Goal: Information Seeking & Learning: Learn about a topic

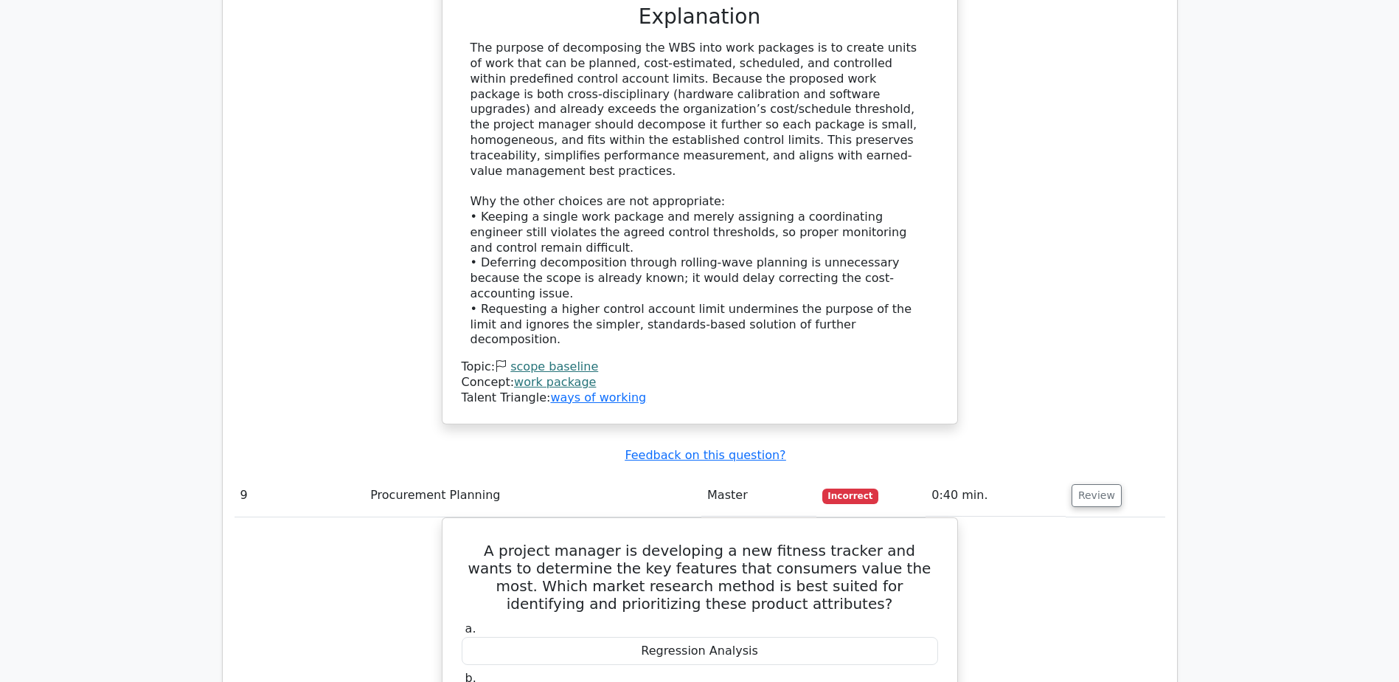
scroll to position [7694, 0]
drag, startPoint x: 629, startPoint y: 440, endPoint x: 787, endPoint y: 433, distance: 158.0
copy div "Conjoint Analysis"
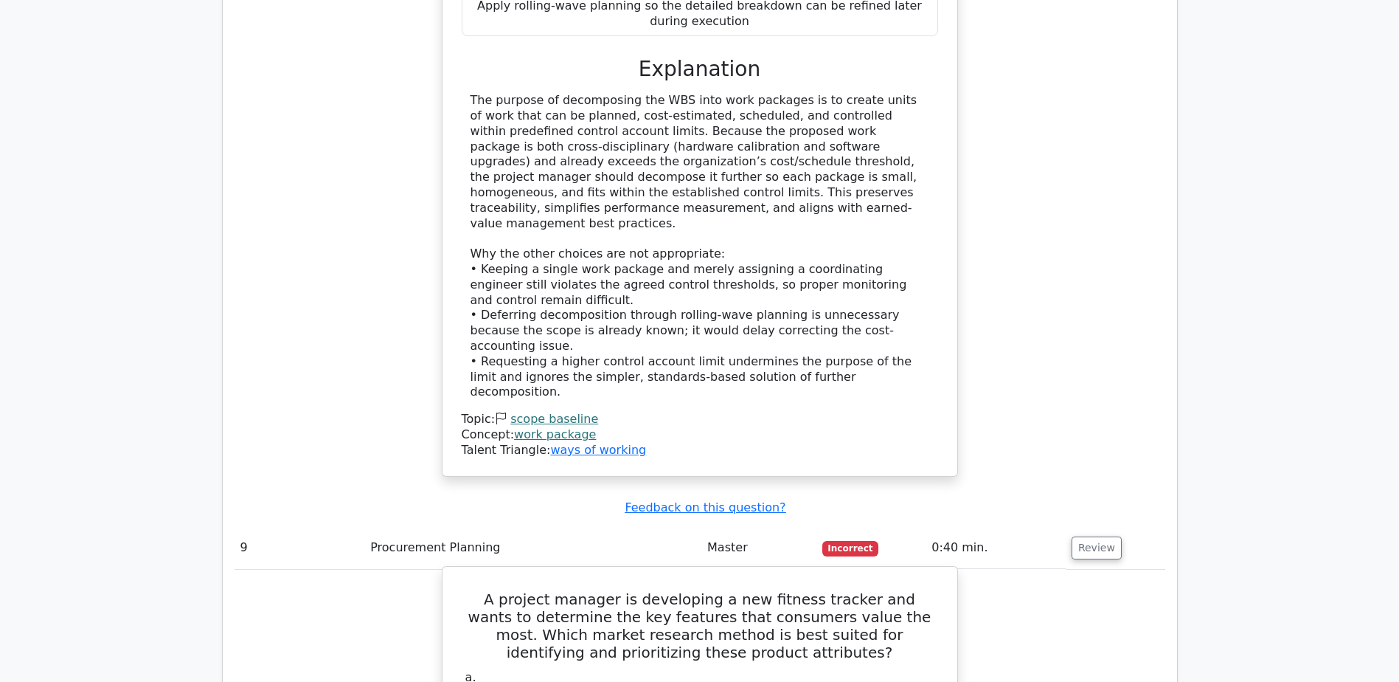
scroll to position [7621, 0]
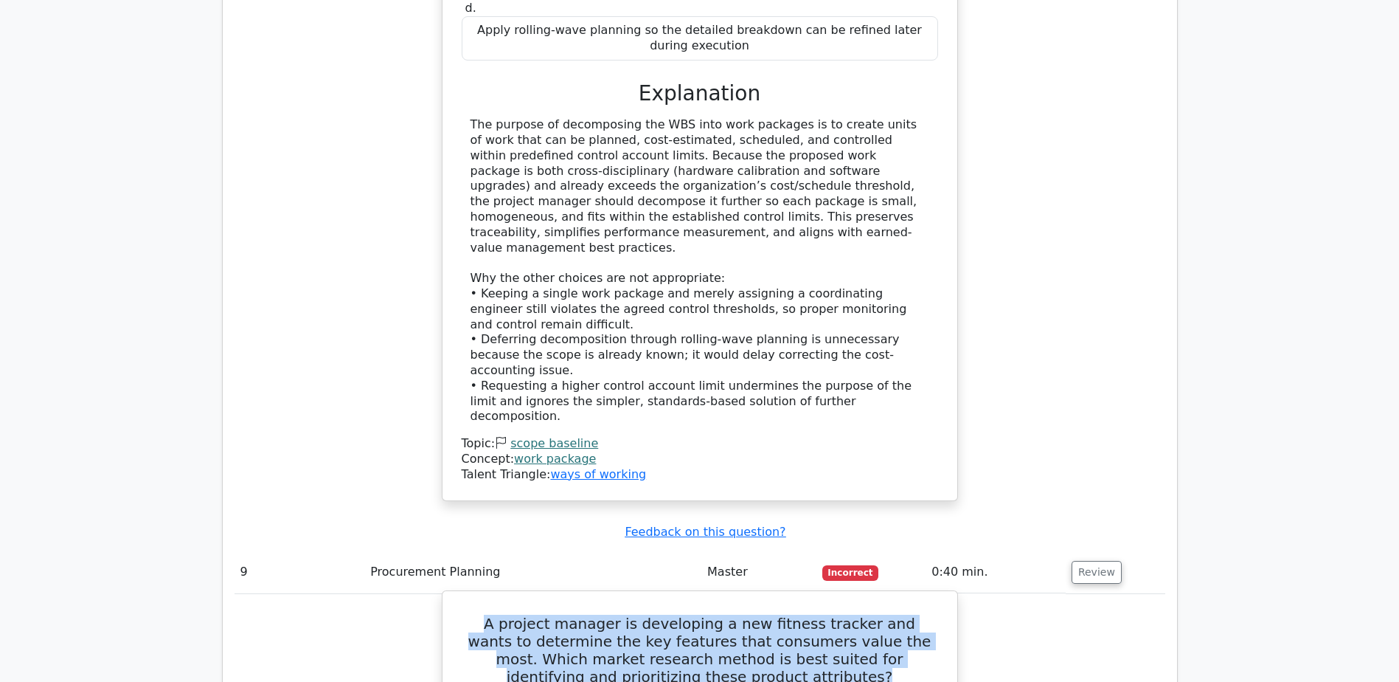
drag, startPoint x: 464, startPoint y: 260, endPoint x: 826, endPoint y: 328, distance: 367.8
copy h5 "A project manager is developing a new fitness tracker and wants to determine th…"
drag, startPoint x: 644, startPoint y: 515, endPoint x: 783, endPoint y: 509, distance: 139.6
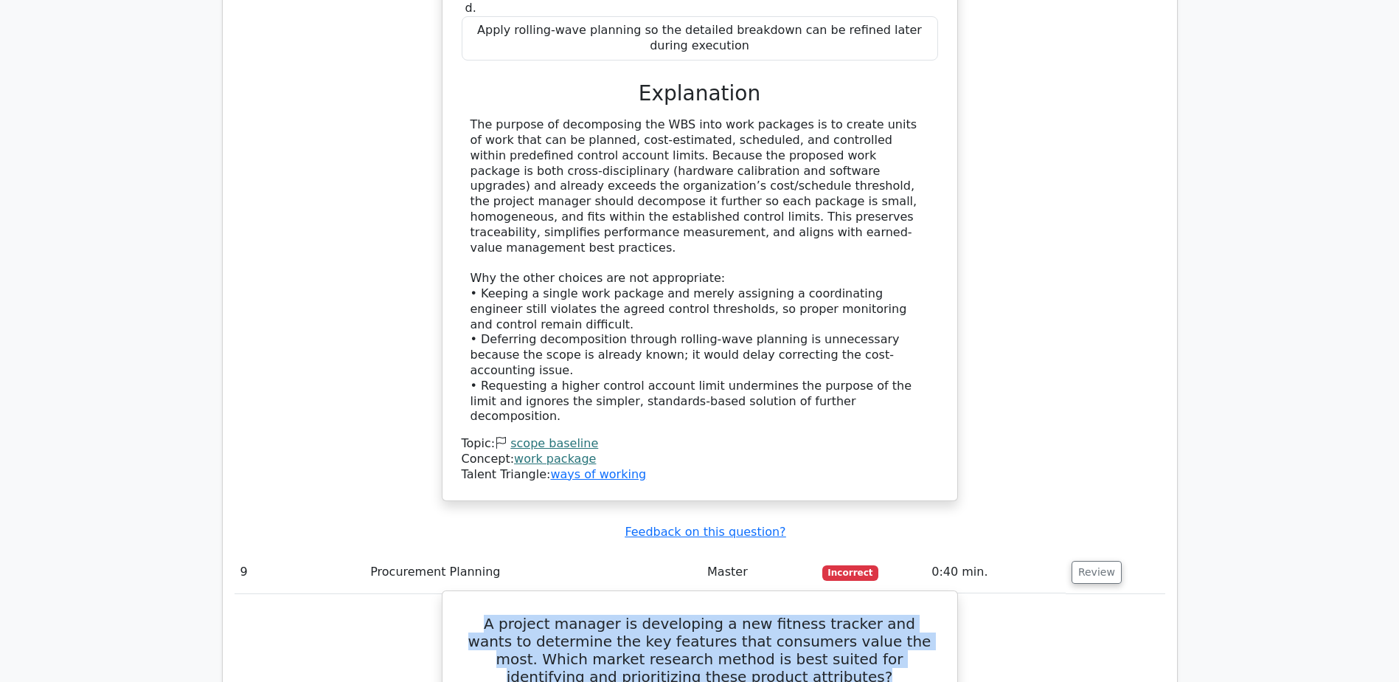
copy div "Conjoint Analysis"
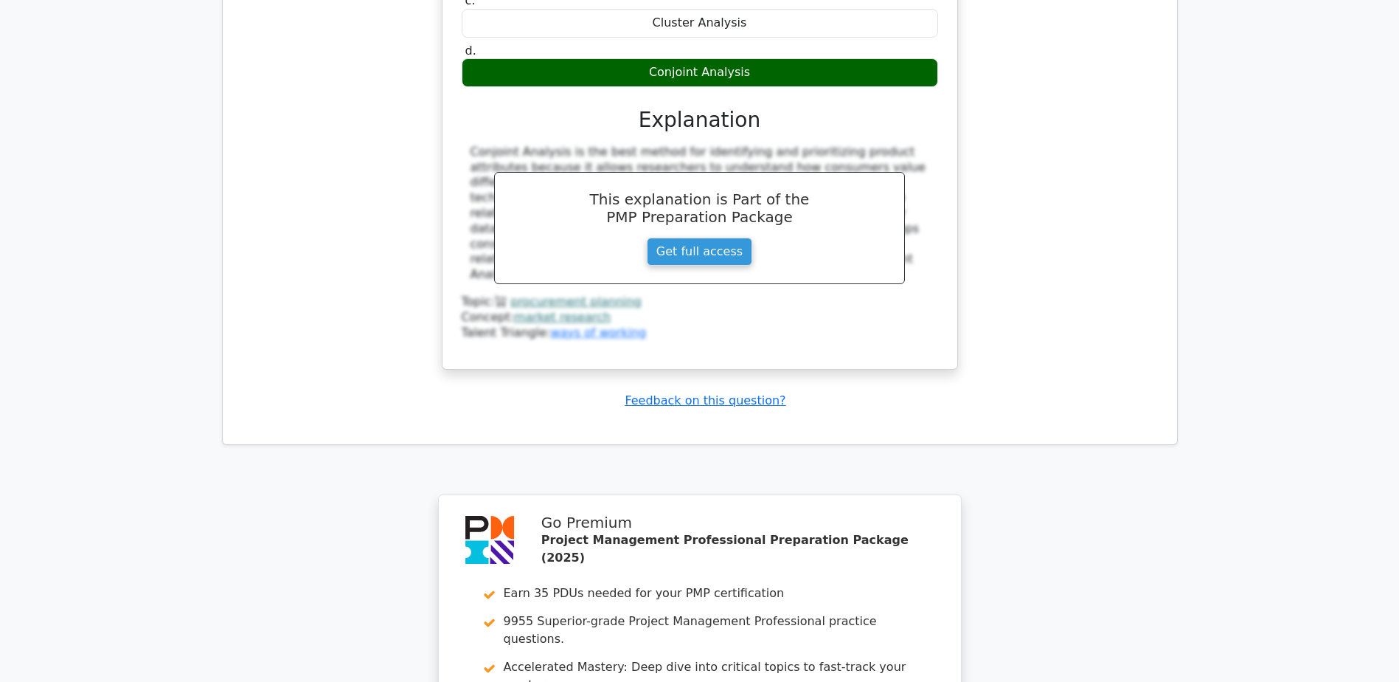
scroll to position [8523, 0]
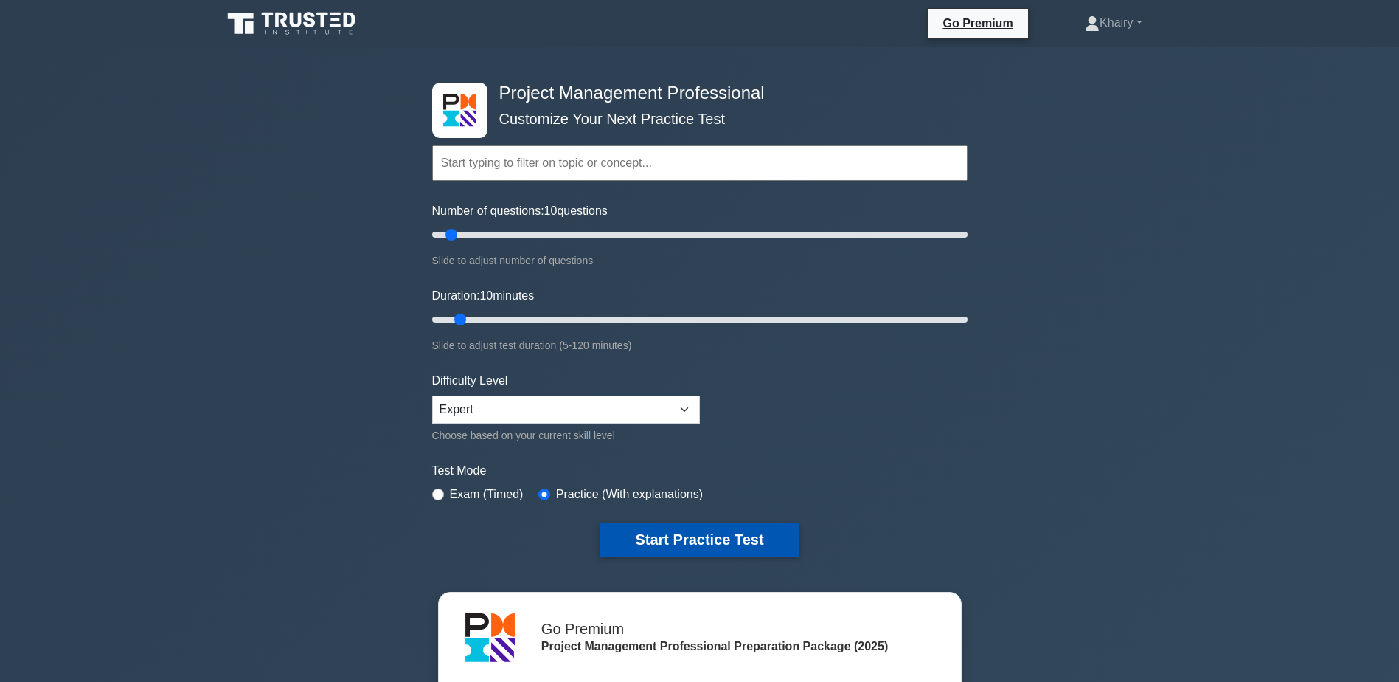
click at [675, 535] on button "Start Practice Test" at bounding box center [699, 539] width 199 height 34
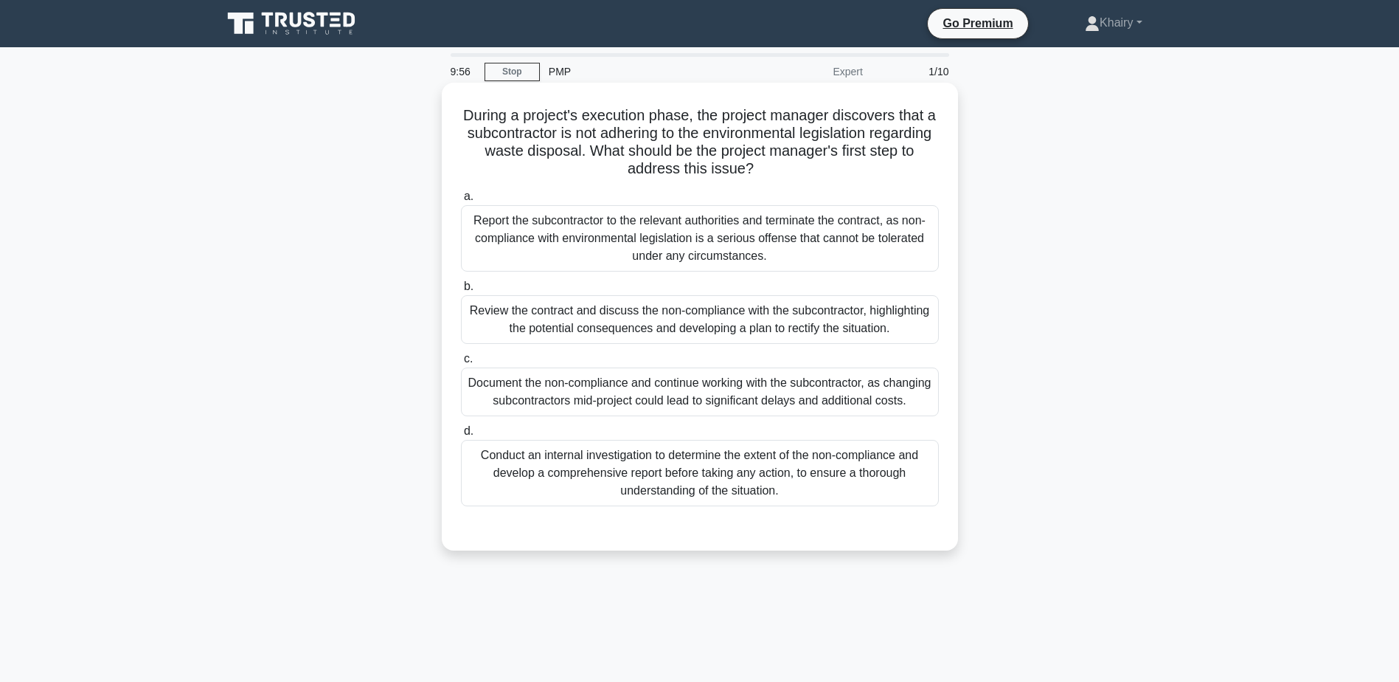
drag, startPoint x: 455, startPoint y: 111, endPoint x: 840, endPoint y: 179, distance: 391.0
click at [840, 179] on div "During a project's execution phase, the project manager discovers that a subcon…" at bounding box center [700, 317] width 505 height 456
copy h5 "During a project's execution phase, the project manager discovers that a subcon…"
click at [786, 237] on div "Report the subcontractor to the relevant authorities and terminate the contract…" at bounding box center [700, 238] width 478 height 66
click at [461, 201] on input "a. Report the subcontractor to the relevant authorities and terminate the contr…" at bounding box center [461, 197] width 0 height 10
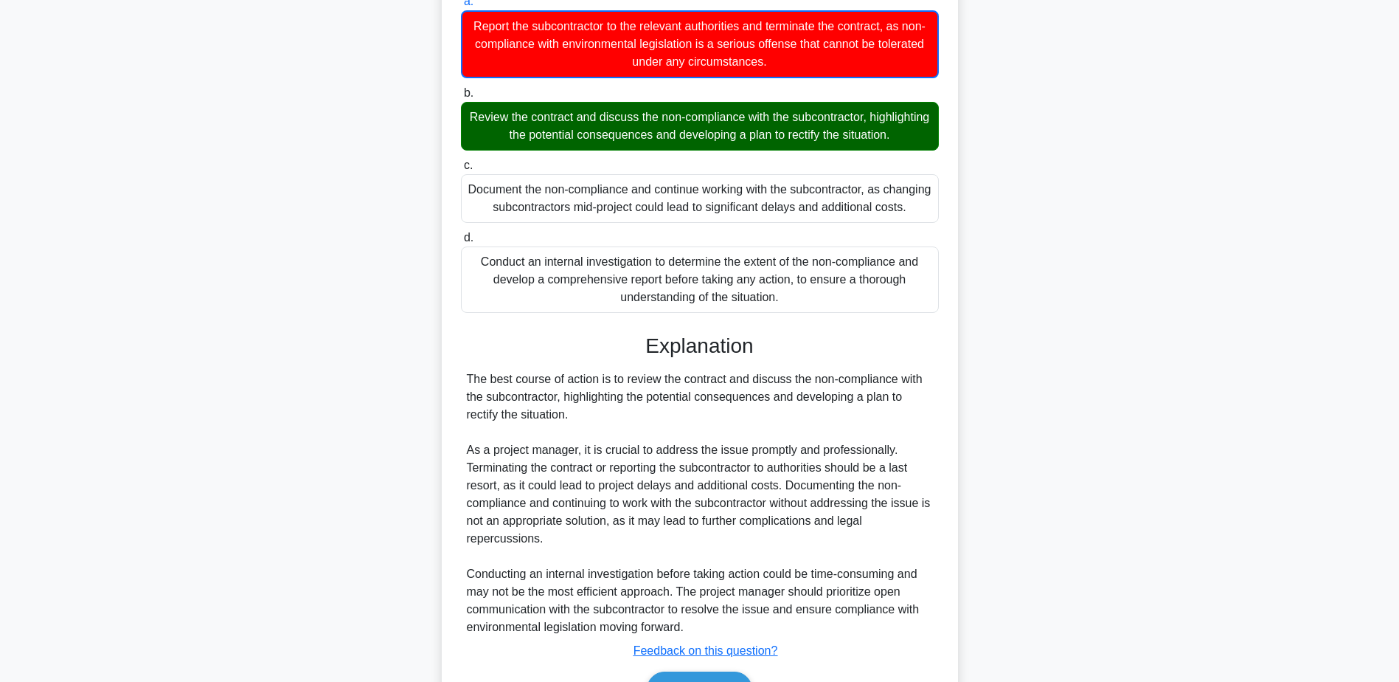
scroll to position [301, 0]
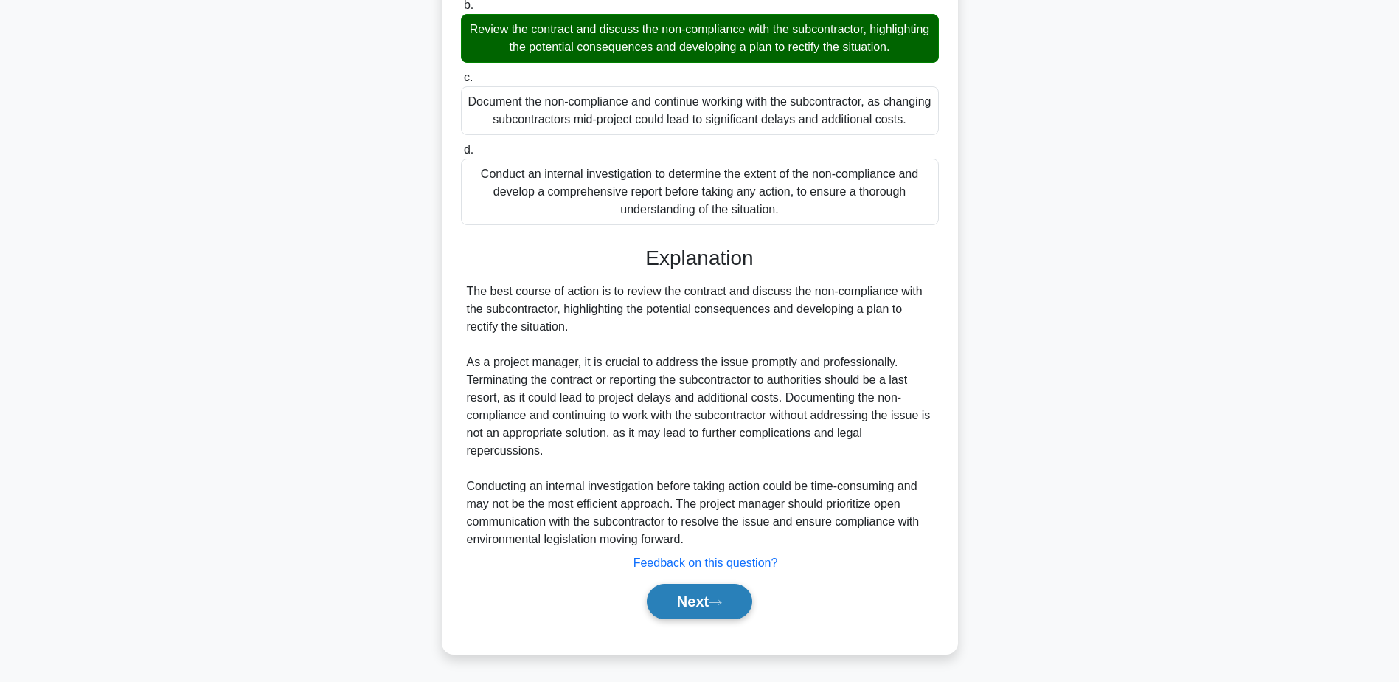
click at [699, 596] on button "Next" at bounding box center [699, 601] width 105 height 35
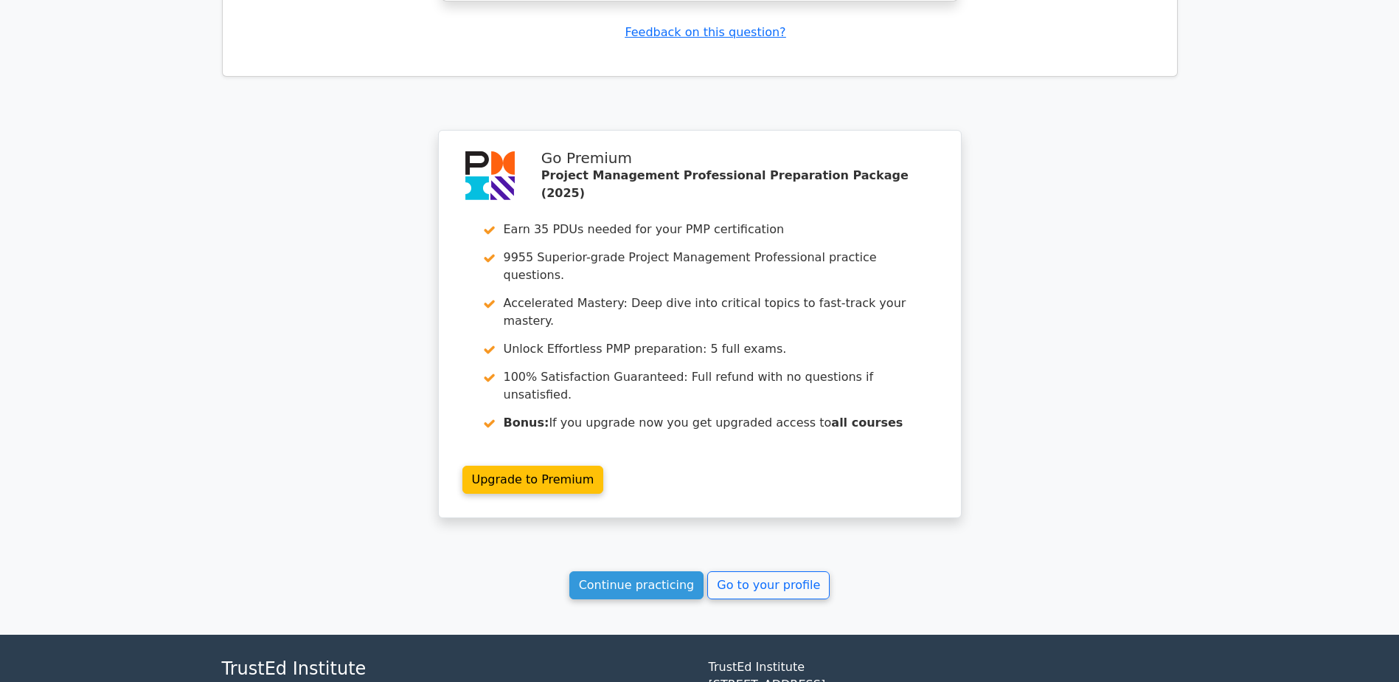
scroll to position [2005, 0]
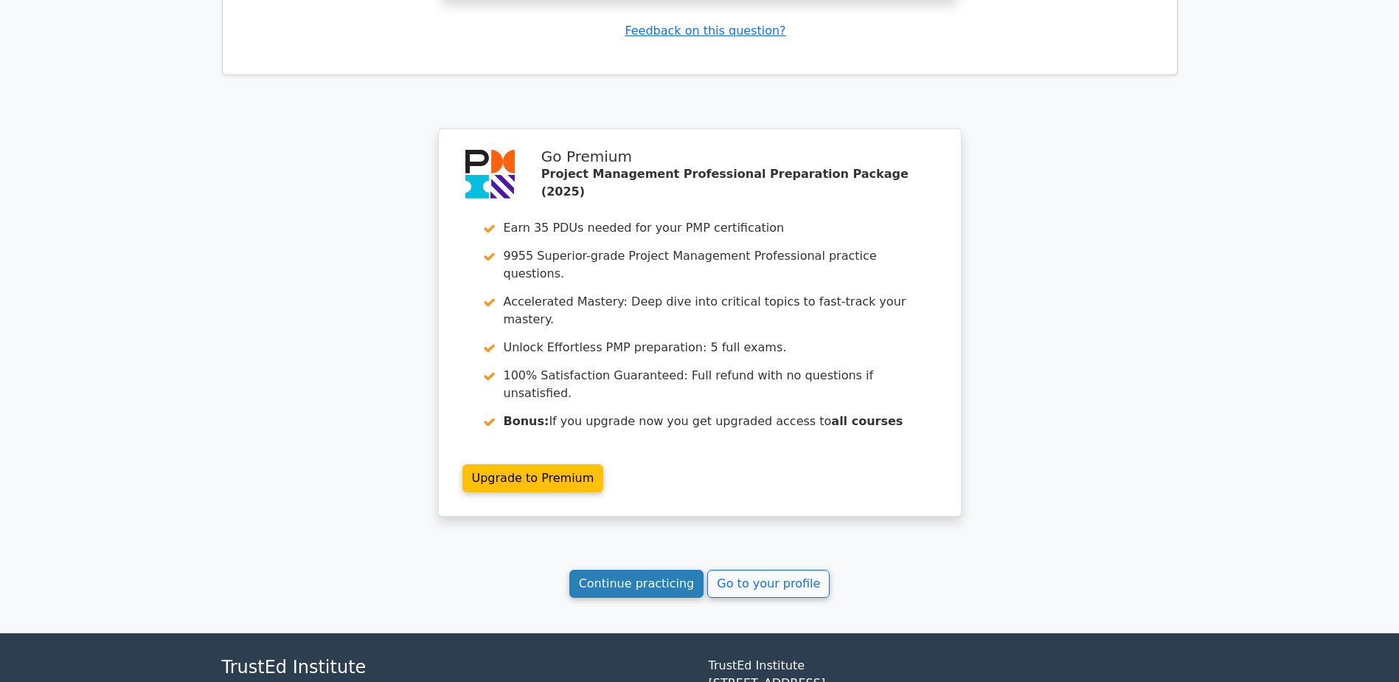
click at [641, 570] on link "Continue practicing" at bounding box center [637, 584] width 135 height 28
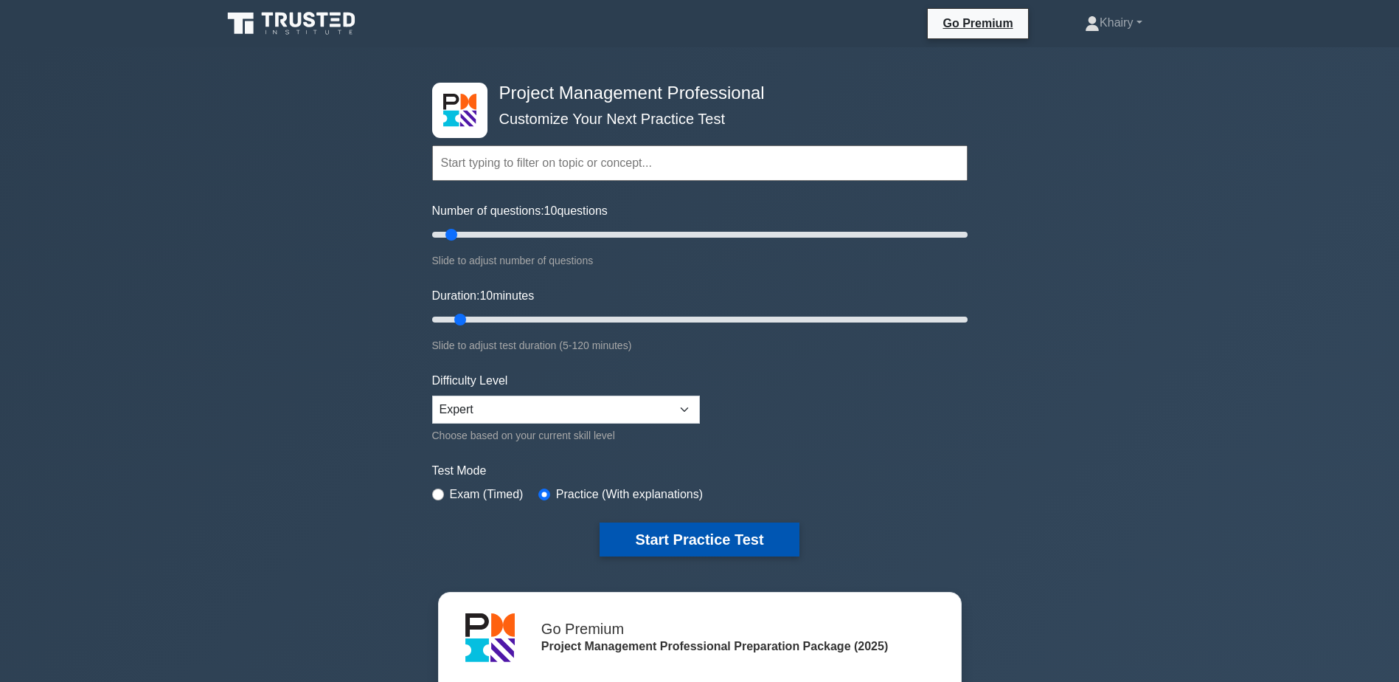
click at [700, 536] on button "Start Practice Test" at bounding box center [699, 539] width 199 height 34
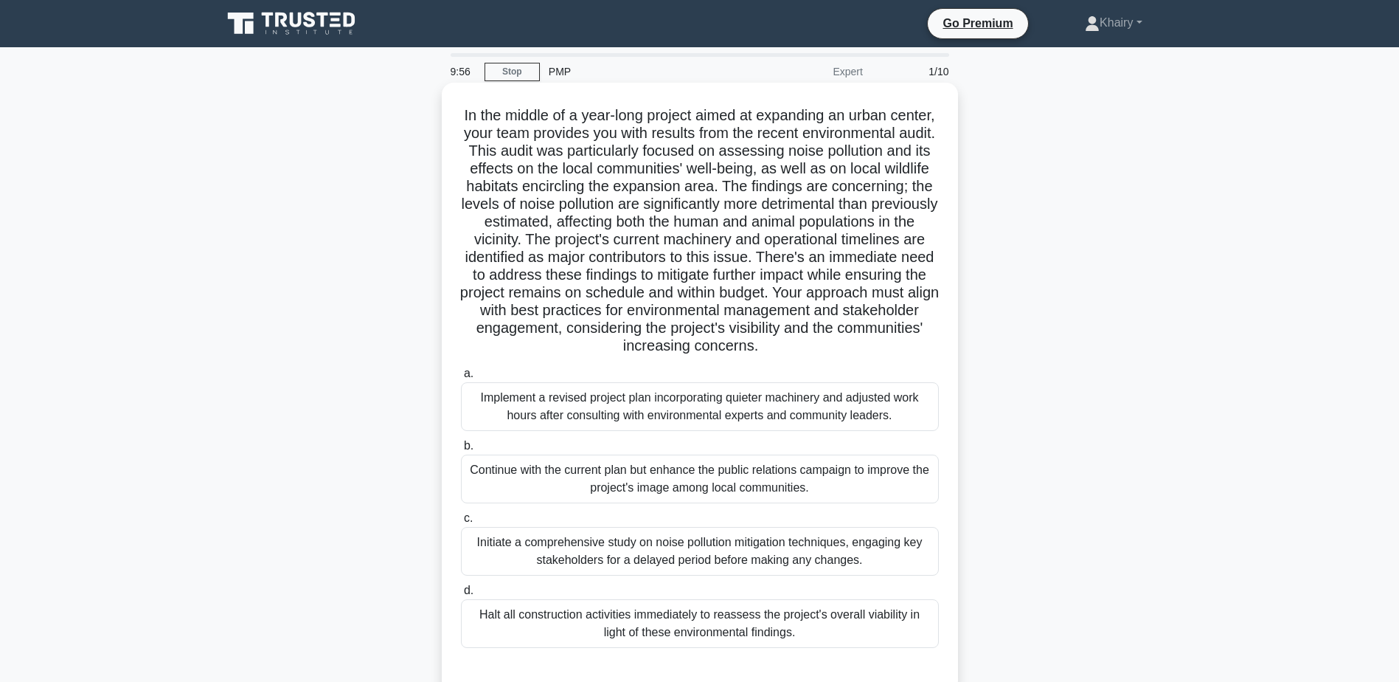
drag, startPoint x: 476, startPoint y: 102, endPoint x: 913, endPoint y: 352, distance: 503.9
click at [913, 352] on div "In the middle of a year-long project aimed at expanding an urban center, your t…" at bounding box center [700, 388] width 505 height 598
copy h5 "In the middle of a year-long project aimed at expanding an urban center, your t…"
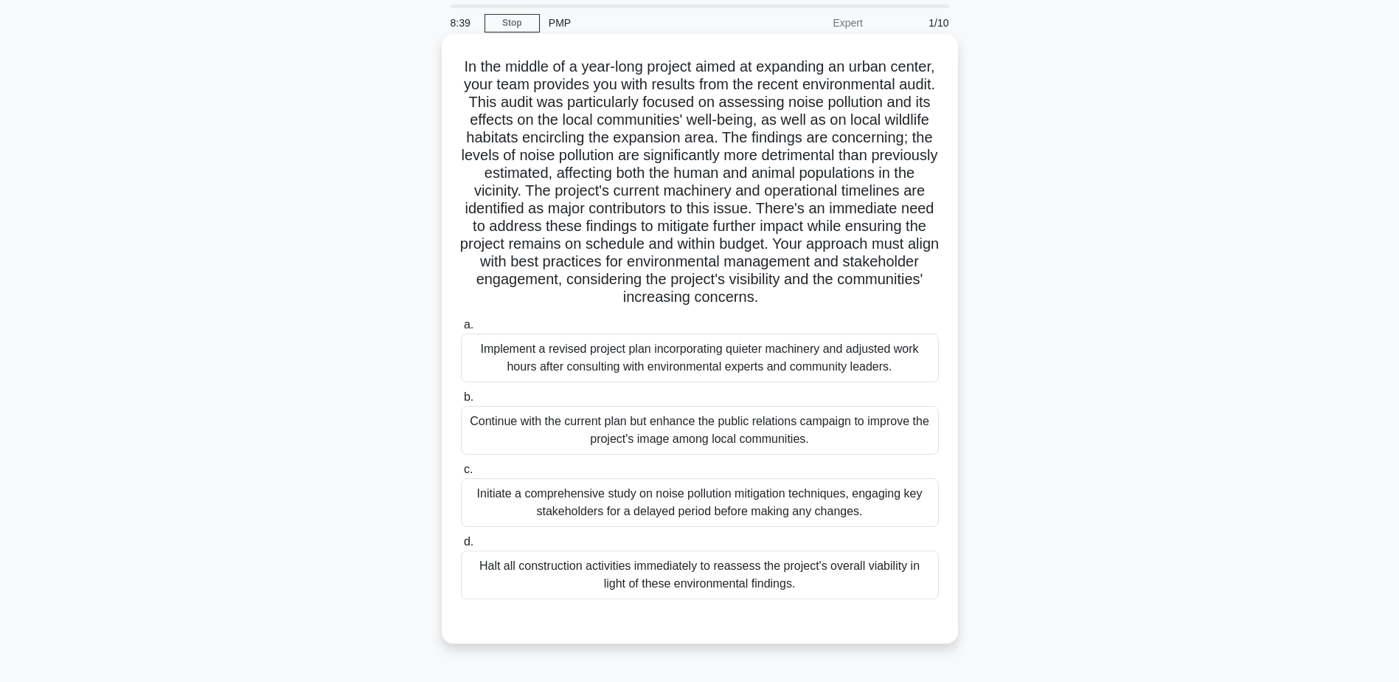
scroll to position [74, 0]
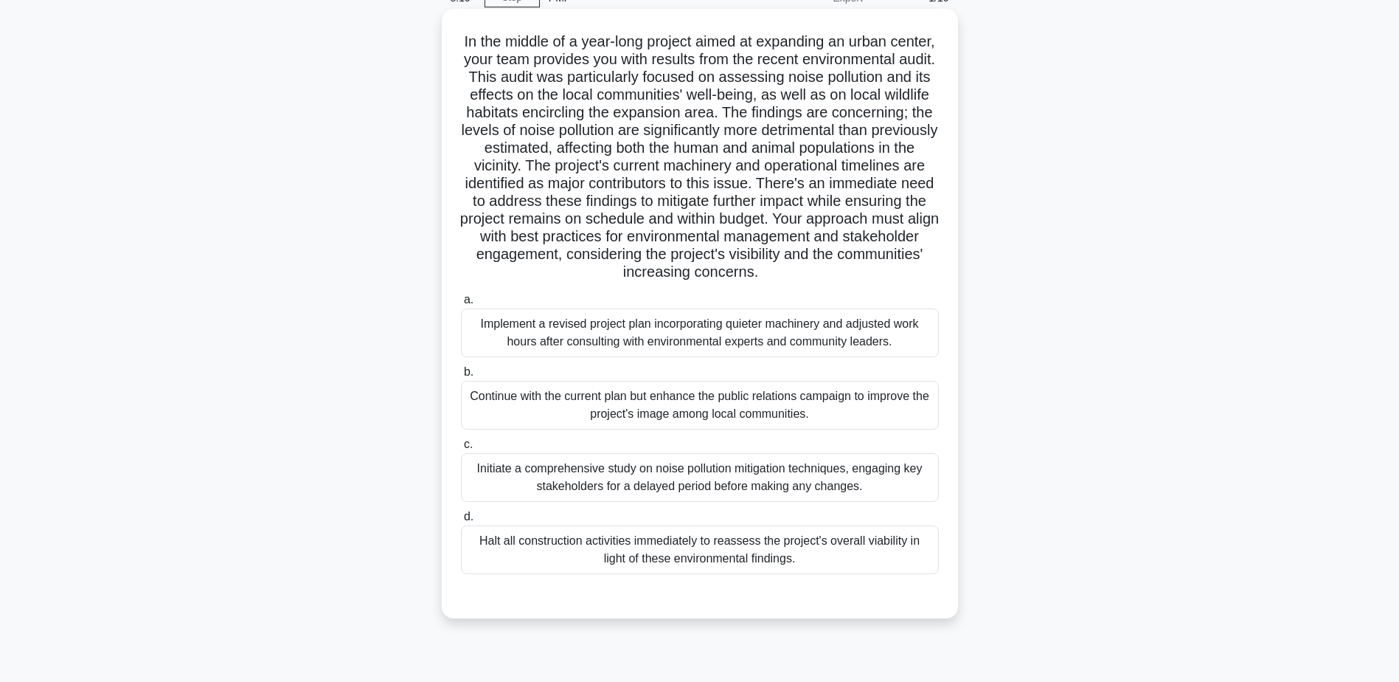
click at [746, 491] on div "Initiate a comprehensive study on noise pollution mitigation techniques, engagi…" at bounding box center [700, 477] width 478 height 49
click at [461, 449] on input "c. Initiate a comprehensive study on noise pollution mitigation techniques, eng…" at bounding box center [461, 445] width 0 height 10
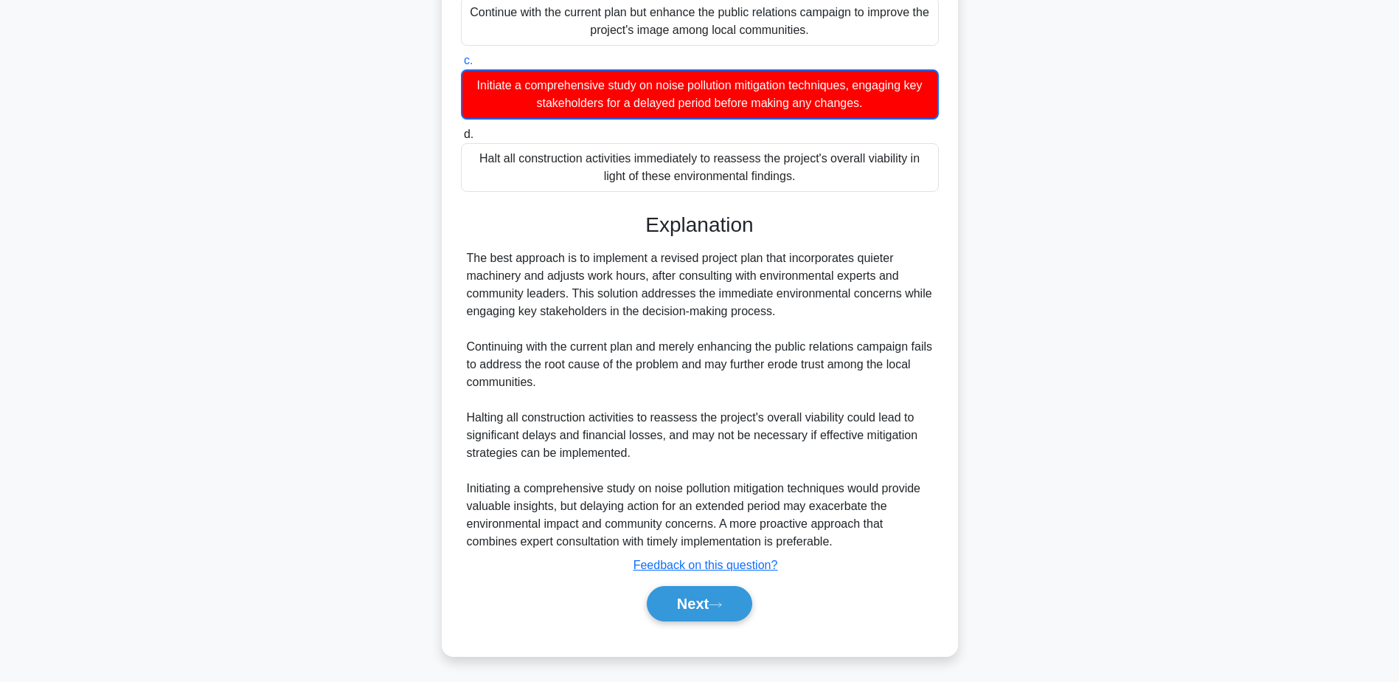
scroll to position [460, 0]
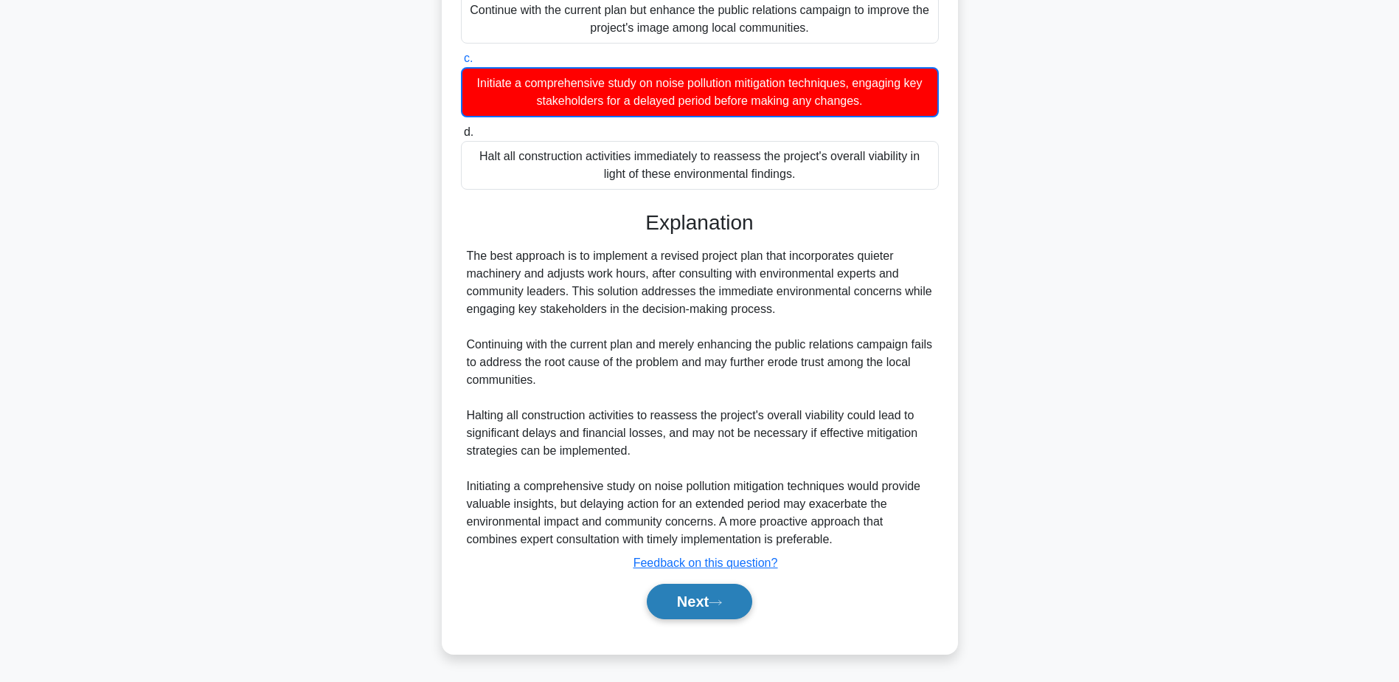
click at [678, 598] on button "Next" at bounding box center [699, 601] width 105 height 35
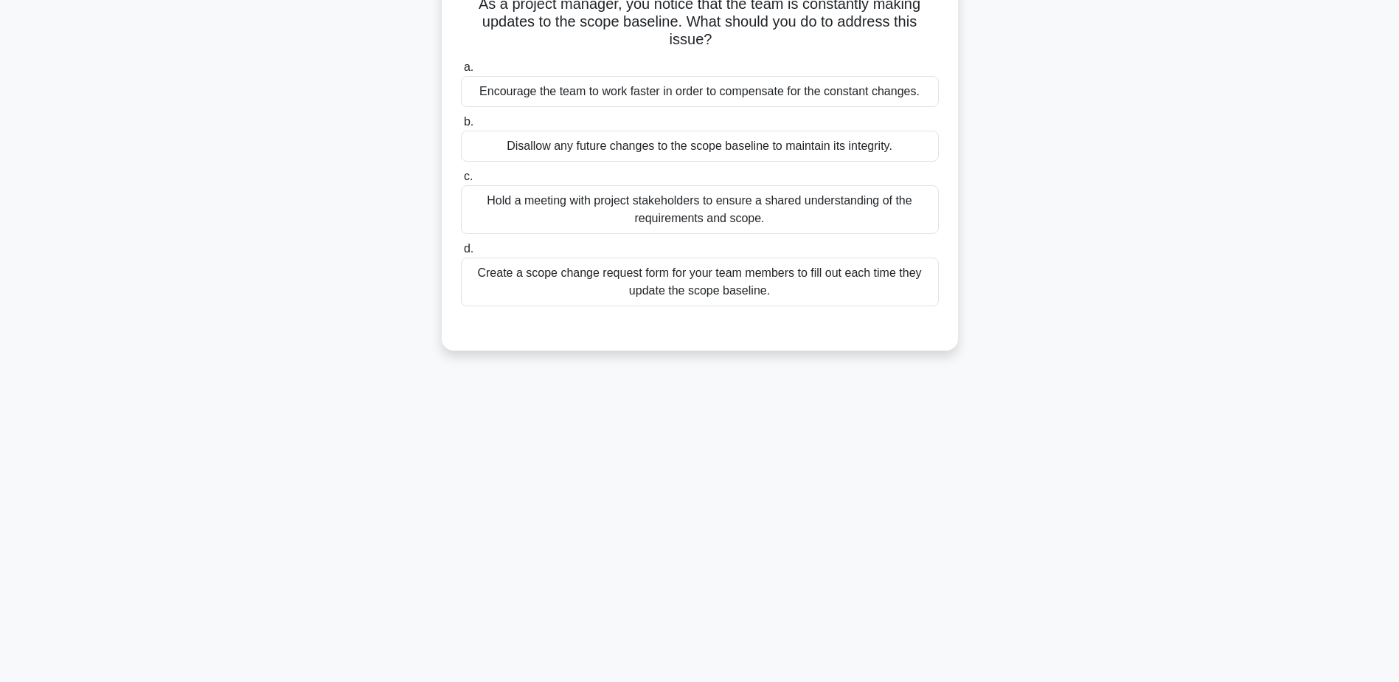
scroll to position [0, 0]
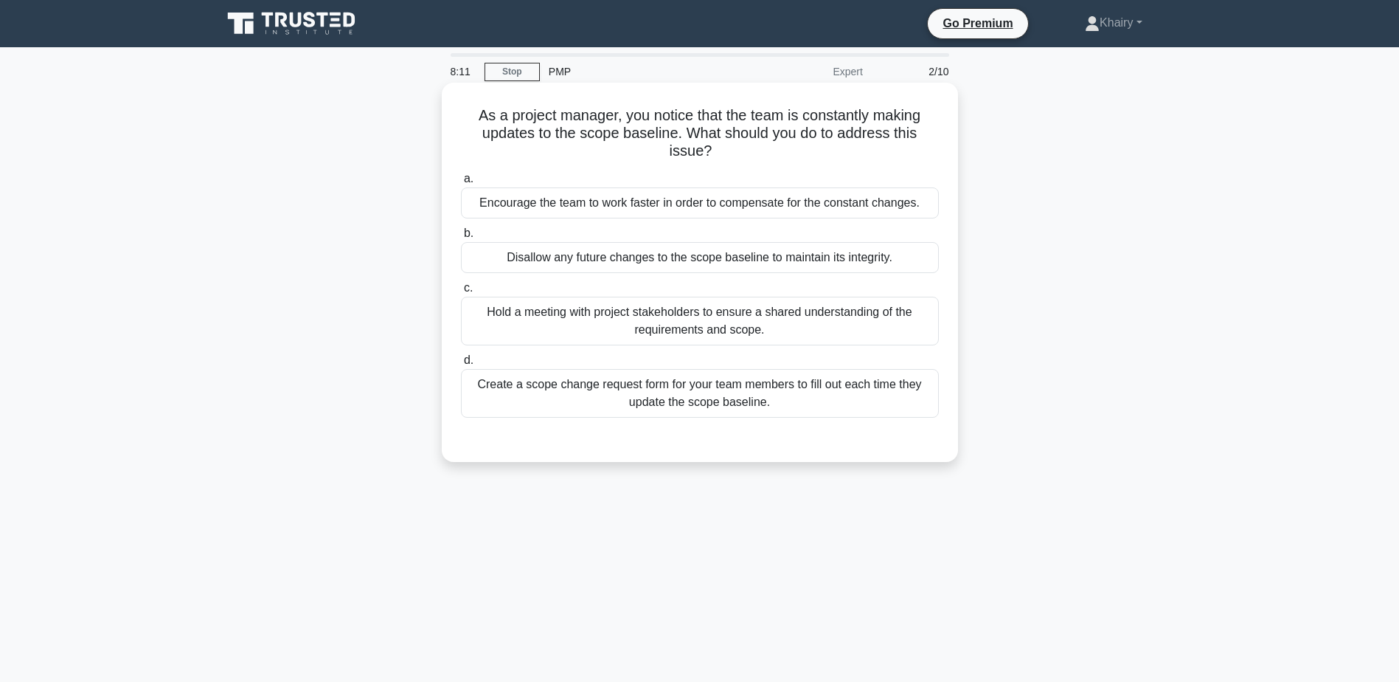
drag, startPoint x: 459, startPoint y: 109, endPoint x: 742, endPoint y: 154, distance: 286.8
click at [742, 154] on h5 "As a project manager, you notice that the team is constantly making updates to …" at bounding box center [700, 133] width 481 height 55
copy h5 "As a project manager, you notice that the team is constantly making updates to …"
click at [841, 263] on div "Disallow any future changes to the scope baseline to maintain its integrity." at bounding box center [700, 257] width 478 height 31
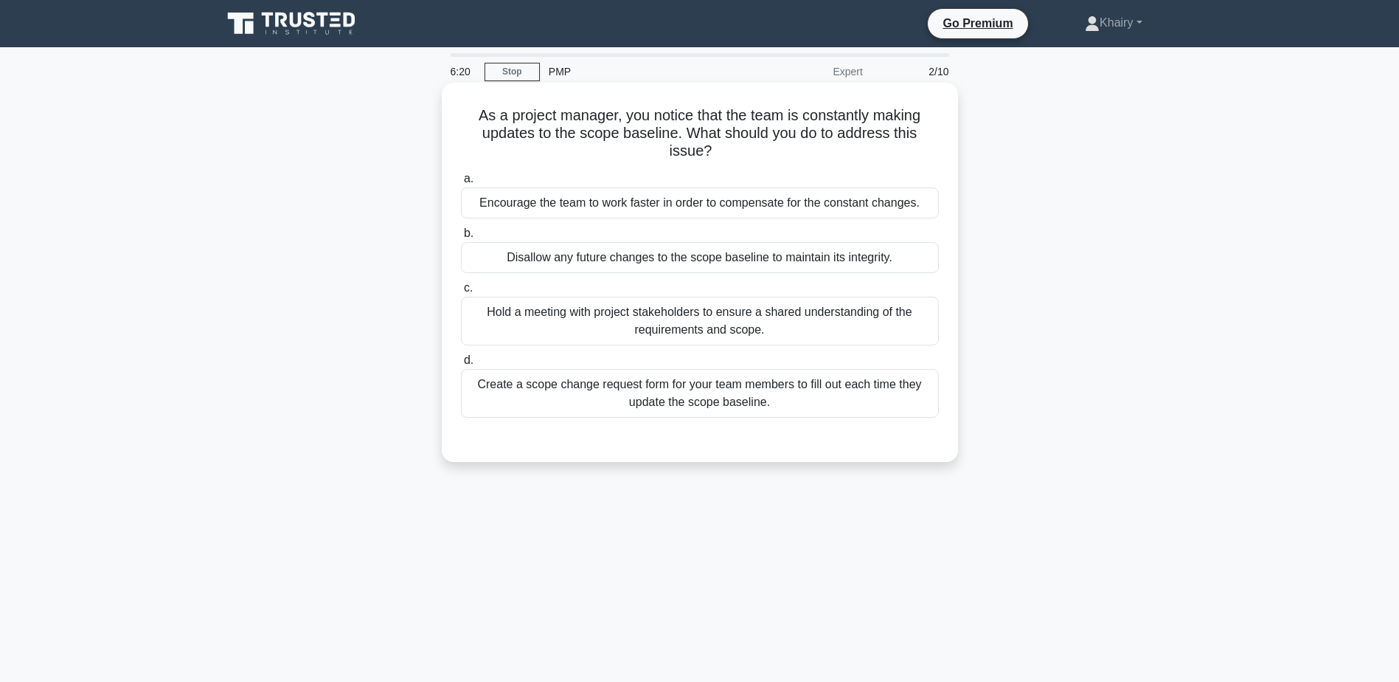
click at [461, 238] on input "b. Disallow any future changes to the scope baseline to maintain its integrity." at bounding box center [461, 234] width 0 height 10
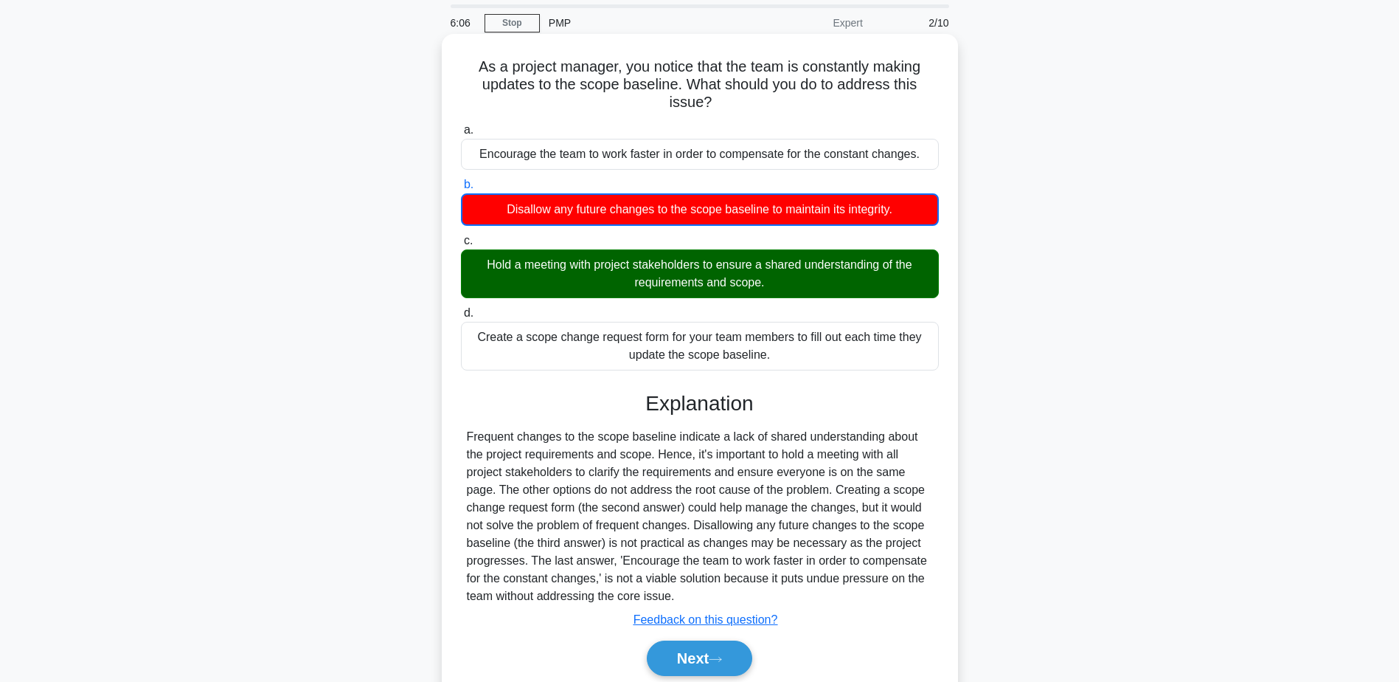
scroll to position [74, 0]
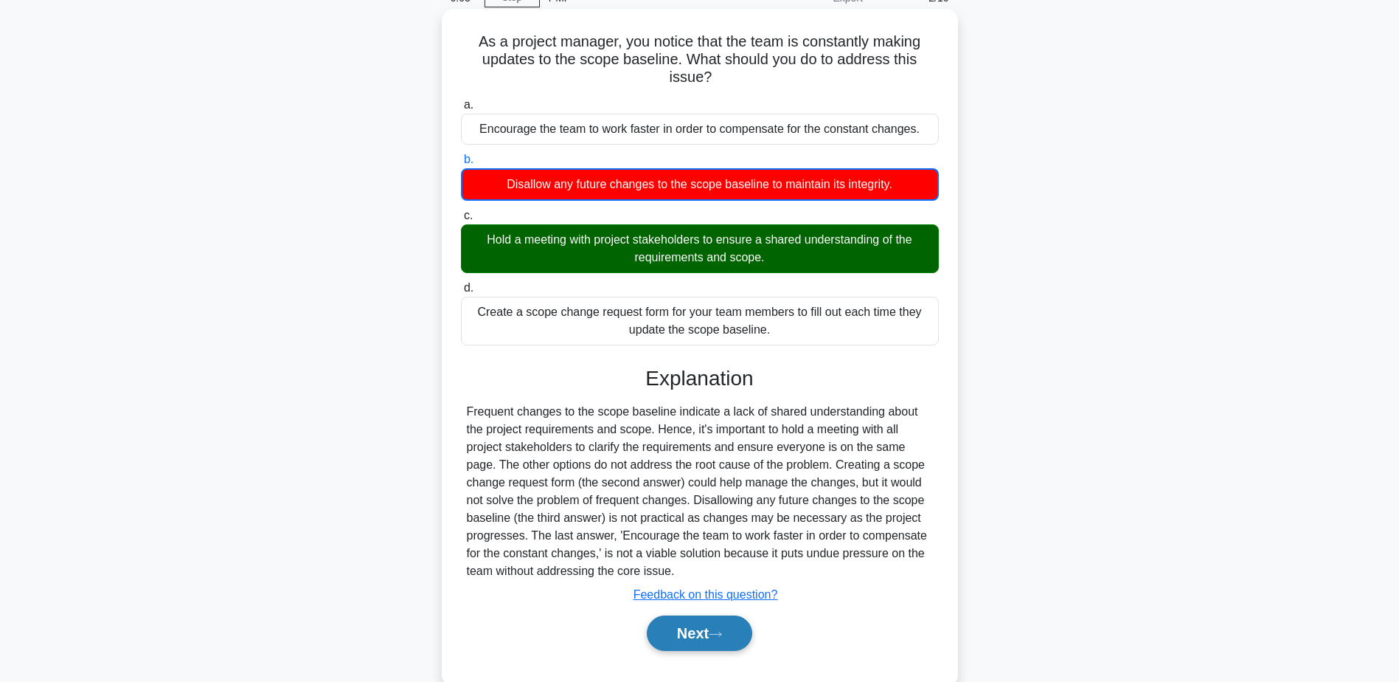
click at [694, 628] on button "Next" at bounding box center [699, 632] width 105 height 35
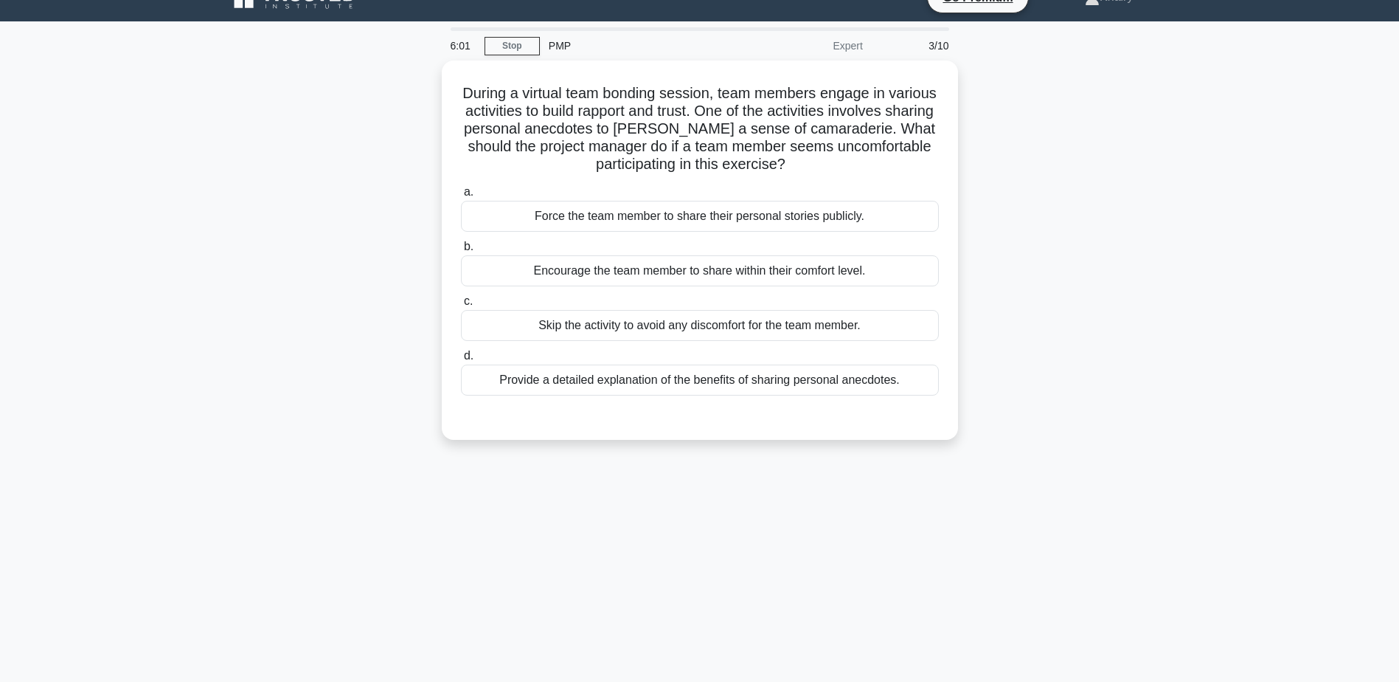
scroll to position [0, 0]
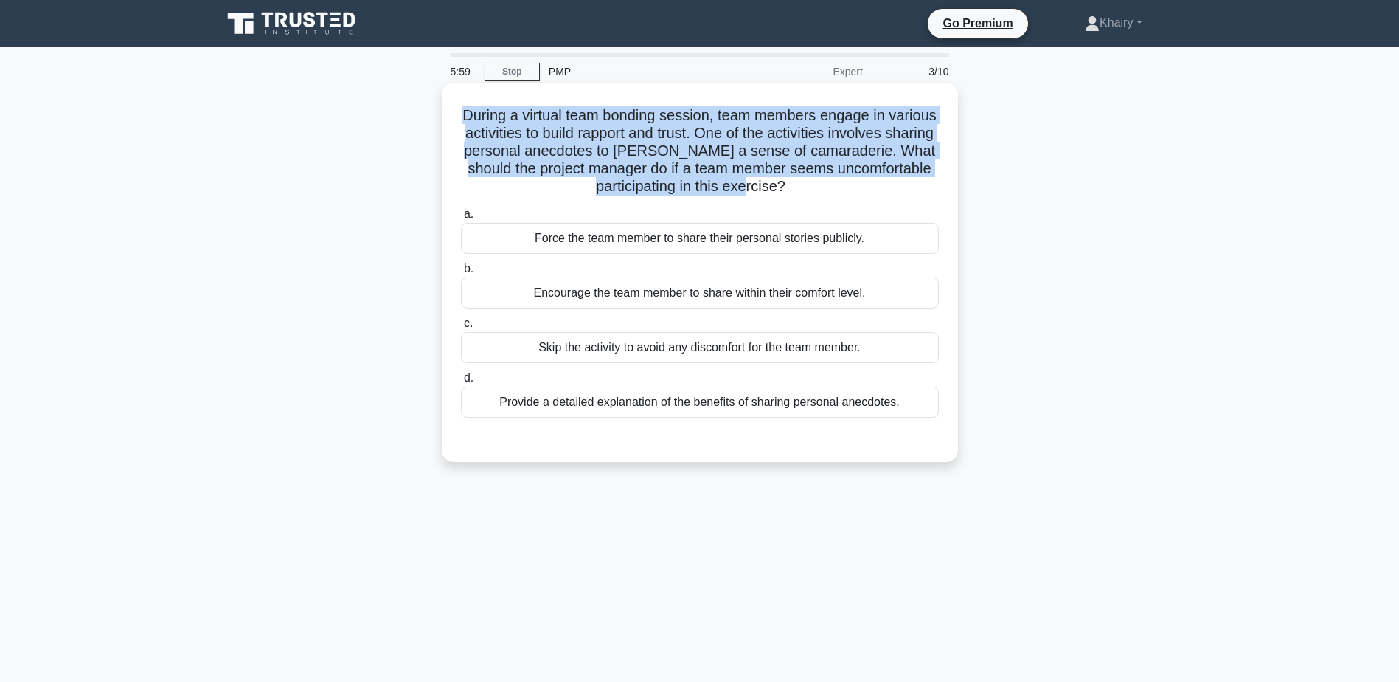
drag, startPoint x: 482, startPoint y: 105, endPoint x: 856, endPoint y: 191, distance: 383.9
click at [856, 191] on div "During a virtual team bonding session, team members engage in various activitie…" at bounding box center [700, 272] width 505 height 367
copy h5 "During a virtual team bonding session, team members engage in various activitie…"
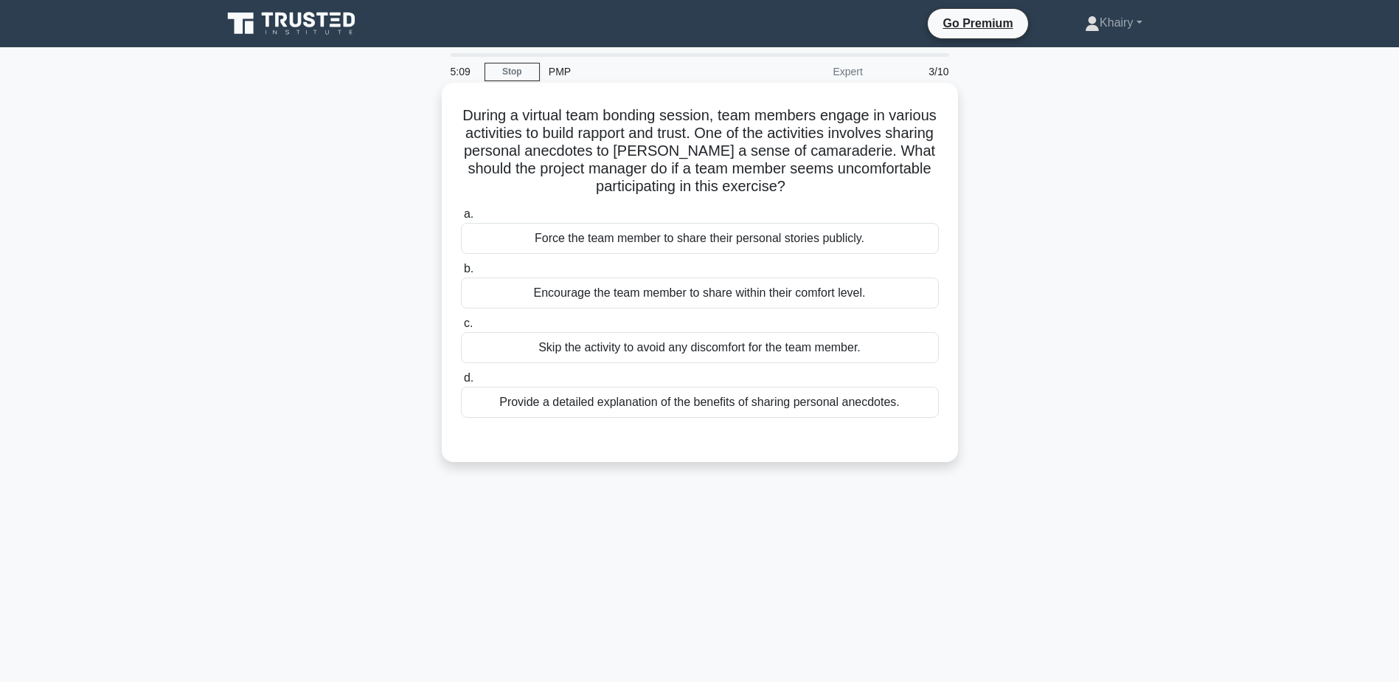
click at [756, 298] on div "Encourage the team member to share within their comfort level." at bounding box center [700, 292] width 478 height 31
click at [461, 274] on input "b. Encourage the team member to share within their comfort level." at bounding box center [461, 269] width 0 height 10
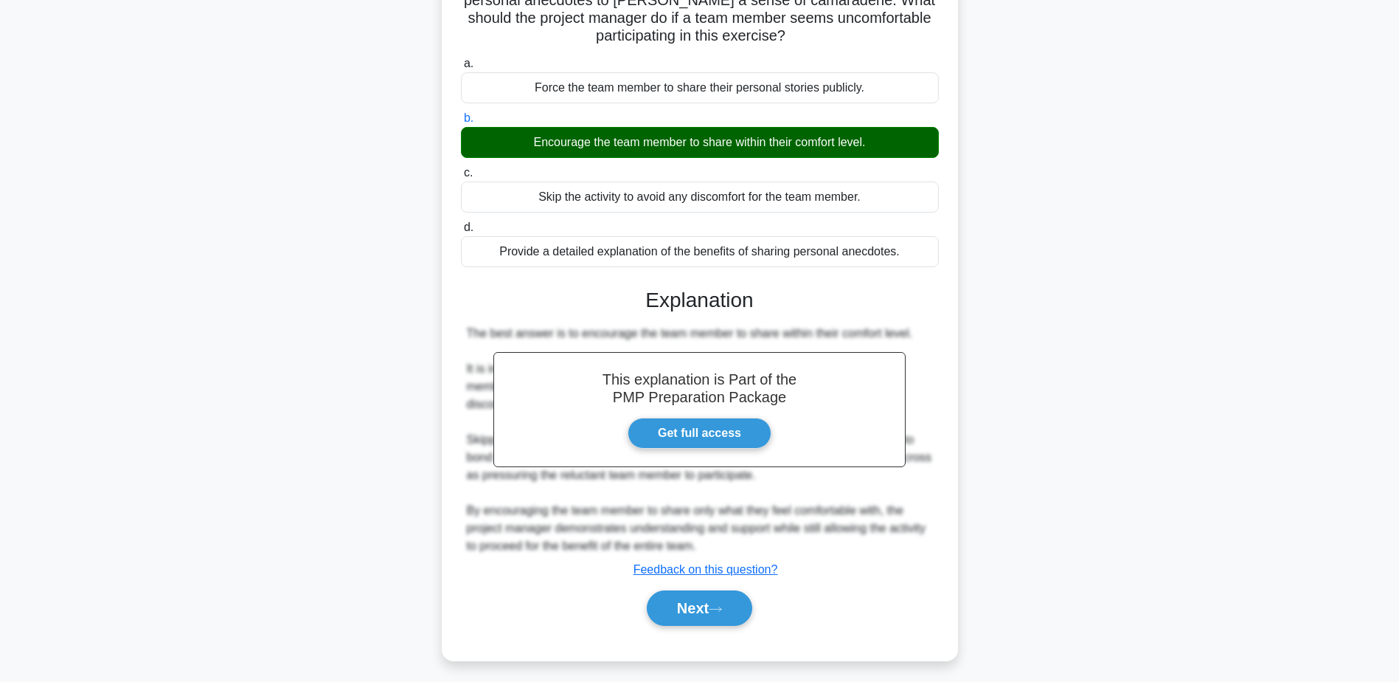
scroll to position [158, 0]
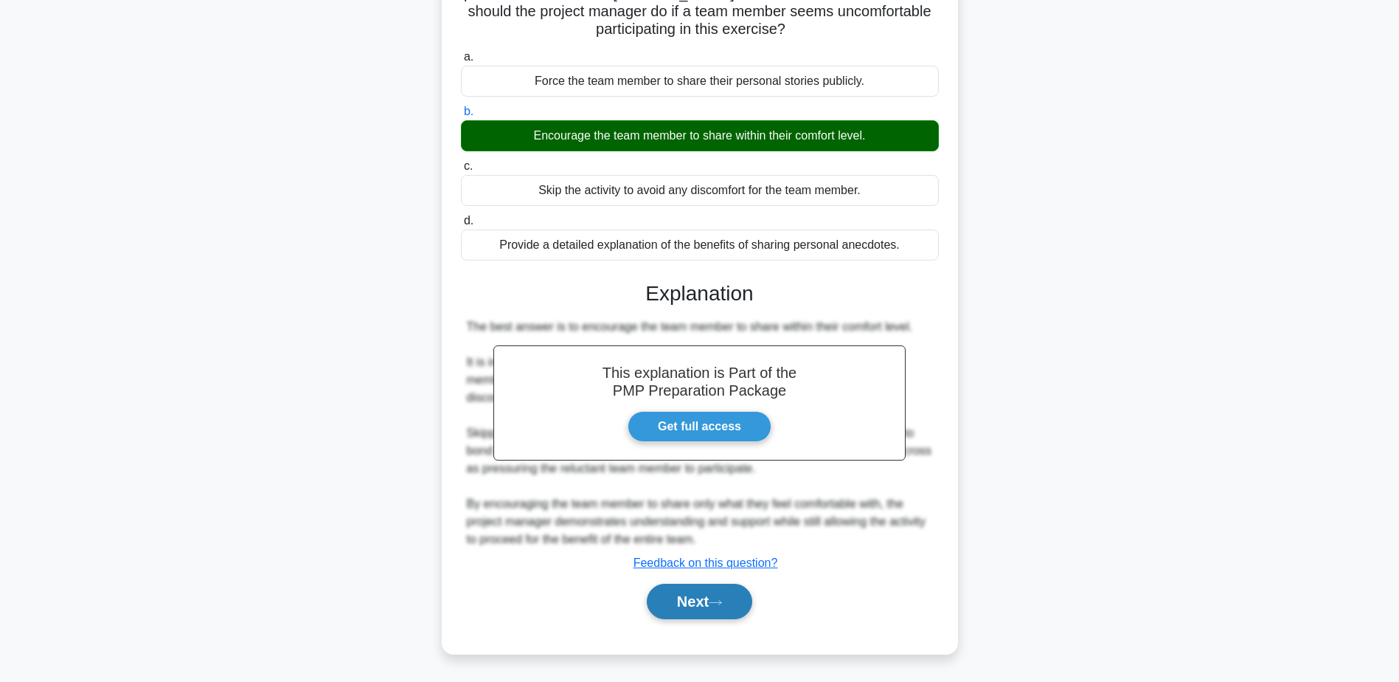
click at [685, 605] on button "Next" at bounding box center [699, 601] width 105 height 35
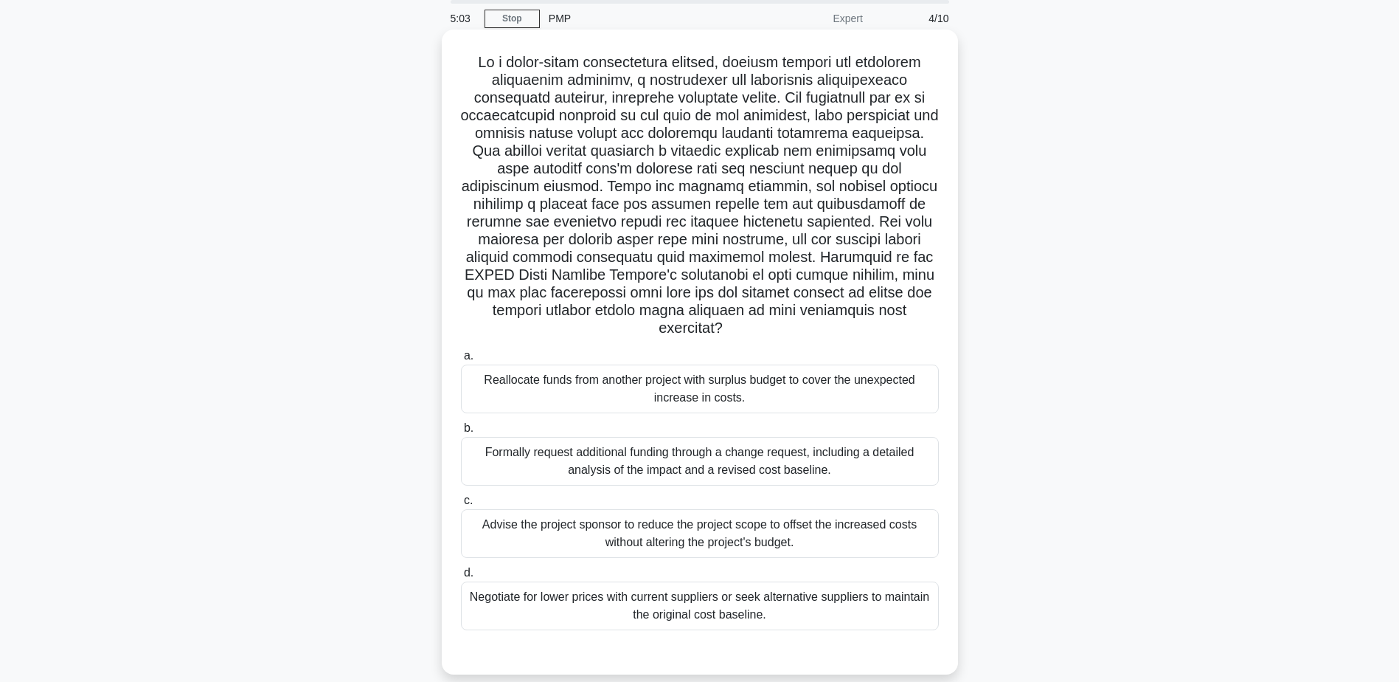
scroll to position [0, 0]
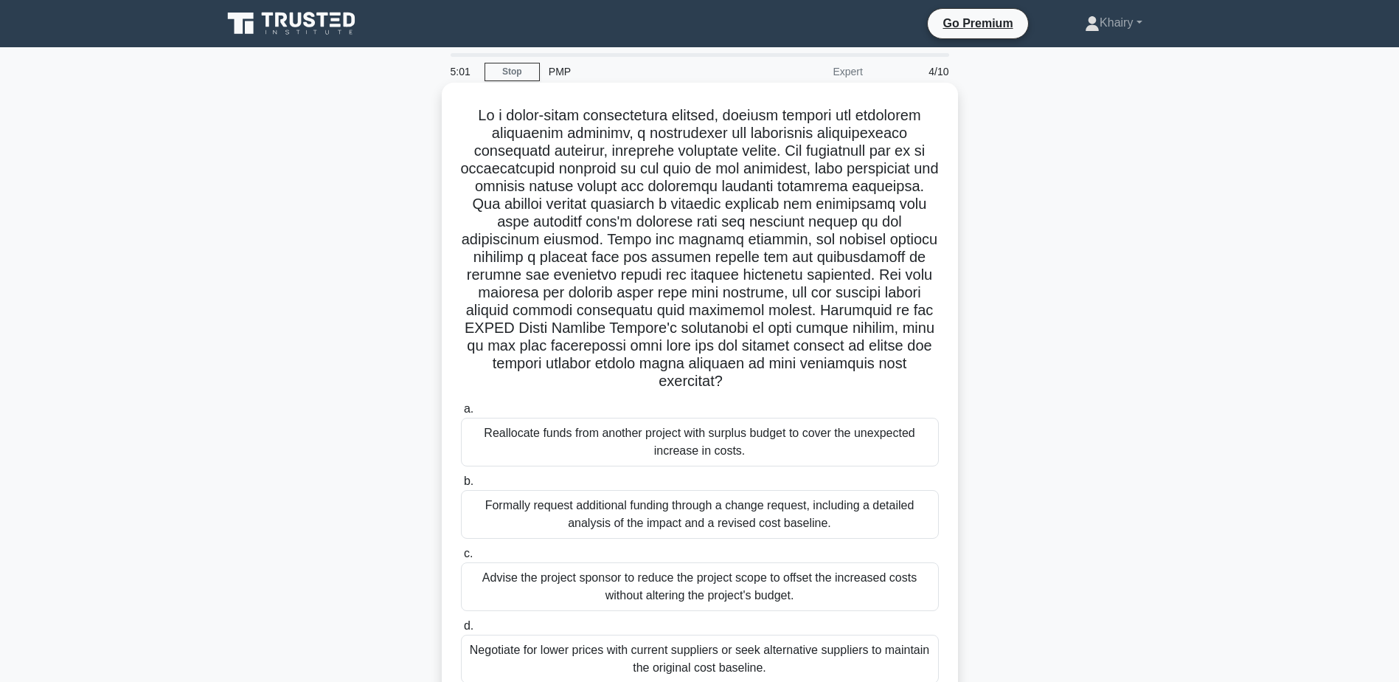
drag, startPoint x: 468, startPoint y: 104, endPoint x: 838, endPoint y: 381, distance: 461.7
click at [838, 381] on div ".spinner_0XTQ{transform-origin:center;animation:spinner_y6GP .75s linear infini…" at bounding box center [700, 405] width 505 height 633
copy h5 "In a large-scale construction project, halfway through the scheduled completion…"
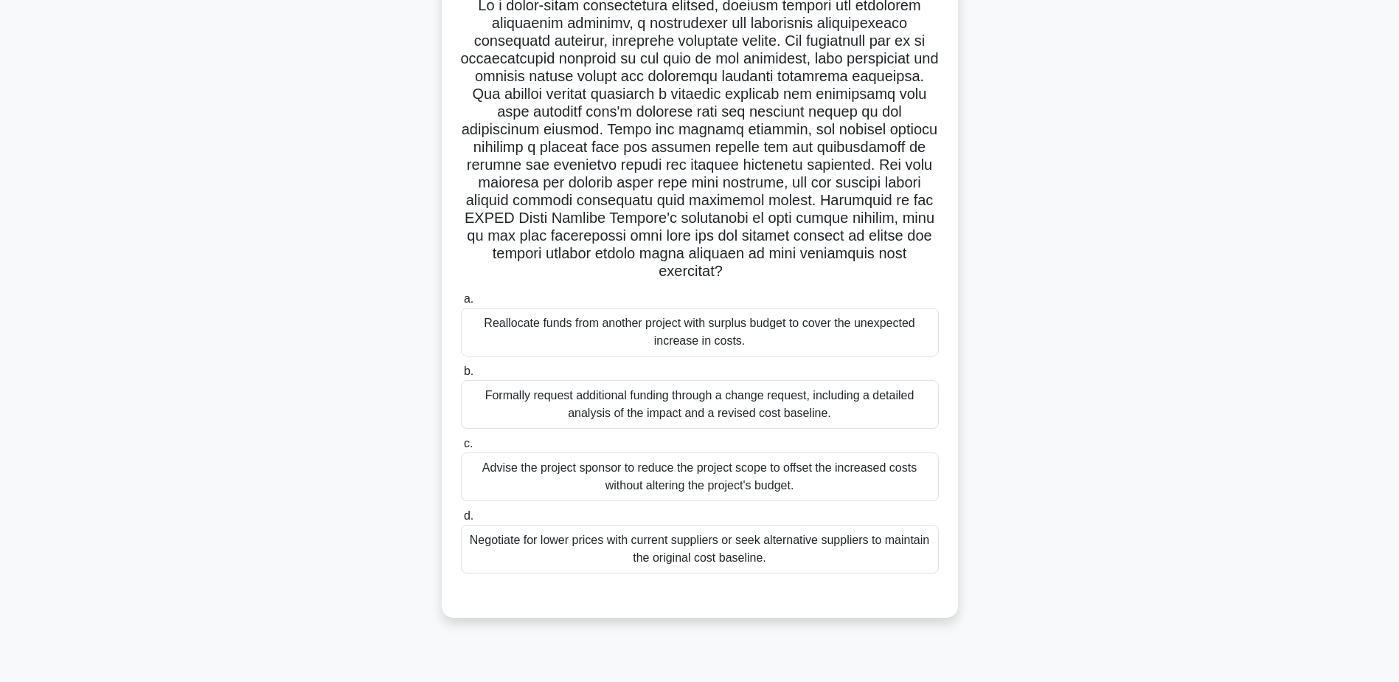
scroll to position [115, 0]
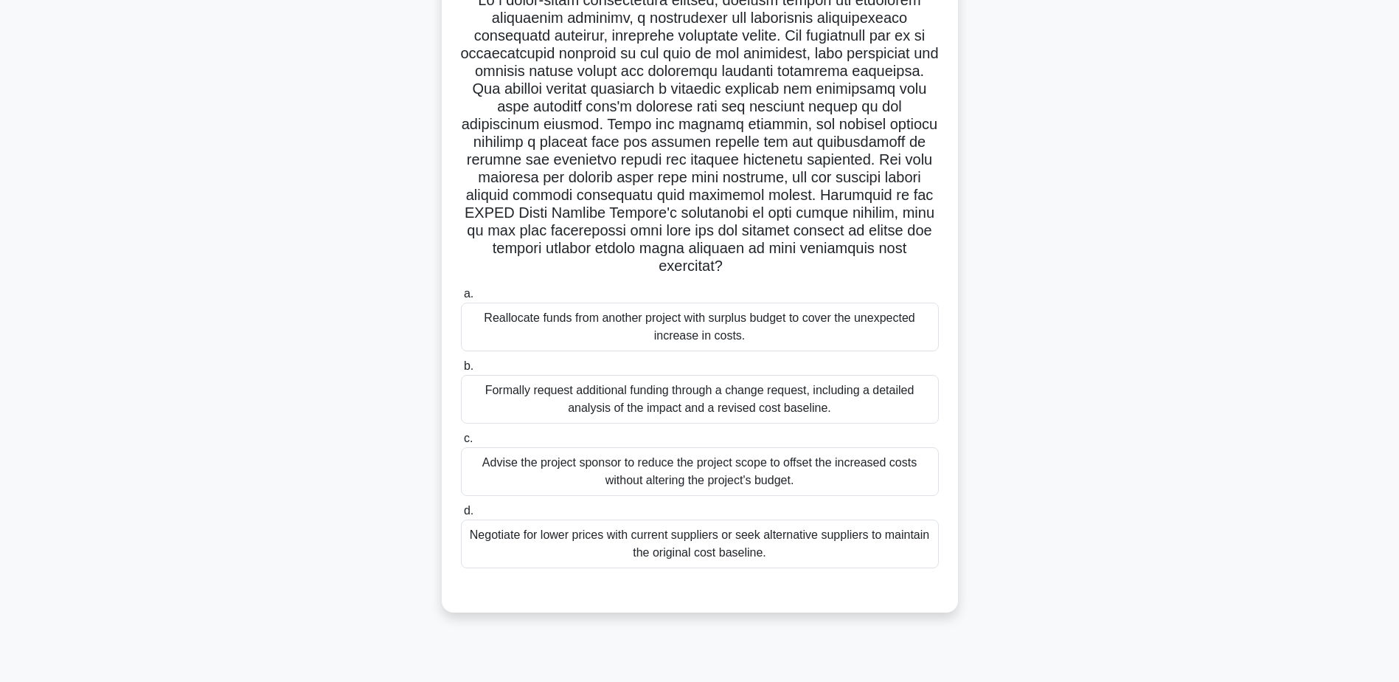
click at [771, 408] on div "Formally request additional funding through a change request, including a detai…" at bounding box center [700, 399] width 478 height 49
click at [461, 371] on input "b. Formally request additional funding through a change request, including a de…" at bounding box center [461, 366] width 0 height 10
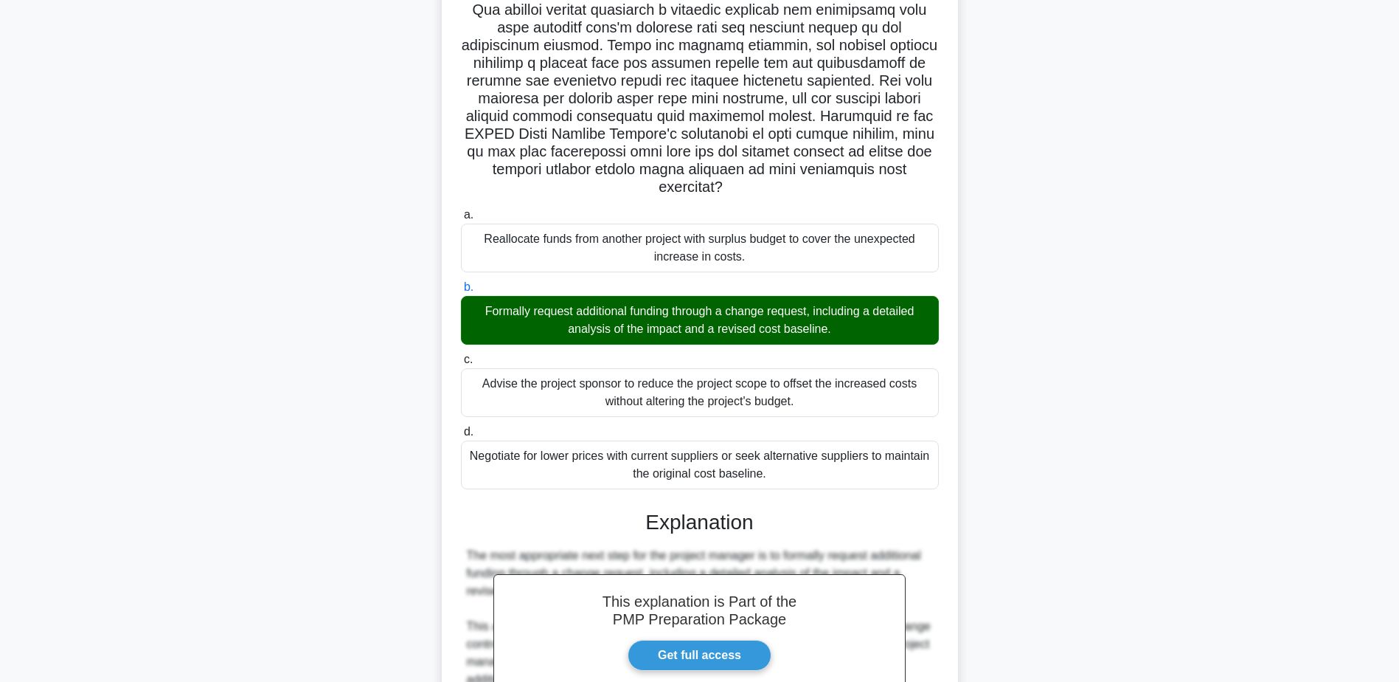
scroll to position [558, 0]
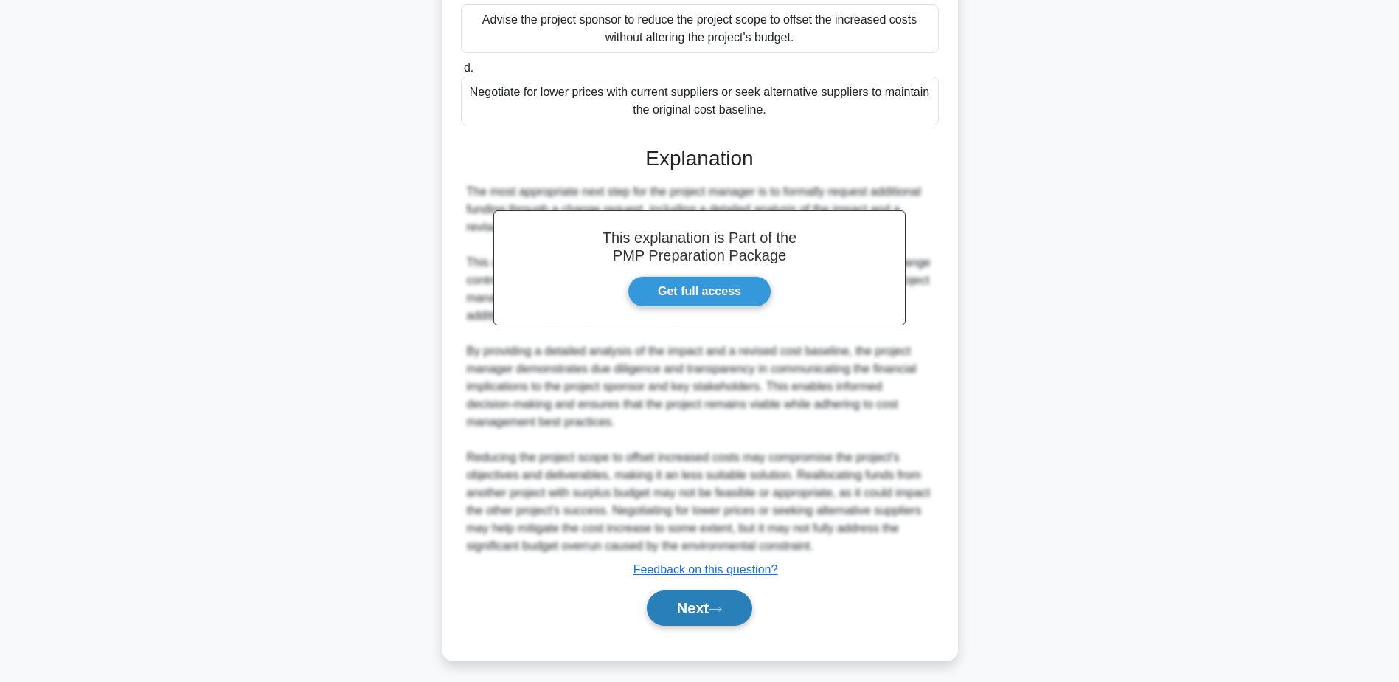
click at [696, 600] on button "Next" at bounding box center [699, 607] width 105 height 35
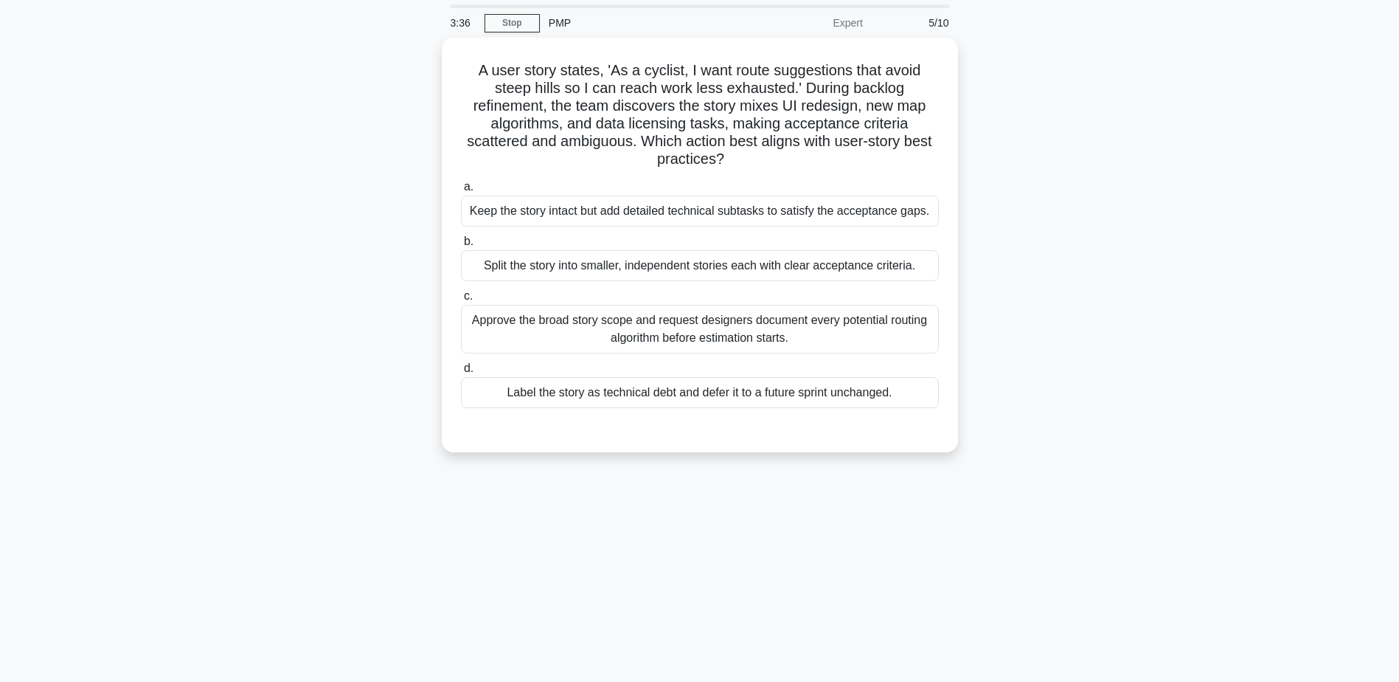
scroll to position [0, 0]
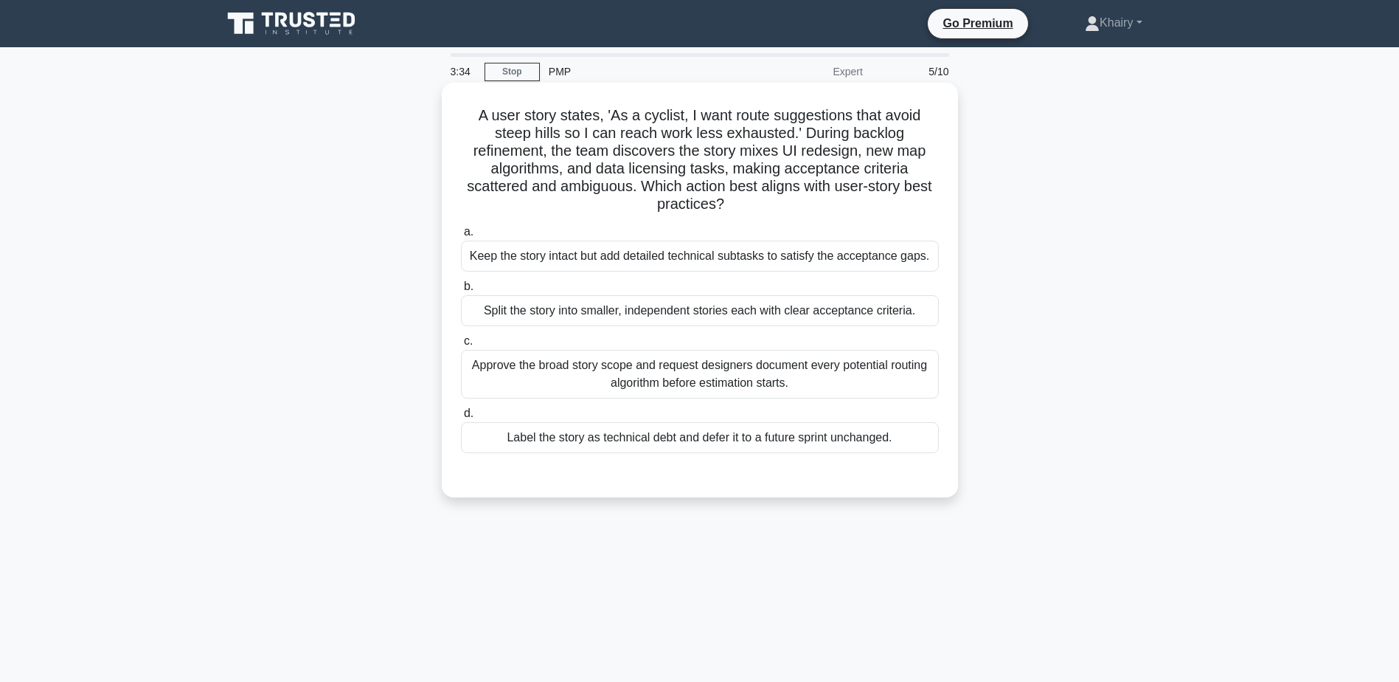
drag, startPoint x: 472, startPoint y: 108, endPoint x: 826, endPoint y: 215, distance: 369.9
click at [826, 215] on div "A user story states, 'As a cyclist, I want route suggestions that avoid steep h…" at bounding box center [700, 290] width 505 height 403
copy h5 "A user story states, 'As a cyclist, I want route suggestions that avoid steep h…"
click at [842, 312] on div "Split the story into smaller, independent stories each with clear acceptance cr…" at bounding box center [700, 310] width 478 height 31
click at [461, 291] on input "b. Split the story into smaller, independent stories each with clear acceptance…" at bounding box center [461, 287] width 0 height 10
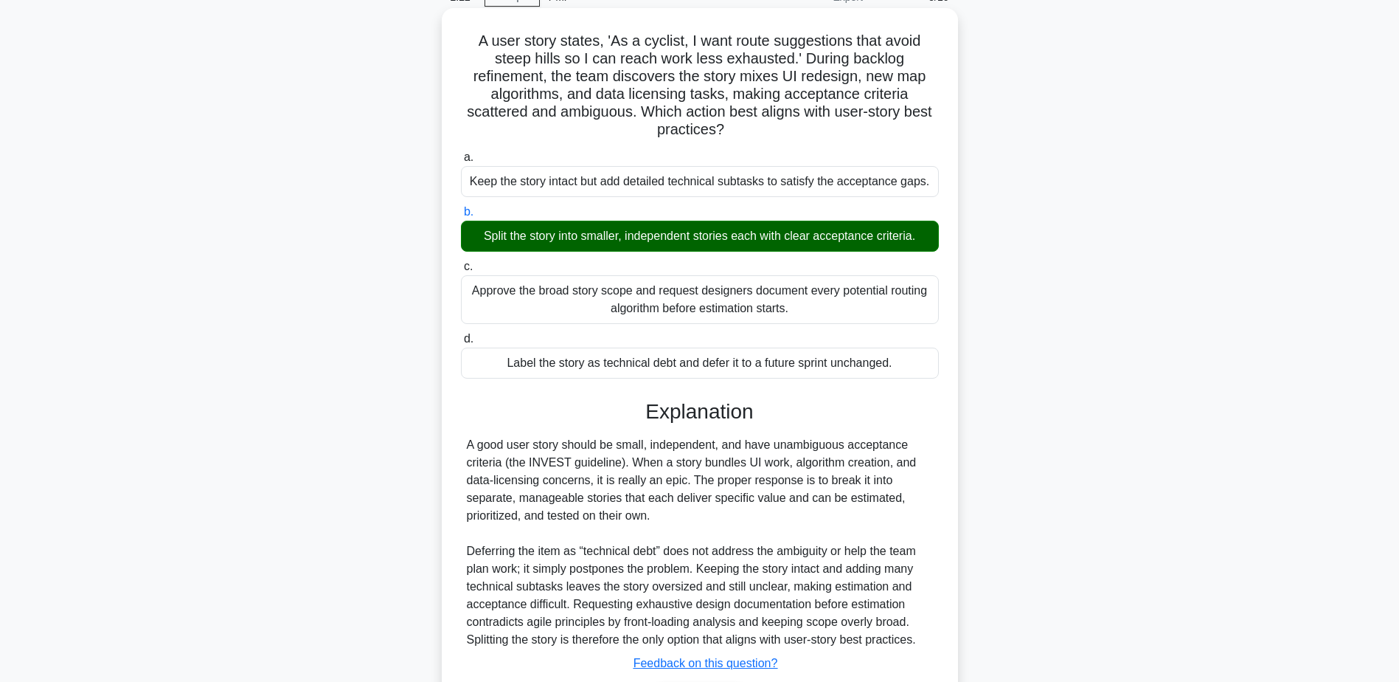
scroll to position [176, 0]
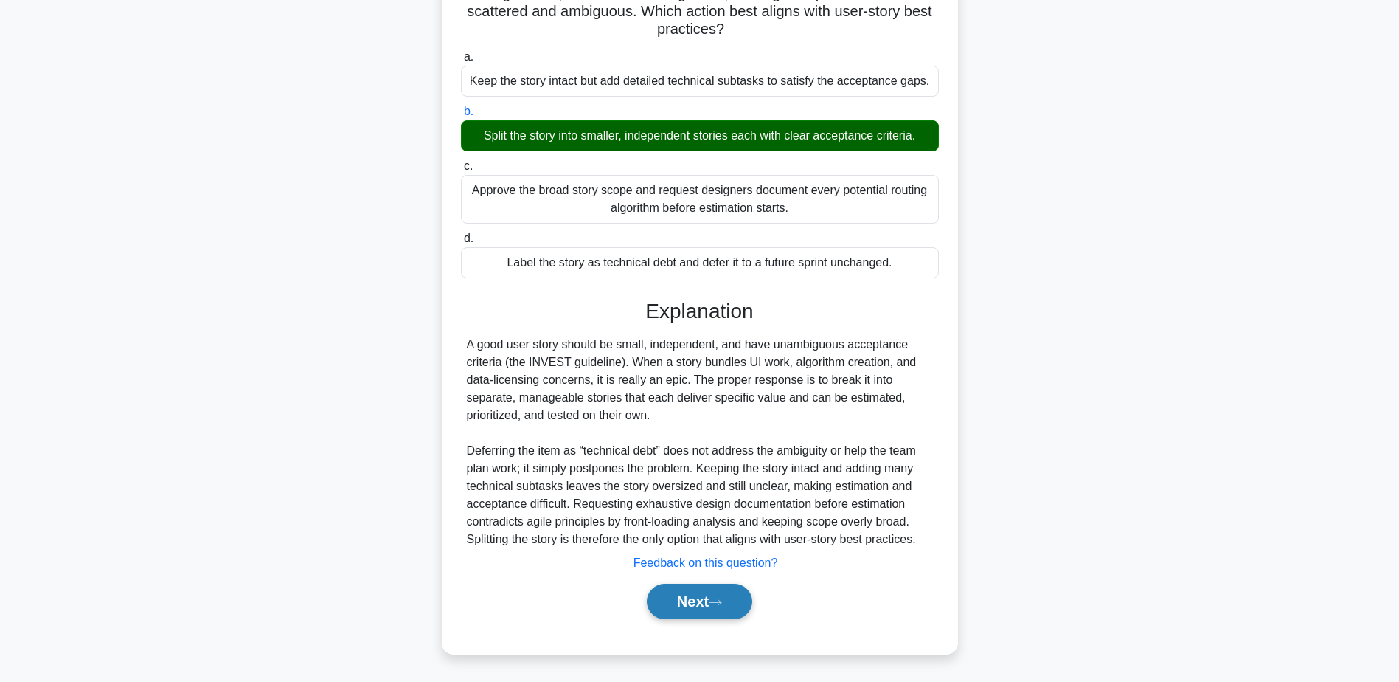
click at [695, 598] on button "Next" at bounding box center [699, 601] width 105 height 35
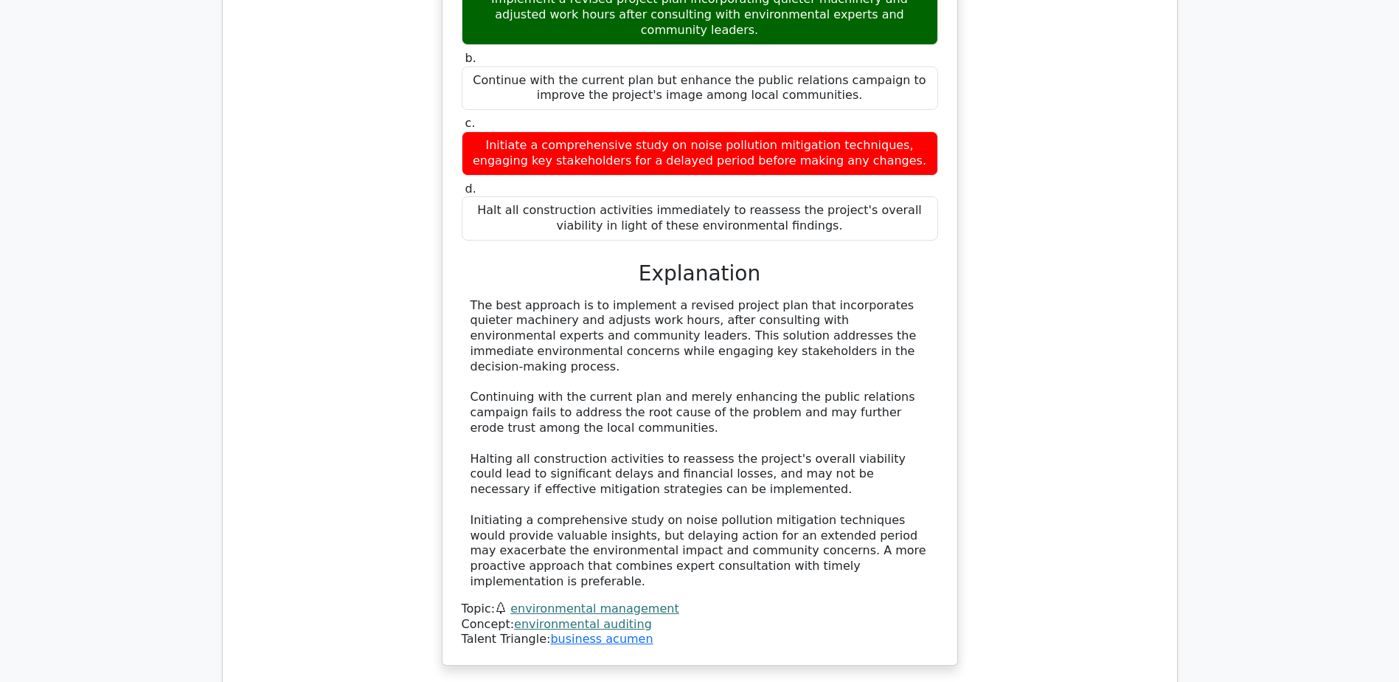
scroll to position [1771, 0]
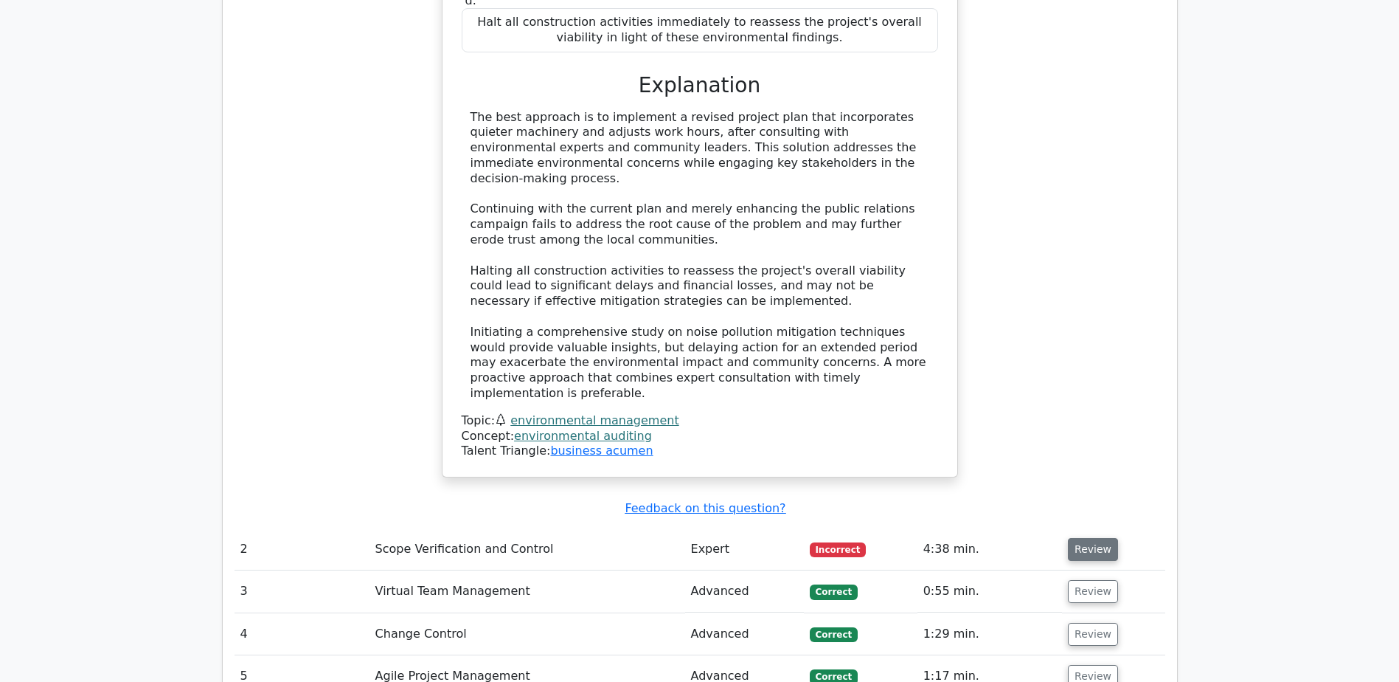
click at [1098, 538] on button "Review" at bounding box center [1093, 549] width 50 height 23
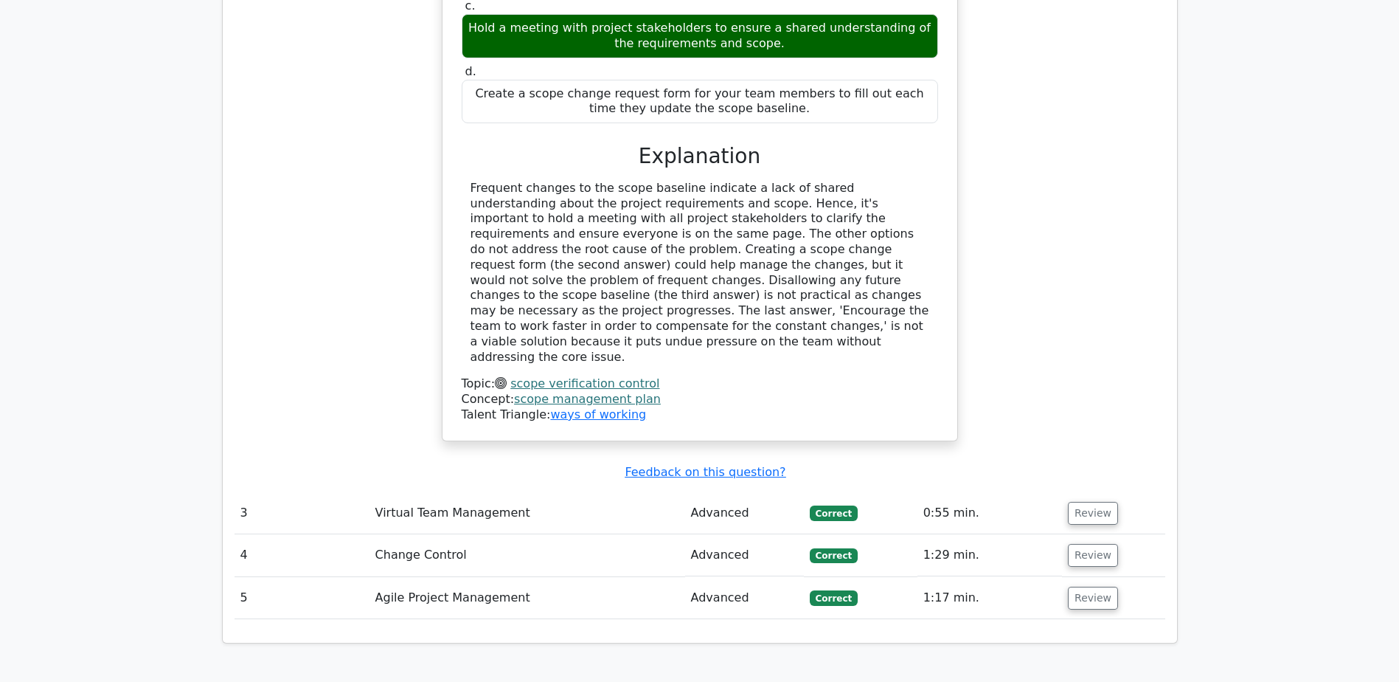
scroll to position [2582, 0]
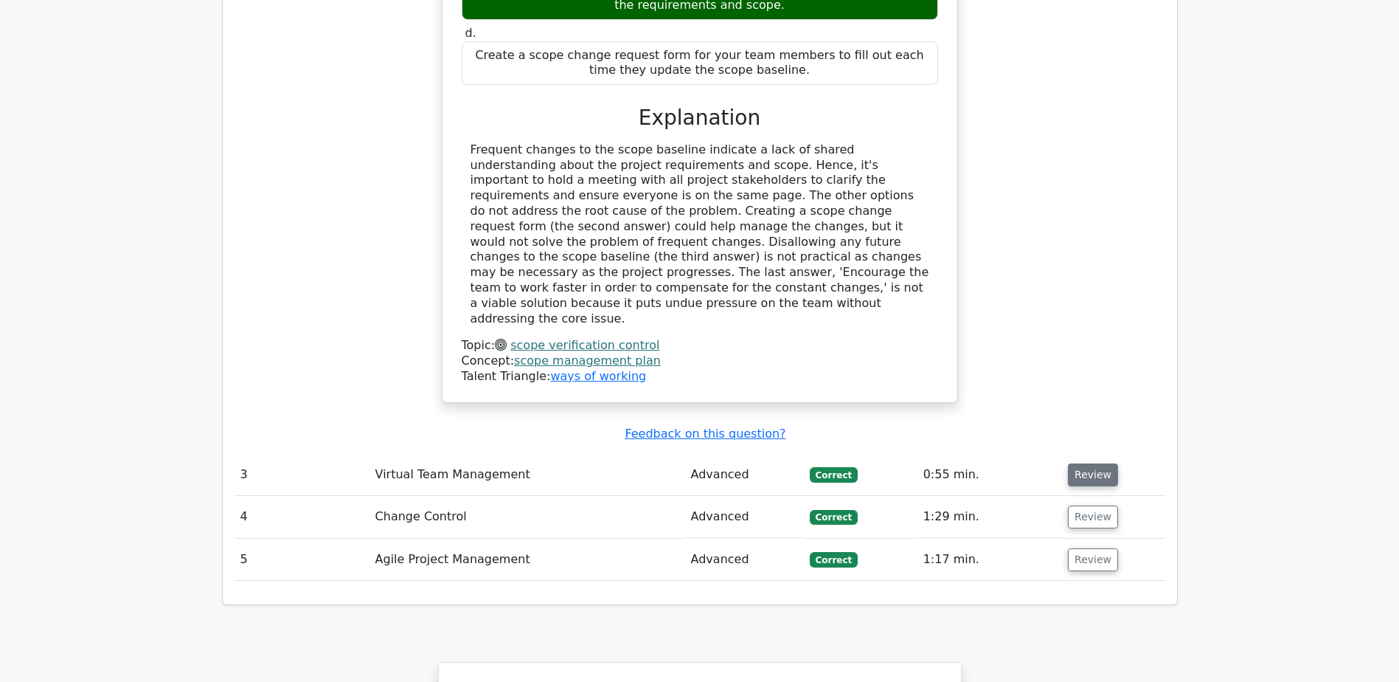
click at [1098, 463] on button "Review" at bounding box center [1093, 474] width 50 height 23
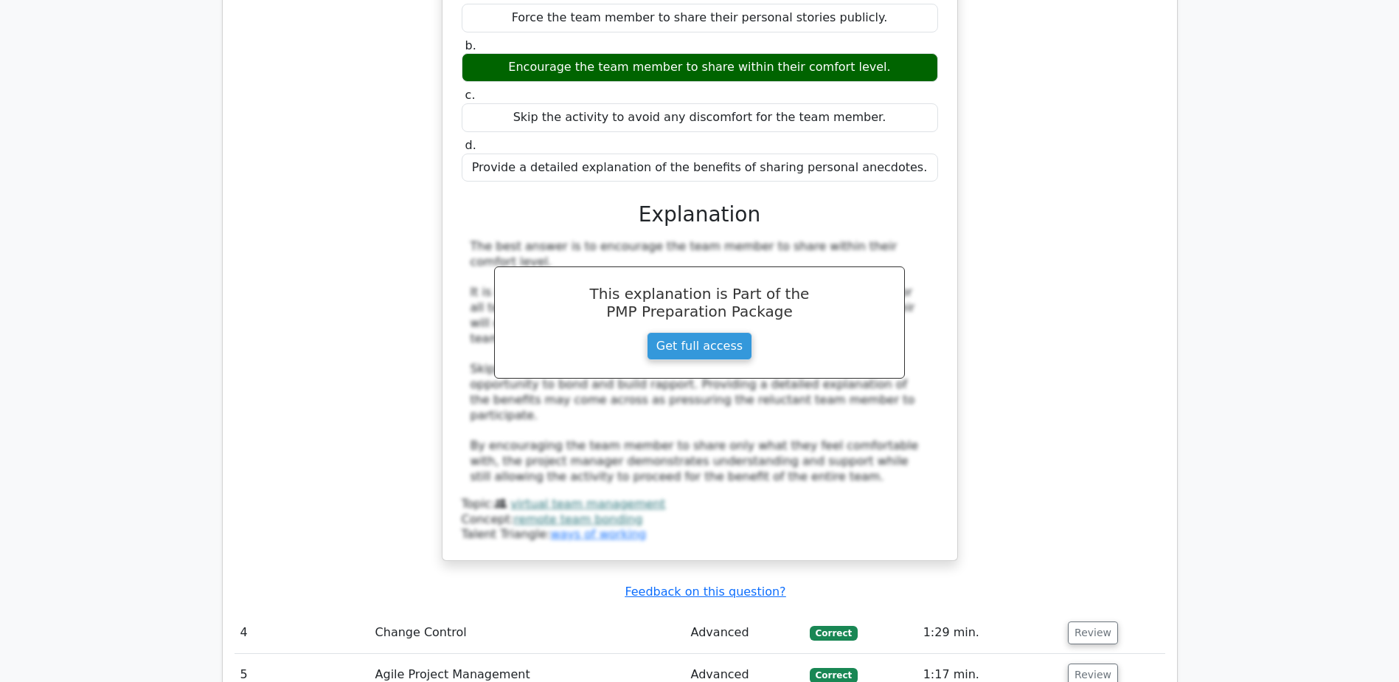
scroll to position [3320, 0]
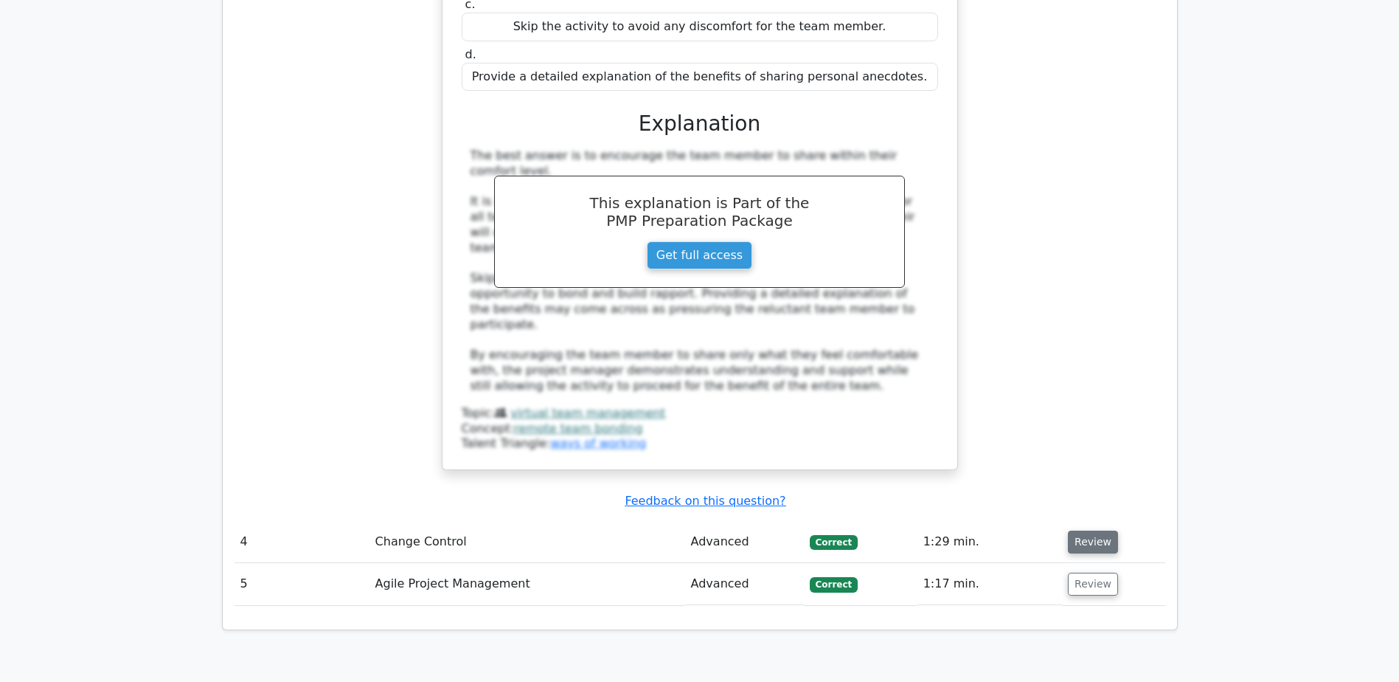
click at [1087, 530] on button "Review" at bounding box center [1093, 541] width 50 height 23
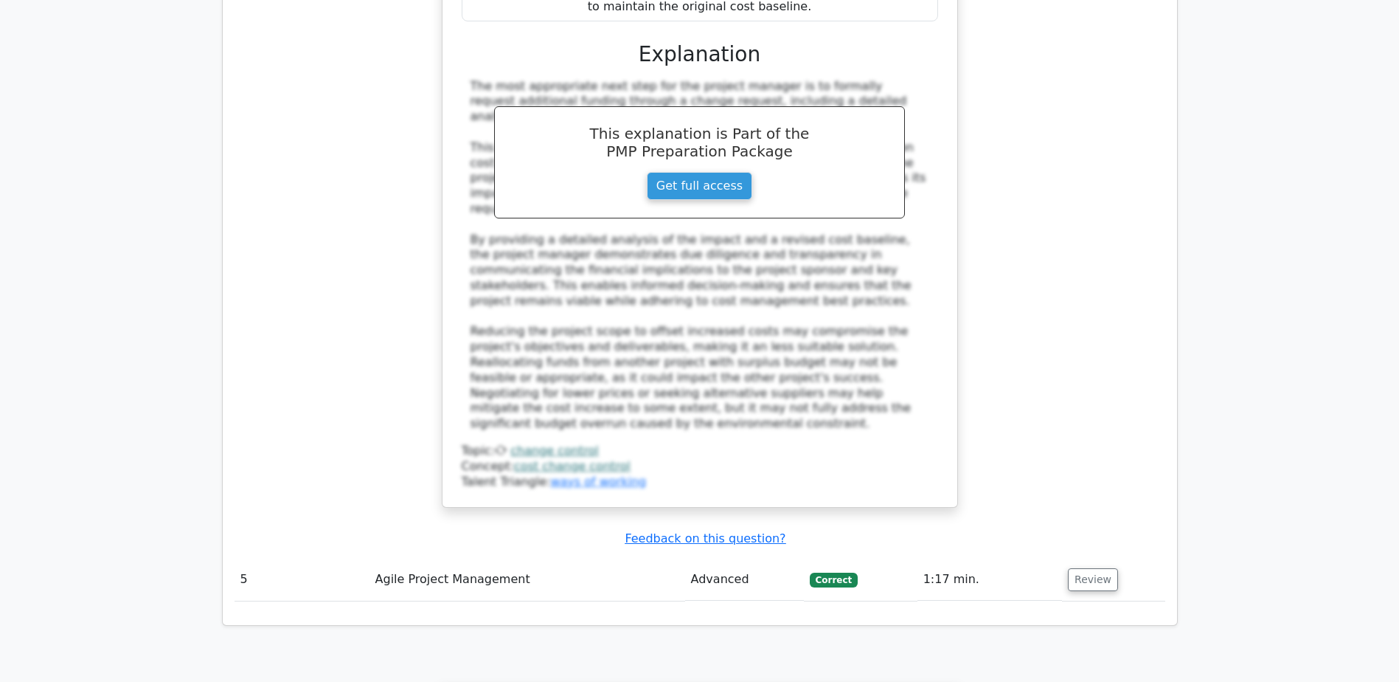
scroll to position [4500, 0]
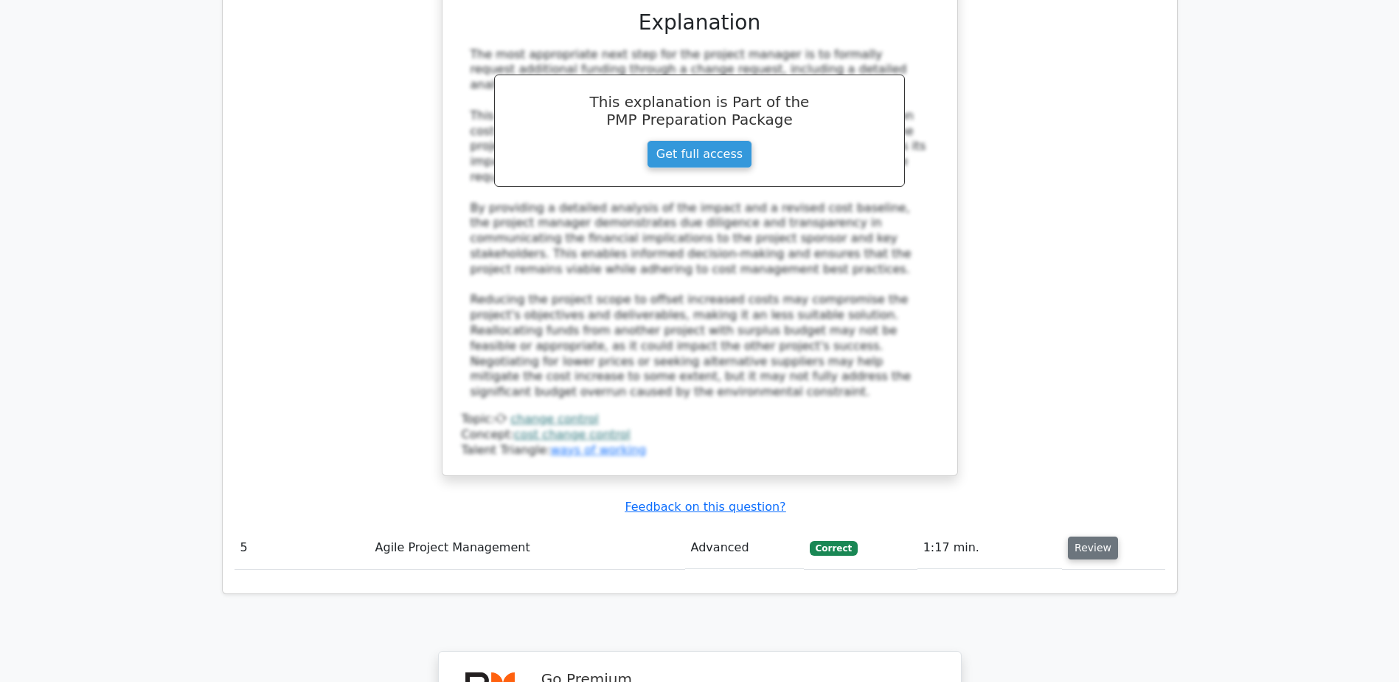
click at [1104, 536] on button "Review" at bounding box center [1093, 547] width 50 height 23
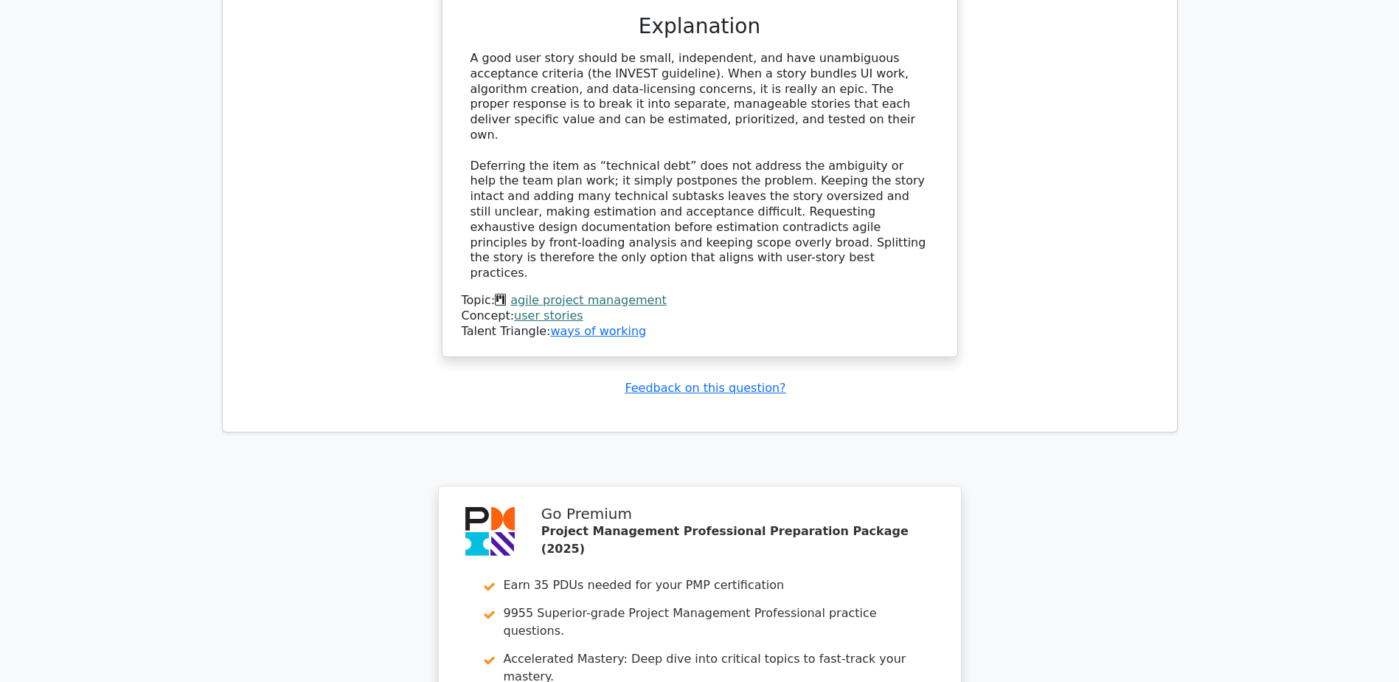
scroll to position [5512, 0]
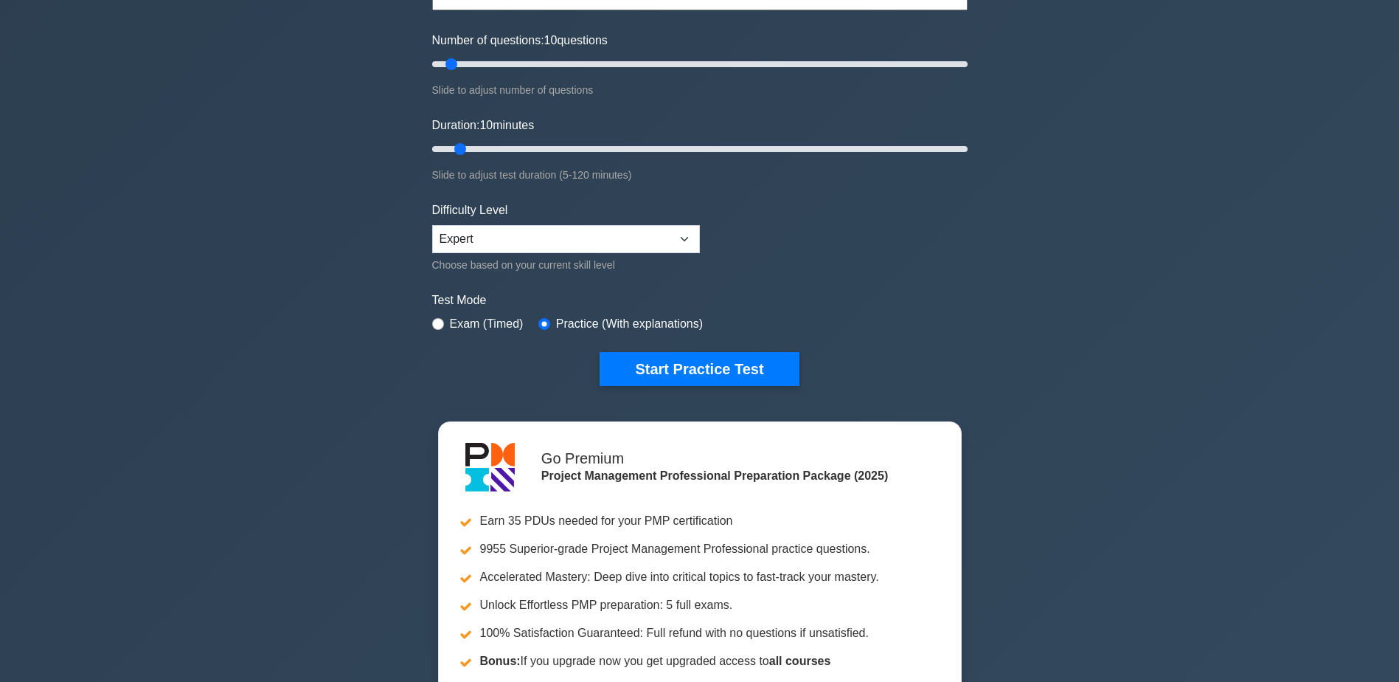
scroll to position [221, 0]
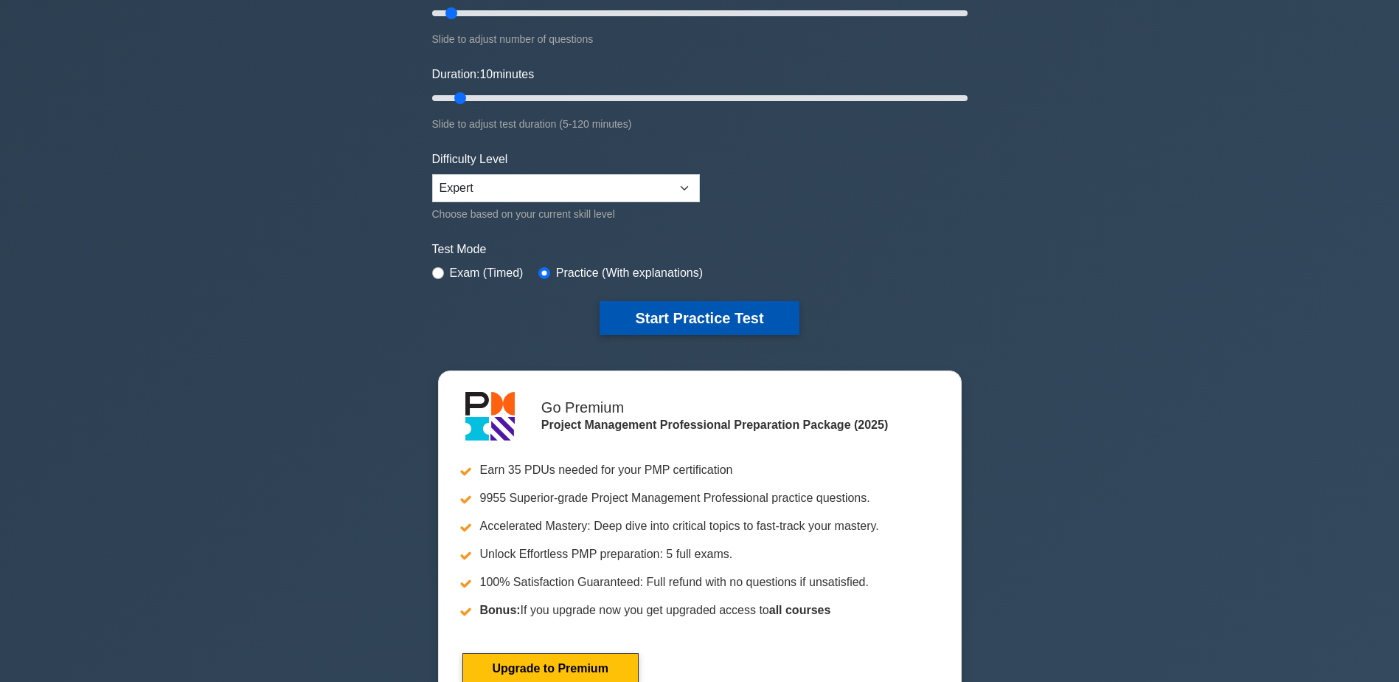
click at [687, 315] on button "Start Practice Test" at bounding box center [699, 318] width 199 height 34
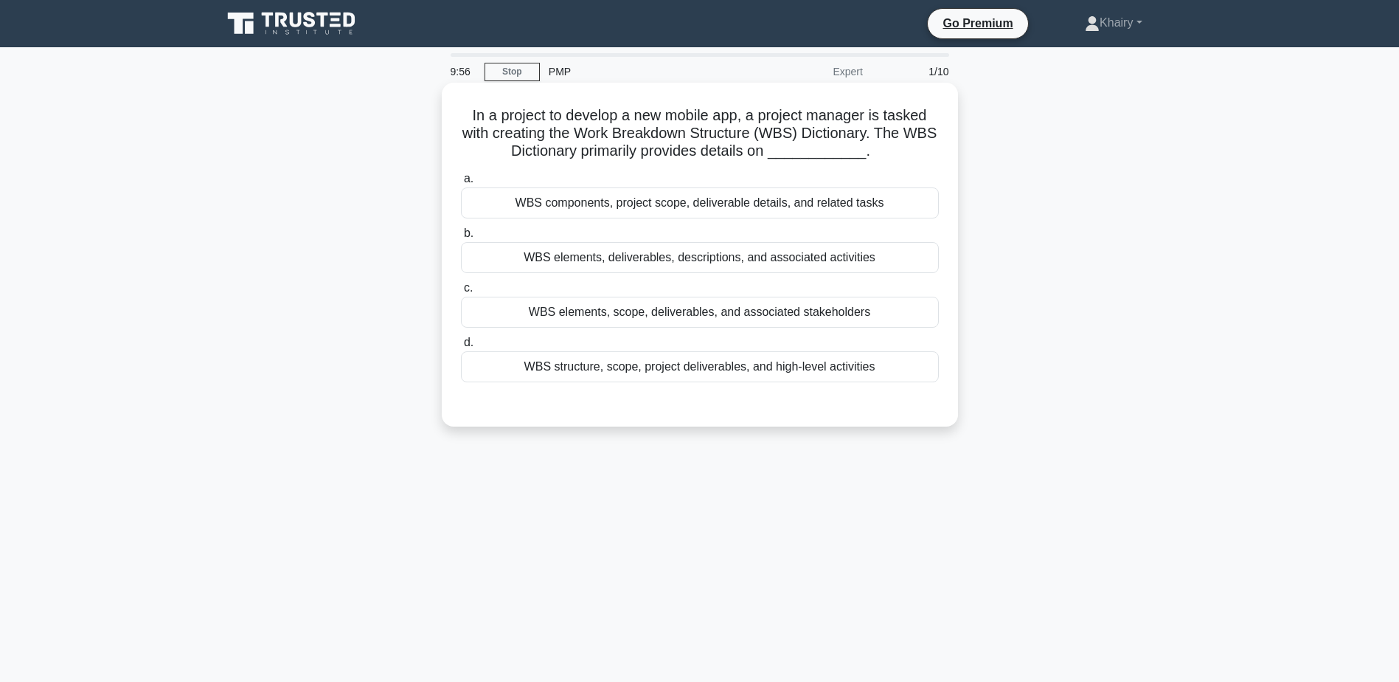
drag, startPoint x: 458, startPoint y: 109, endPoint x: 887, endPoint y: 154, distance: 431.7
click at [887, 154] on div "In a project to develop a new mobile app, a project manager is tasked with crea…" at bounding box center [700, 255] width 505 height 332
copy h5 "In a project to develop a new mobile app, a project manager is tasked with crea…"
click at [748, 206] on div "WBS components, project scope, deliverable details, and related tasks" at bounding box center [700, 202] width 478 height 31
click at [461, 184] on input "a. WBS components, project scope, deliverable details, and related tasks" at bounding box center [461, 179] width 0 height 10
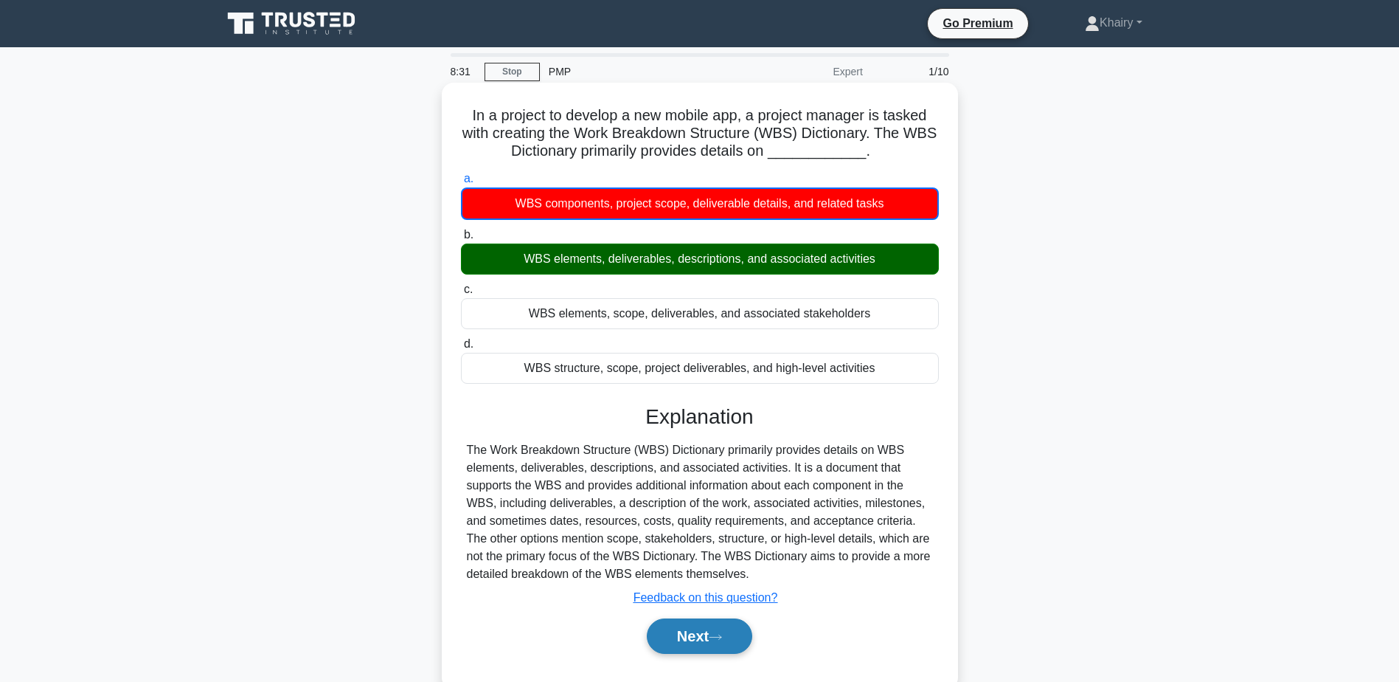
click at [696, 638] on button "Next" at bounding box center [699, 635] width 105 height 35
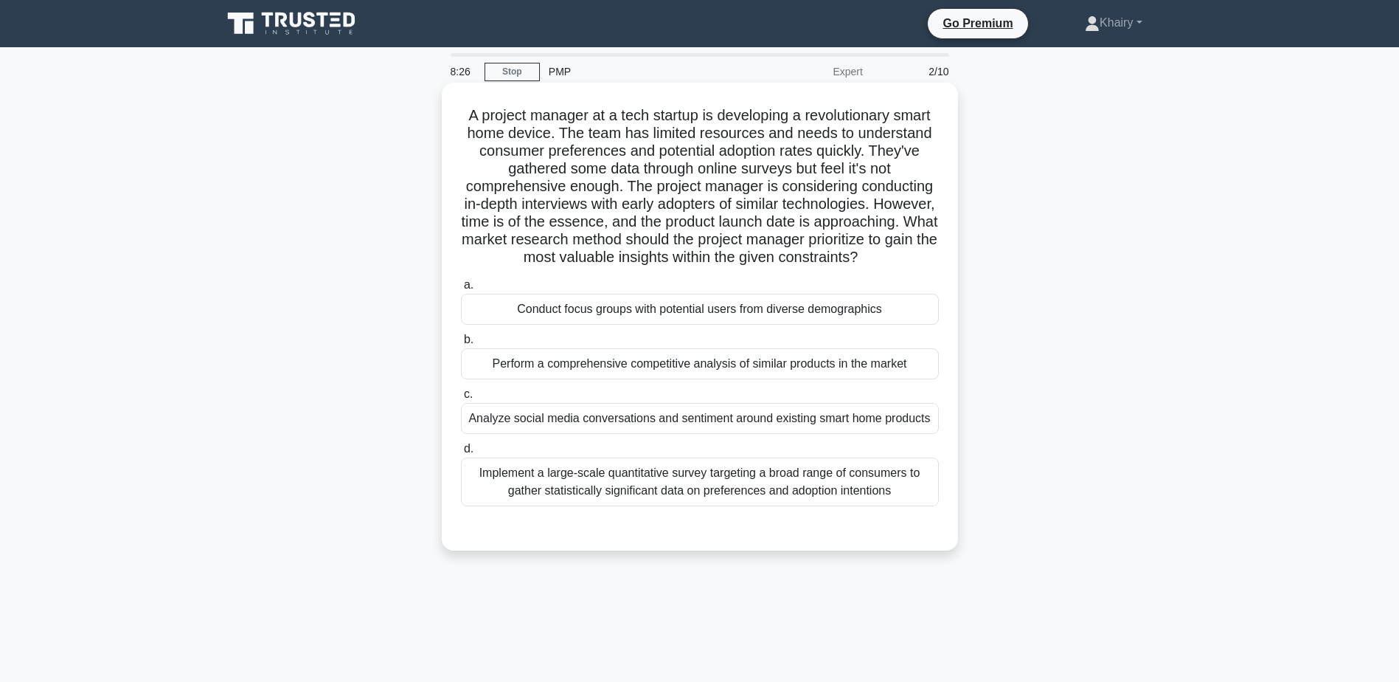
drag, startPoint x: 456, startPoint y: 109, endPoint x: 852, endPoint y: 274, distance: 429.0
click at [852, 274] on div "A project manager at a tech startup is developing a revolutionary smart home de…" at bounding box center [700, 317] width 505 height 456
copy h5 "A project manager at a tech startup is developing a revolutionary smart home de…"
click at [727, 325] on div "Conduct focus groups with potential users from diverse demographics" at bounding box center [700, 309] width 478 height 31
click at [461, 290] on input "a. Conduct focus groups with potential users from diverse demographics" at bounding box center [461, 285] width 0 height 10
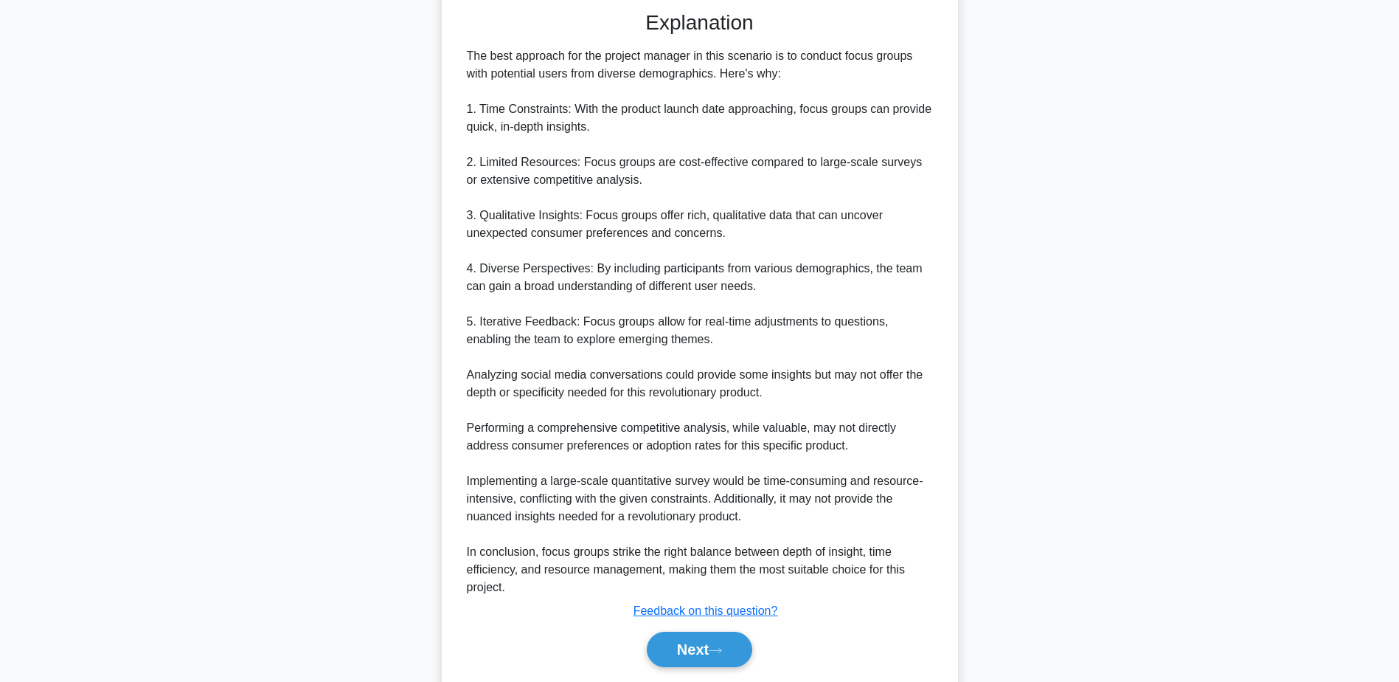
scroll to position [583, 0]
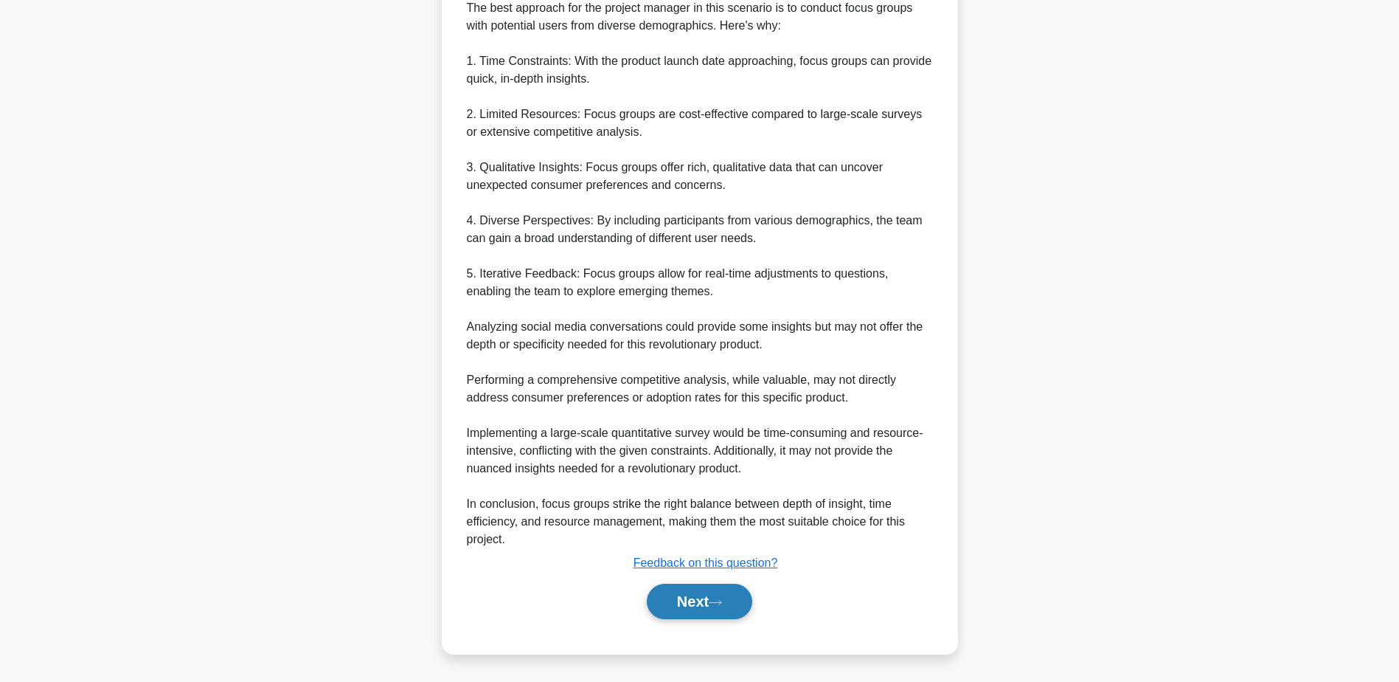
click at [680, 598] on button "Next" at bounding box center [699, 601] width 105 height 35
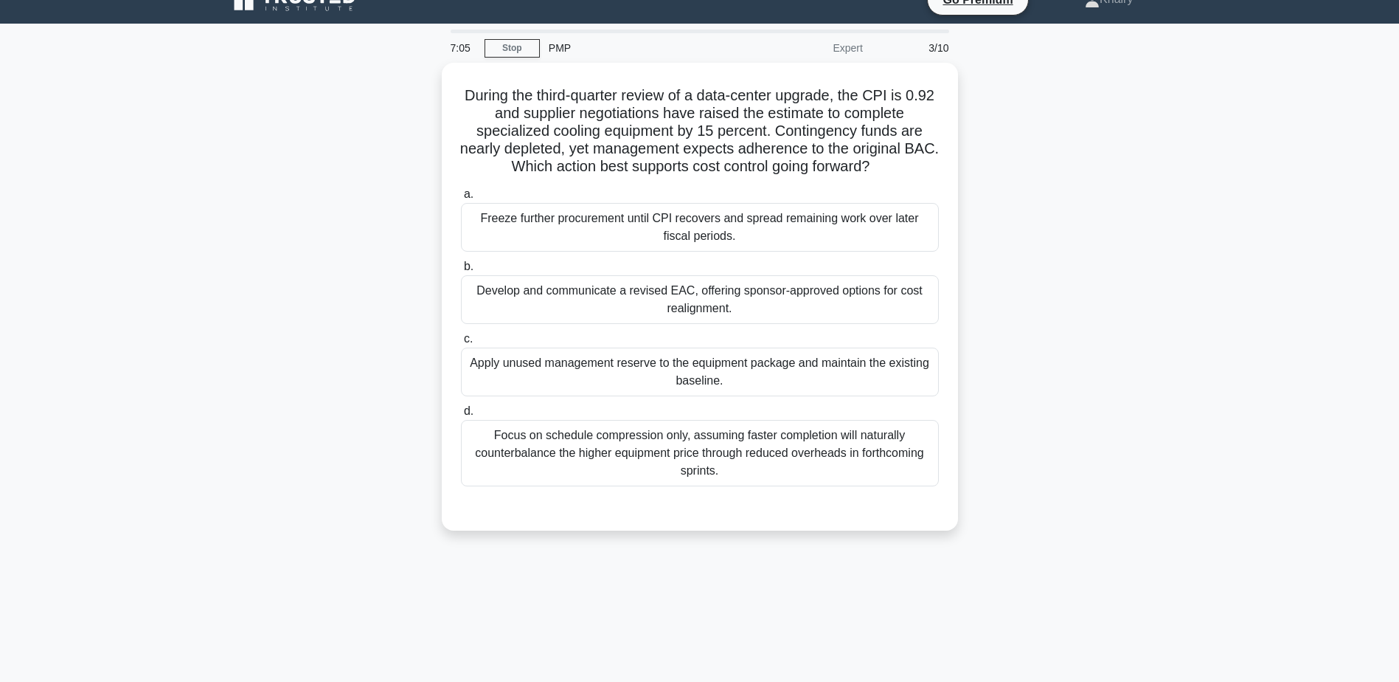
scroll to position [0, 0]
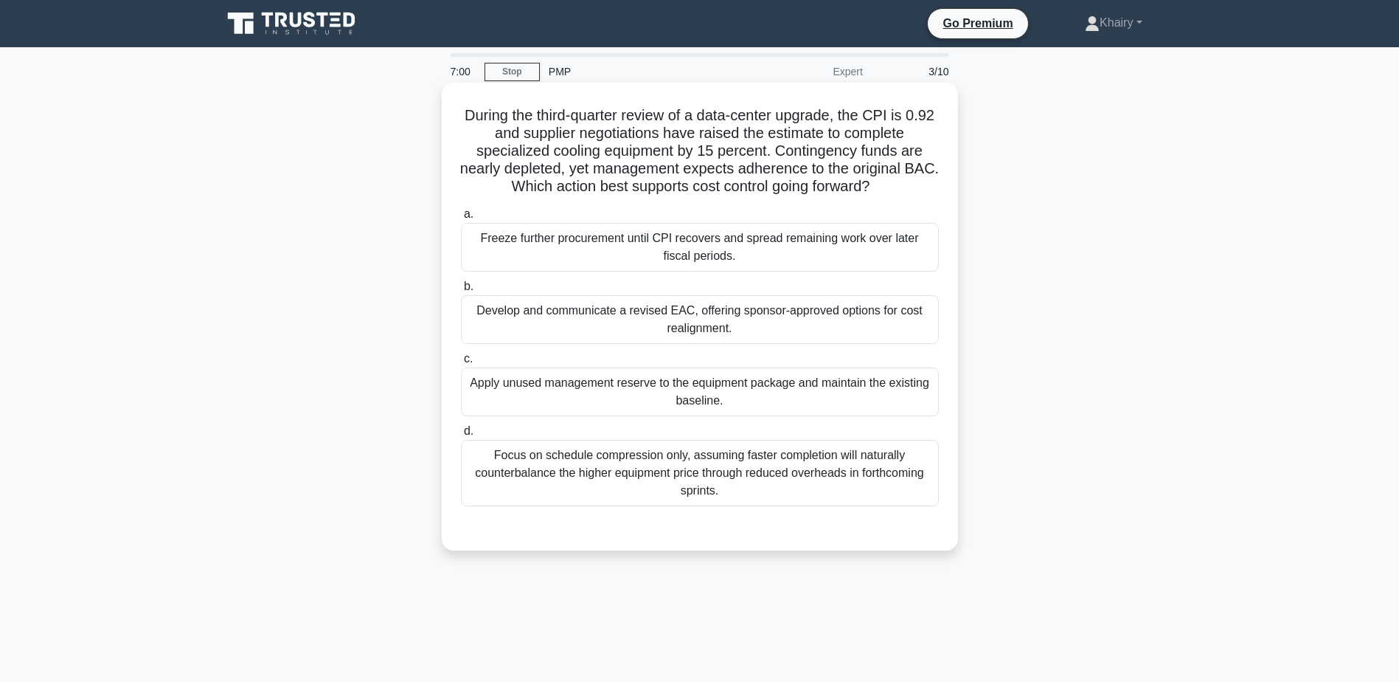
drag, startPoint x: 473, startPoint y: 106, endPoint x: 904, endPoint y: 195, distance: 440.0
click at [904, 195] on h5 "During the third-quarter review of a data-center upgrade, the CPI is 0.92 and s…" at bounding box center [700, 151] width 481 height 90
copy h5 "During the third-quarter review of a data-center upgrade, the CPI is 0.92 and s…"
click at [792, 252] on div "Freeze further procurement until CPI recovers and spread remaining work over la…" at bounding box center [700, 247] width 478 height 49
click at [461, 219] on input "a. Freeze further procurement until CPI recovers and spread remaining work over…" at bounding box center [461, 215] width 0 height 10
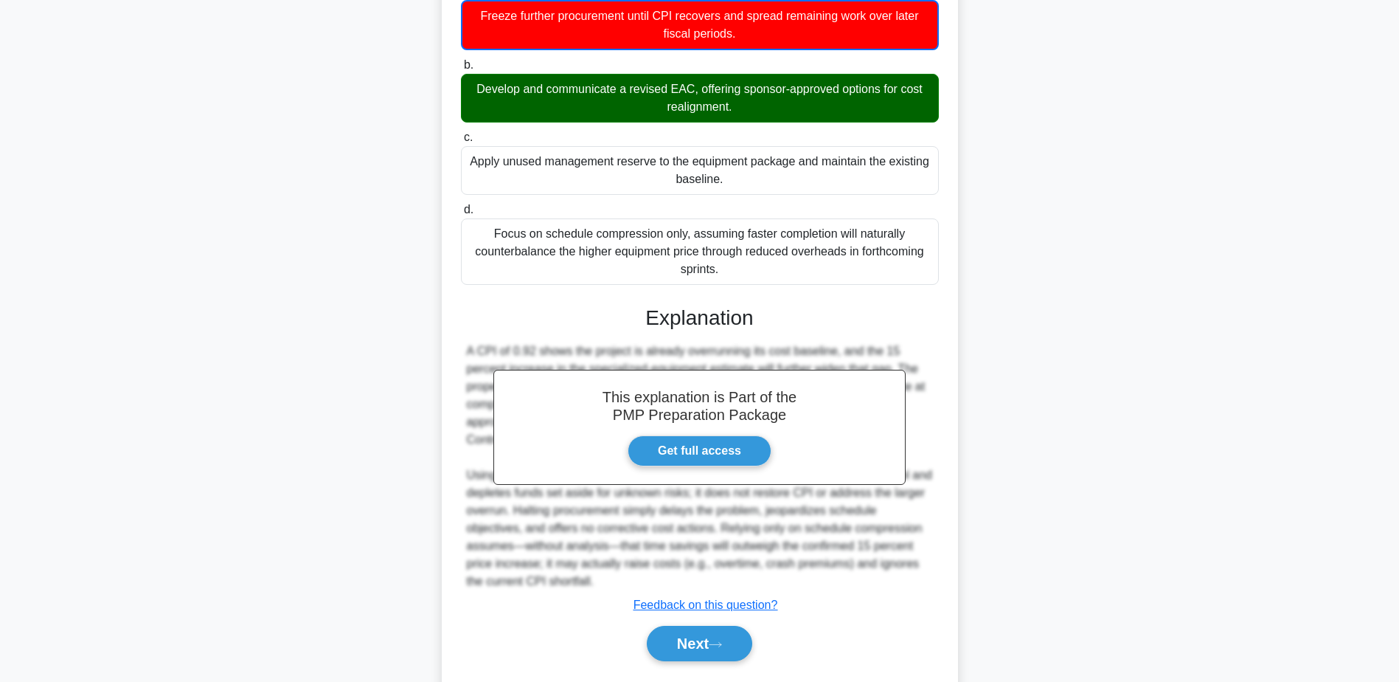
scroll to position [266, 0]
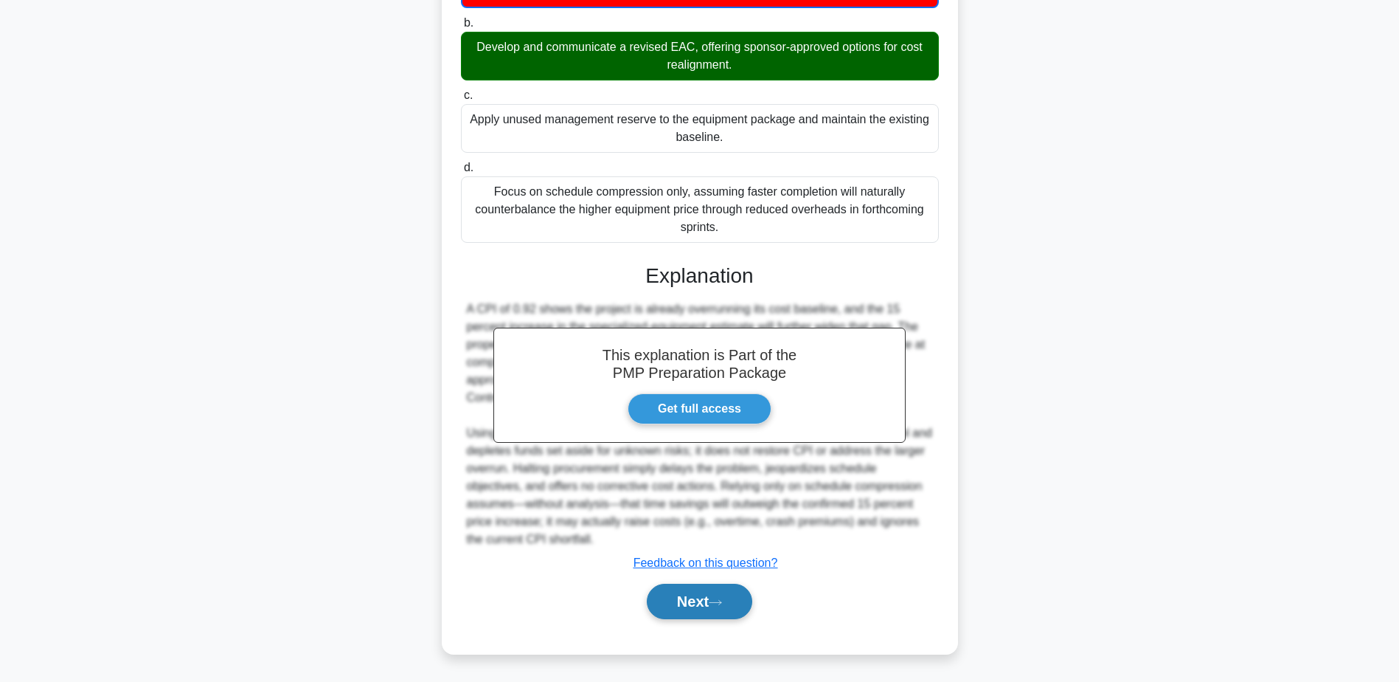
click at [690, 592] on button "Next" at bounding box center [699, 601] width 105 height 35
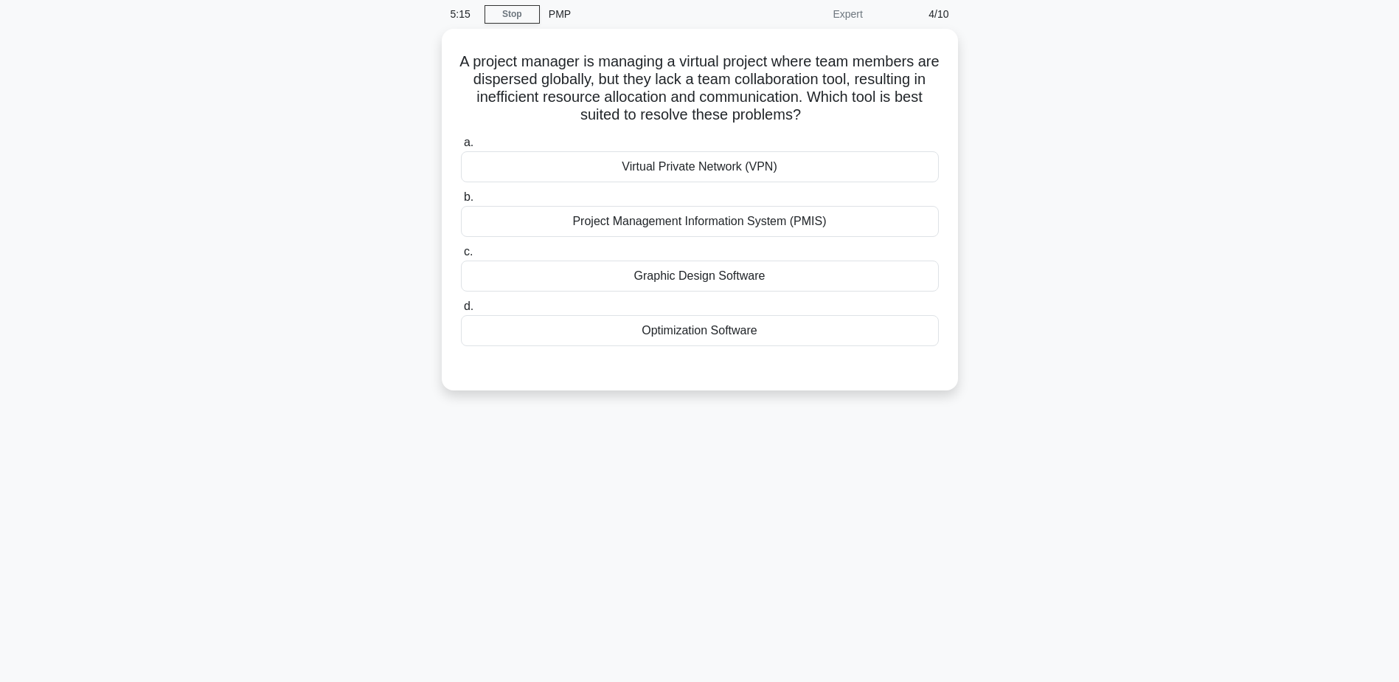
scroll to position [0, 0]
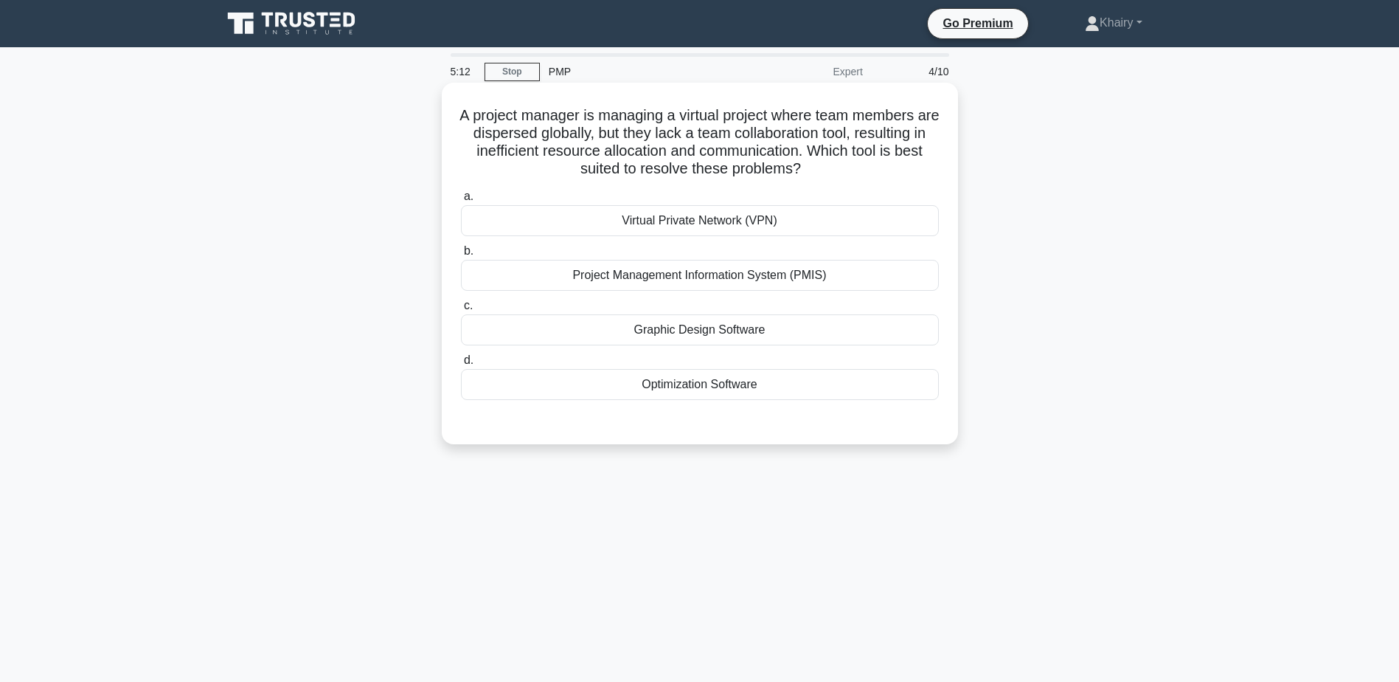
drag, startPoint x: 458, startPoint y: 108, endPoint x: 845, endPoint y: 173, distance: 392.6
click at [845, 173] on div "A project manager is managing a virtual project where team members are disperse…" at bounding box center [700, 264] width 505 height 350
copy h5 "A project manager is managing a virtual project where team members are disperse…"
click at [783, 221] on div "Virtual Private Network (VPN)" at bounding box center [700, 220] width 478 height 31
click at [461, 201] on input "a. Virtual Private Network (VPN)" at bounding box center [461, 197] width 0 height 10
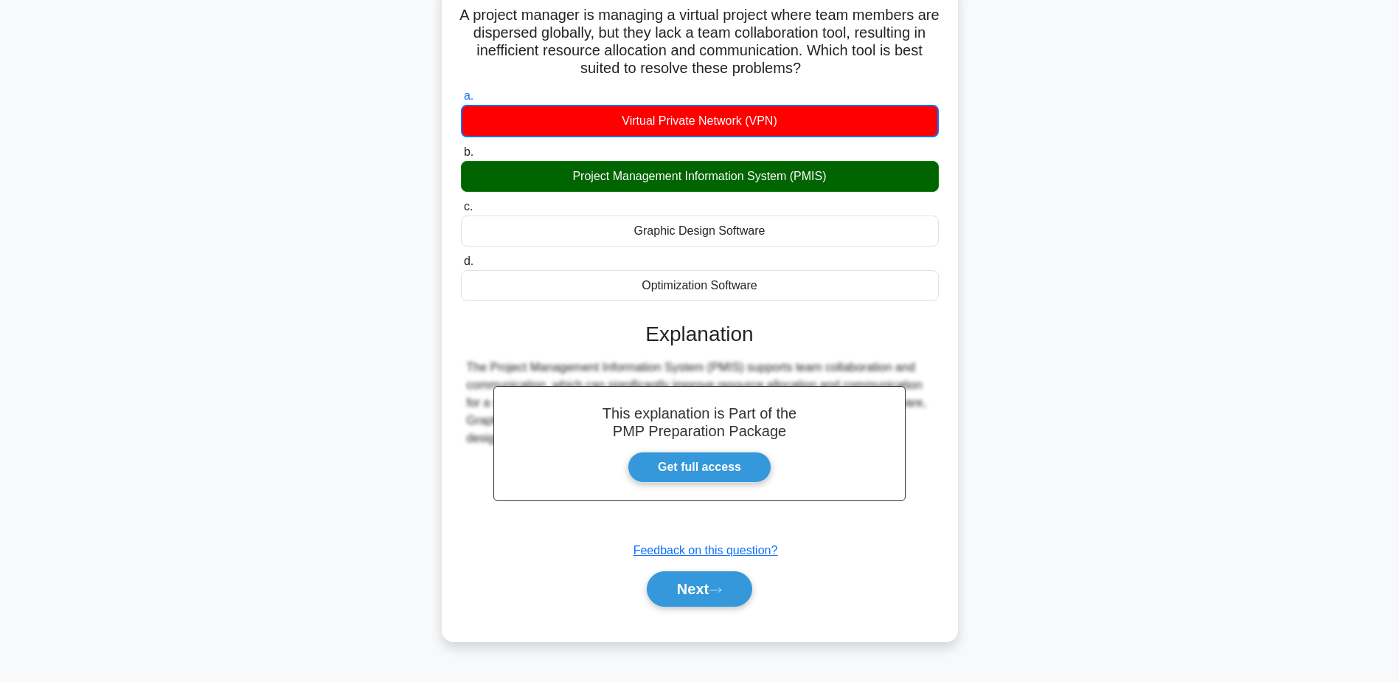
scroll to position [115, 0]
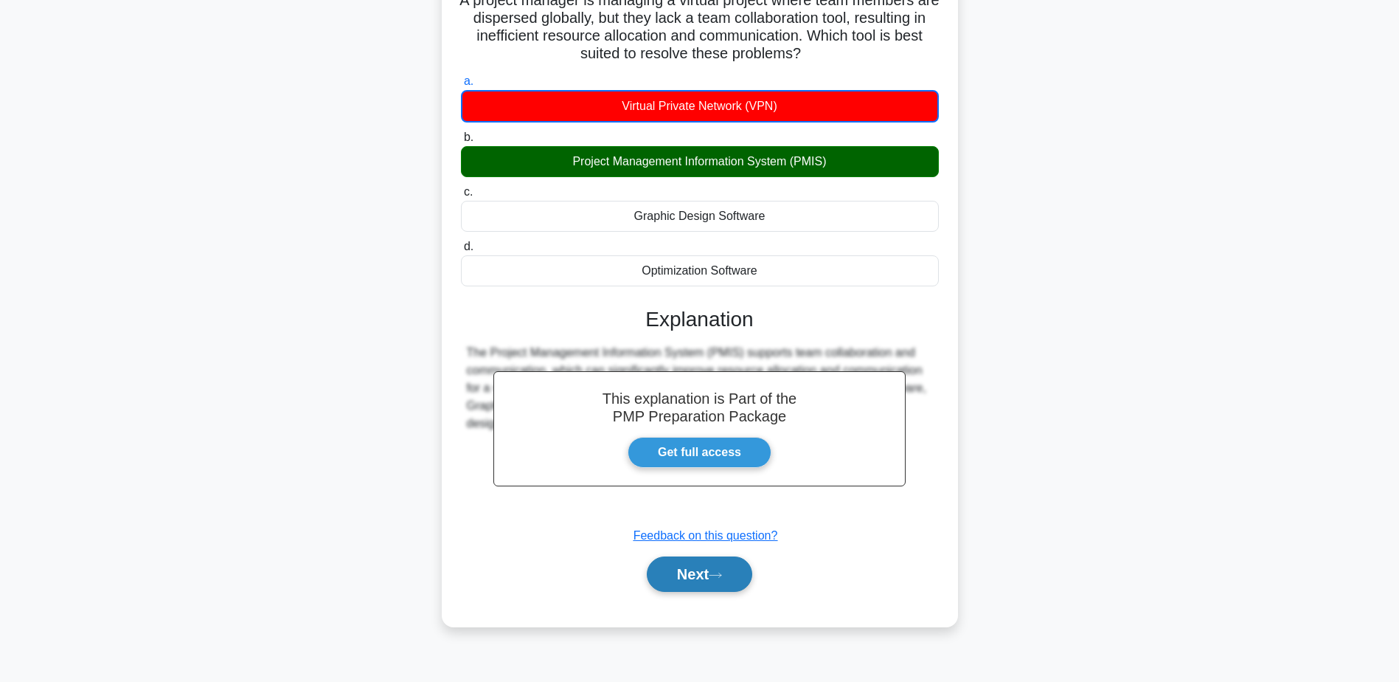
click at [701, 565] on button "Next" at bounding box center [699, 573] width 105 height 35
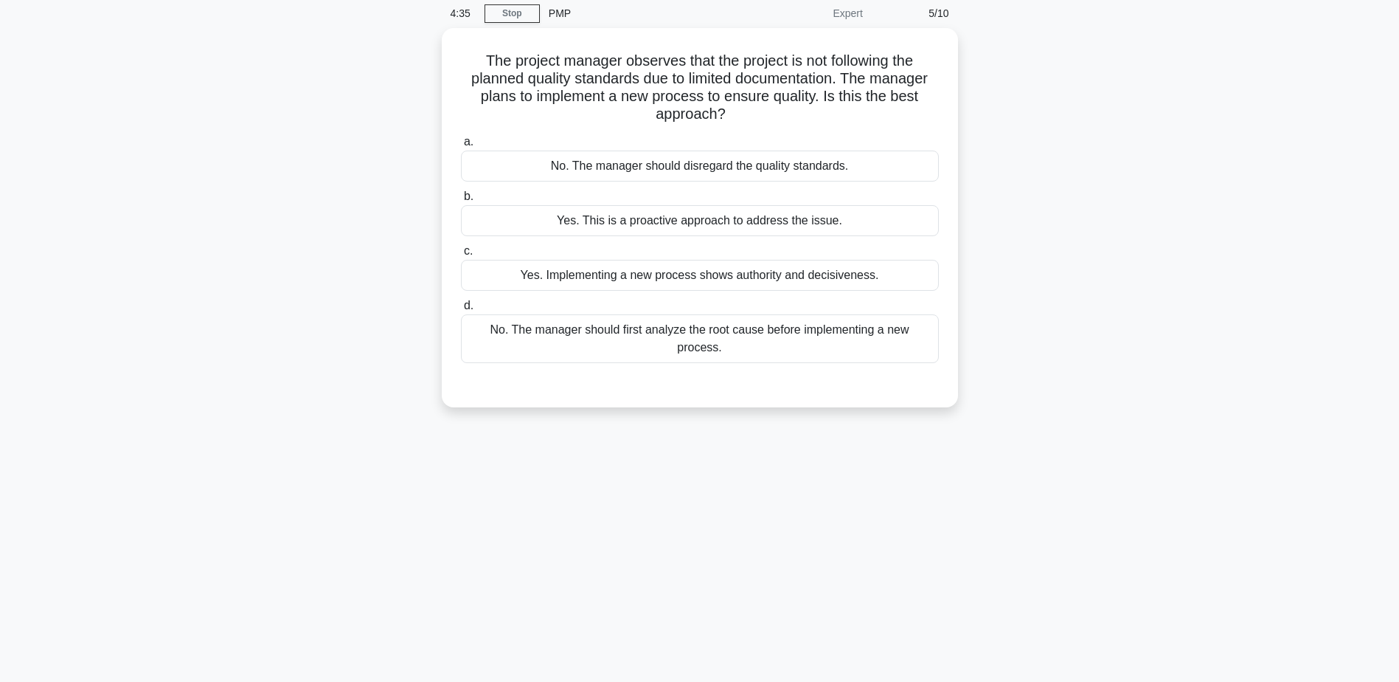
scroll to position [0, 0]
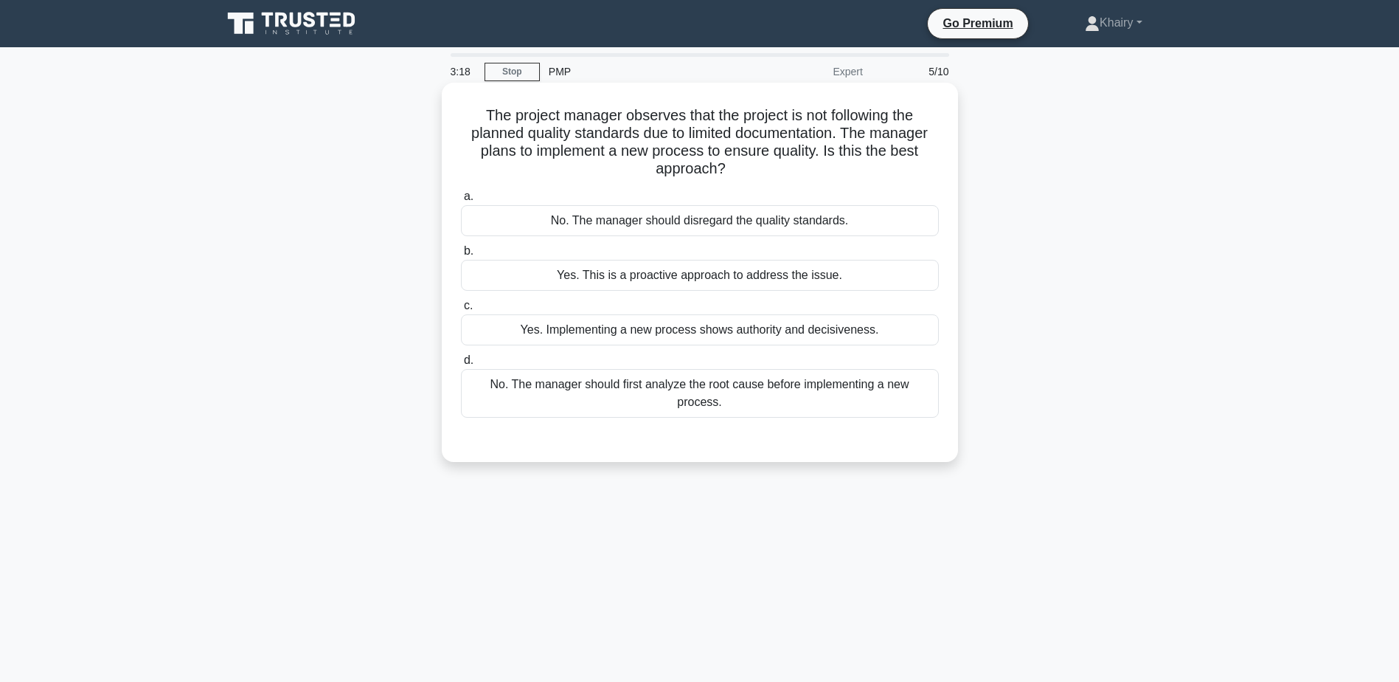
drag, startPoint x: 472, startPoint y: 108, endPoint x: 862, endPoint y: 169, distance: 395.0
click at [862, 169] on h5 "The project manager observes that the project is not following the planned qual…" at bounding box center [700, 142] width 481 height 72
copy h5 "The project manager observes that the project is not following the planned qual…"
click at [670, 395] on div "No. The manager should first analyze the root cause before implementing a new p…" at bounding box center [700, 393] width 478 height 49
click at [461, 365] on input "d. No. The manager should first analyze the root cause before implementing a ne…" at bounding box center [461, 361] width 0 height 10
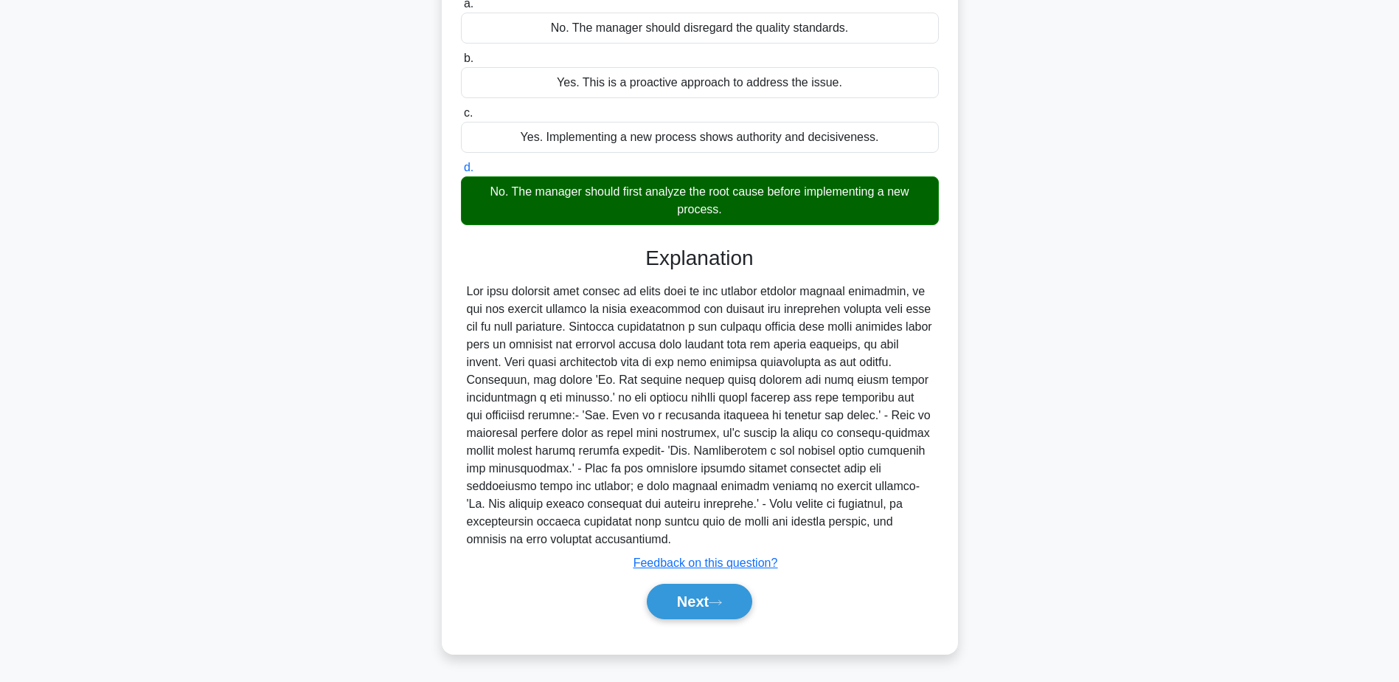
scroll to position [193, 0]
click at [705, 595] on button "Next" at bounding box center [699, 601] width 105 height 35
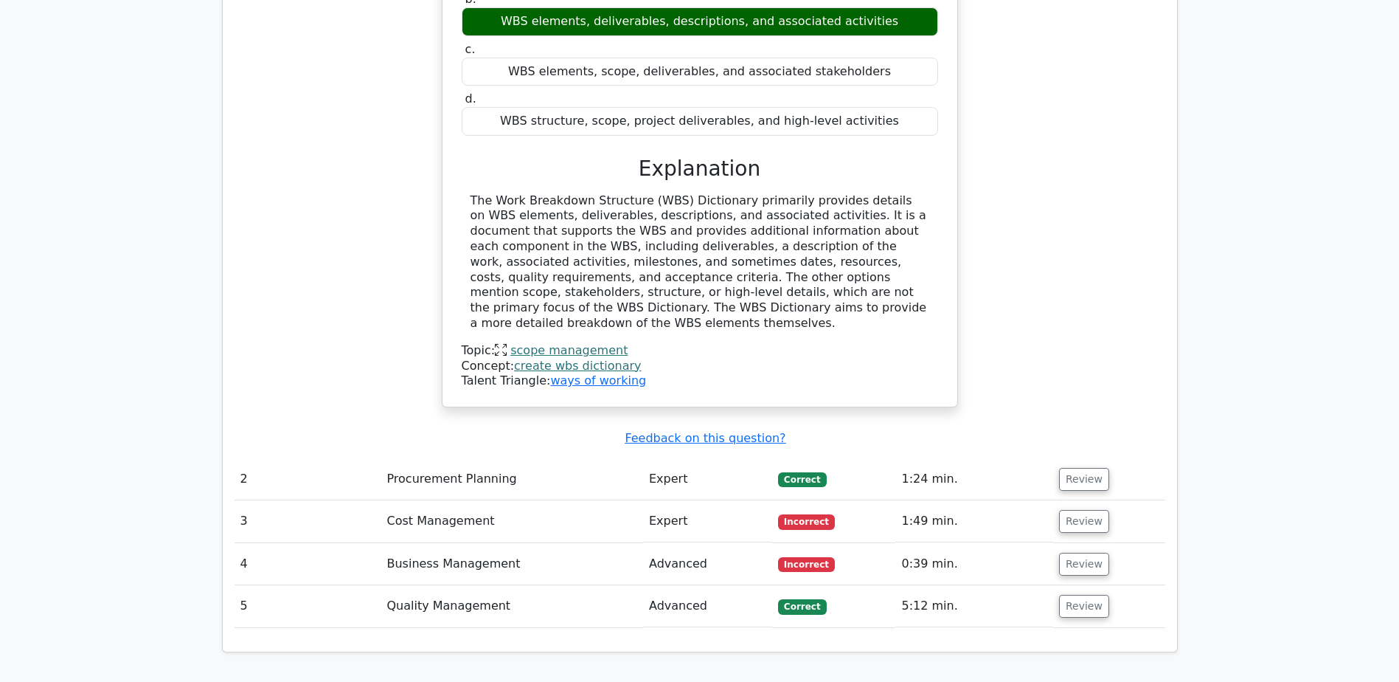
scroll to position [1402, 0]
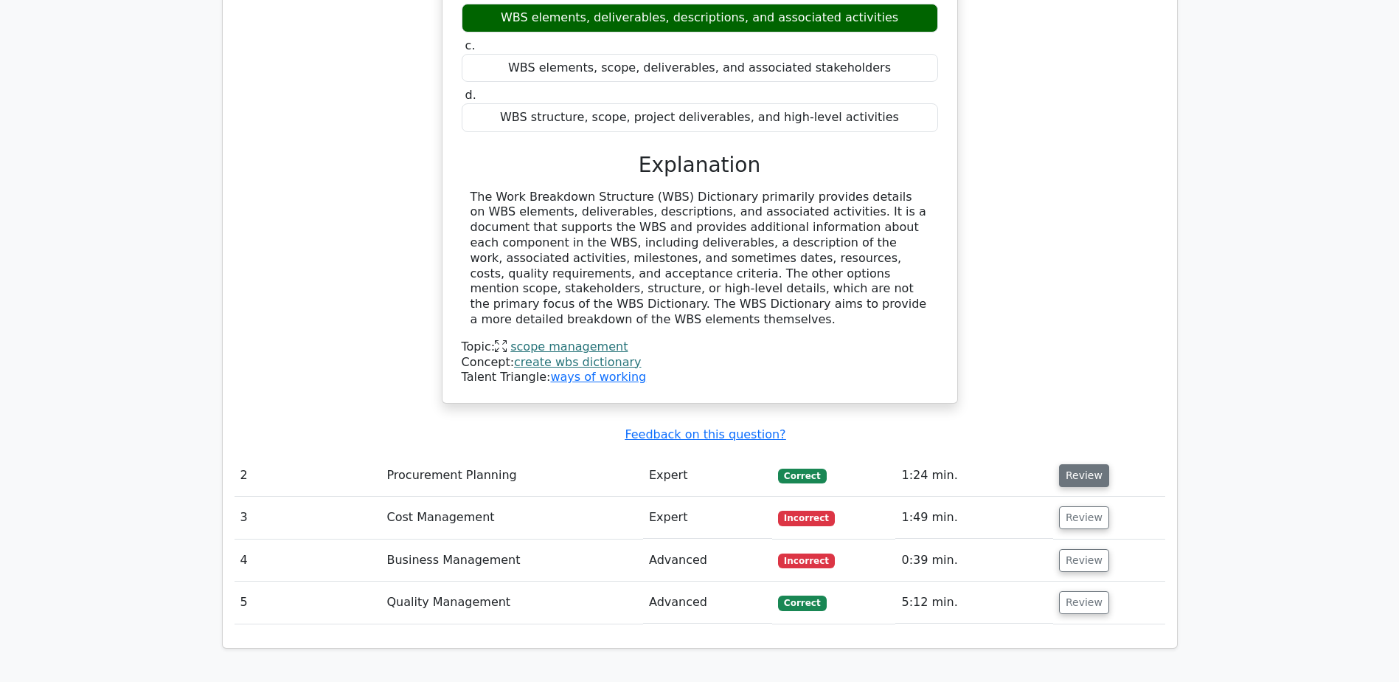
click at [1068, 464] on button "Review" at bounding box center [1084, 475] width 50 height 23
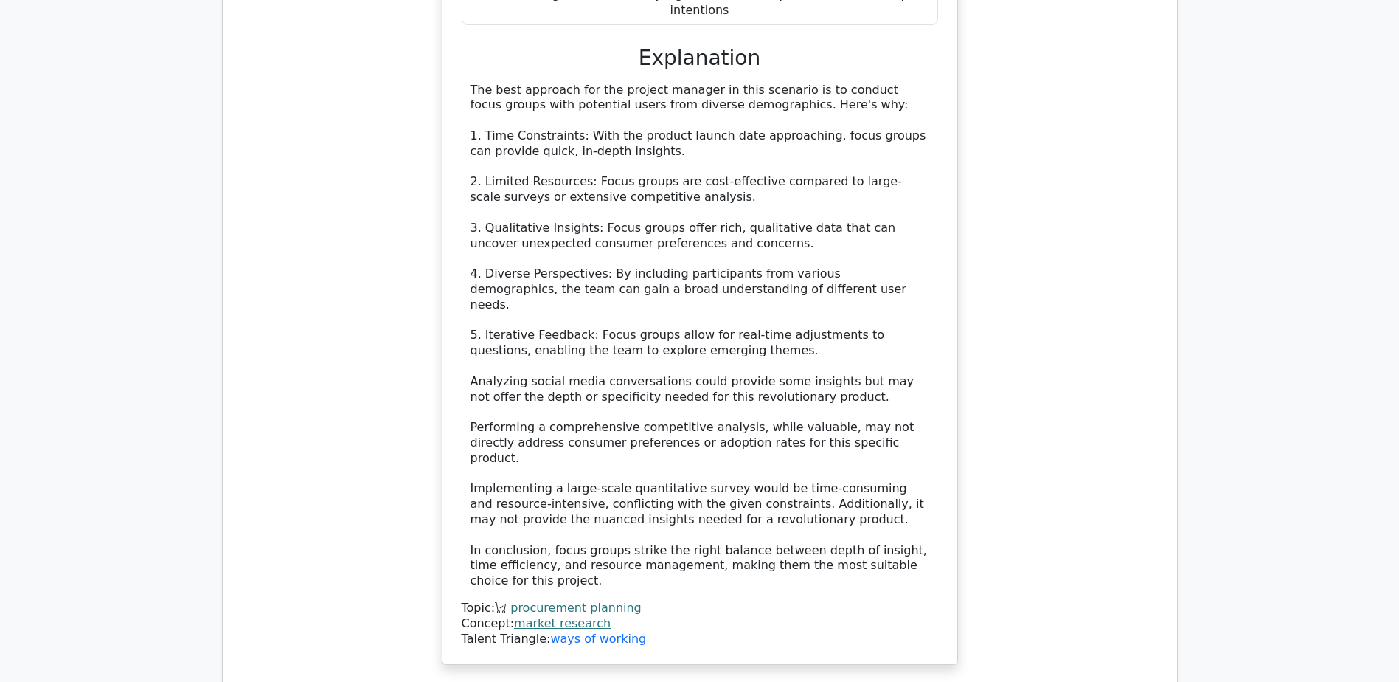
scroll to position [2361, 0]
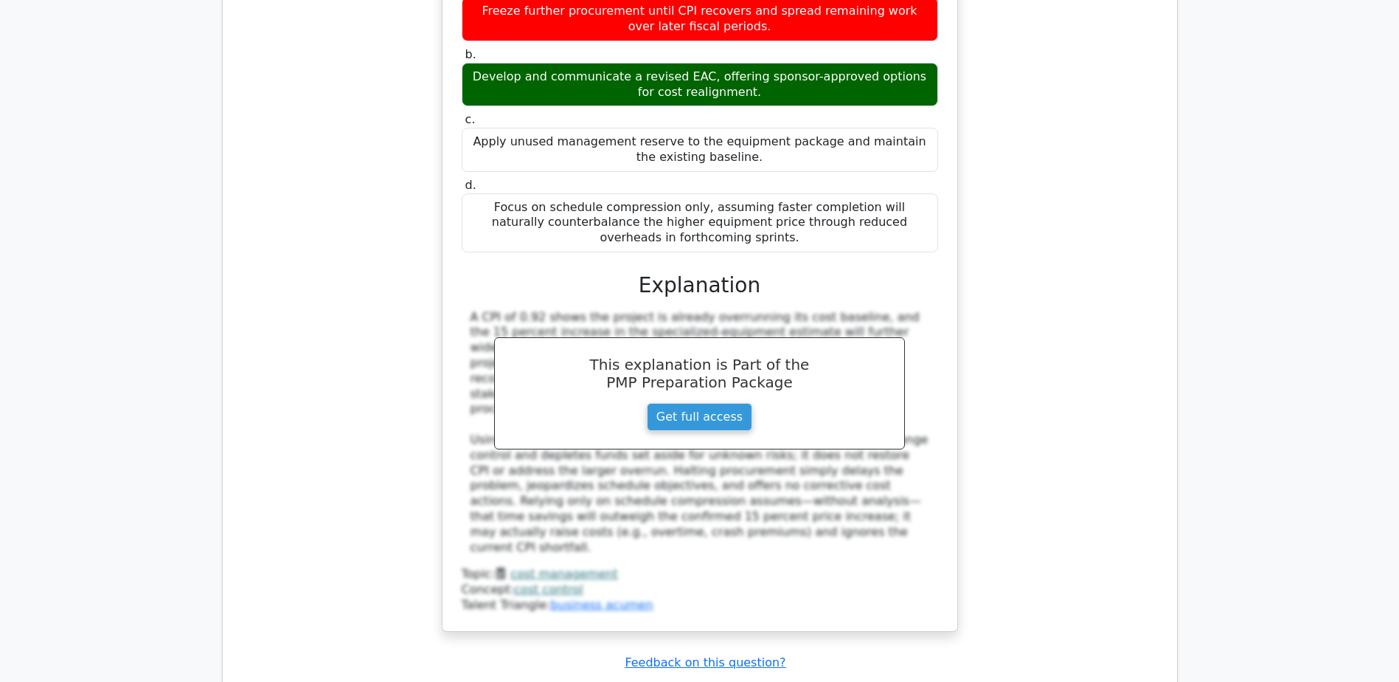
scroll to position [3394, 0]
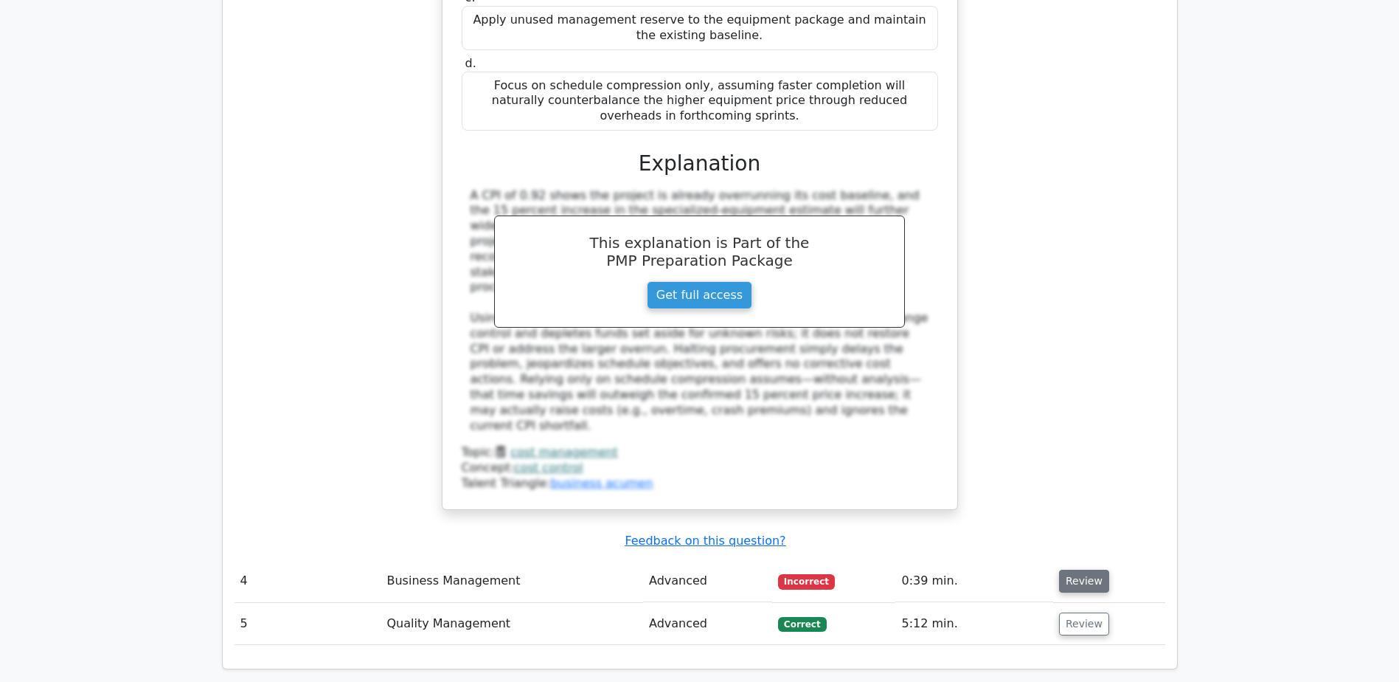
click at [1073, 570] on button "Review" at bounding box center [1084, 581] width 50 height 23
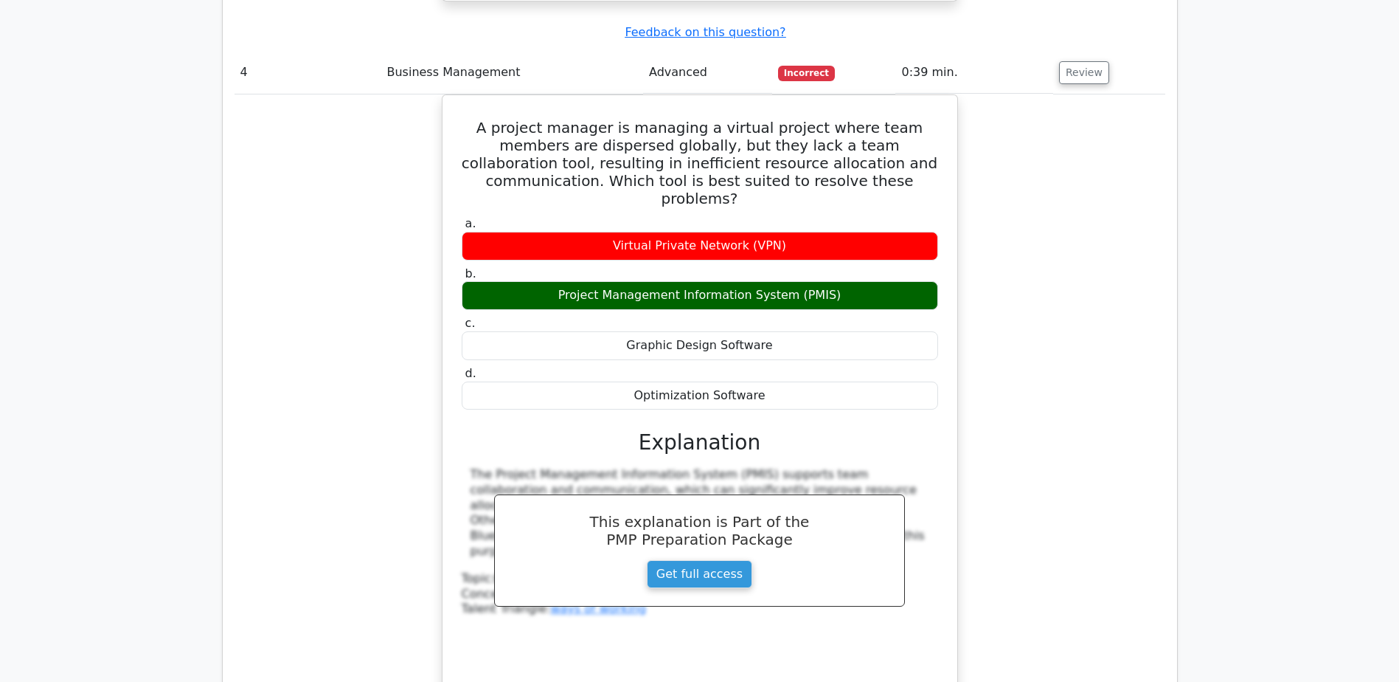
scroll to position [3984, 0]
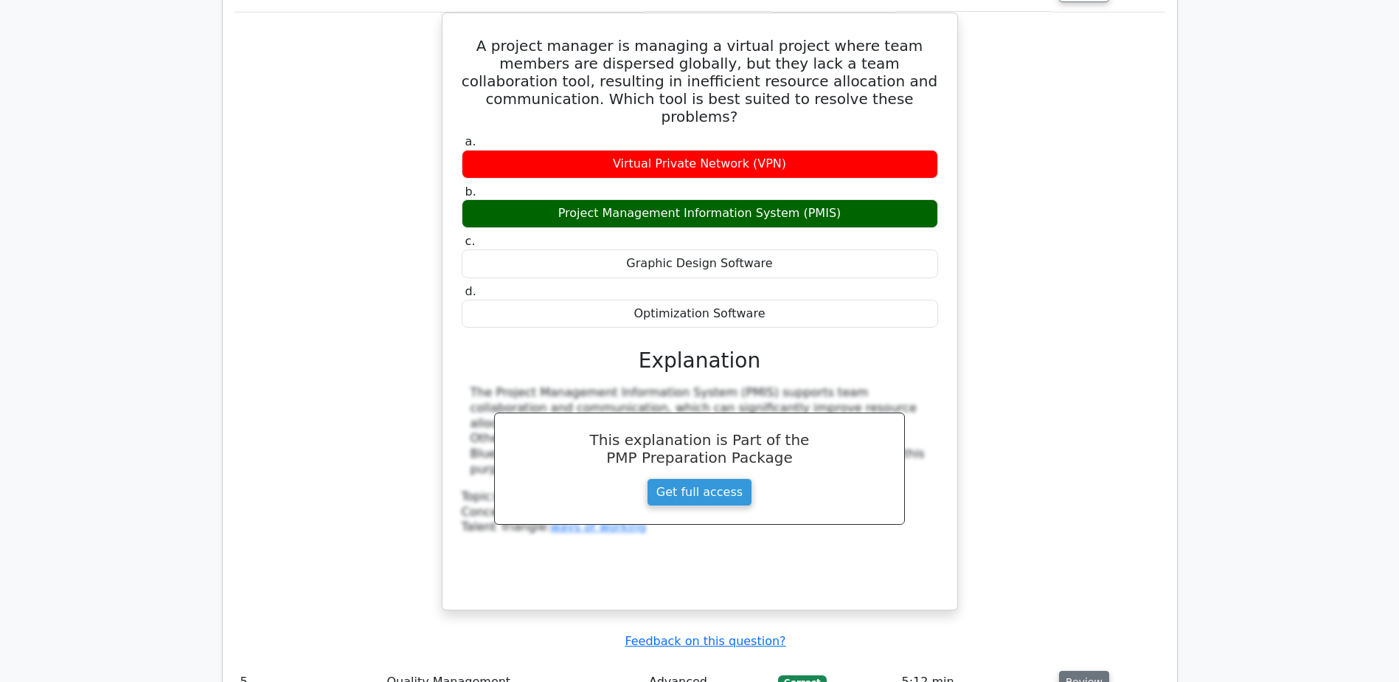
click at [1071, 671] on button "Review" at bounding box center [1084, 682] width 50 height 23
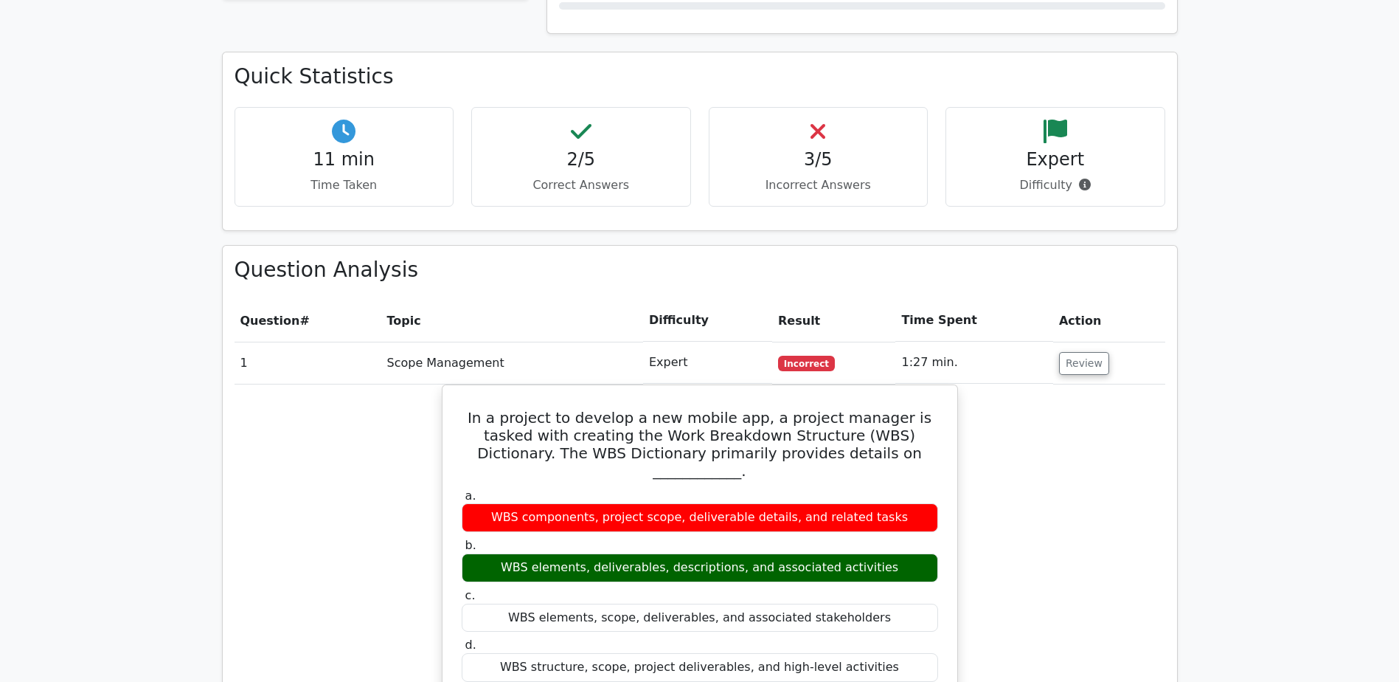
scroll to position [851, 0]
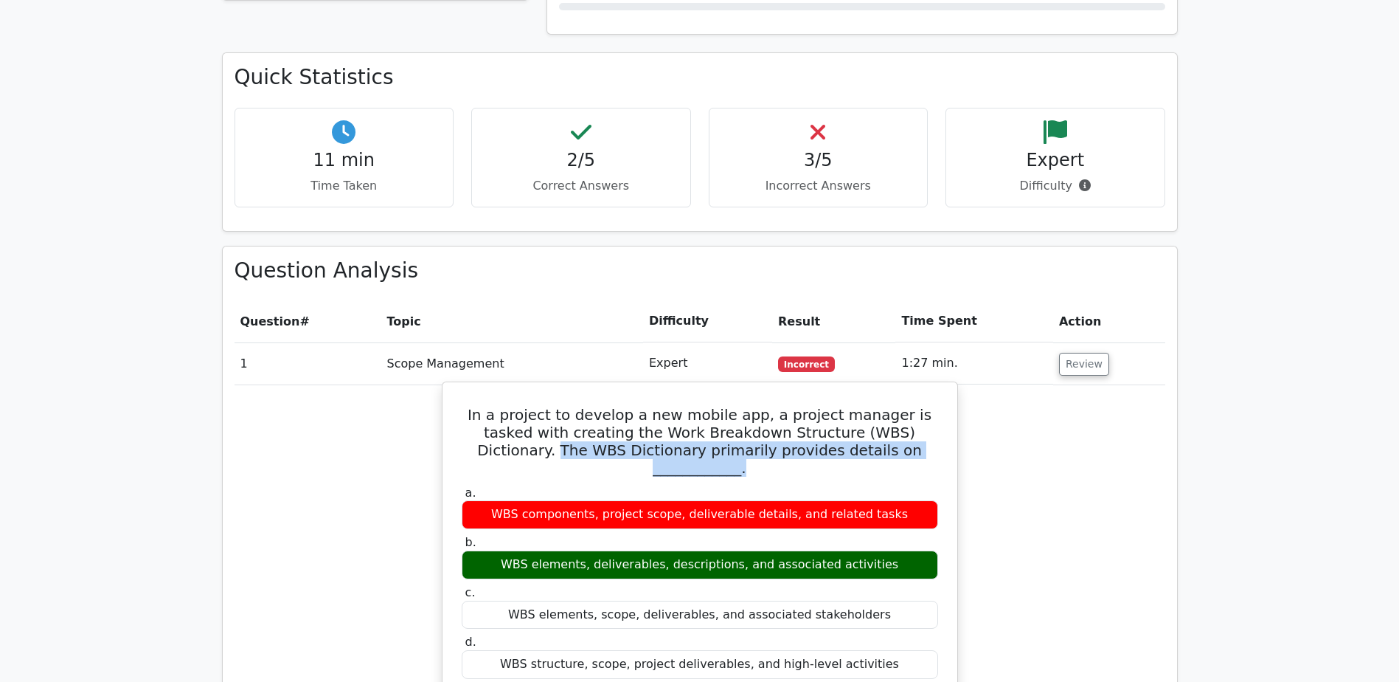
drag, startPoint x: 902, startPoint y: 374, endPoint x: 934, endPoint y: 392, distance: 36.7
click at [934, 406] on h5 "In a project to develop a new mobile app, a project manager is tasked with crea…" at bounding box center [700, 441] width 480 height 71
copy h5 "The WBS Dictionary primarily provides details on ____________."
drag, startPoint x: 516, startPoint y: 486, endPoint x: 907, endPoint y: 495, distance: 391.8
click at [907, 550] on div "WBS elements, deliverables, descriptions, and associated activities" at bounding box center [700, 564] width 477 height 29
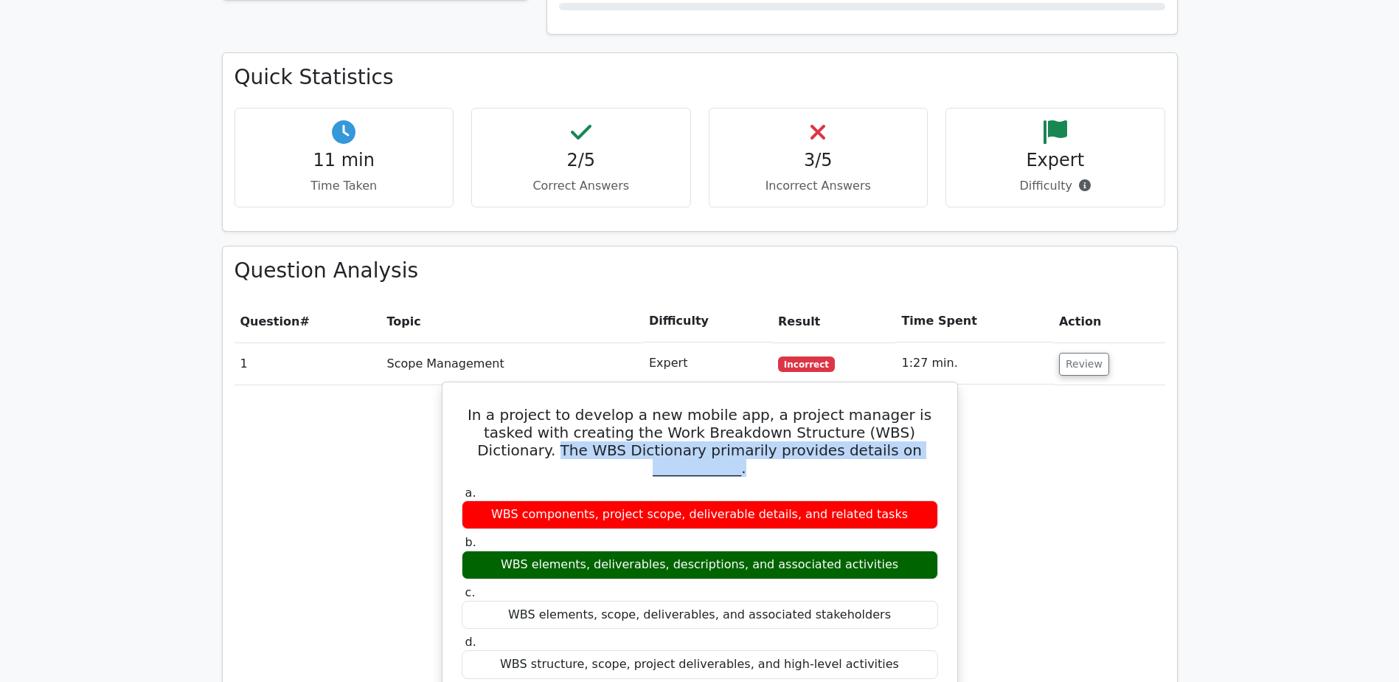
copy div "WBS elements, deliverables, descriptions, and associated activities"
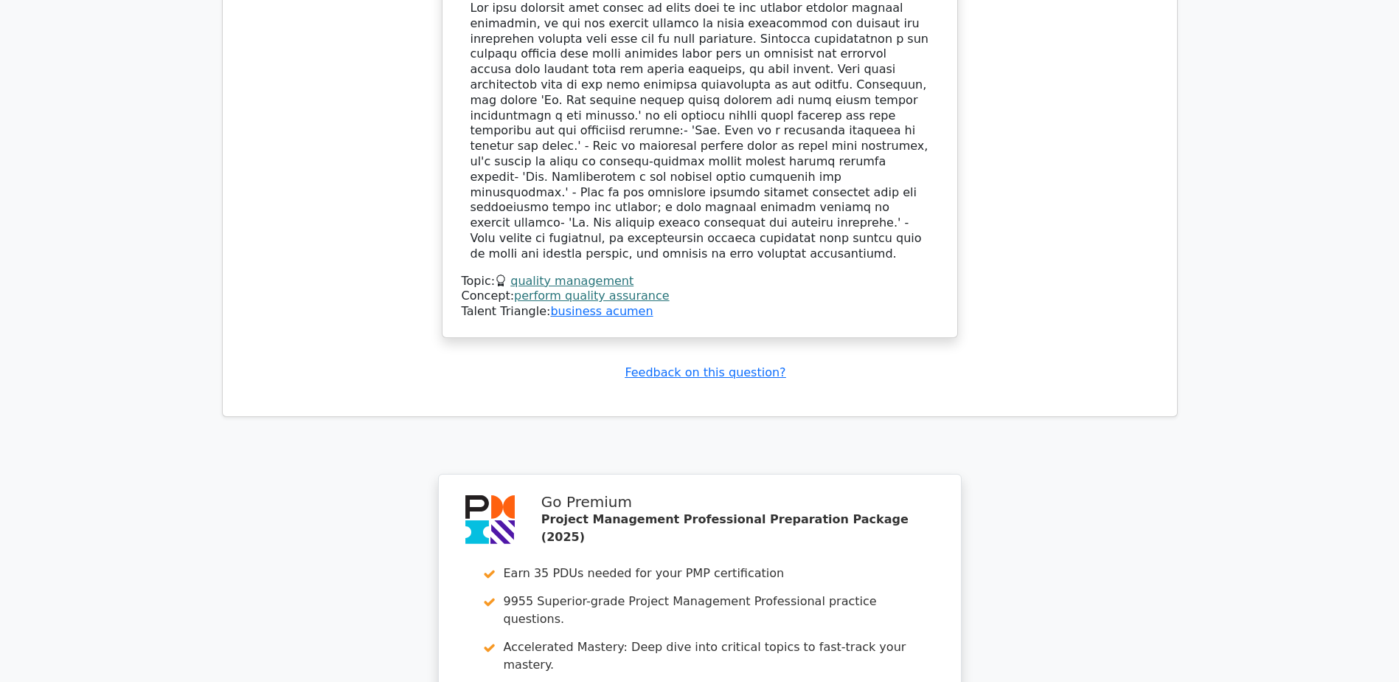
scroll to position [5204, 0]
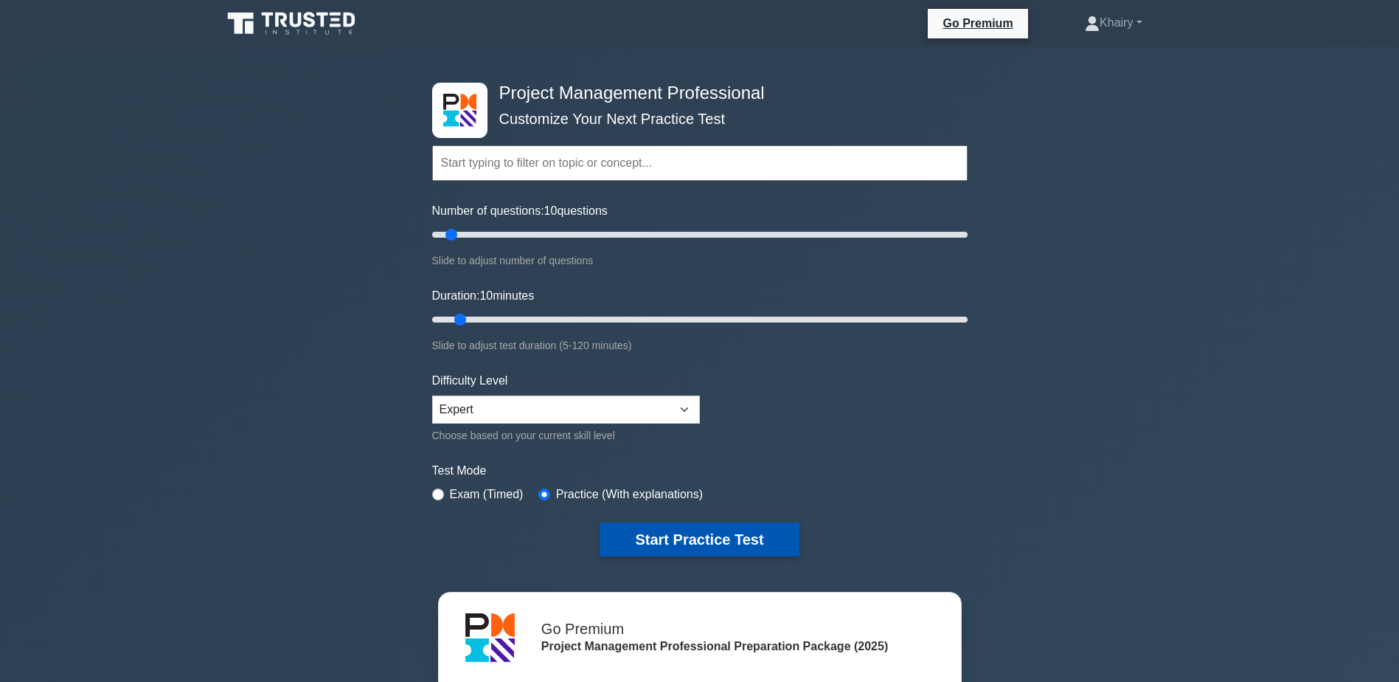
click at [715, 537] on button "Start Practice Test" at bounding box center [699, 539] width 199 height 34
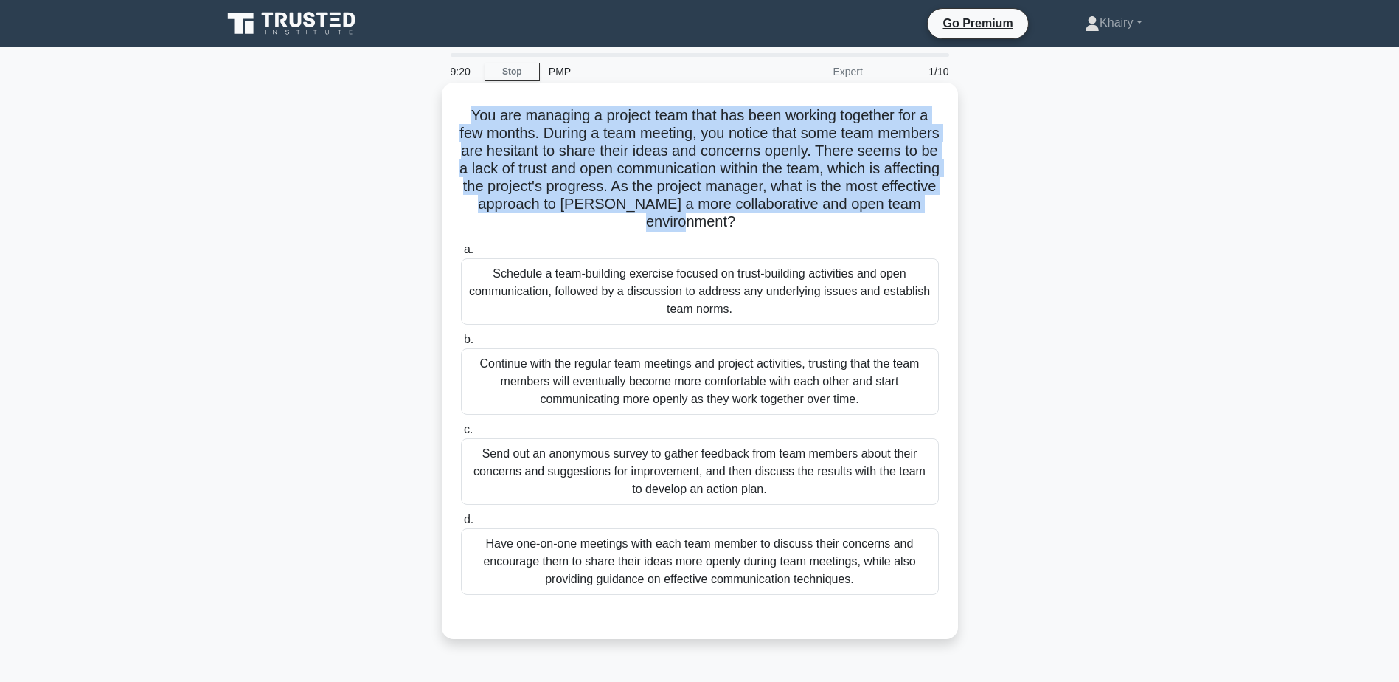
drag, startPoint x: 458, startPoint y: 111, endPoint x: 788, endPoint y: 232, distance: 351.0
click at [788, 232] on div "You are managing a project team that has been working together for a few months…" at bounding box center [700, 361] width 505 height 544
copy h5 "You are managing a project team that has been working together for a few months…"
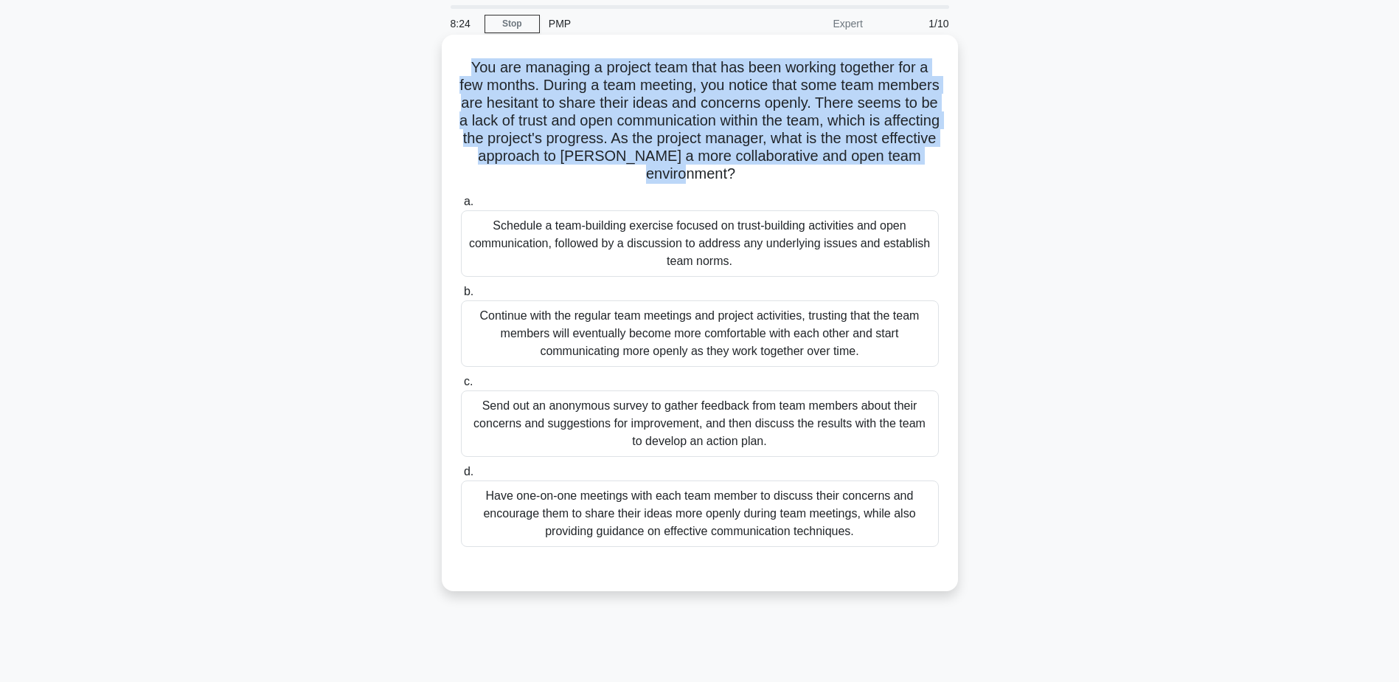
scroll to position [74, 0]
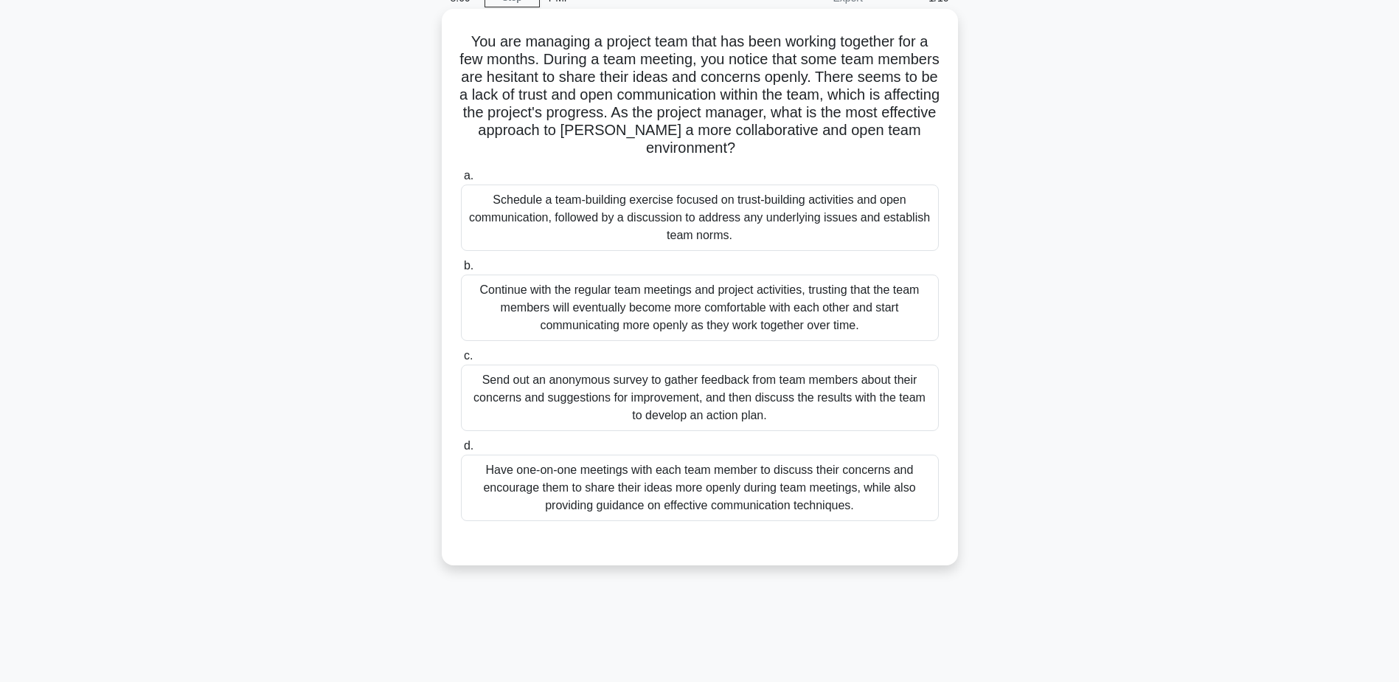
click at [862, 493] on div "Have one-on-one meetings with each team member to discuss their concerns and en…" at bounding box center [700, 487] width 478 height 66
click at [461, 451] on input "d. Have one-on-one meetings with each team member to discuss their concerns and…" at bounding box center [461, 446] width 0 height 10
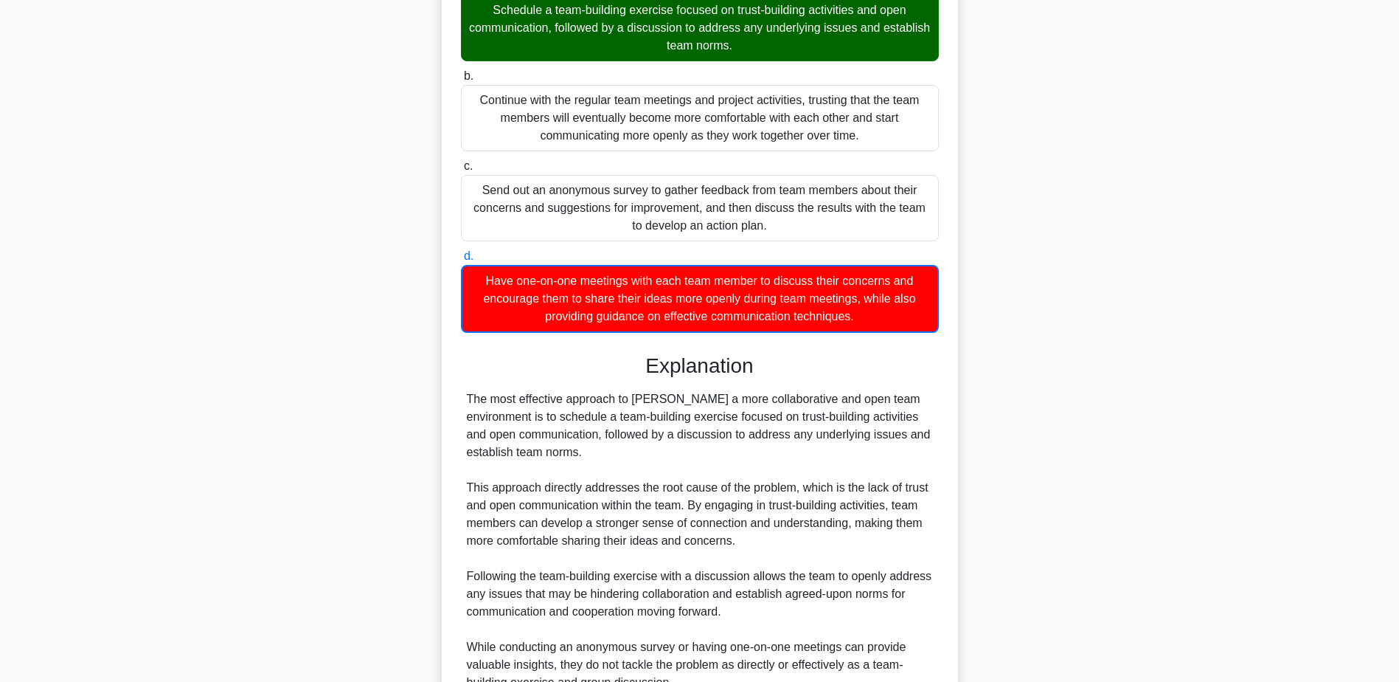
scroll to position [443, 0]
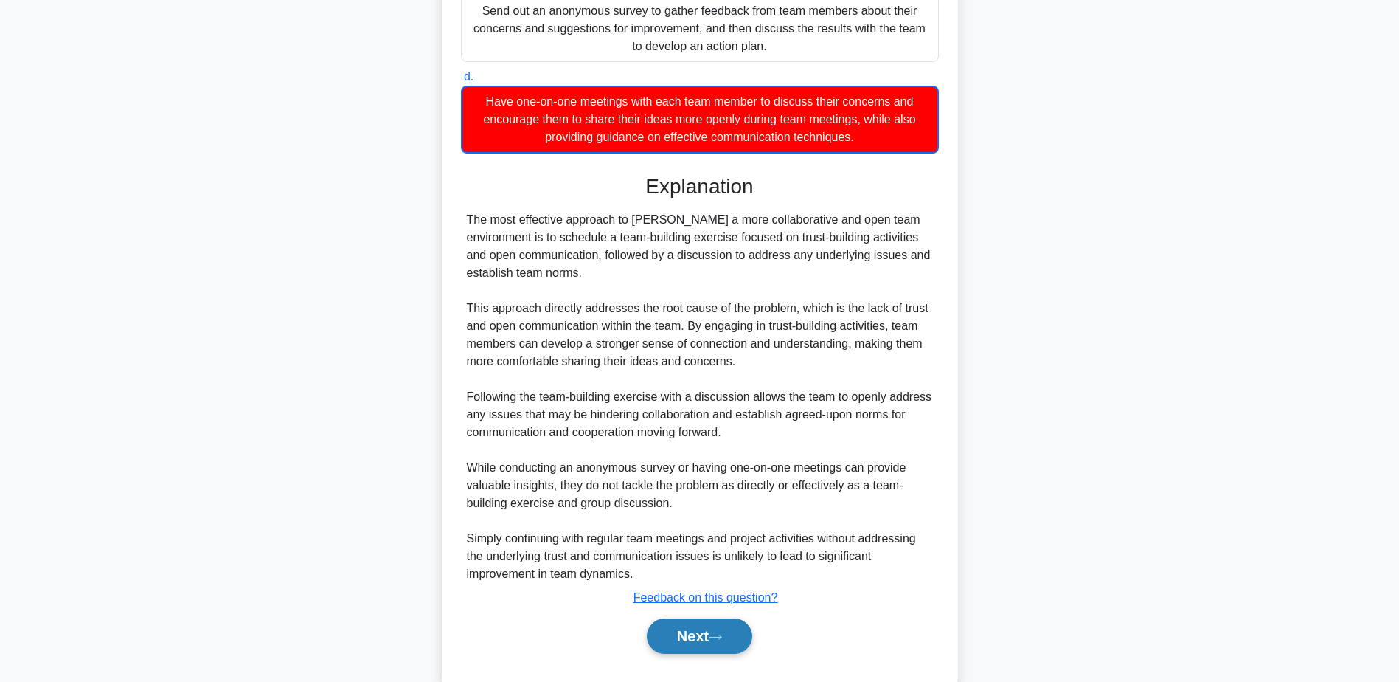
click at [682, 629] on button "Next" at bounding box center [699, 635] width 105 height 35
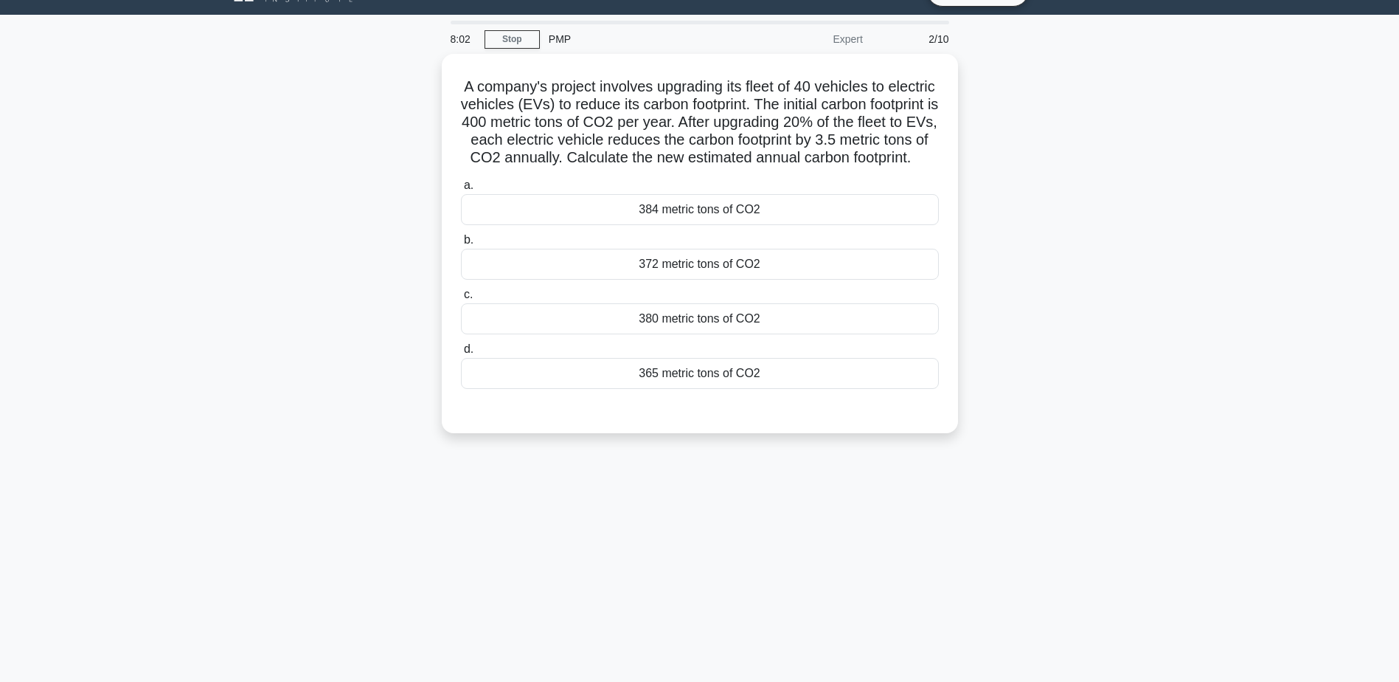
scroll to position [0, 0]
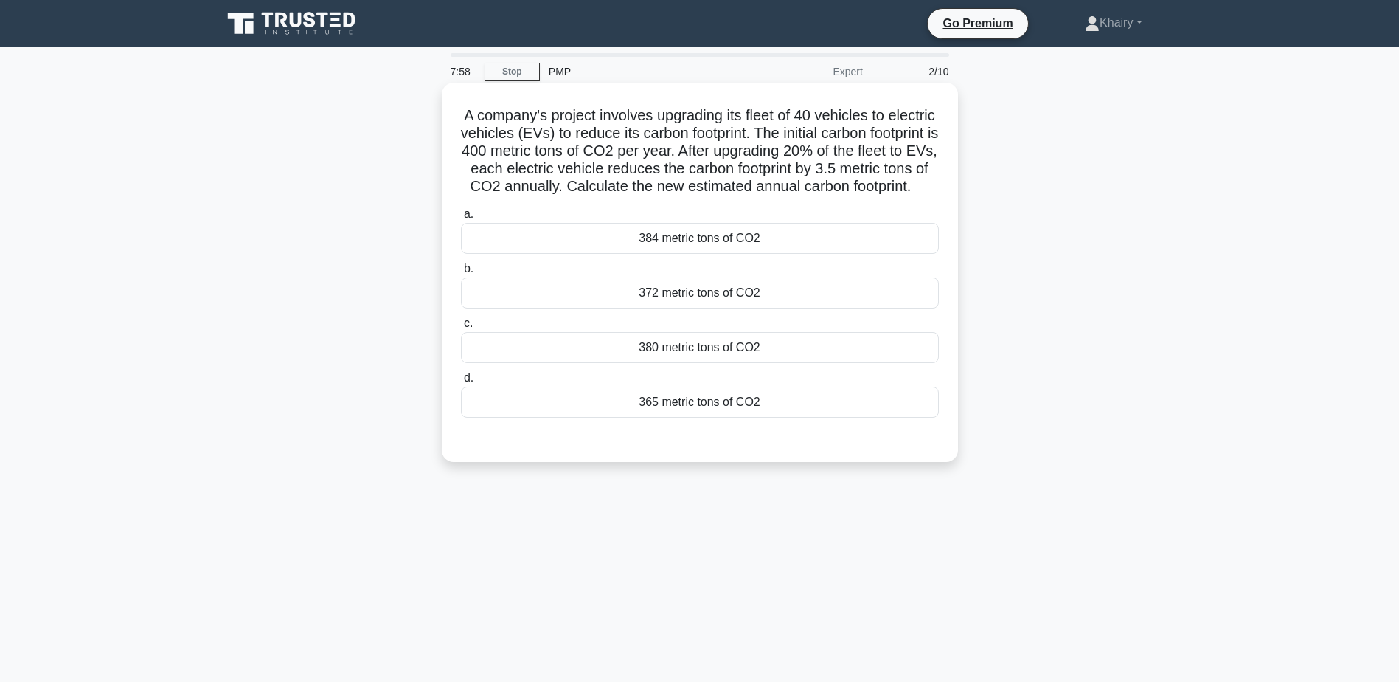
drag, startPoint x: 475, startPoint y: 104, endPoint x: 873, endPoint y: 201, distance: 409.4
click at [873, 201] on div "A company's project involves upgrading its fleet of 40 vehicles to electric veh…" at bounding box center [700, 272] width 505 height 367
copy h5 "A company's project involves upgrading its fleet of 40 vehicles to electric veh…"
click at [705, 253] on div "384 metric tons of CO2" at bounding box center [700, 238] width 478 height 31
click at [461, 219] on input "a. 384 metric tons of CO2" at bounding box center [461, 215] width 0 height 10
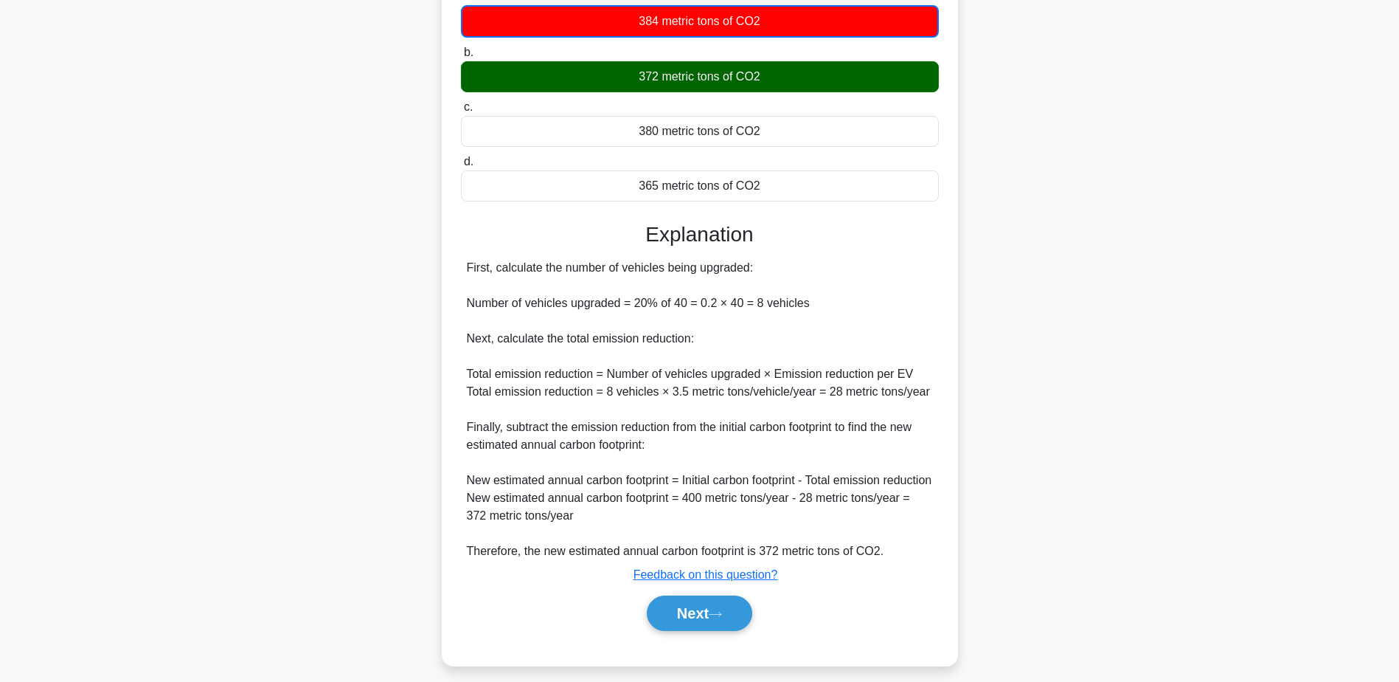
scroll to position [221, 0]
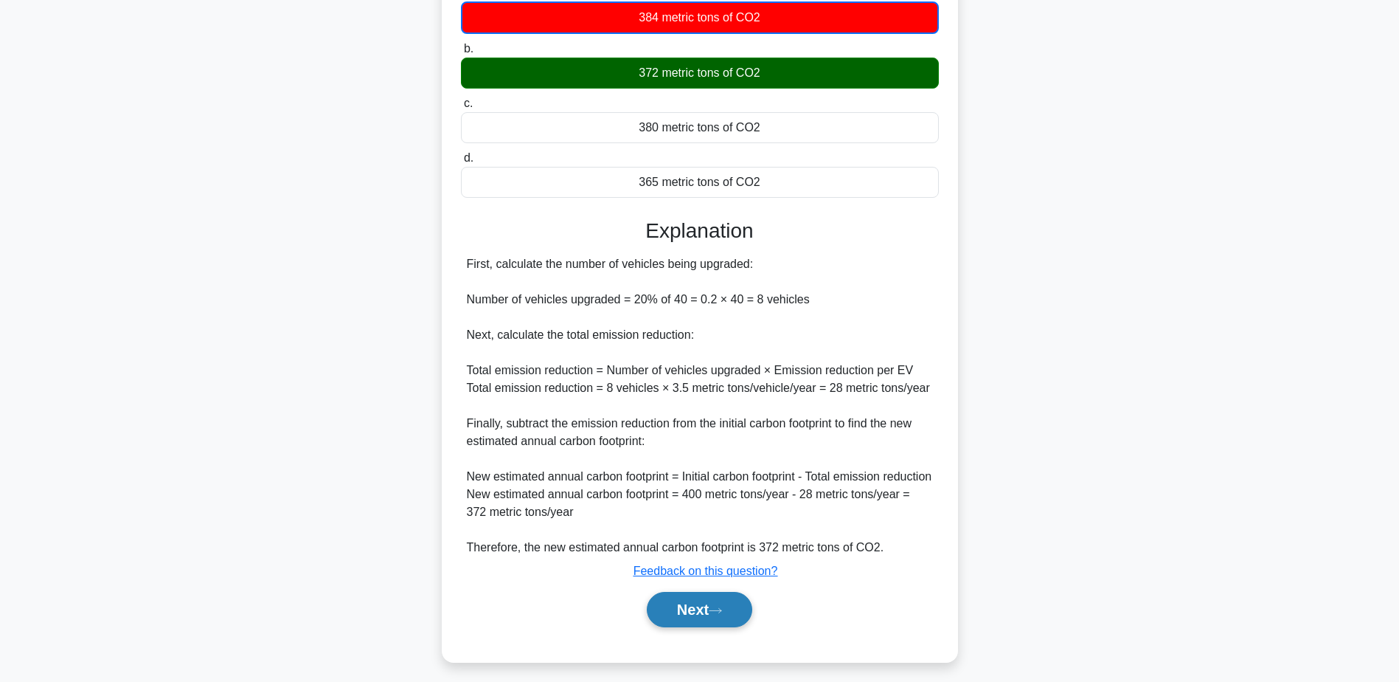
click at [682, 627] on button "Next" at bounding box center [699, 609] width 105 height 35
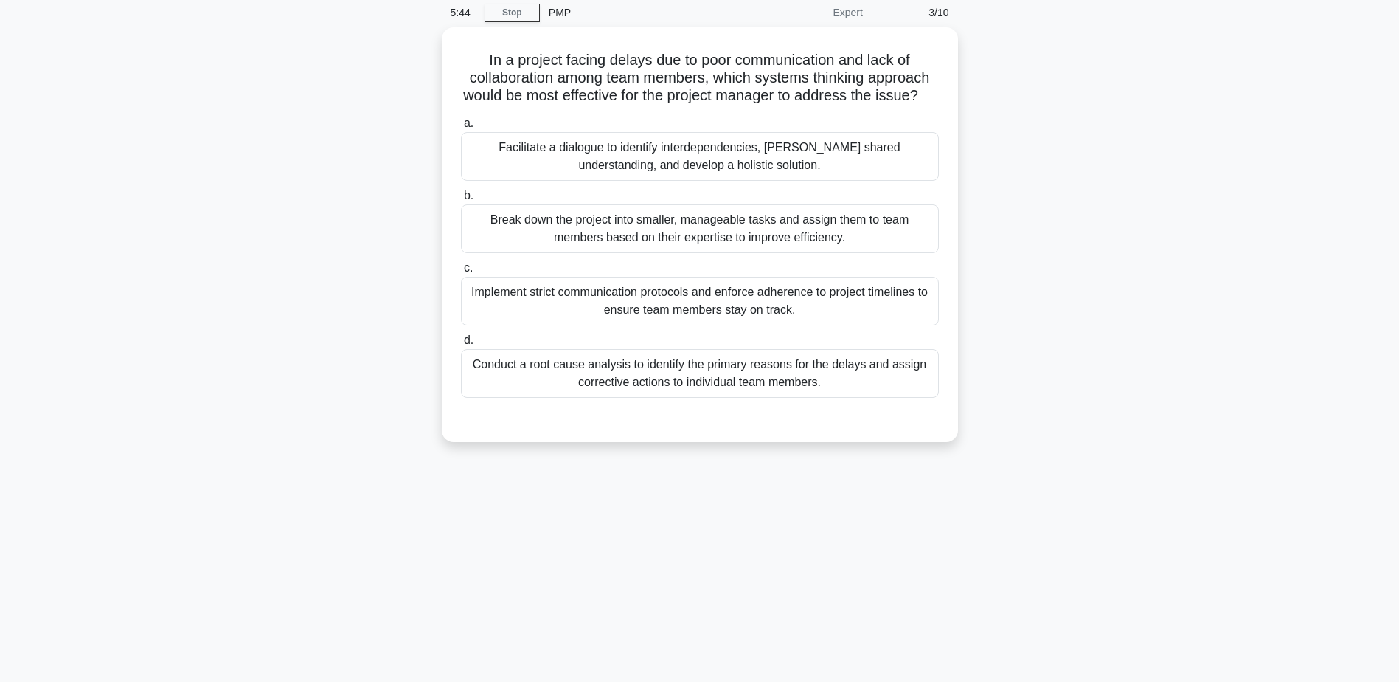
scroll to position [0, 0]
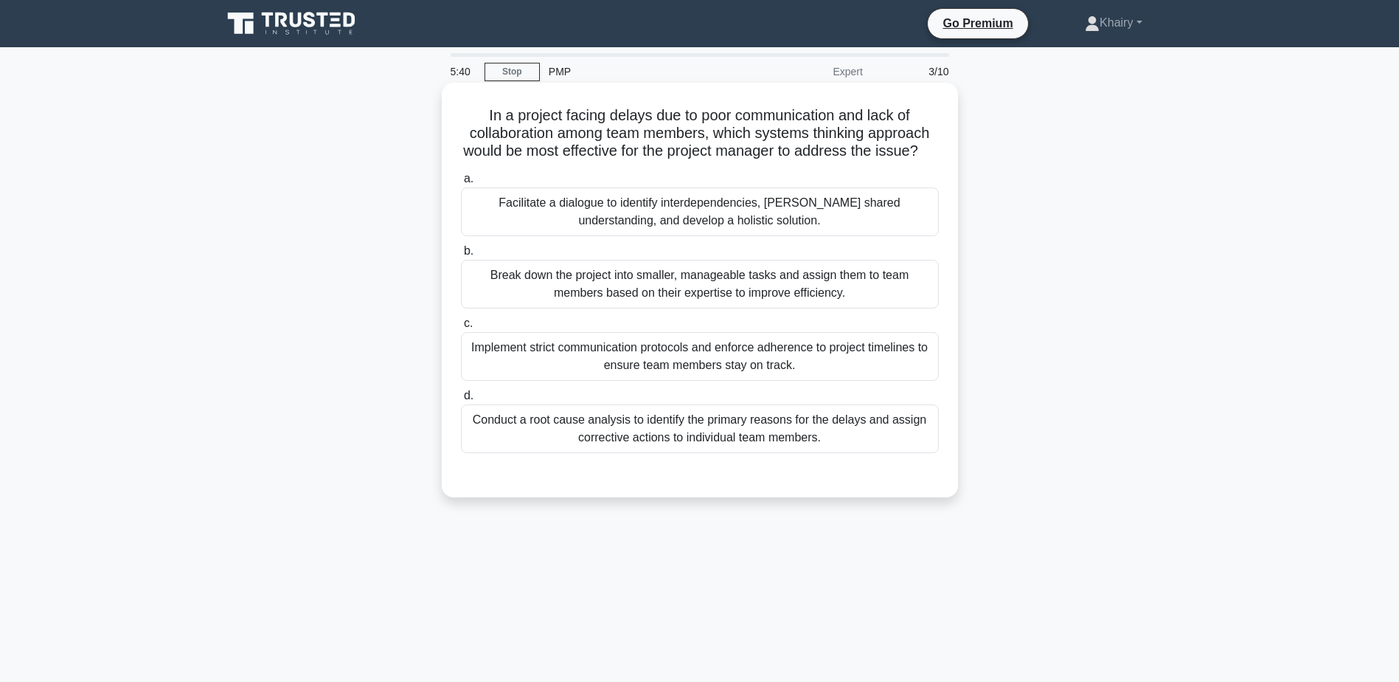
drag, startPoint x: 472, startPoint y: 99, endPoint x: 884, endPoint y: 170, distance: 417.7
click at [884, 170] on div "In a project facing delays due to poor communication and lack of collaboration …" at bounding box center [700, 290] width 505 height 403
copy h5 "In a project facing delays due to poor communication and lack of collaboration …"
click at [758, 234] on div "Facilitate a dialogue to identify interdependencies, foster shared understandin…" at bounding box center [700, 211] width 478 height 49
click at [461, 184] on input "a. Facilitate a dialogue to identify interdependencies, foster shared understan…" at bounding box center [461, 179] width 0 height 10
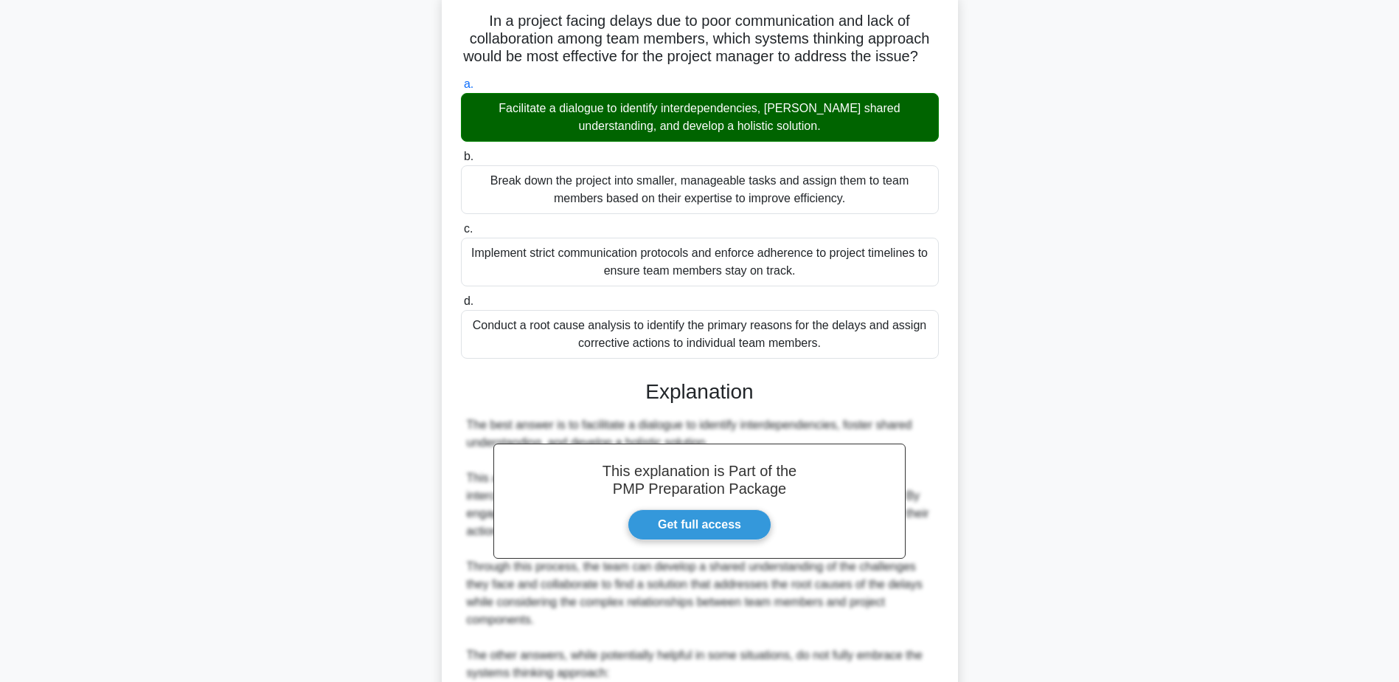
scroll to position [459, 0]
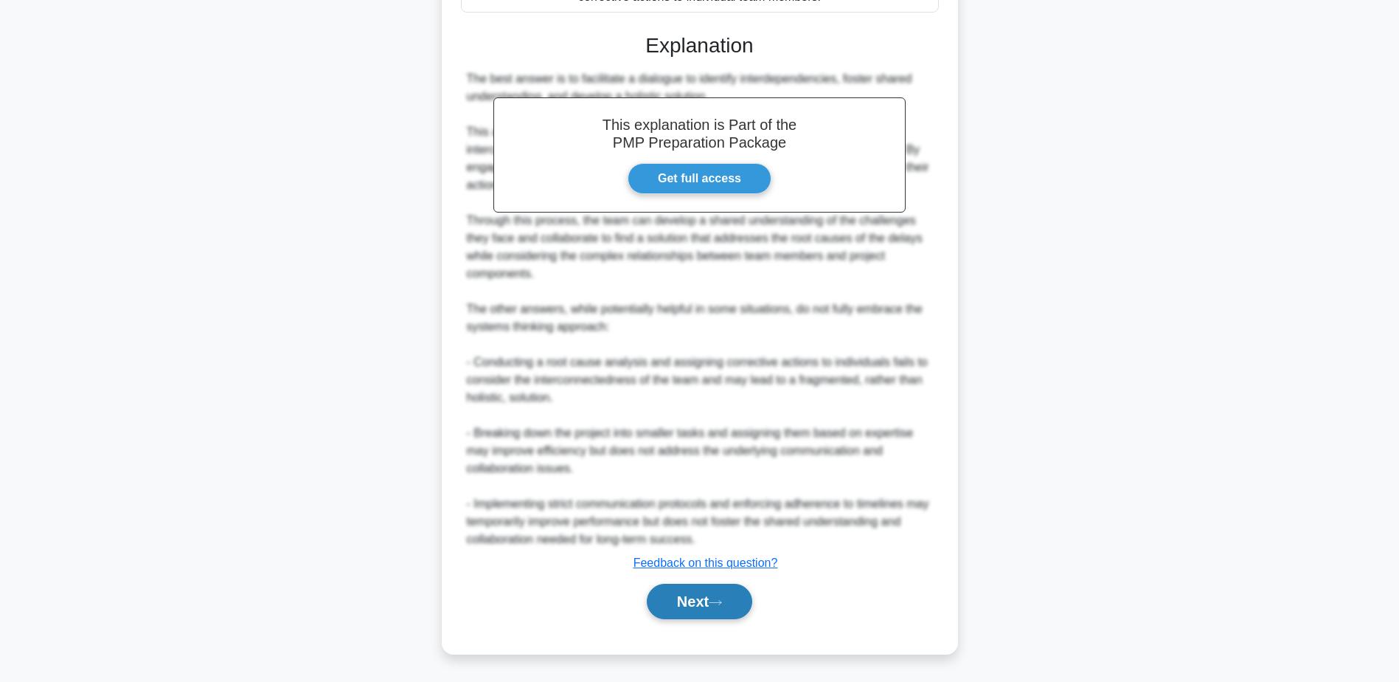
click at [696, 598] on button "Next" at bounding box center [699, 601] width 105 height 35
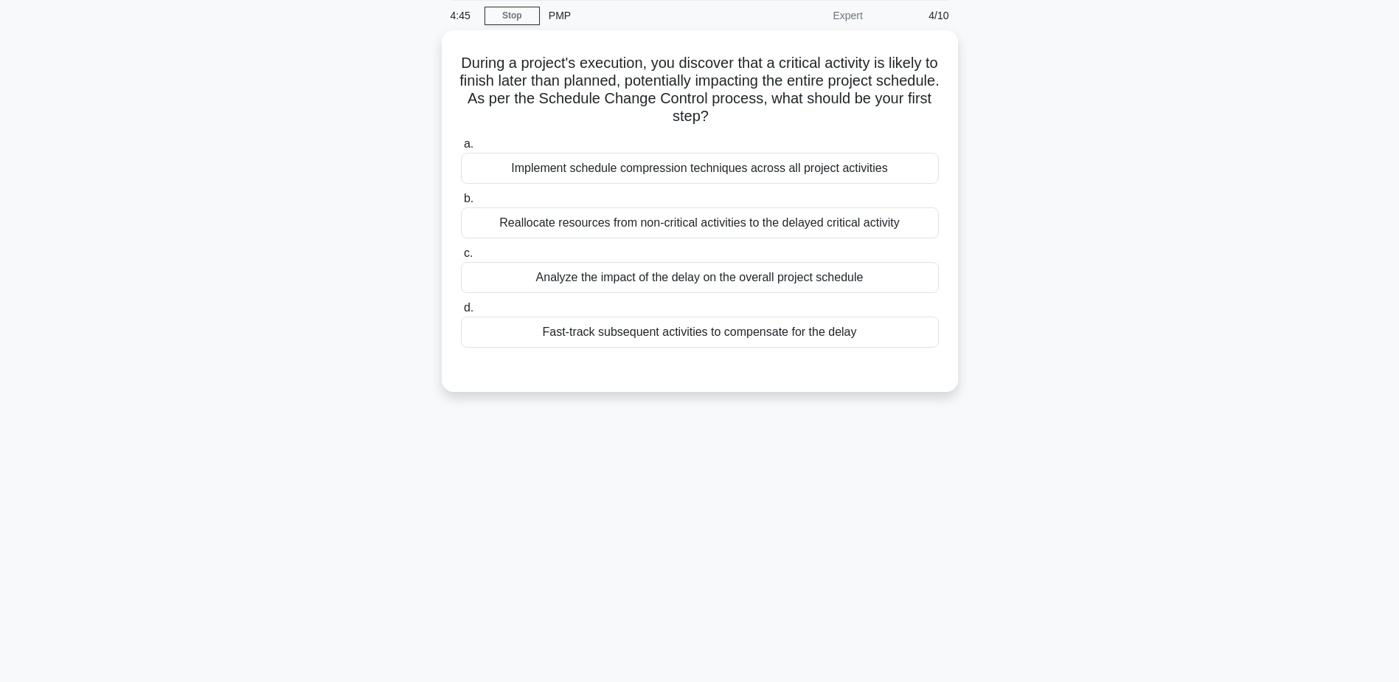
scroll to position [0, 0]
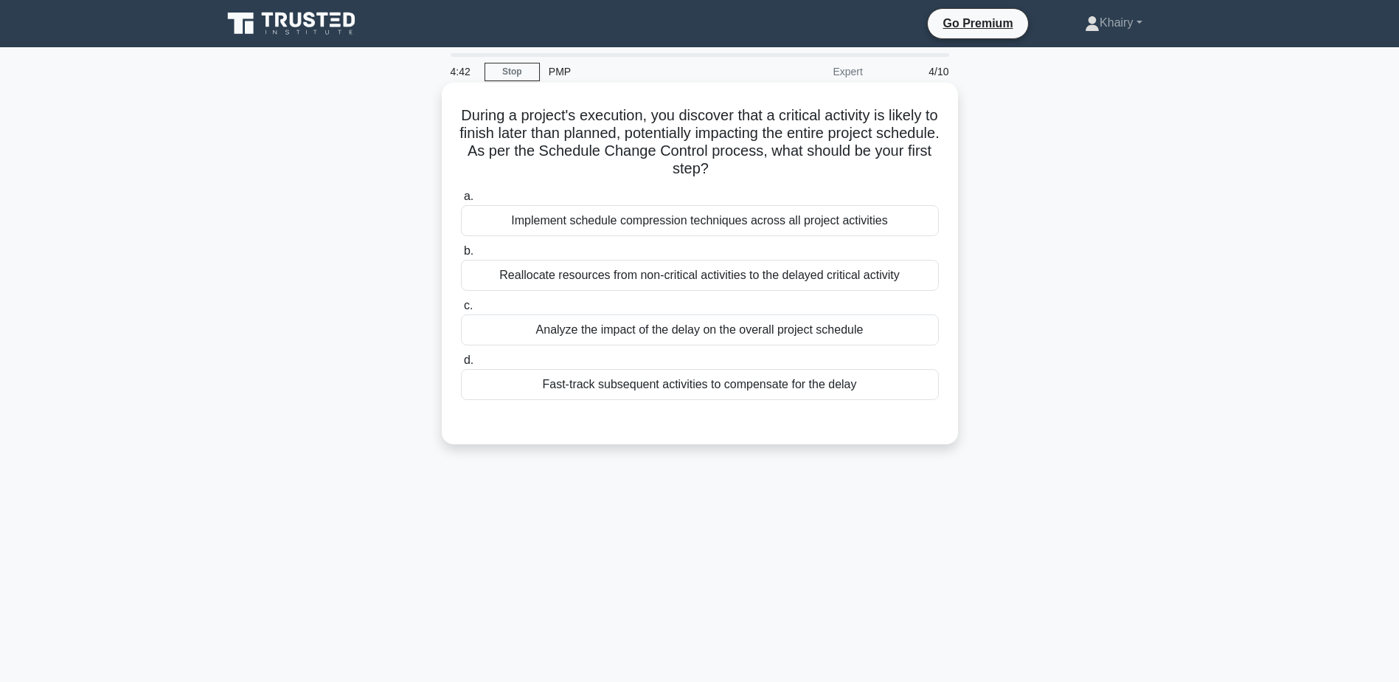
drag, startPoint x: 456, startPoint y: 111, endPoint x: 859, endPoint y: 176, distance: 408.7
click at [859, 176] on div "During a project's execution, you discover that a critical activity is likely t…" at bounding box center [700, 264] width 505 height 350
copy h5 "During a project's execution, you discover that a critical activity is likely t…"
click at [783, 277] on div "Reallocate resources from non-critical activities to the delayed critical activ…" at bounding box center [700, 275] width 478 height 31
click at [461, 256] on input "b. Reallocate resources from non-critical activities to the delayed critical ac…" at bounding box center [461, 251] width 0 height 10
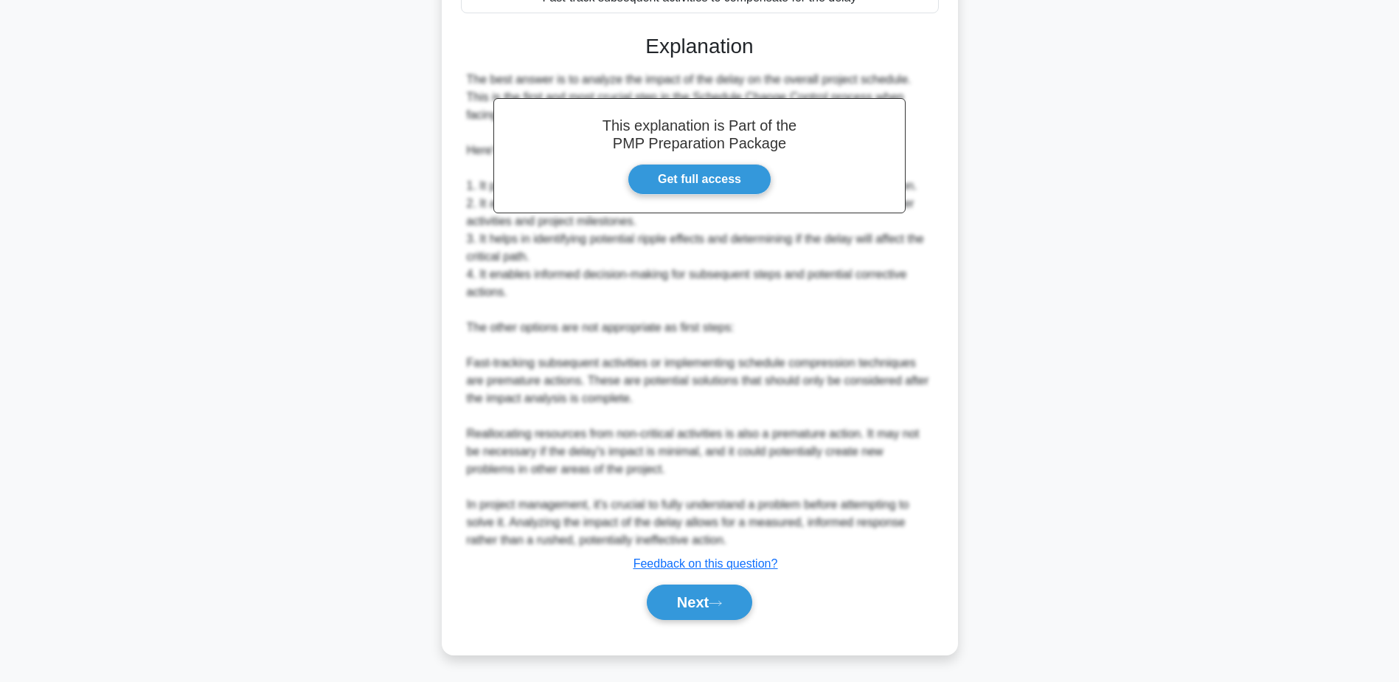
scroll to position [390, 0]
click at [691, 605] on button "Next" at bounding box center [699, 601] width 105 height 35
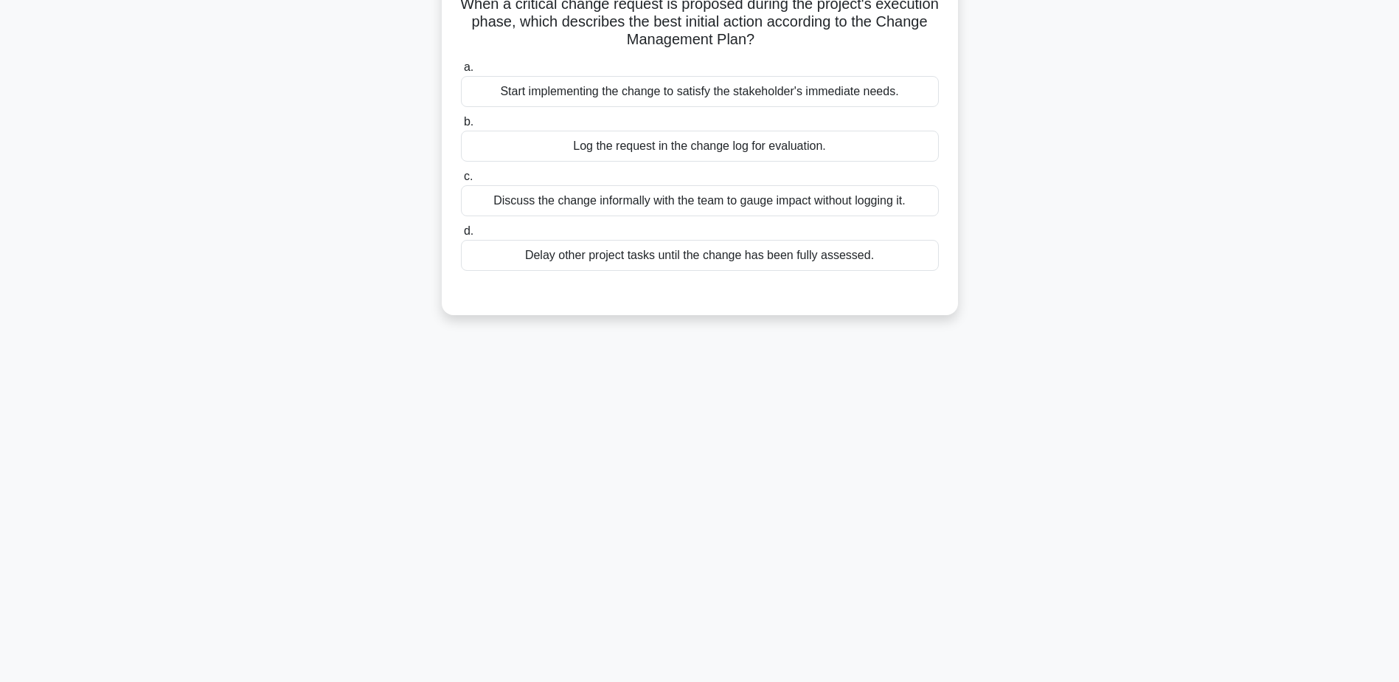
scroll to position [0, 0]
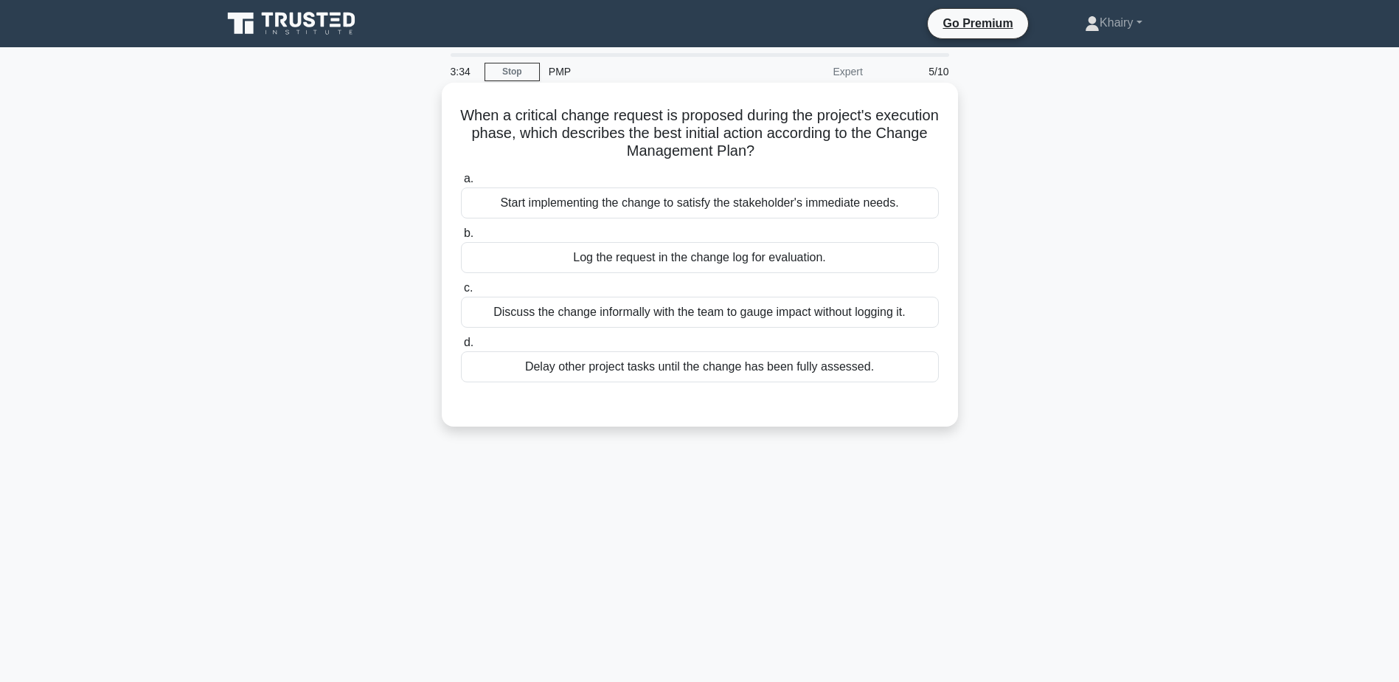
drag, startPoint x: 485, startPoint y: 109, endPoint x: 826, endPoint y: 156, distance: 344.1
click at [826, 156] on h5 "When a critical change request is proposed during the project's execution phase…" at bounding box center [700, 133] width 481 height 55
copy h5 "When a critical change request is proposed during the project's execution phase…"
click at [665, 315] on div "Discuss the change informally with the team to gauge impact without logging it." at bounding box center [700, 312] width 478 height 31
click at [461, 293] on input "c. Discuss the change informally with the team to gauge impact without logging …" at bounding box center [461, 288] width 0 height 10
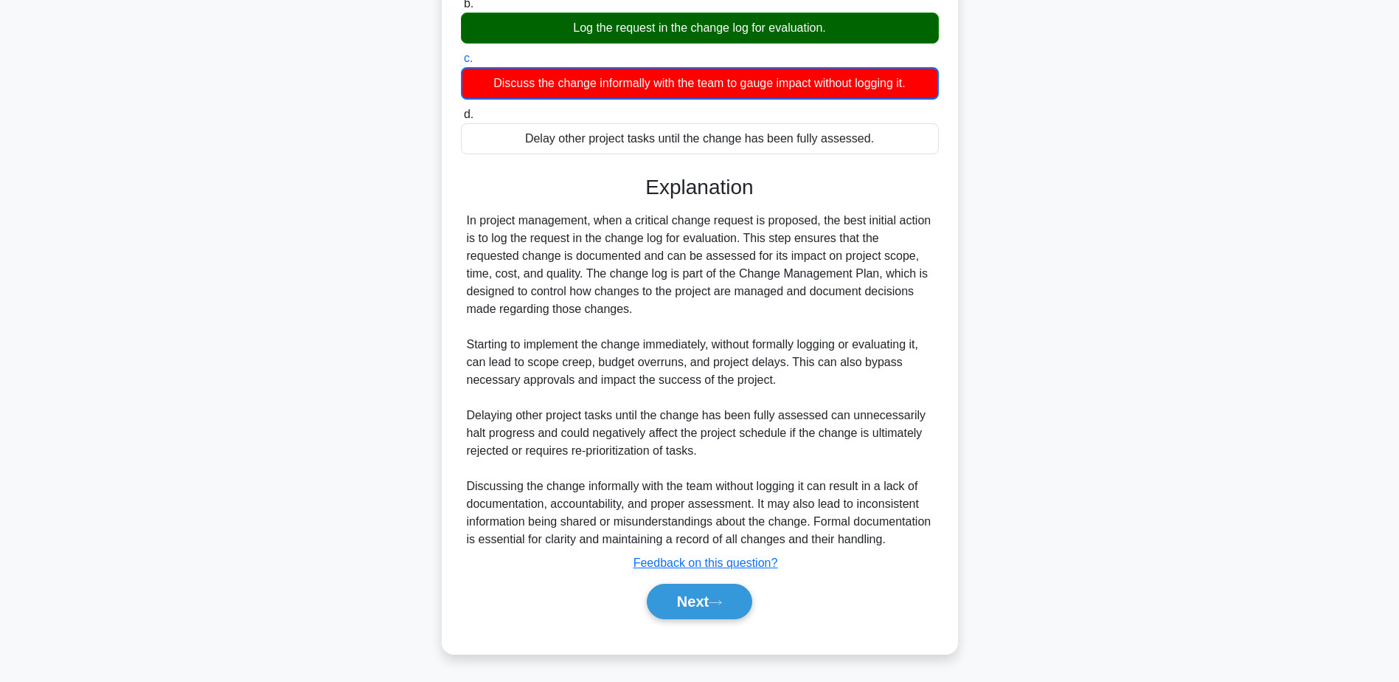
scroll to position [248, 0]
click at [713, 605] on button "Next" at bounding box center [699, 601] width 105 height 35
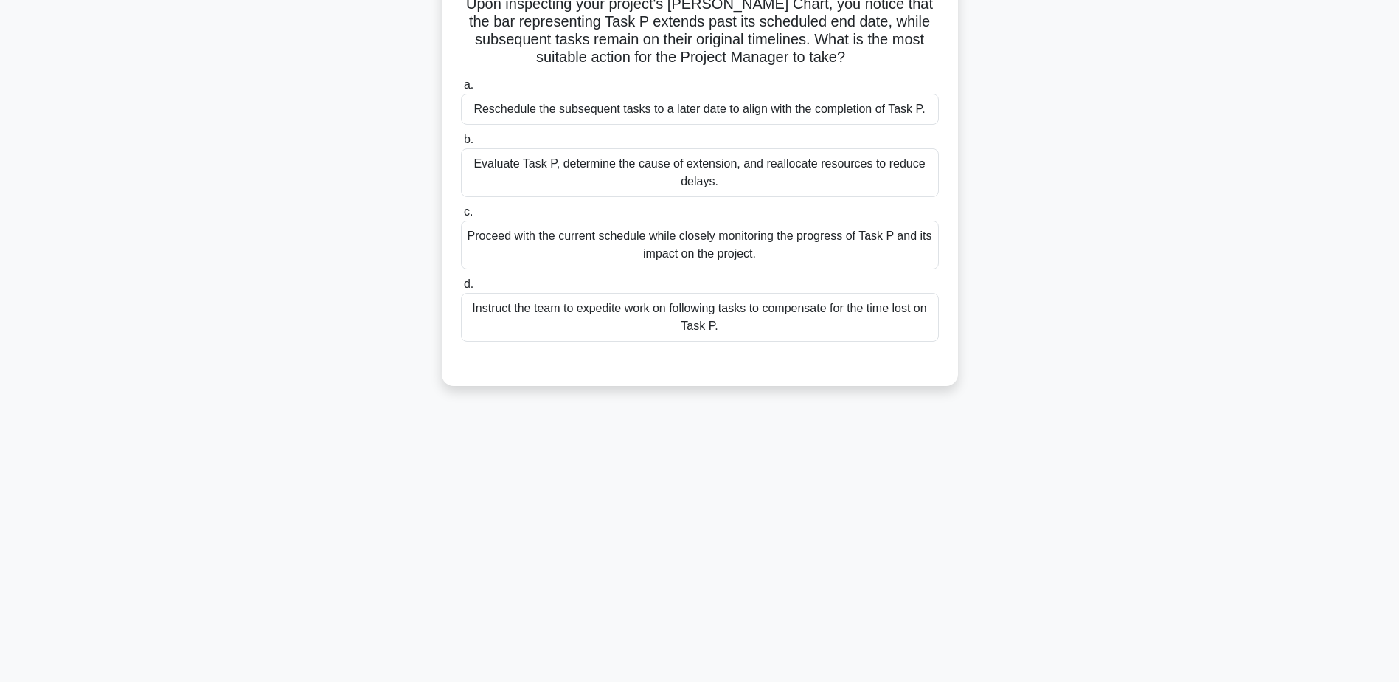
scroll to position [0, 0]
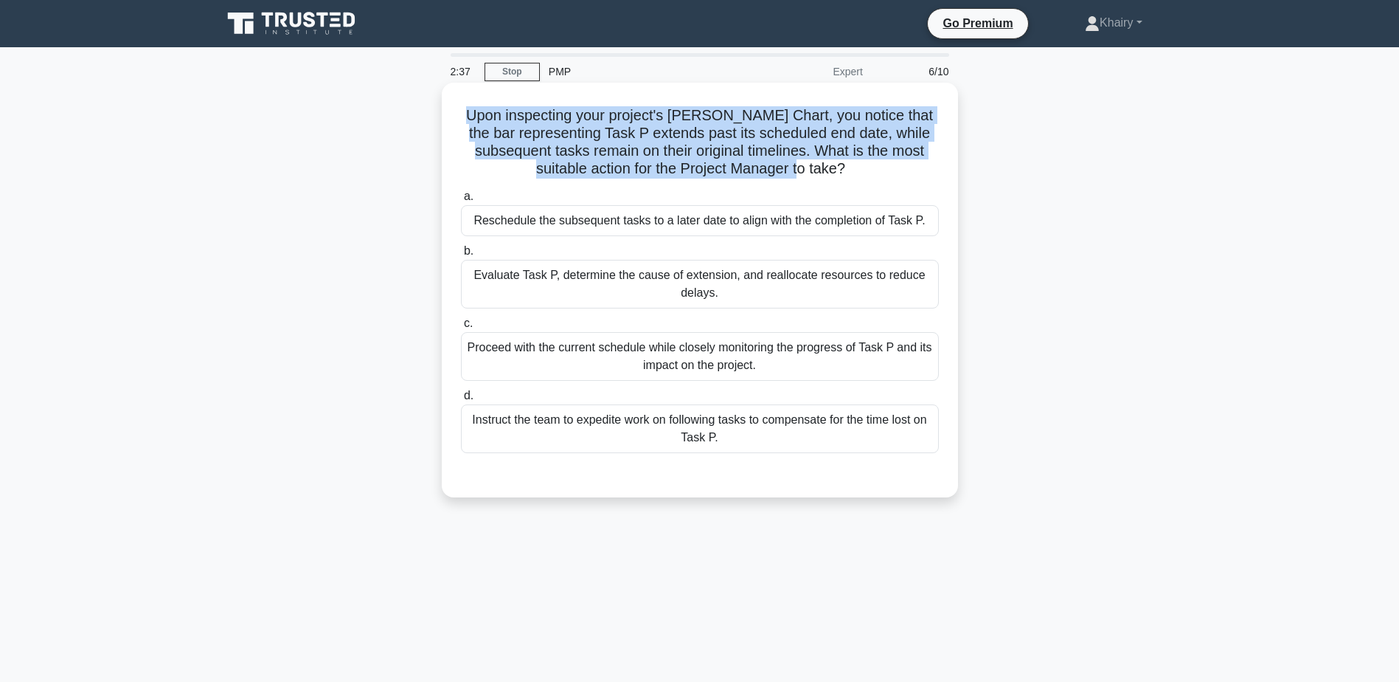
drag, startPoint x: 468, startPoint y: 117, endPoint x: 881, endPoint y: 180, distance: 417.2
click at [881, 180] on div "Upon inspecting your project's Gantt Chart, you notice that the bar representin…" at bounding box center [700, 290] width 505 height 403
copy h5 "Upon inspecting your project's Gantt Chart, you notice that the bar representin…"
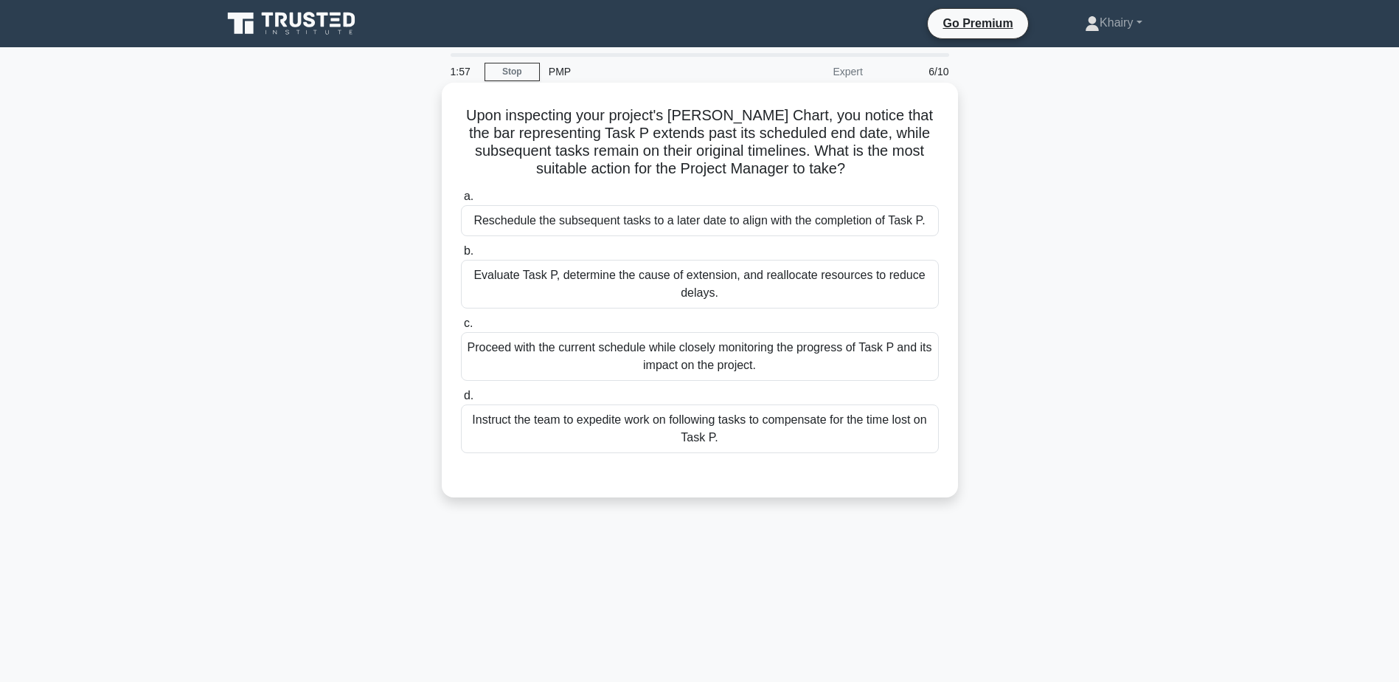
click at [777, 283] on div "Evaluate Task P, determine the cause of extension, and reallocate resources to …" at bounding box center [700, 284] width 478 height 49
click at [461, 256] on input "b. Evaluate Task P, determine the cause of extension, and reallocate resources …" at bounding box center [461, 251] width 0 height 10
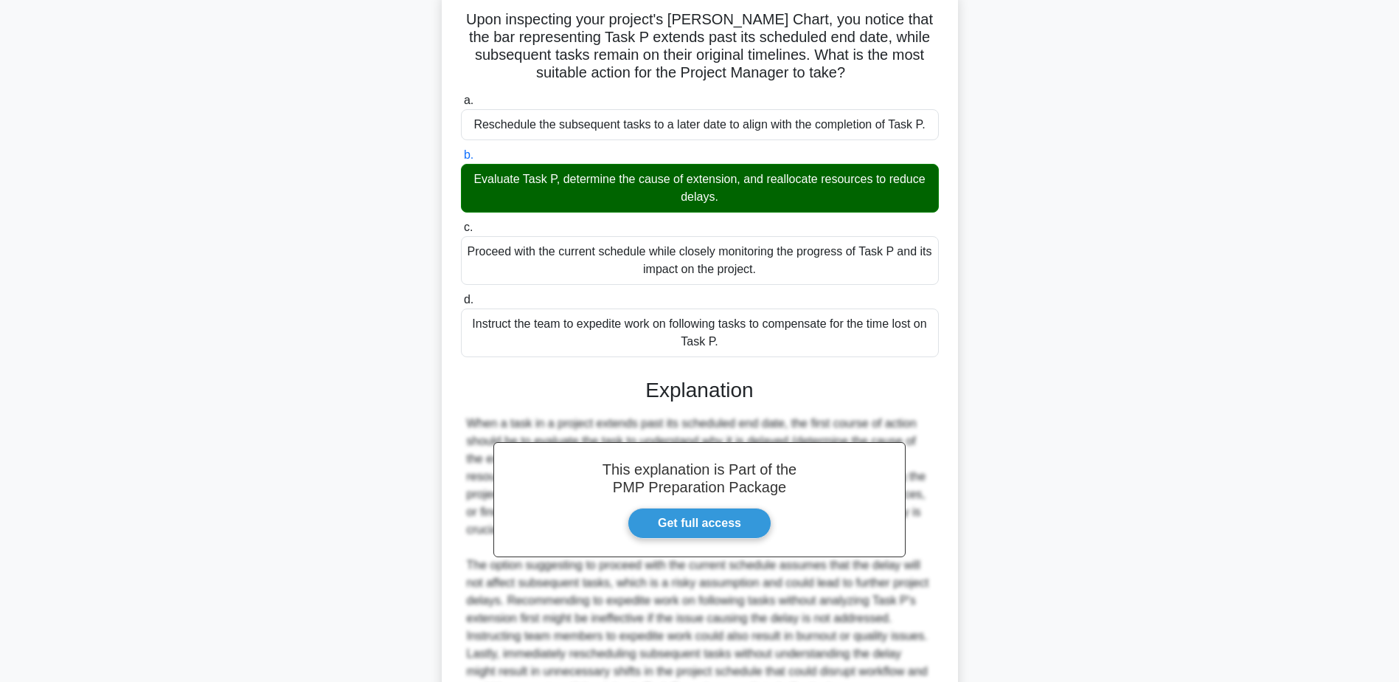
scroll to position [246, 0]
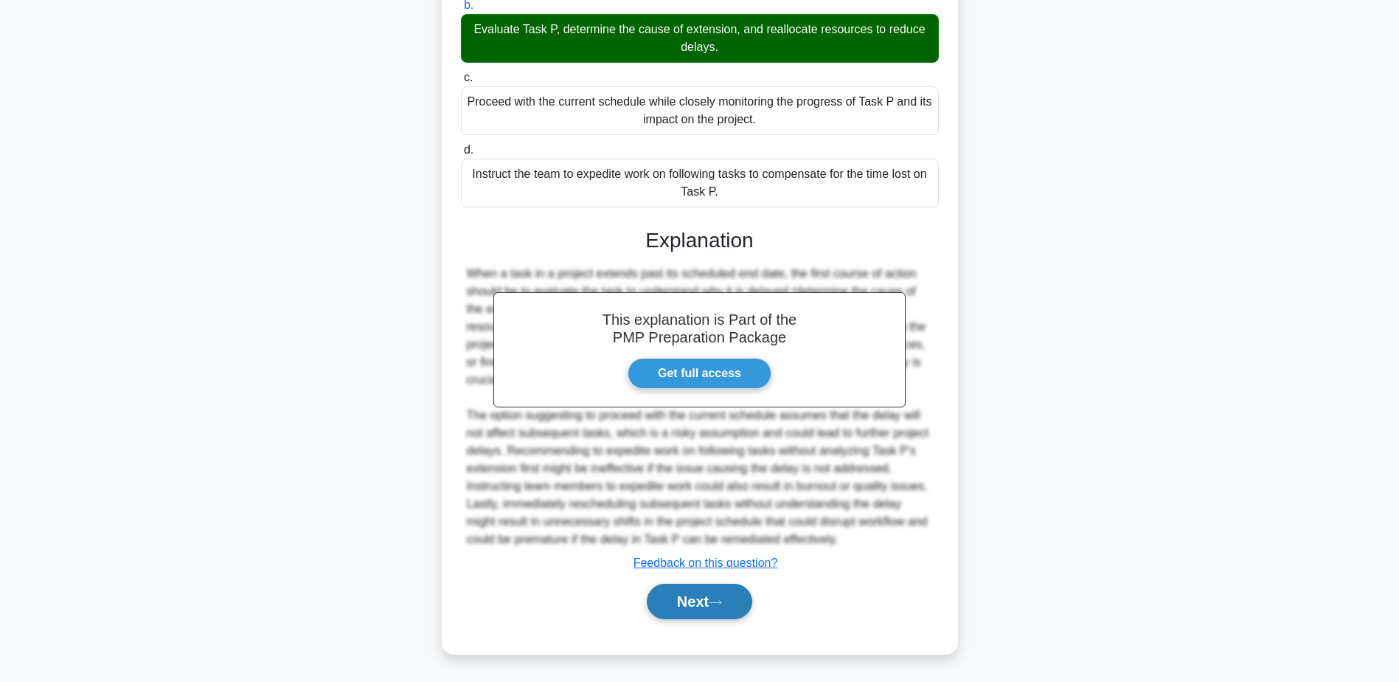
click at [693, 603] on button "Next" at bounding box center [699, 601] width 105 height 35
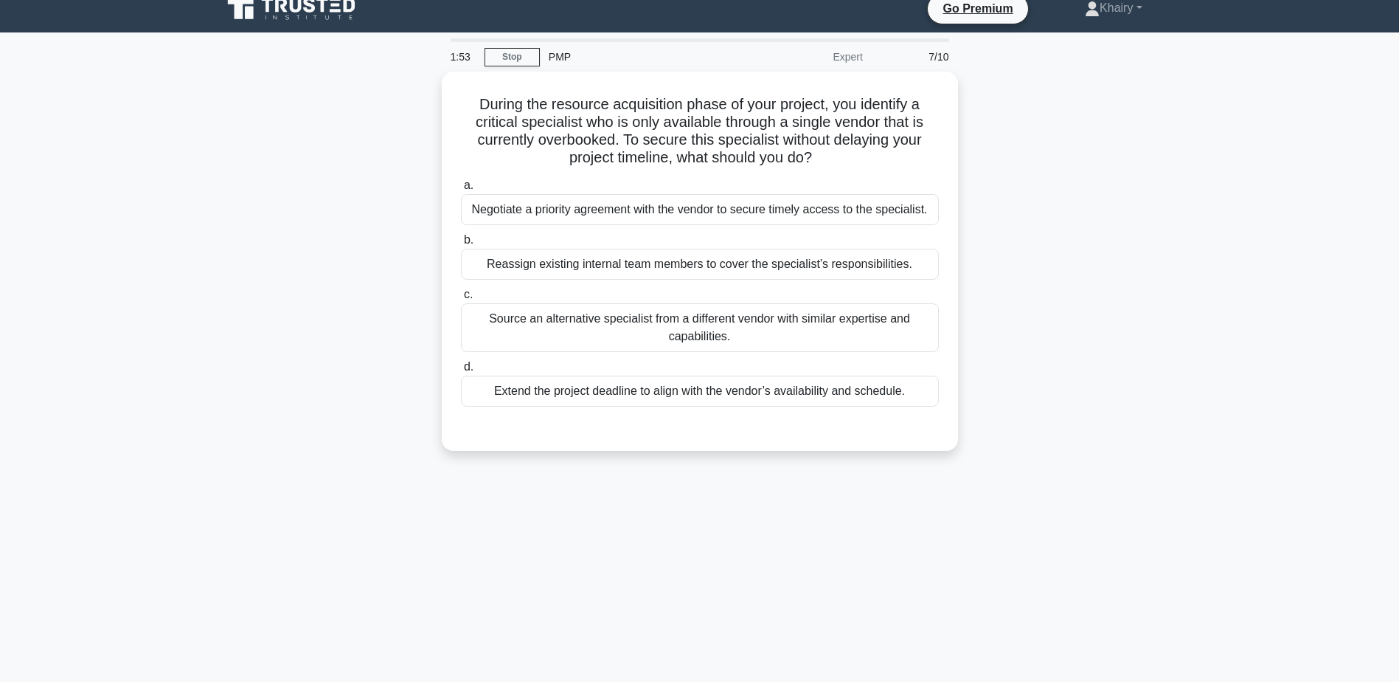
scroll to position [0, 0]
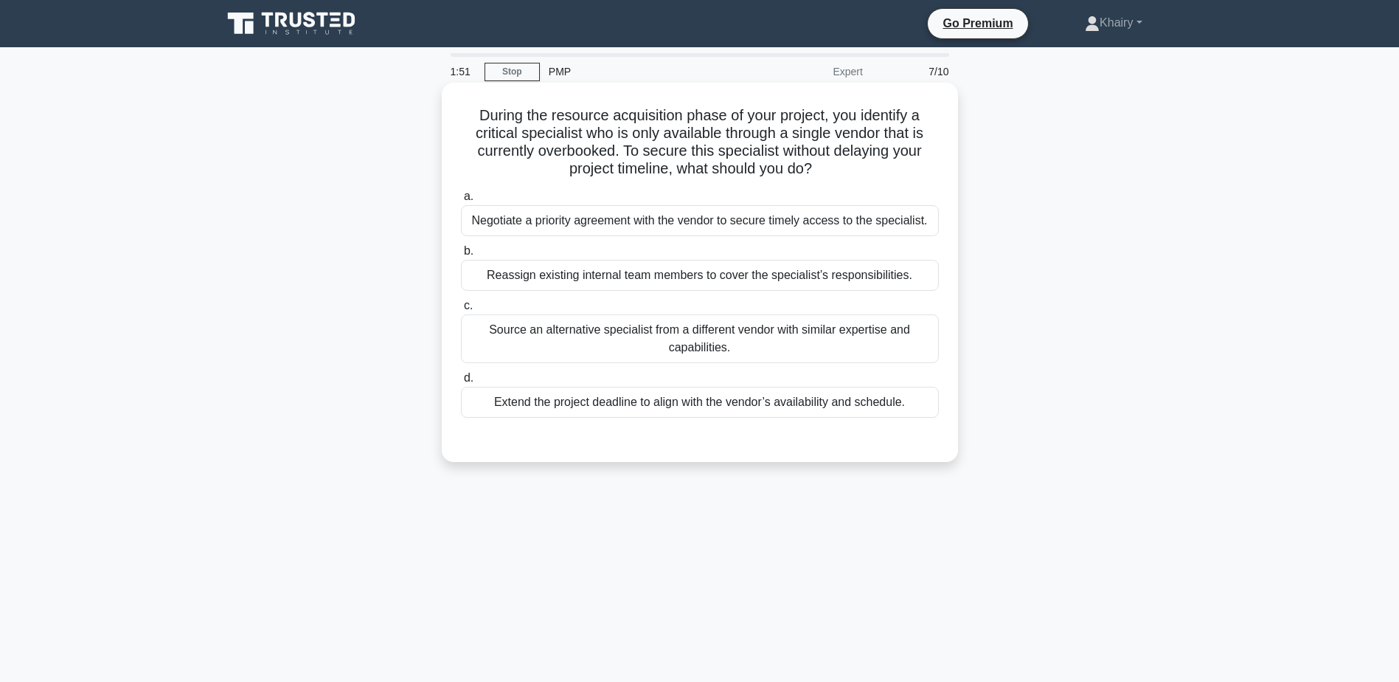
drag, startPoint x: 462, startPoint y: 116, endPoint x: 854, endPoint y: 170, distance: 395.4
click at [854, 170] on h5 "During the resource acquisition phase of your project, you identify a critical …" at bounding box center [700, 142] width 481 height 72
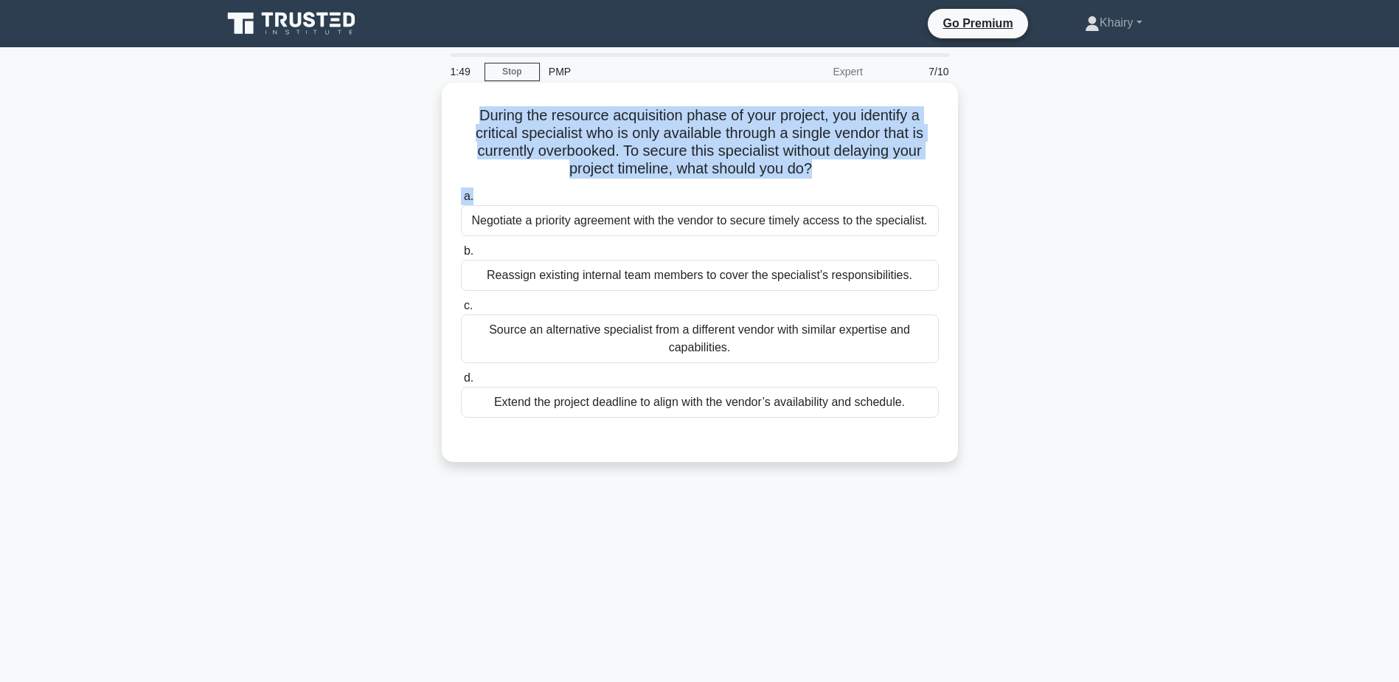
drag, startPoint x: 457, startPoint y: 114, endPoint x: 898, endPoint y: 193, distance: 448.2
click at [898, 193] on div "During the resource acquisition phase of your project, you identify a critical …" at bounding box center [700, 272] width 505 height 367
copy div "During the resource acquisition phase of your project, you identify a critical …"
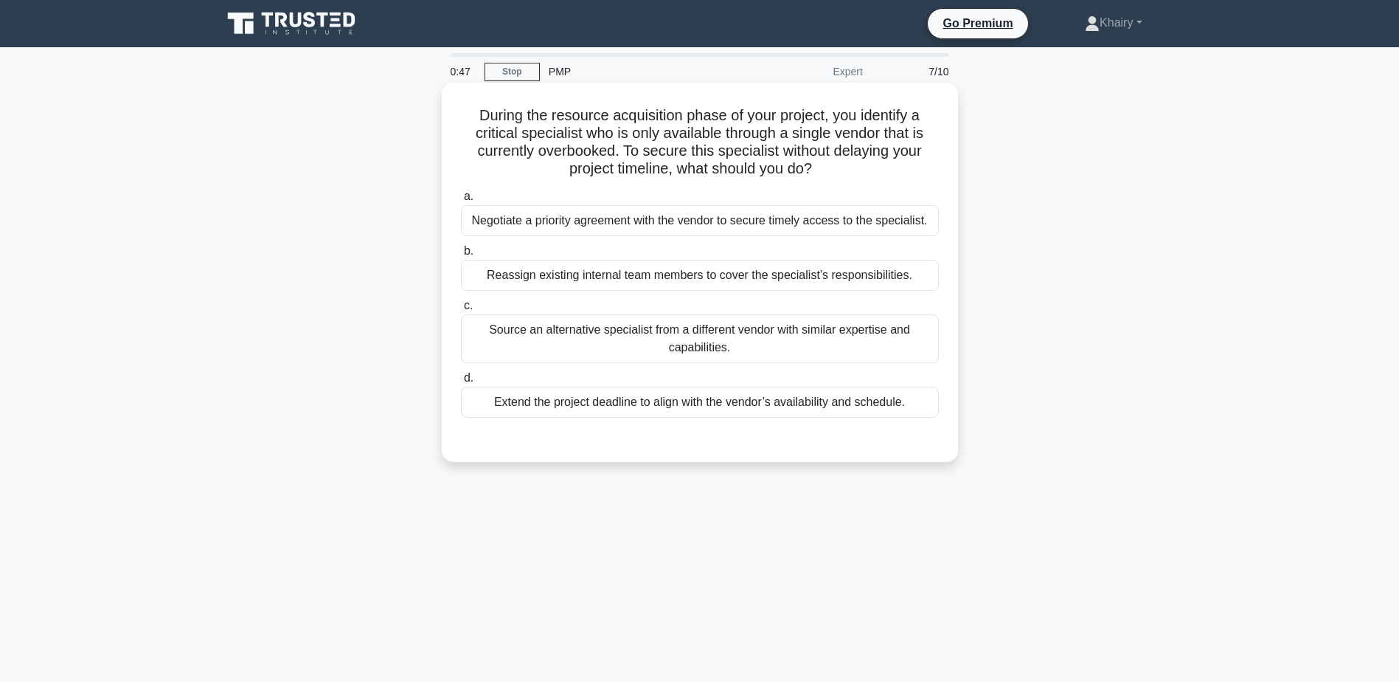
click at [691, 345] on div "Source an alternative specialist from a different vendor with similar expertise…" at bounding box center [700, 338] width 478 height 49
click at [461, 311] on input "c. Source an alternative specialist from a different vendor with similar expert…" at bounding box center [461, 306] width 0 height 10
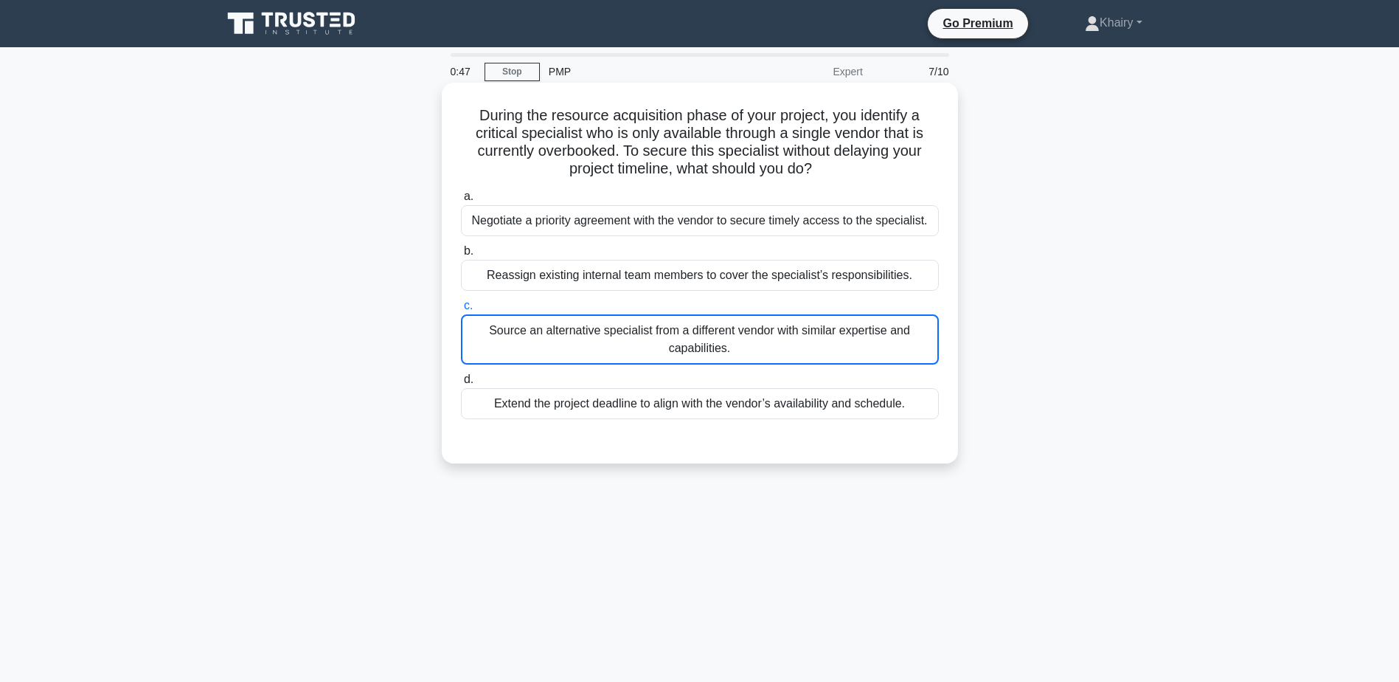
click at [691, 345] on div "Source an alternative specialist from a different vendor with similar expertise…" at bounding box center [700, 339] width 478 height 50
click at [461, 311] on input "c. Source an alternative specialist from a different vendor with similar expert…" at bounding box center [461, 306] width 0 height 10
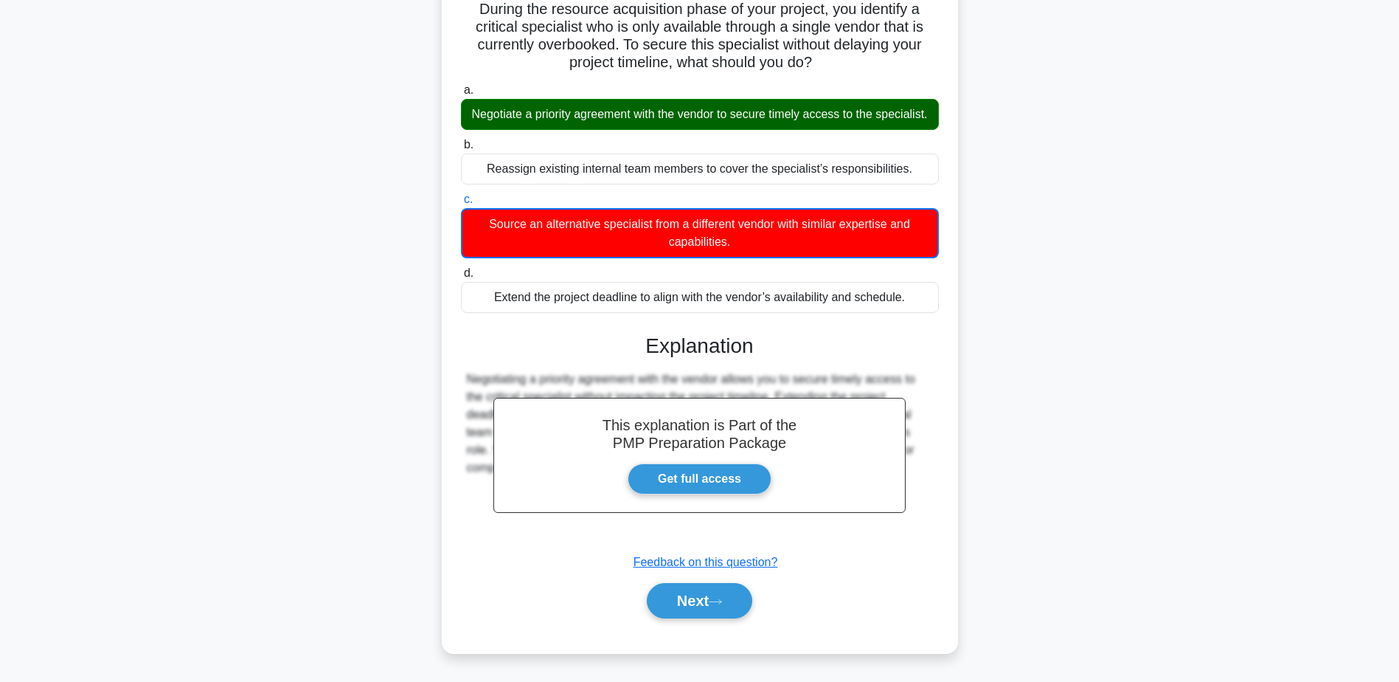
scroll to position [124, 0]
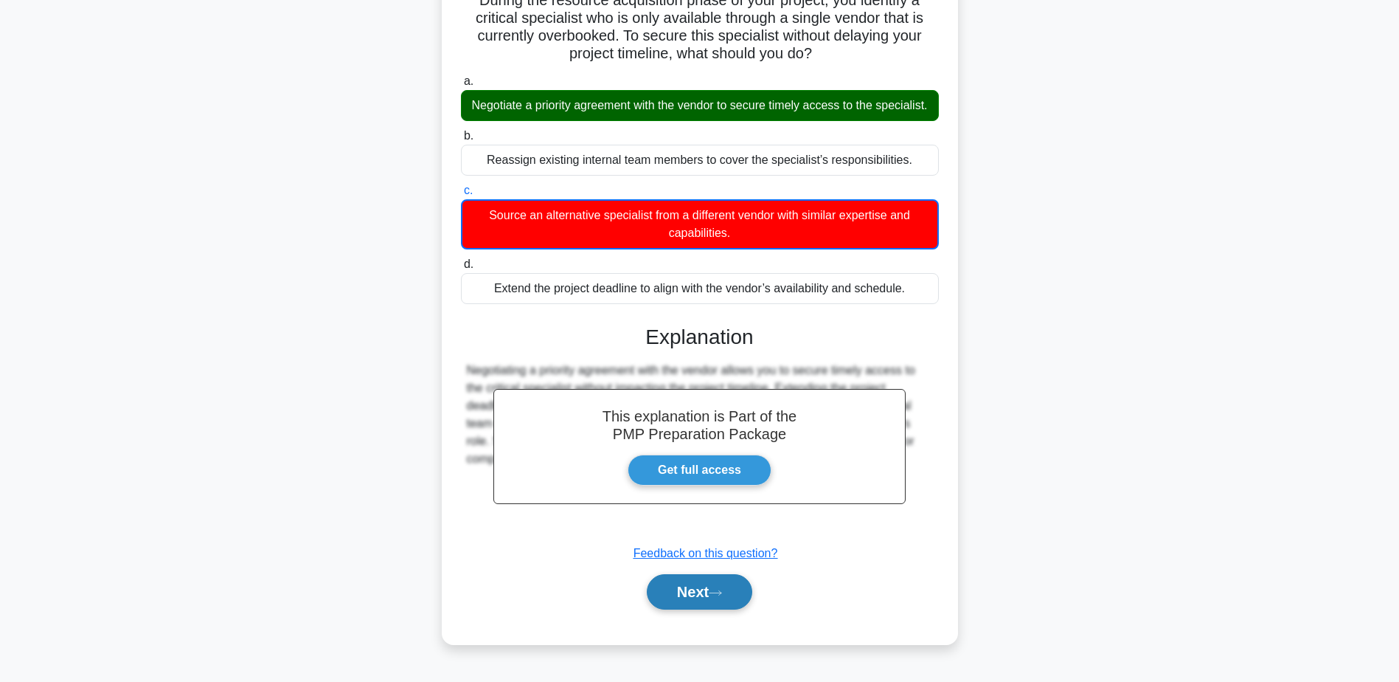
click at [680, 599] on button "Next" at bounding box center [699, 591] width 105 height 35
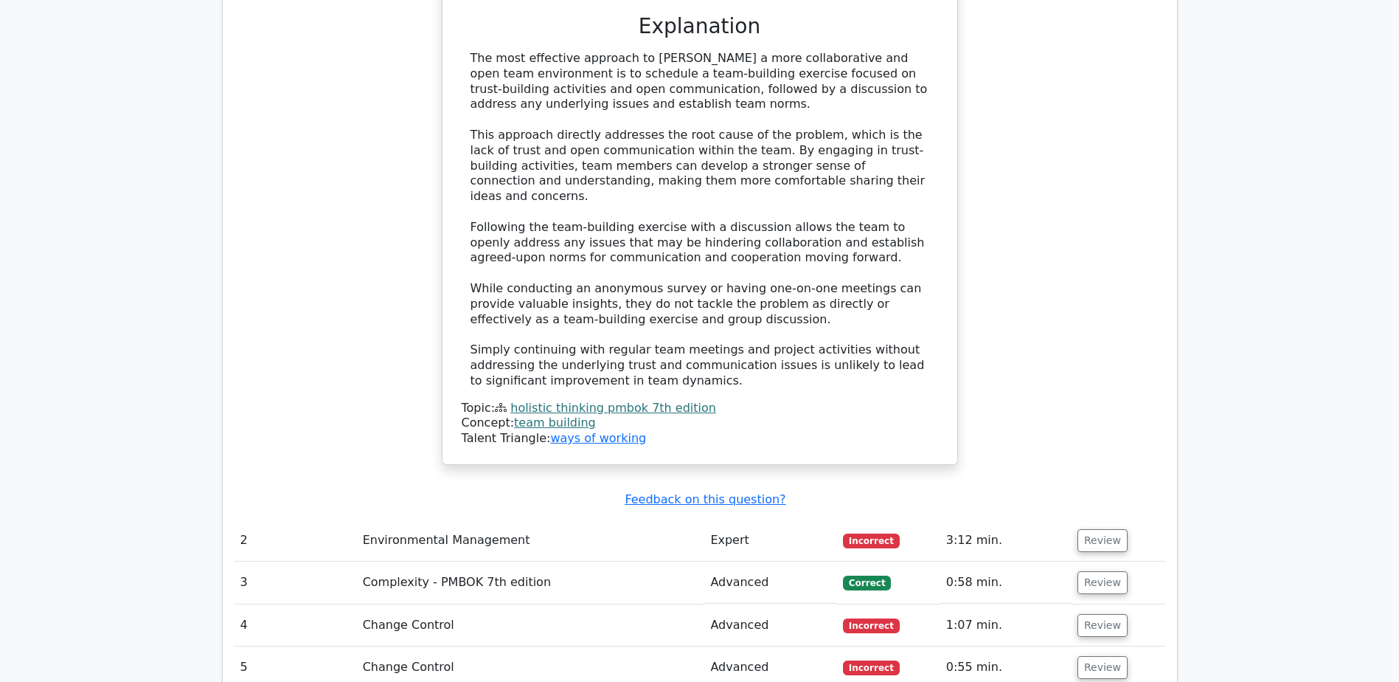
scroll to position [1771, 0]
click at [1101, 528] on button "Review" at bounding box center [1103, 539] width 50 height 23
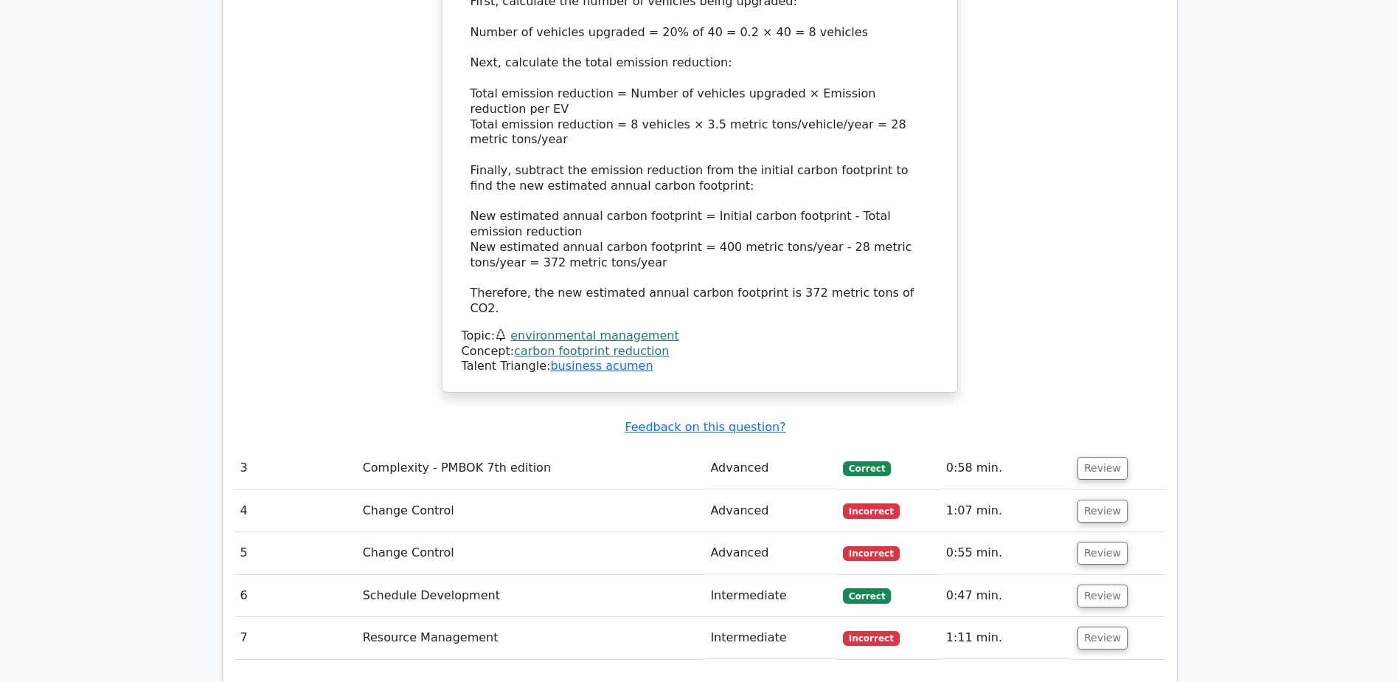
scroll to position [2730, 0]
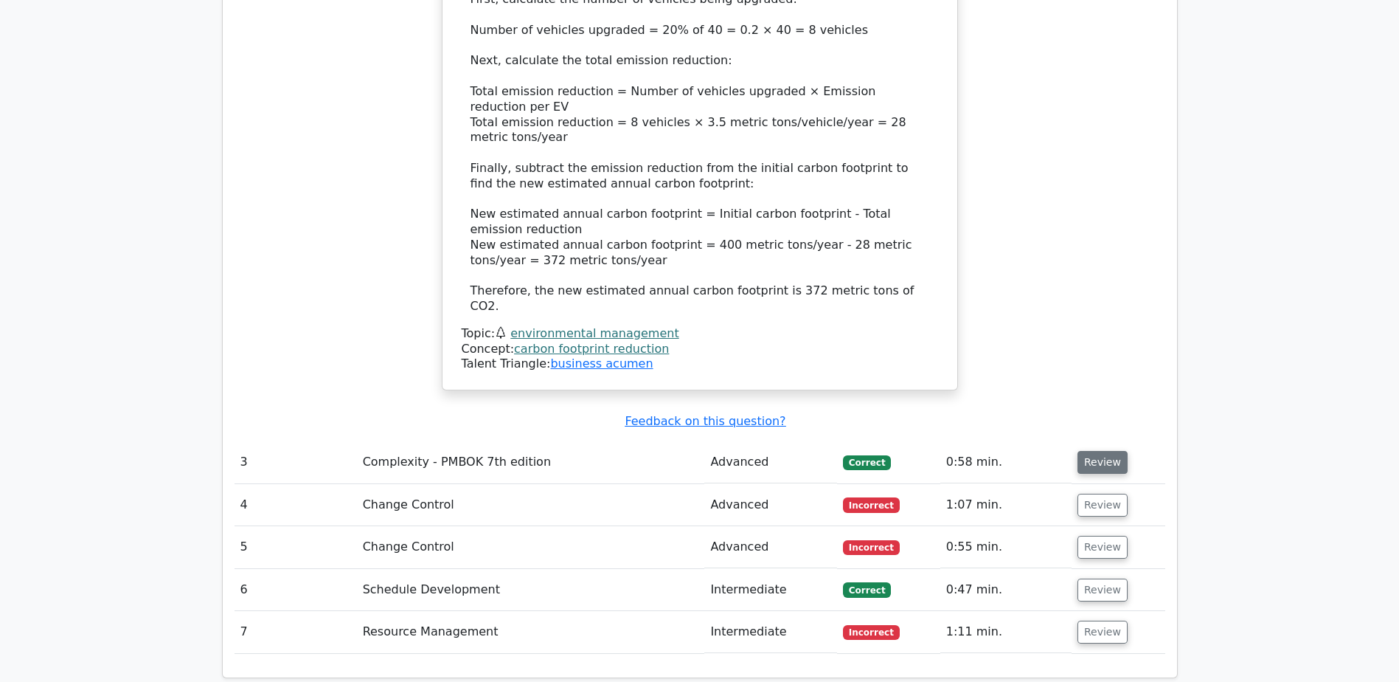
click at [1090, 451] on button "Review" at bounding box center [1103, 462] width 50 height 23
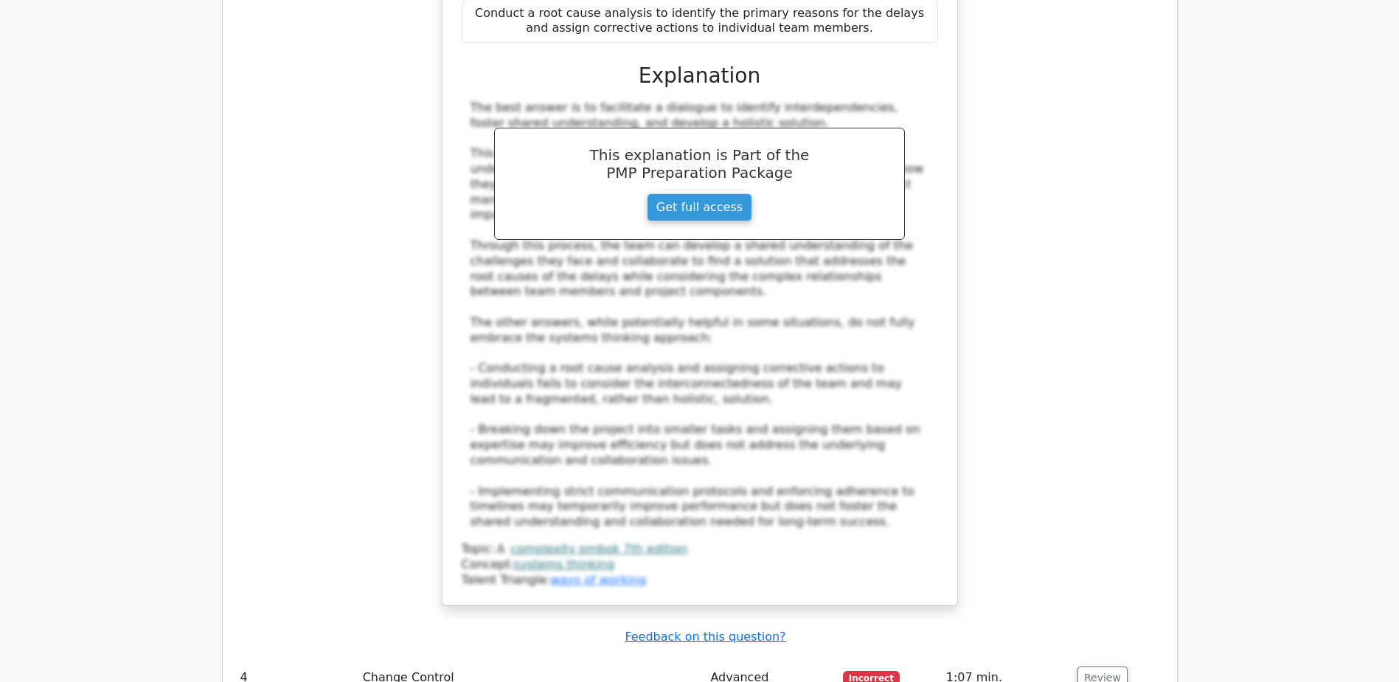
scroll to position [3689, 0]
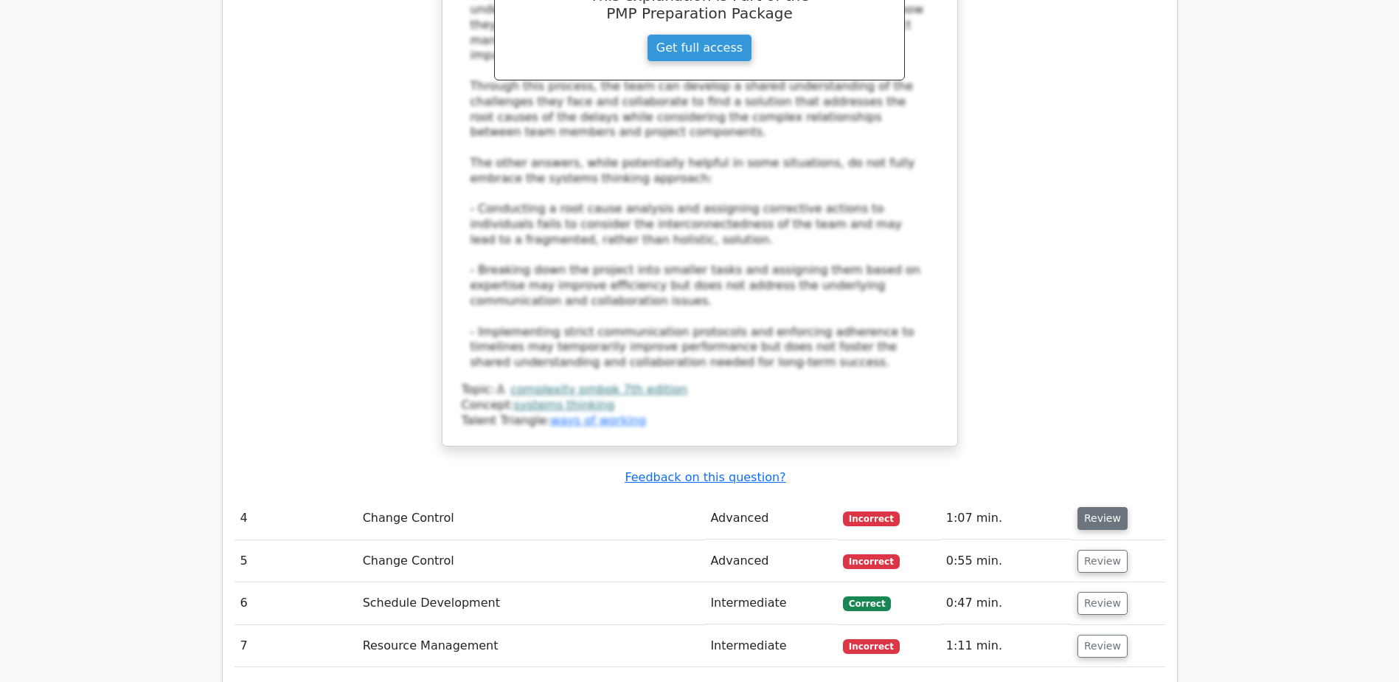
click at [1087, 507] on button "Review" at bounding box center [1103, 518] width 50 height 23
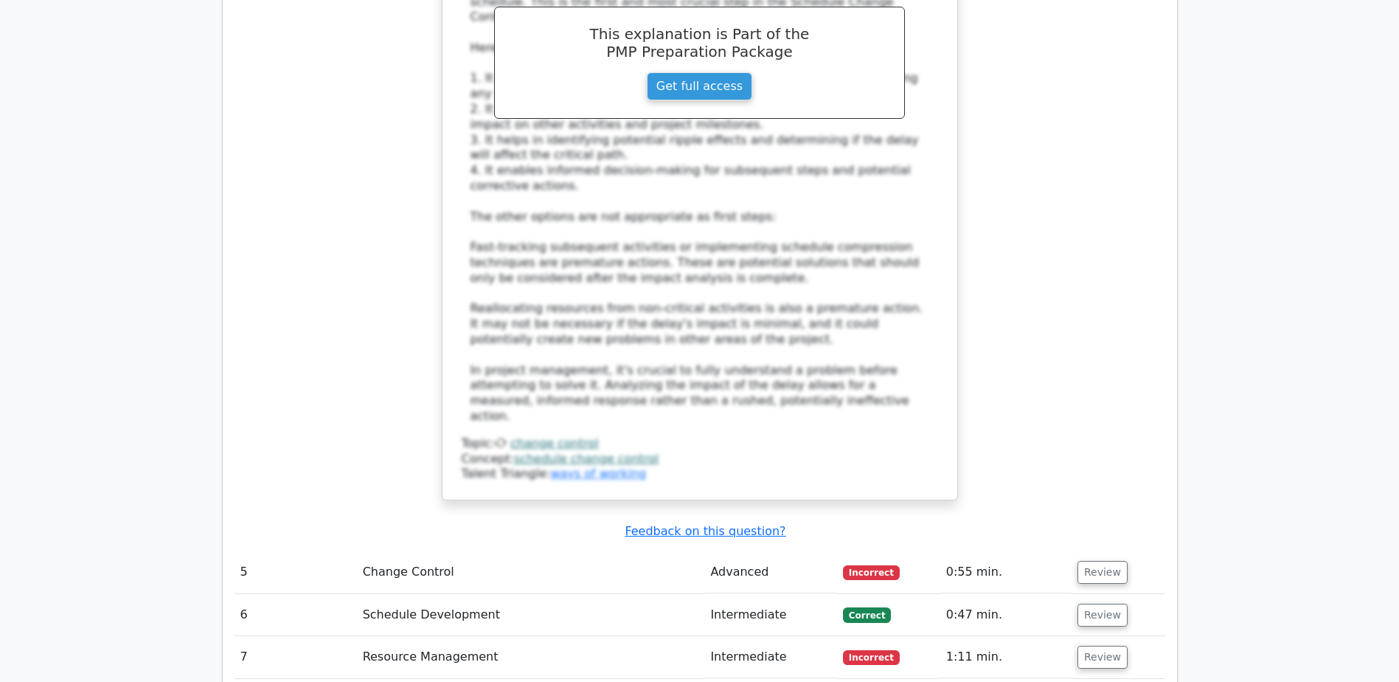
scroll to position [4648, 0]
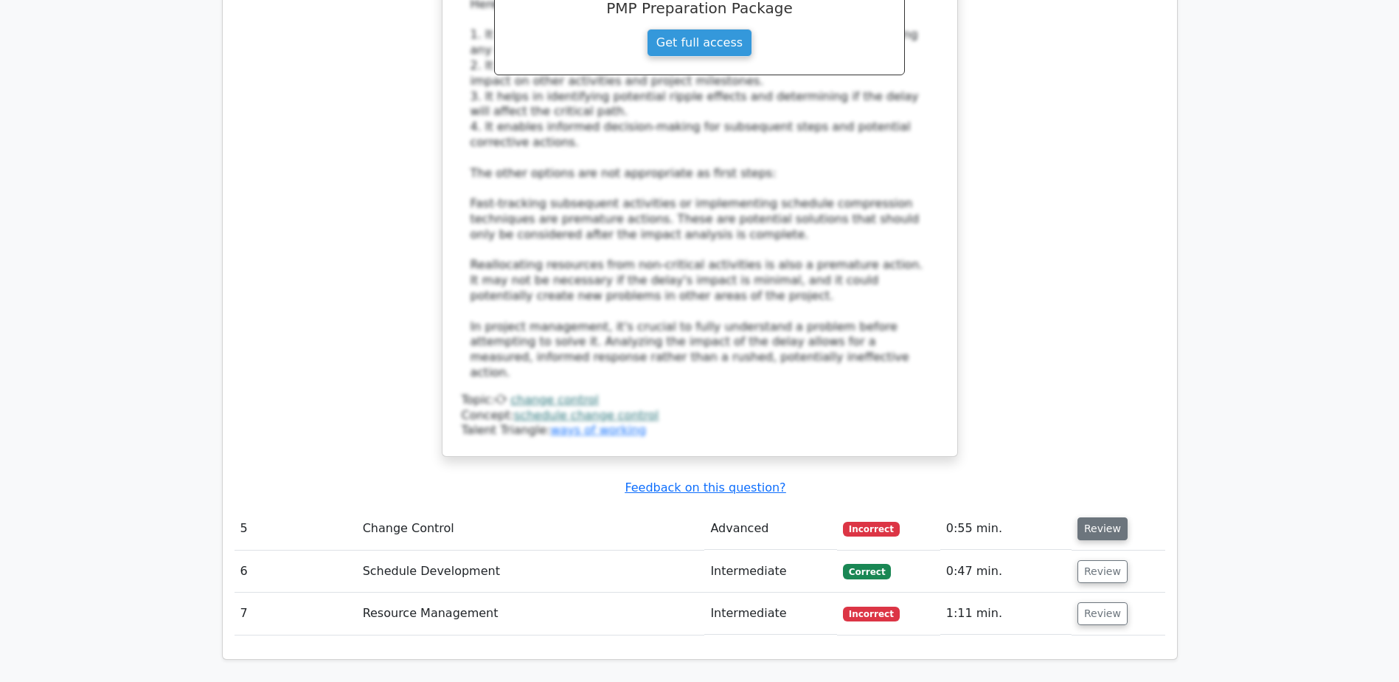
click at [1088, 517] on button "Review" at bounding box center [1103, 528] width 50 height 23
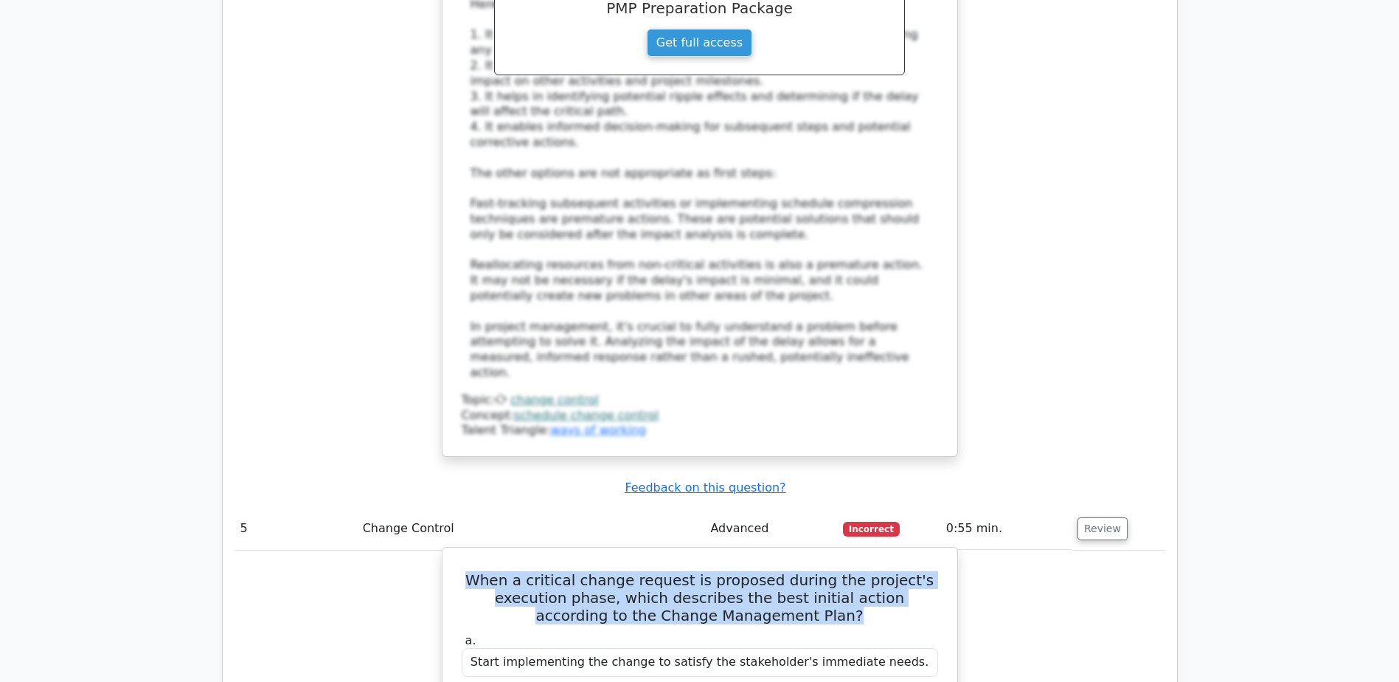
drag, startPoint x: 476, startPoint y: 395, endPoint x: 820, endPoint y: 436, distance: 346.9
click at [820, 571] on h5 "When a critical change request is proposed during the project's execution phase…" at bounding box center [700, 597] width 480 height 53
copy h5 "When a critical change request is proposed during the project's execution phase…"
drag, startPoint x: 551, startPoint y: 526, endPoint x: 859, endPoint y: 530, distance: 308.4
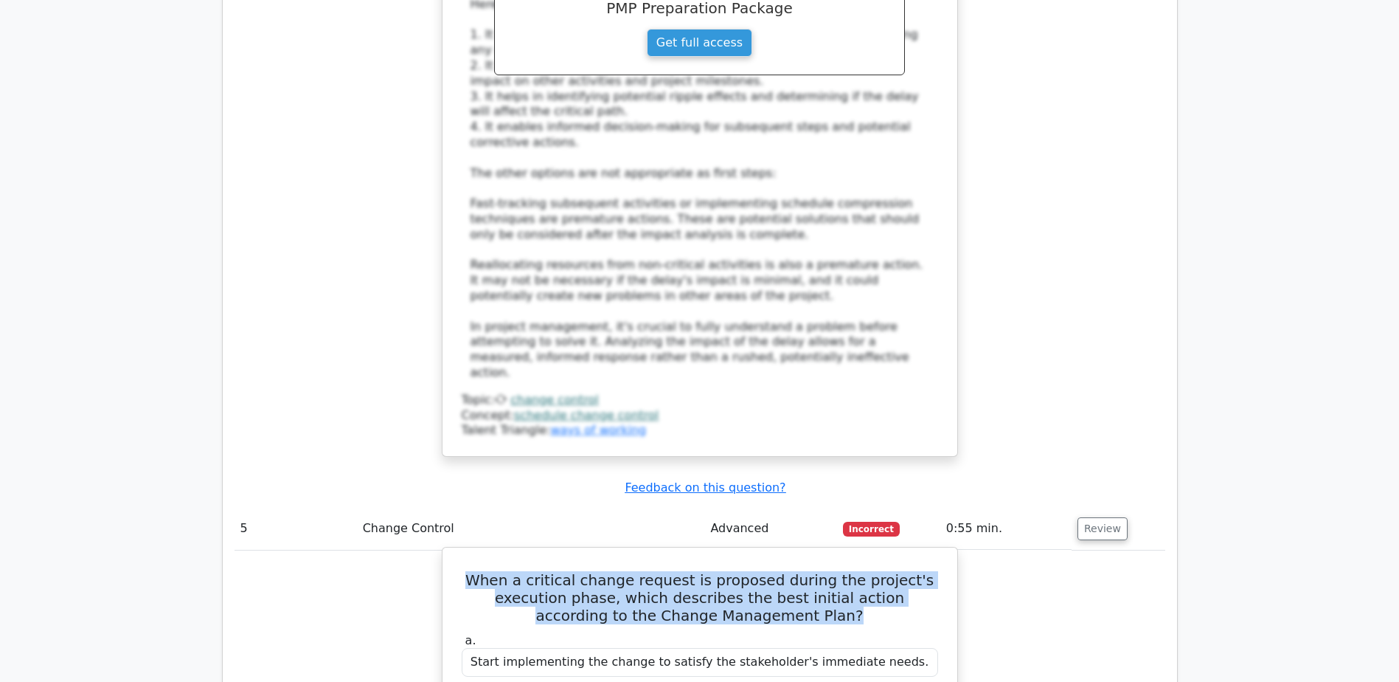
copy div "Log the request in the change log for evaluation."
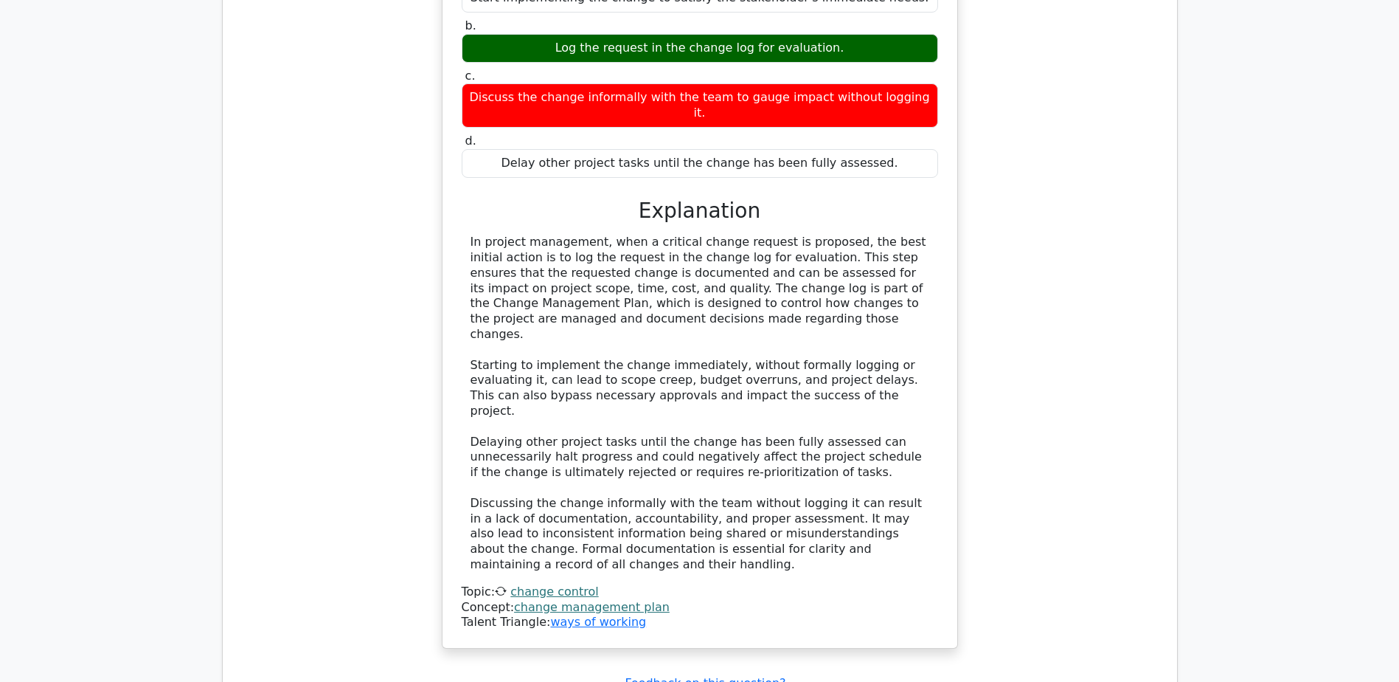
scroll to position [5385, 0]
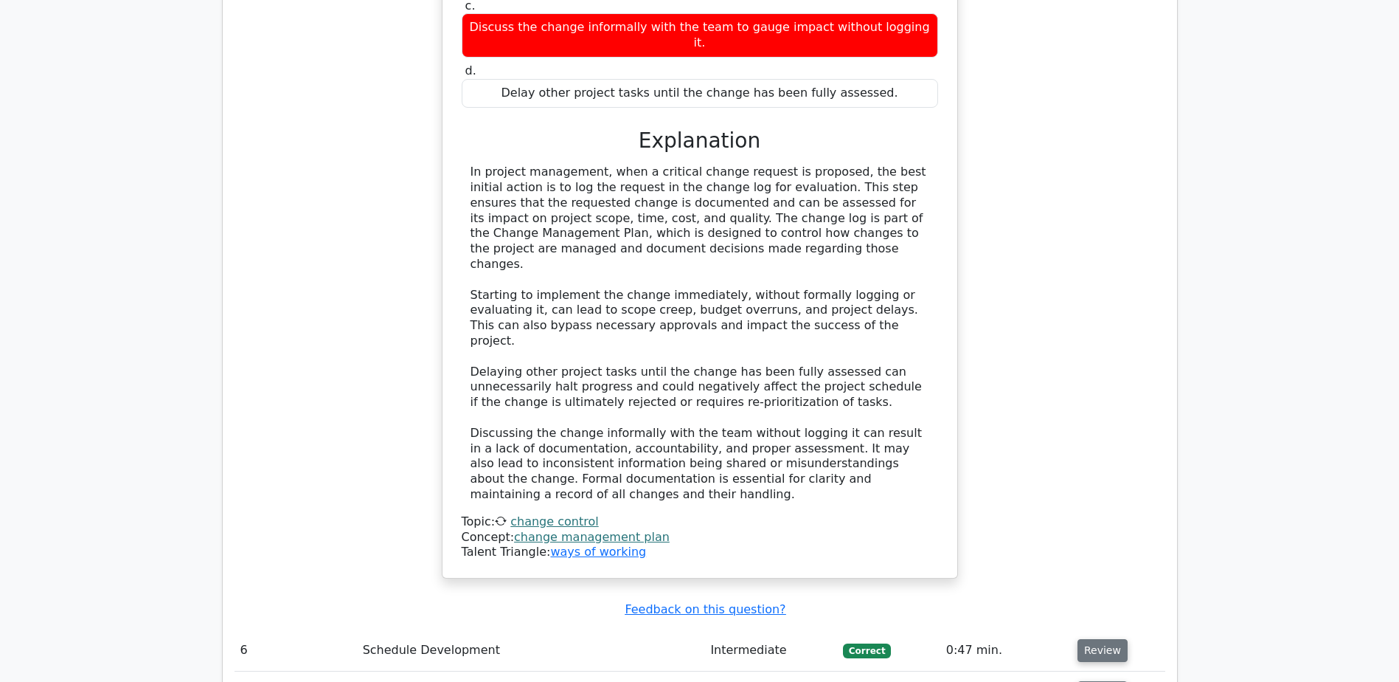
click at [1086, 639] on button "Review" at bounding box center [1103, 650] width 50 height 23
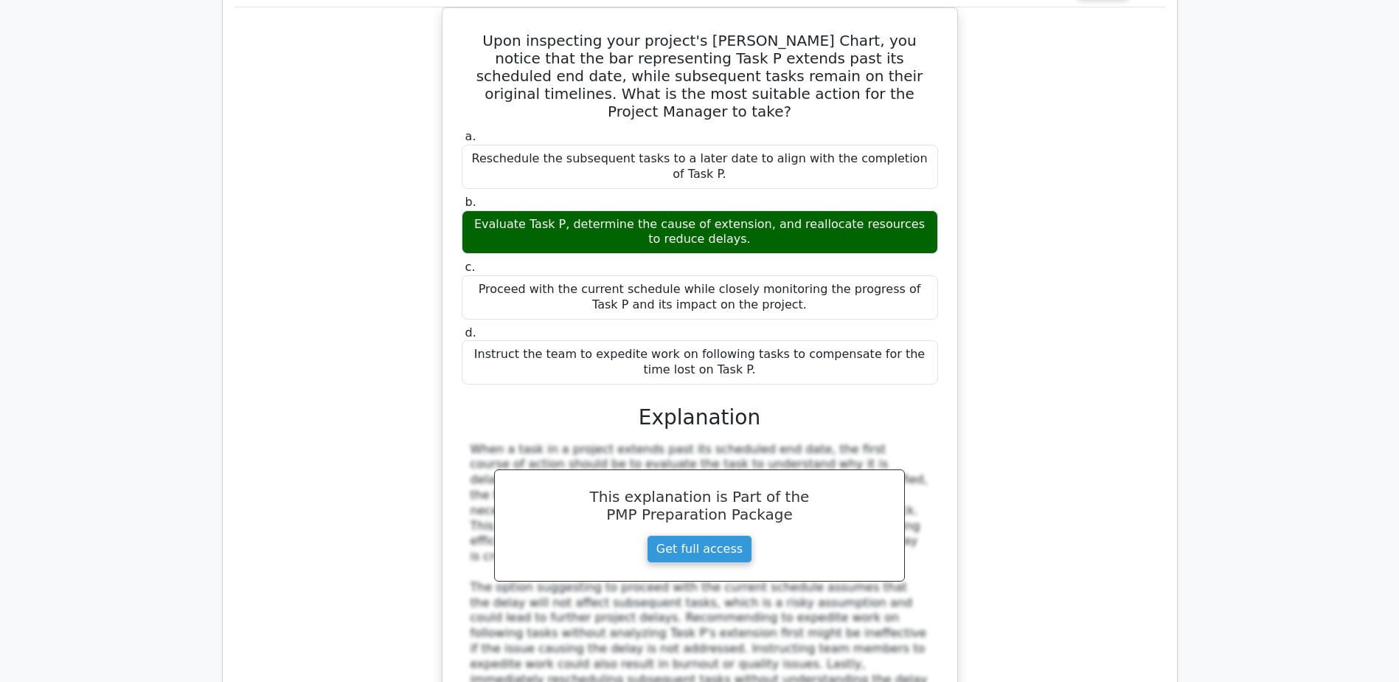
scroll to position [6197, 0]
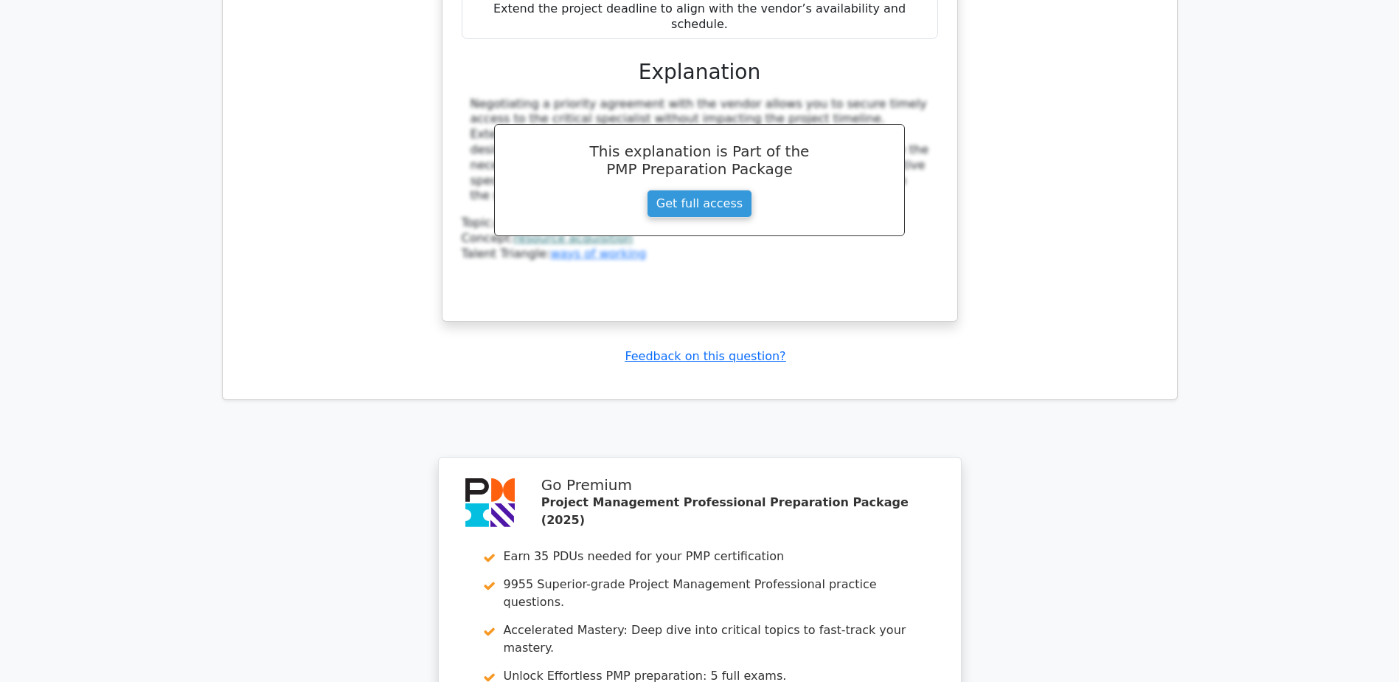
scroll to position [7344, 0]
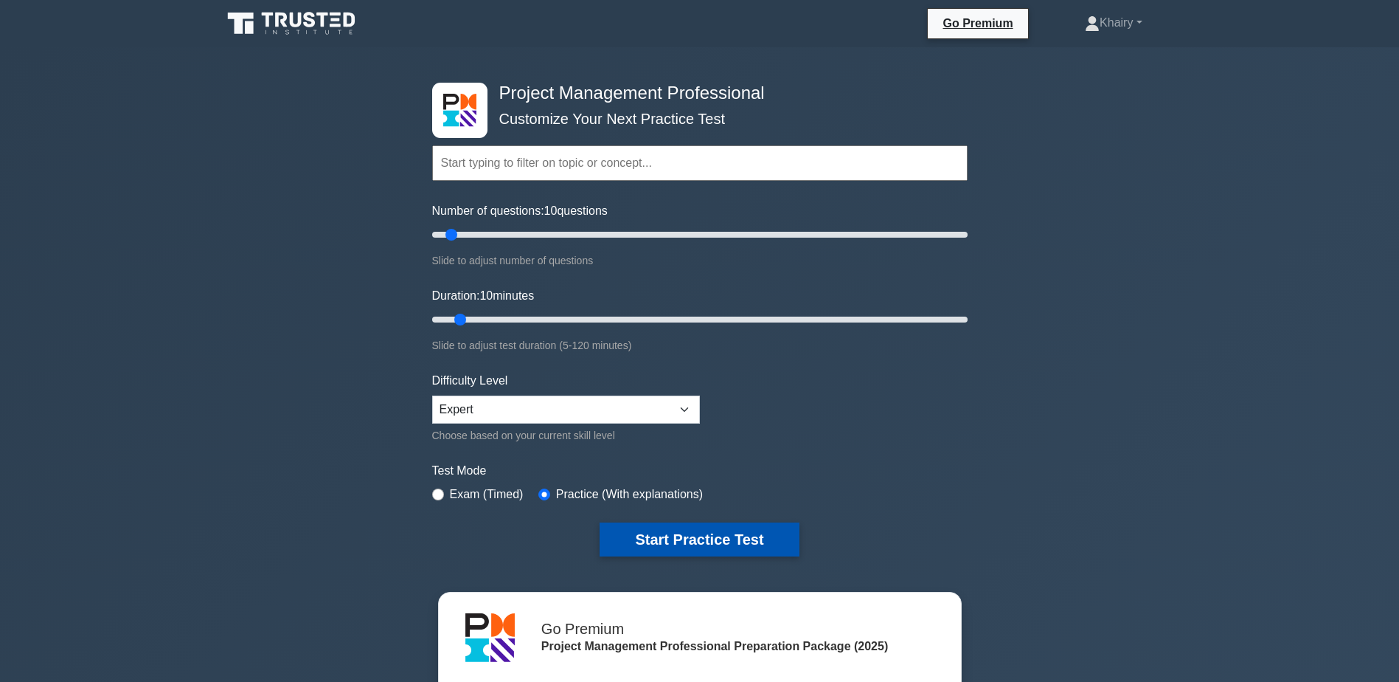
click at [674, 536] on button "Start Practice Test" at bounding box center [699, 539] width 199 height 34
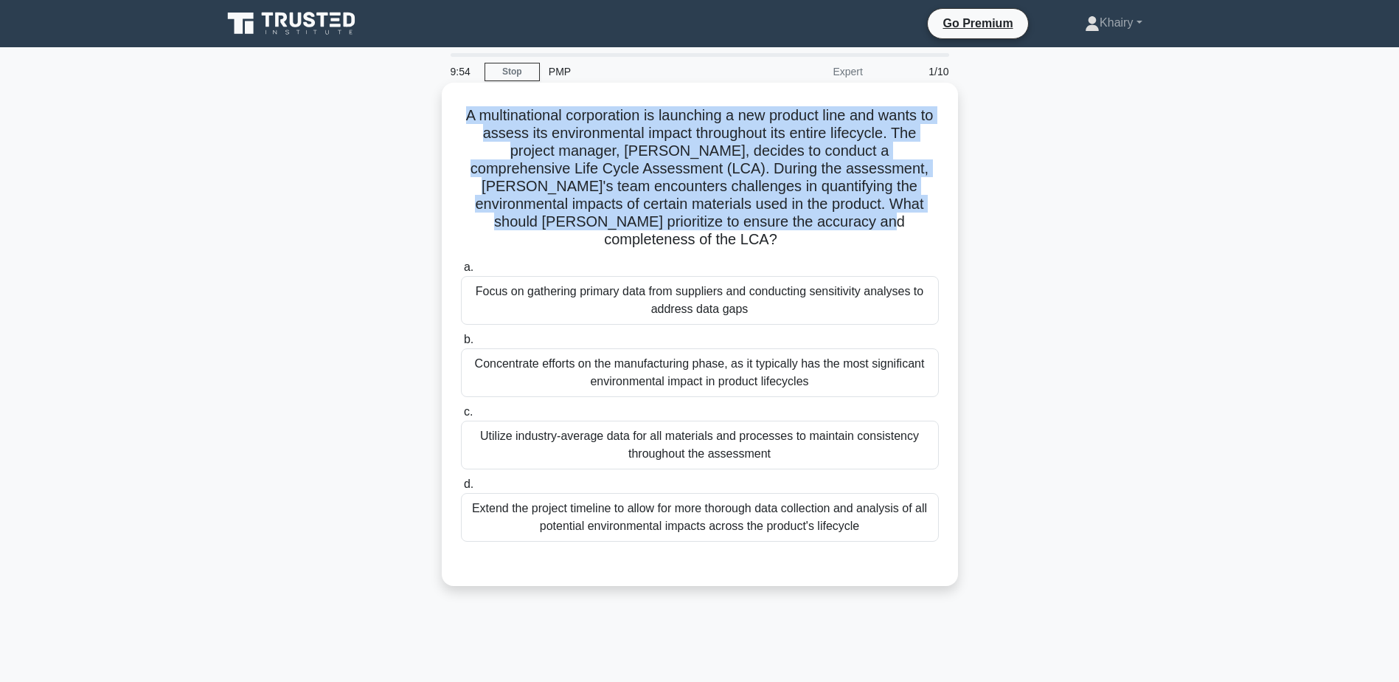
drag, startPoint x: 454, startPoint y: 110, endPoint x: 866, endPoint y: 226, distance: 427.8
click at [866, 226] on div "A multinational corporation is launching a new product line and wants to assess…" at bounding box center [700, 334] width 505 height 491
copy h5 "A multinational corporation is launching a new product line and wants to assess…"
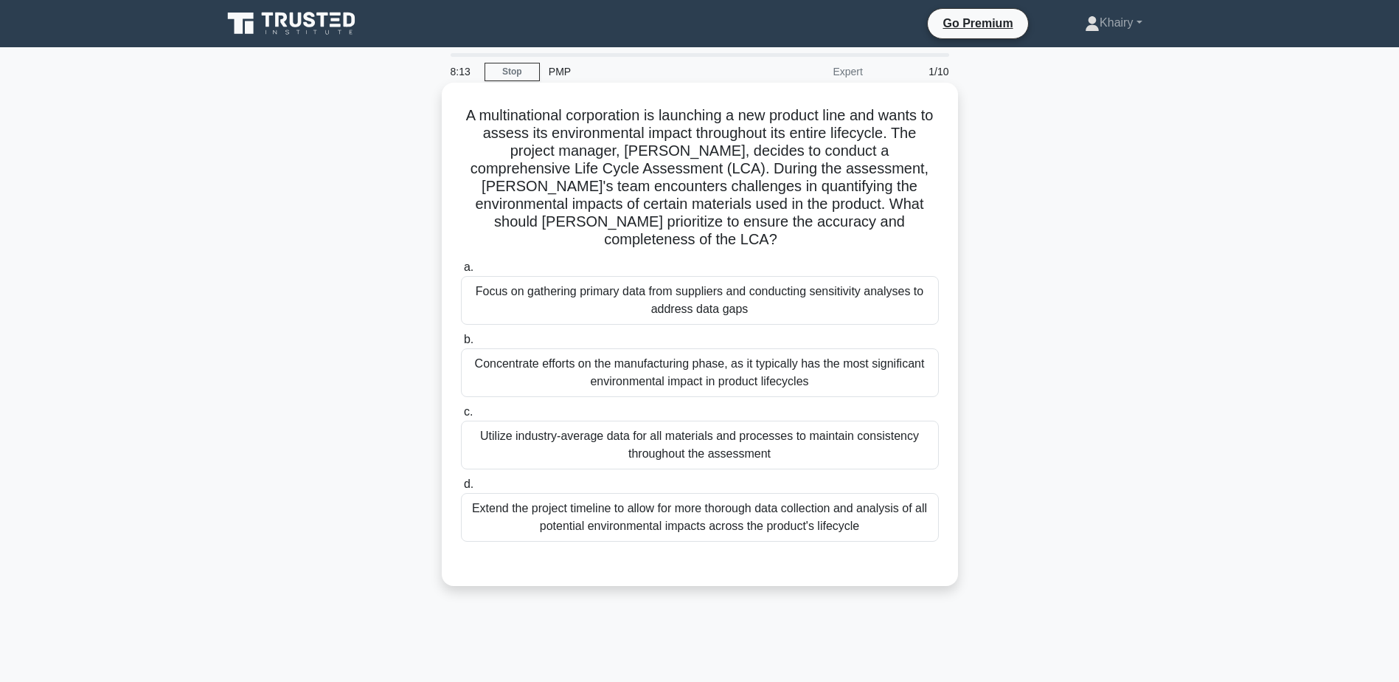
click at [855, 512] on div "Extend the project timeline to allow for more thorough data collection and anal…" at bounding box center [700, 517] width 478 height 49
click at [461, 489] on input "d. Extend the project timeline to allow for more thorough data collection and a…" at bounding box center [461, 485] width 0 height 10
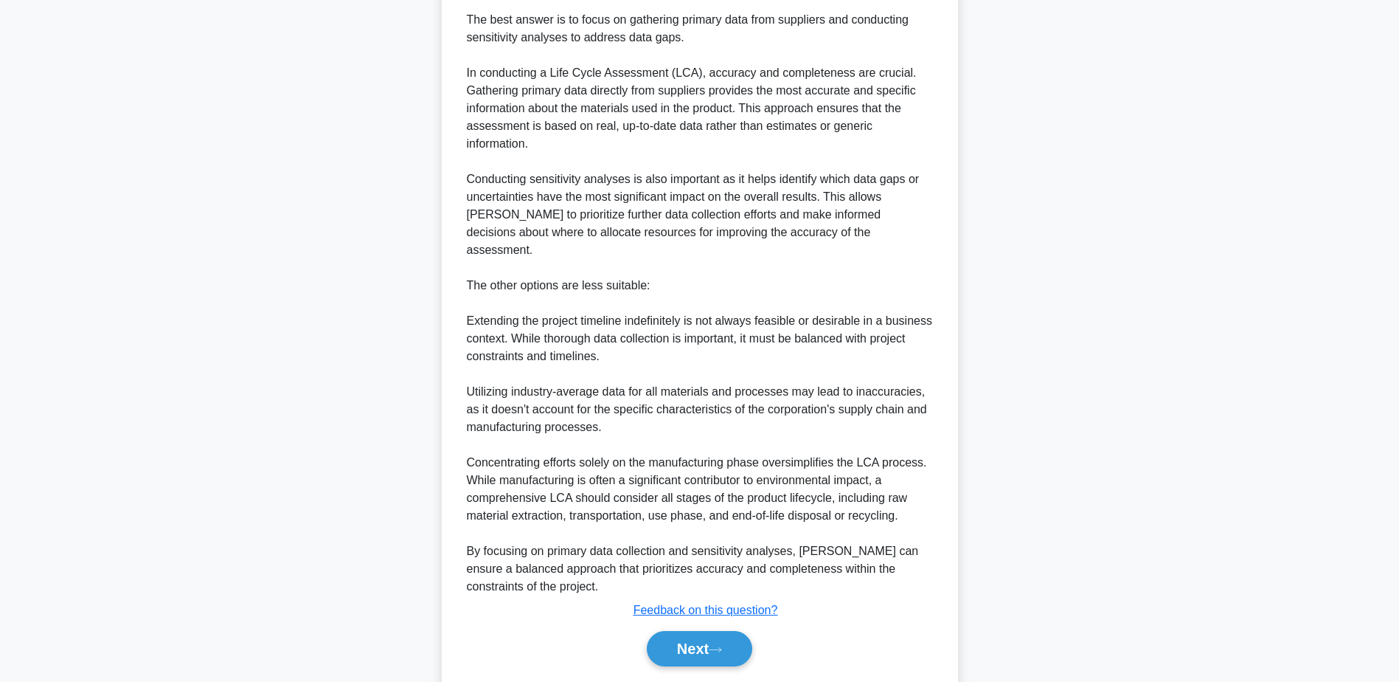
scroll to position [602, 0]
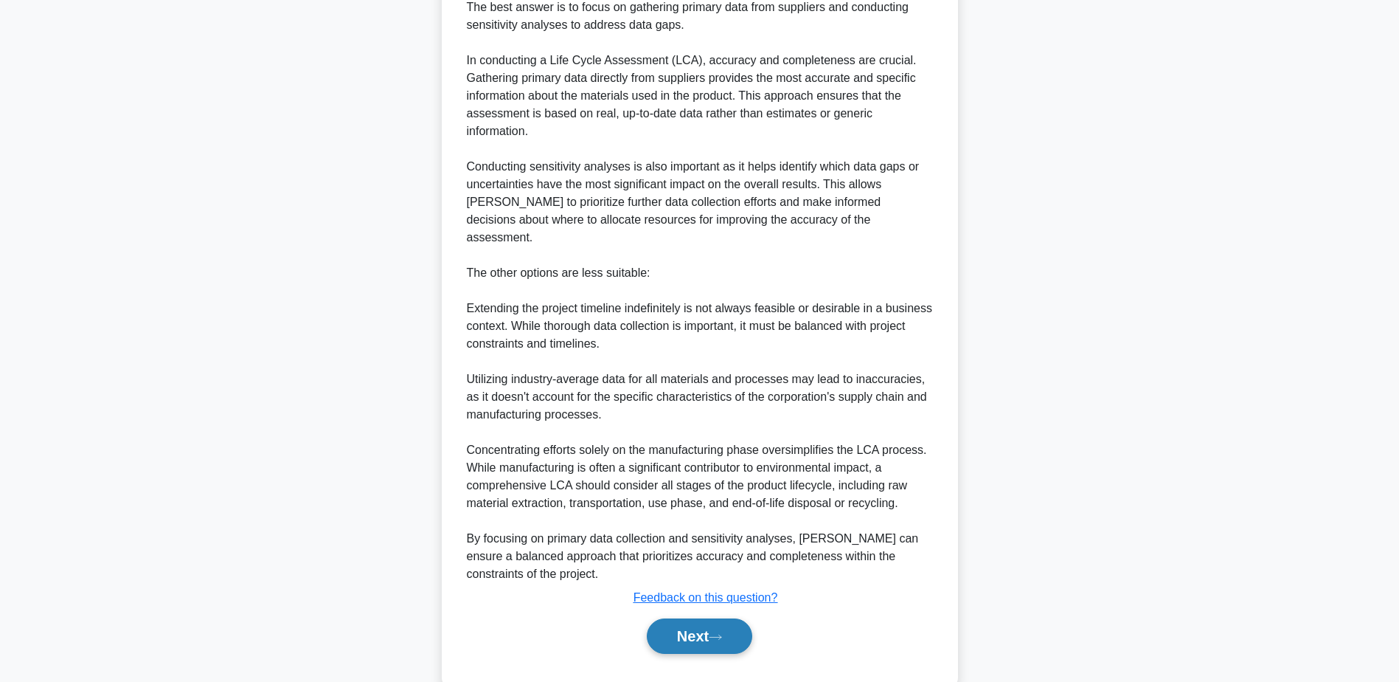
click at [676, 618] on button "Next" at bounding box center [699, 635] width 105 height 35
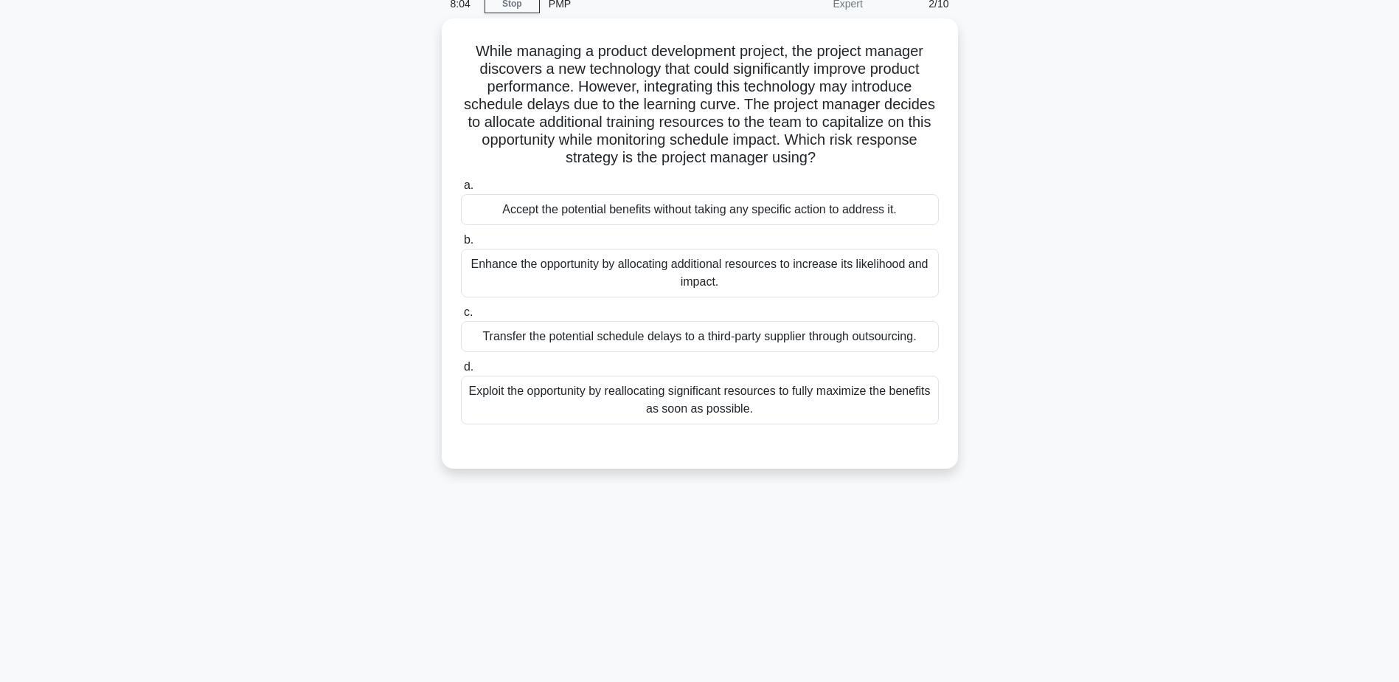
scroll to position [0, 0]
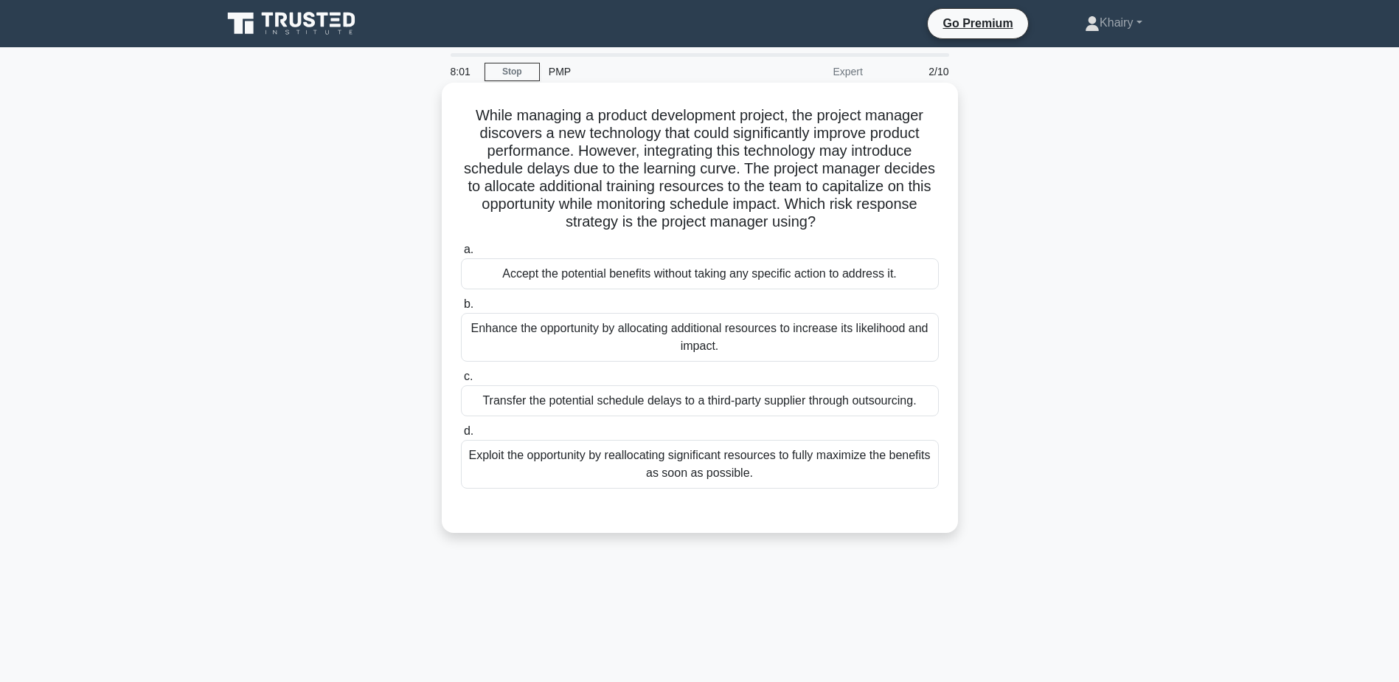
drag, startPoint x: 462, startPoint y: 110, endPoint x: 924, endPoint y: 229, distance: 476.8
click at [924, 229] on h5 "While managing a product development project, the project manager discovers a n…" at bounding box center [700, 168] width 481 height 125
copy h5 "While managing a product development project, the project manager discovers a n…"
click at [696, 473] on div "Exploit the opportunity by reallocating significant resources to fully maximize…" at bounding box center [700, 464] width 478 height 49
click at [461, 436] on input "d. Exploit the opportunity by reallocating significant resources to fully maxim…" at bounding box center [461, 431] width 0 height 10
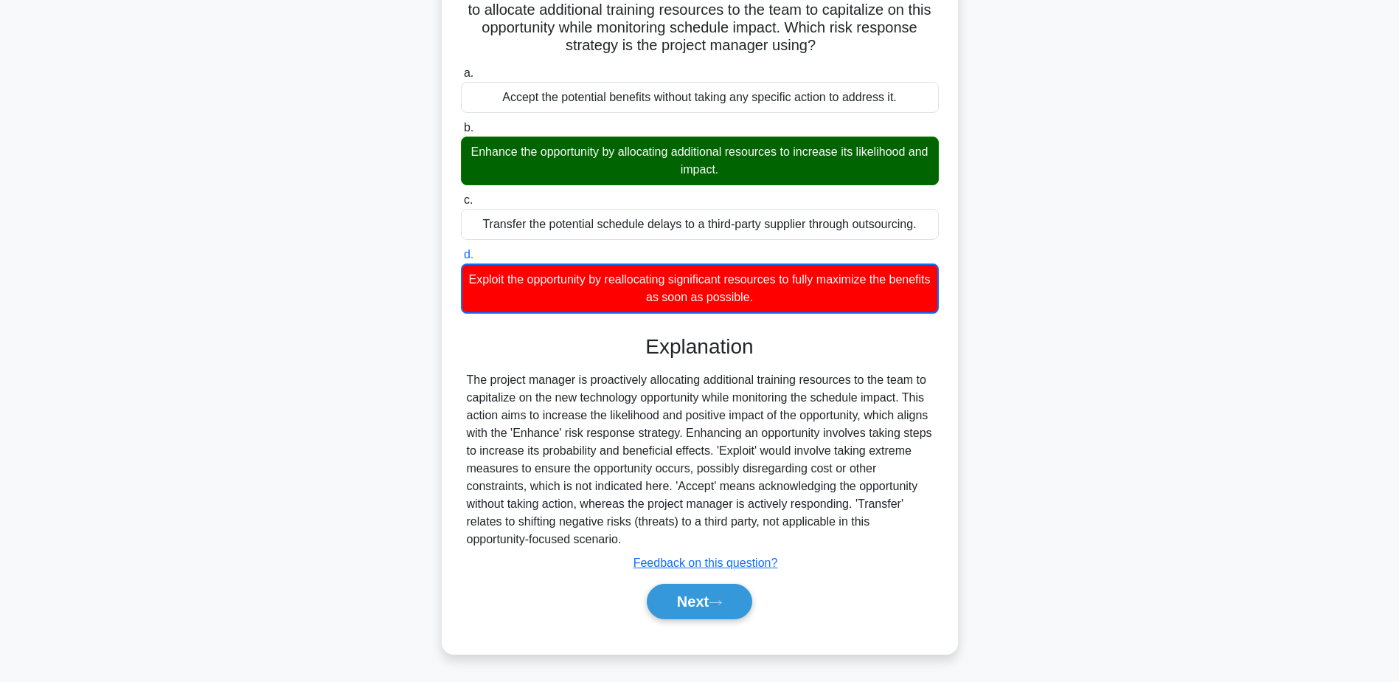
scroll to position [177, 0]
click at [702, 603] on button "Next" at bounding box center [699, 601] width 105 height 35
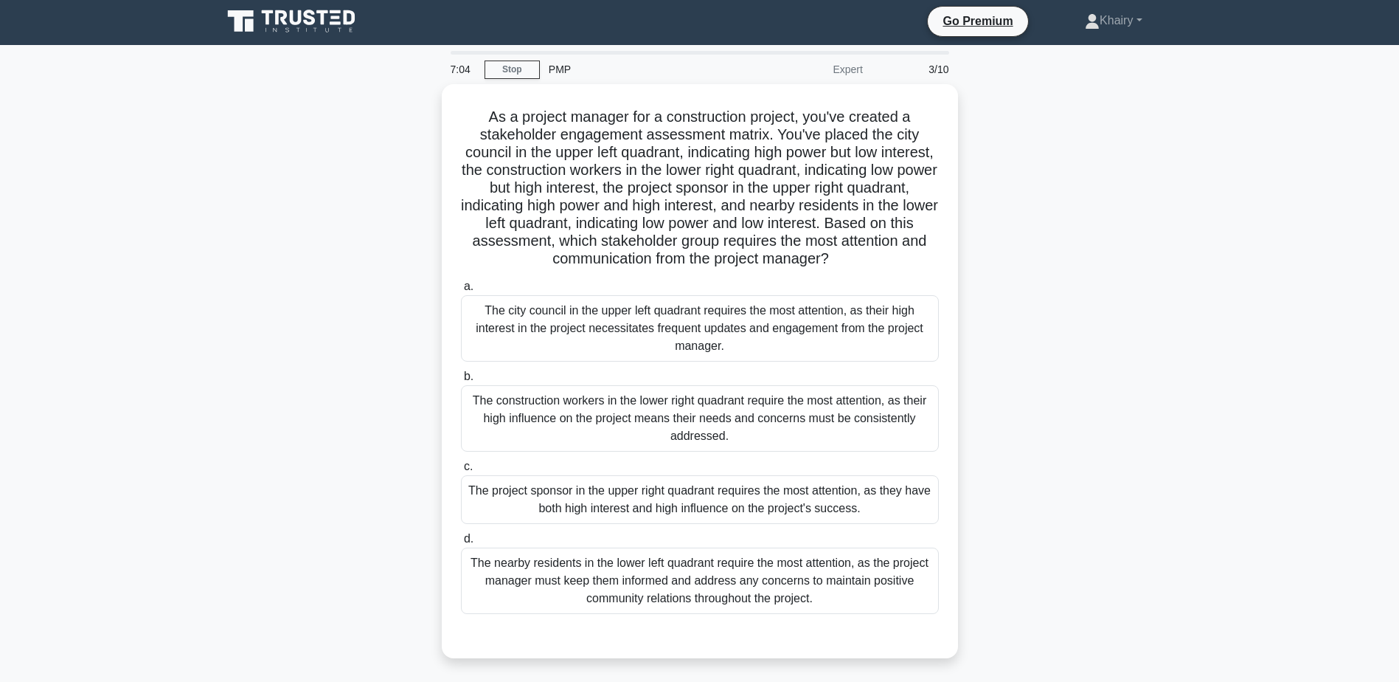
scroll to position [0, 0]
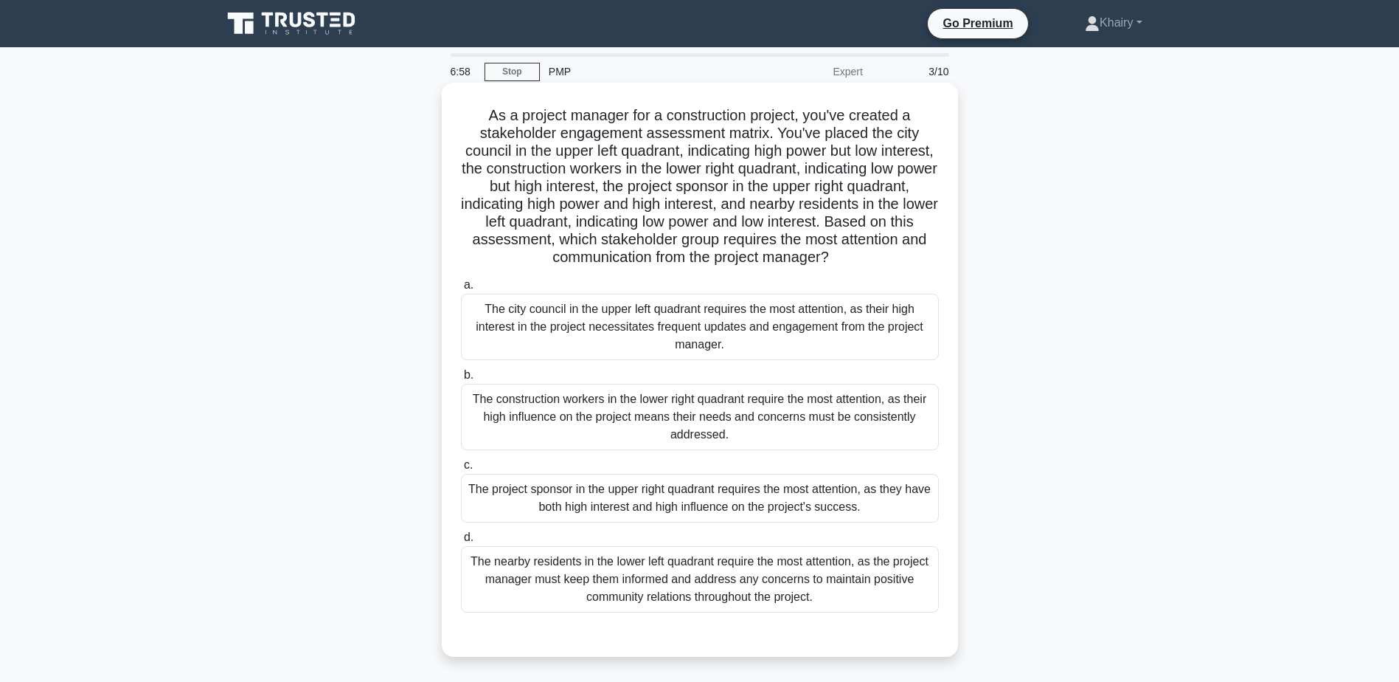
drag, startPoint x: 477, startPoint y: 106, endPoint x: 950, endPoint y: 255, distance: 496.3
click at [950, 255] on div "As a project manager for a construction project, you've created a stakeholder e…" at bounding box center [700, 370] width 505 height 562
copy h5 "As a project manager for a construction project, you've created a stakeholder e…"
click at [627, 502] on div "The project sponsor in the upper right quadrant requires the most attention, as…" at bounding box center [700, 498] width 478 height 49
click at [461, 470] on input "c. The project sponsor in the upper right quadrant requires the most attention,…" at bounding box center [461, 465] width 0 height 10
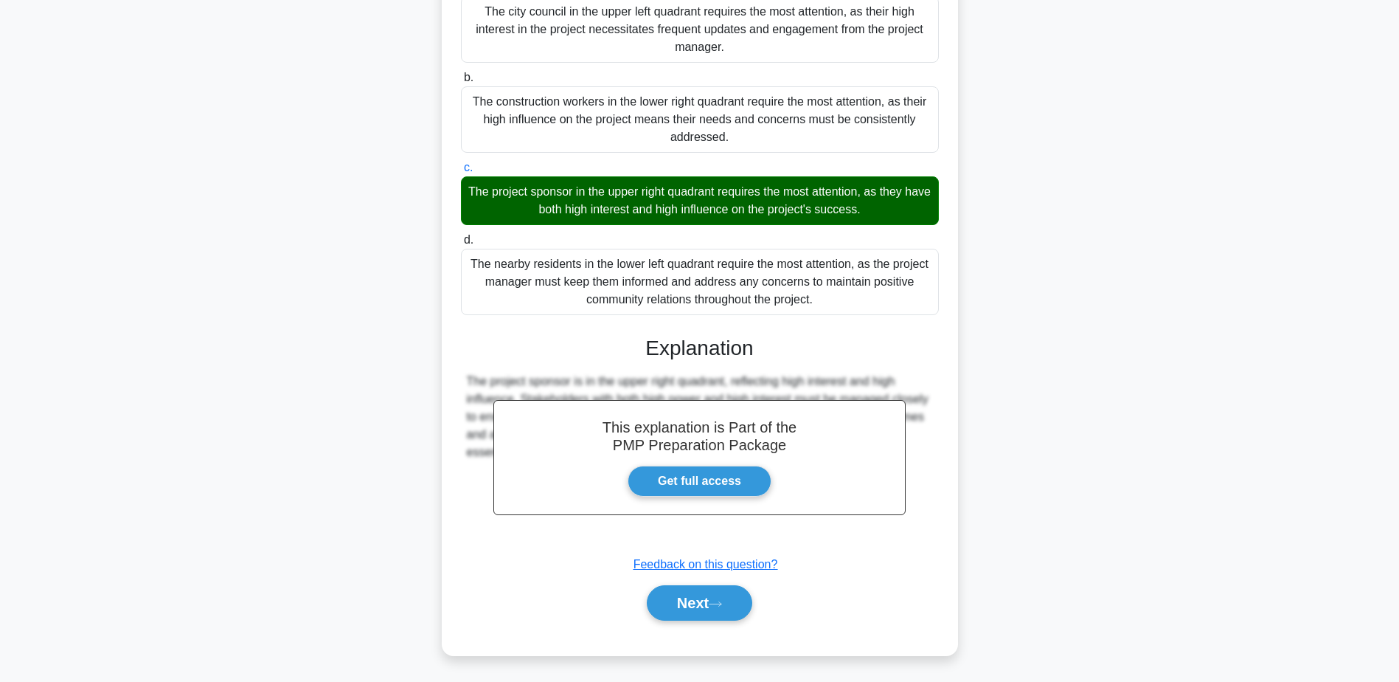
scroll to position [300, 0]
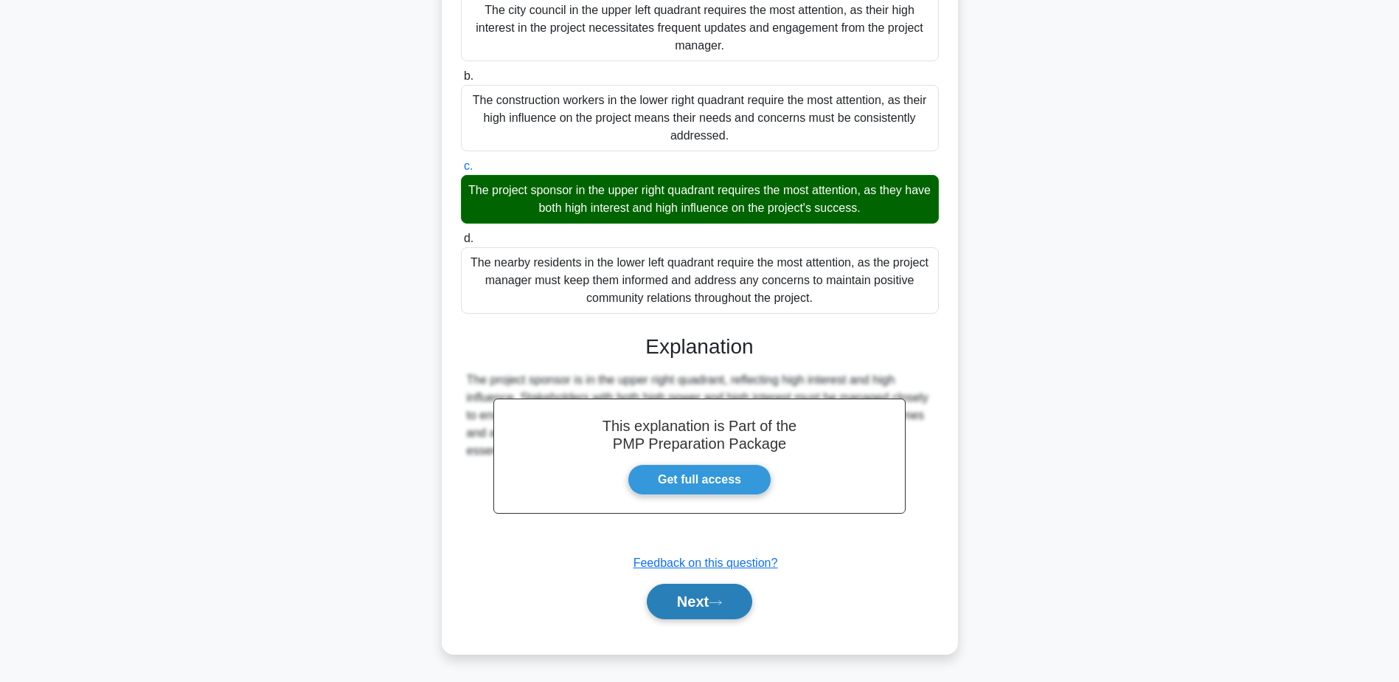
click at [686, 596] on button "Next" at bounding box center [699, 601] width 105 height 35
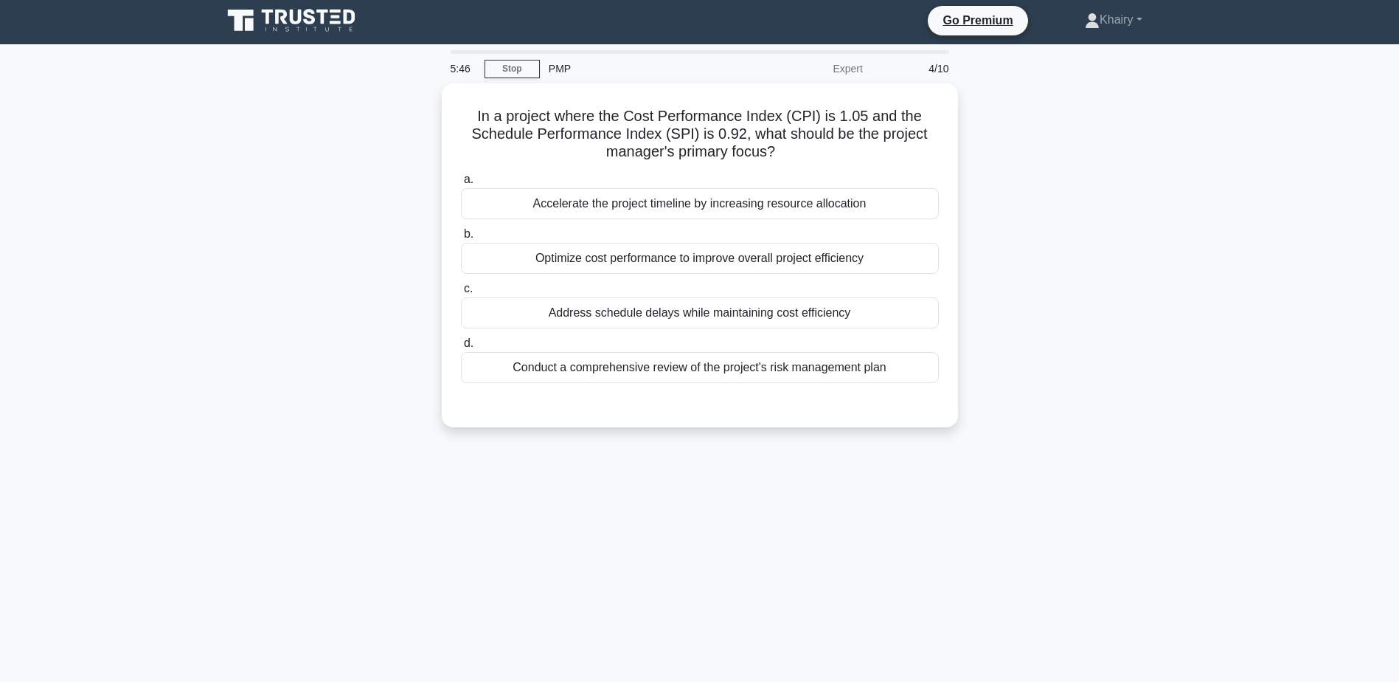
scroll to position [0, 0]
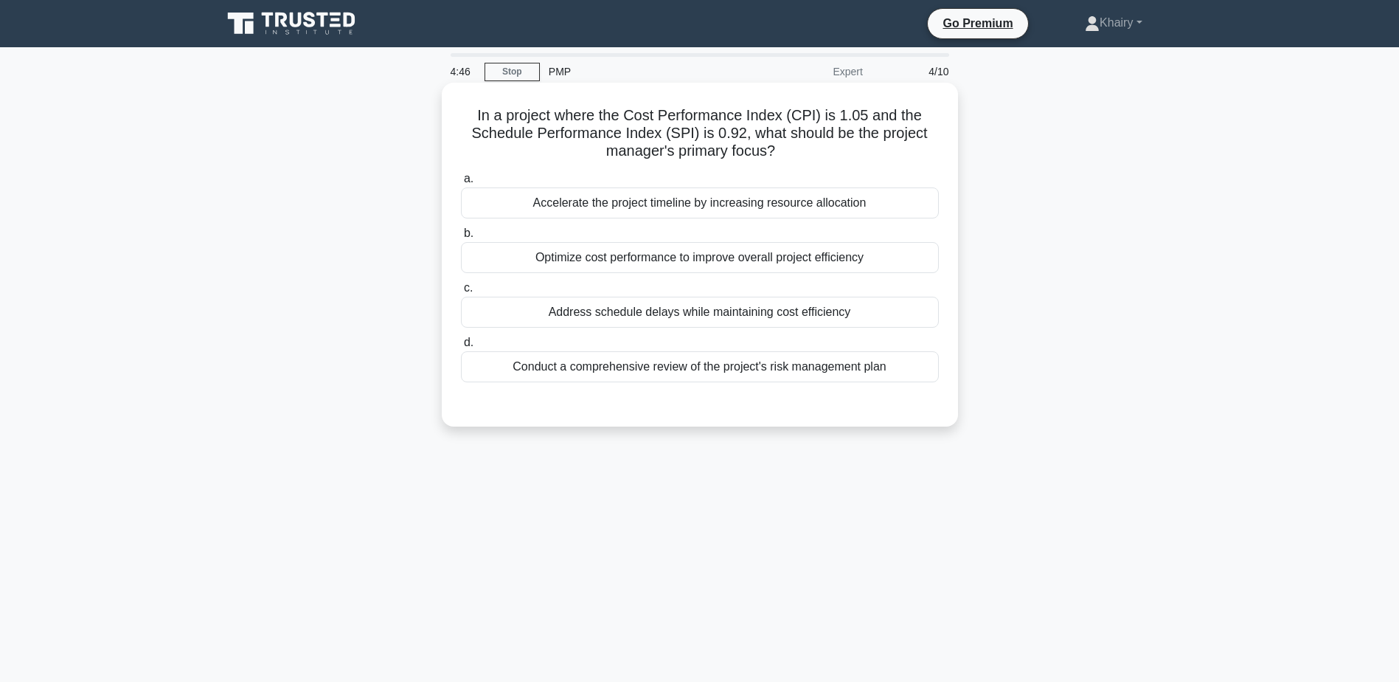
click at [668, 318] on div "Address schedule delays while maintaining cost efficiency" at bounding box center [700, 312] width 478 height 31
click at [461, 293] on input "c. Address schedule delays while maintaining cost efficiency" at bounding box center [461, 288] width 0 height 10
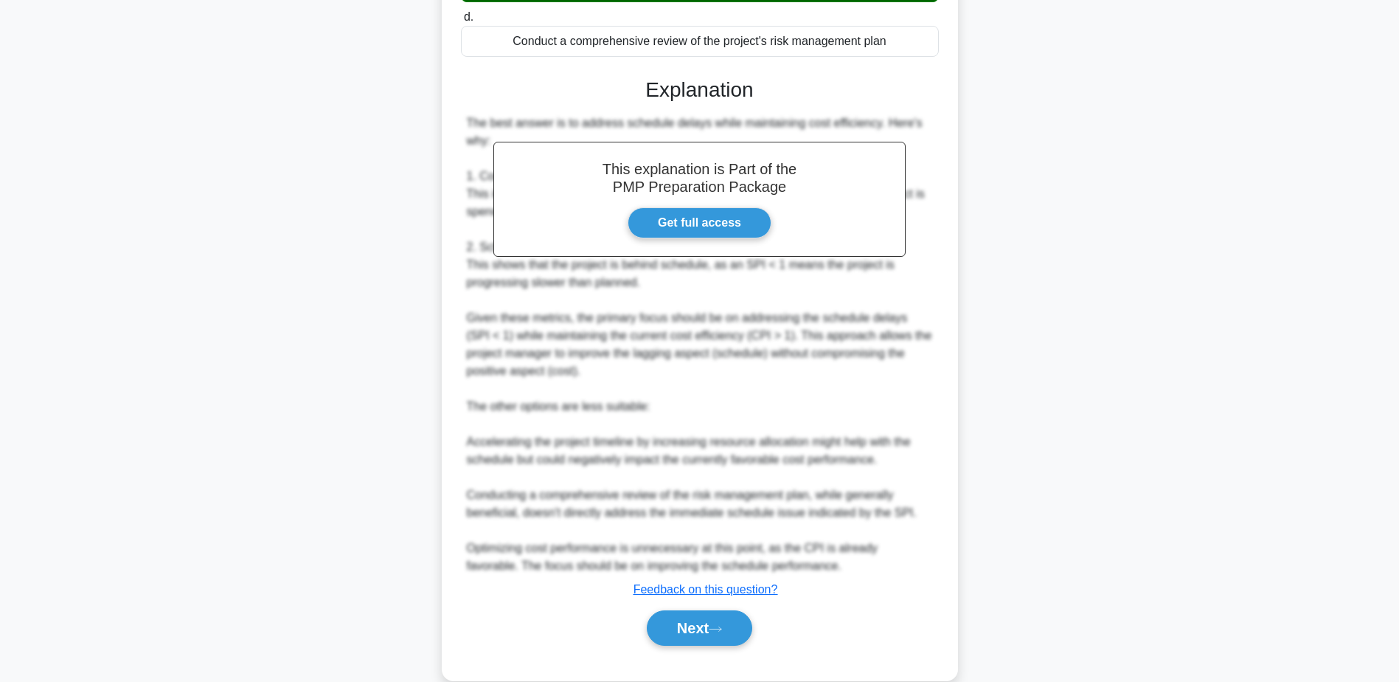
scroll to position [353, 0]
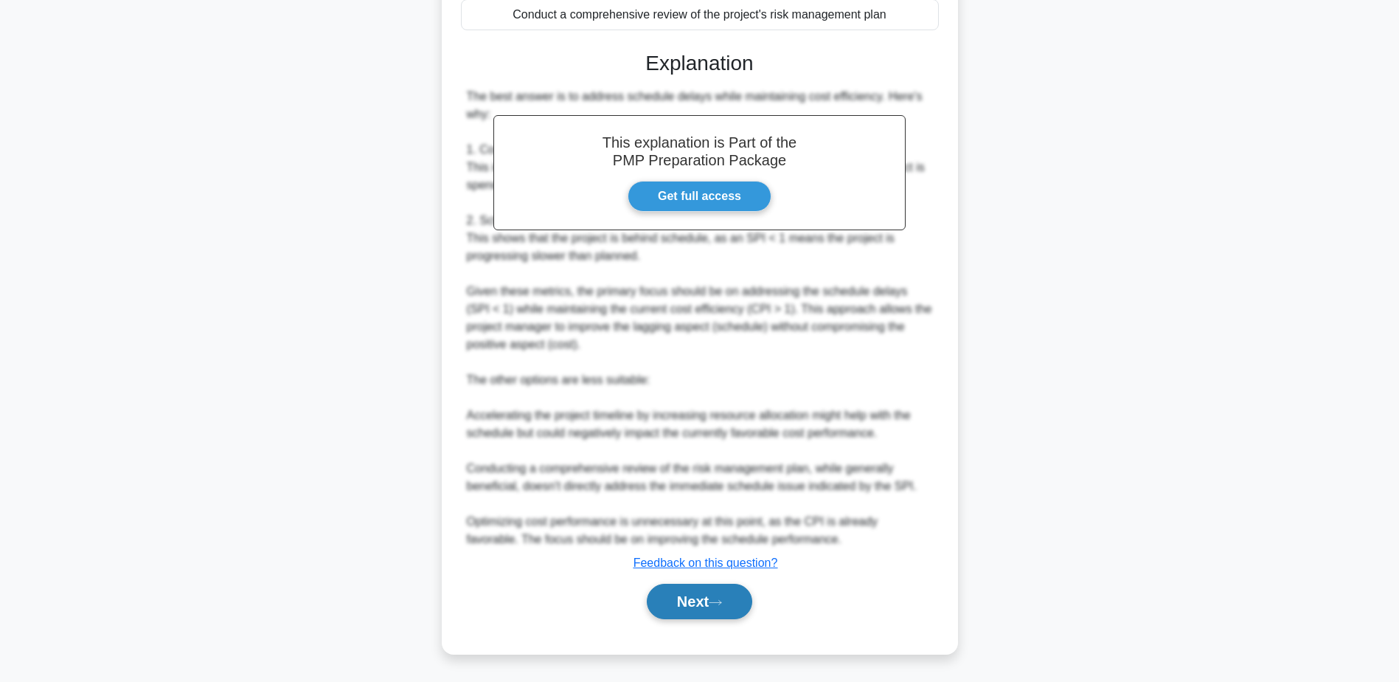
click at [696, 603] on button "Next" at bounding box center [699, 601] width 105 height 35
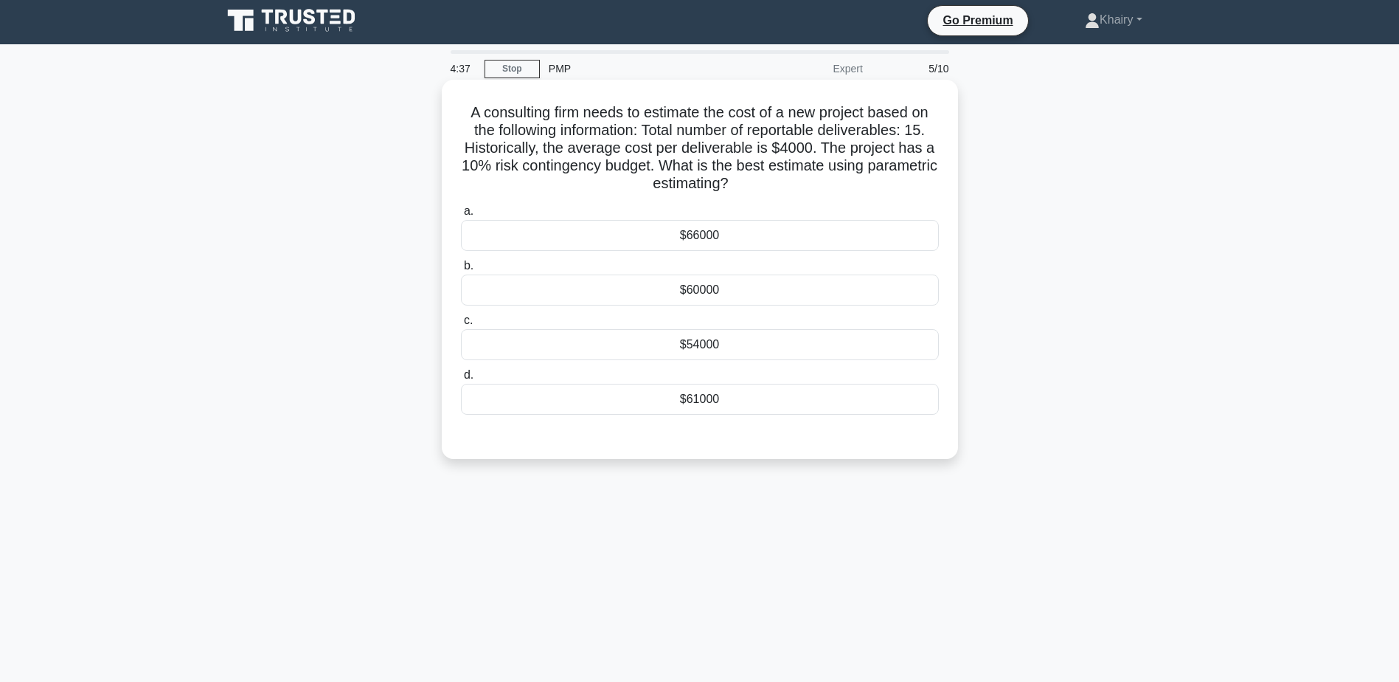
scroll to position [0, 0]
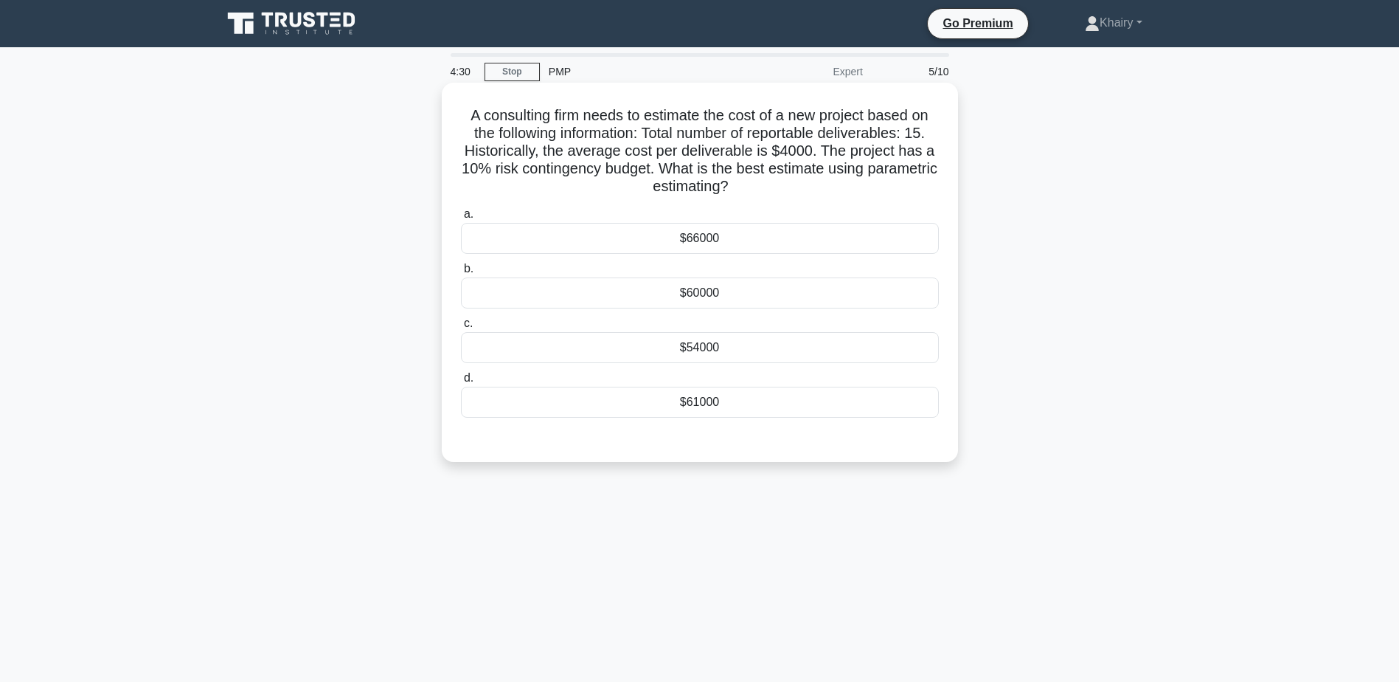
drag, startPoint x: 460, startPoint y: 111, endPoint x: 848, endPoint y: 190, distance: 396.0
click at [848, 190] on h5 "A consulting firm needs to estimate the cost of a new project based on the foll…" at bounding box center [700, 151] width 481 height 90
copy h5 "A consulting firm needs to estimate the cost of a new project based on the foll…"
click at [707, 245] on div "$66000" at bounding box center [700, 238] width 478 height 31
click at [461, 219] on input "a. $66000" at bounding box center [461, 215] width 0 height 10
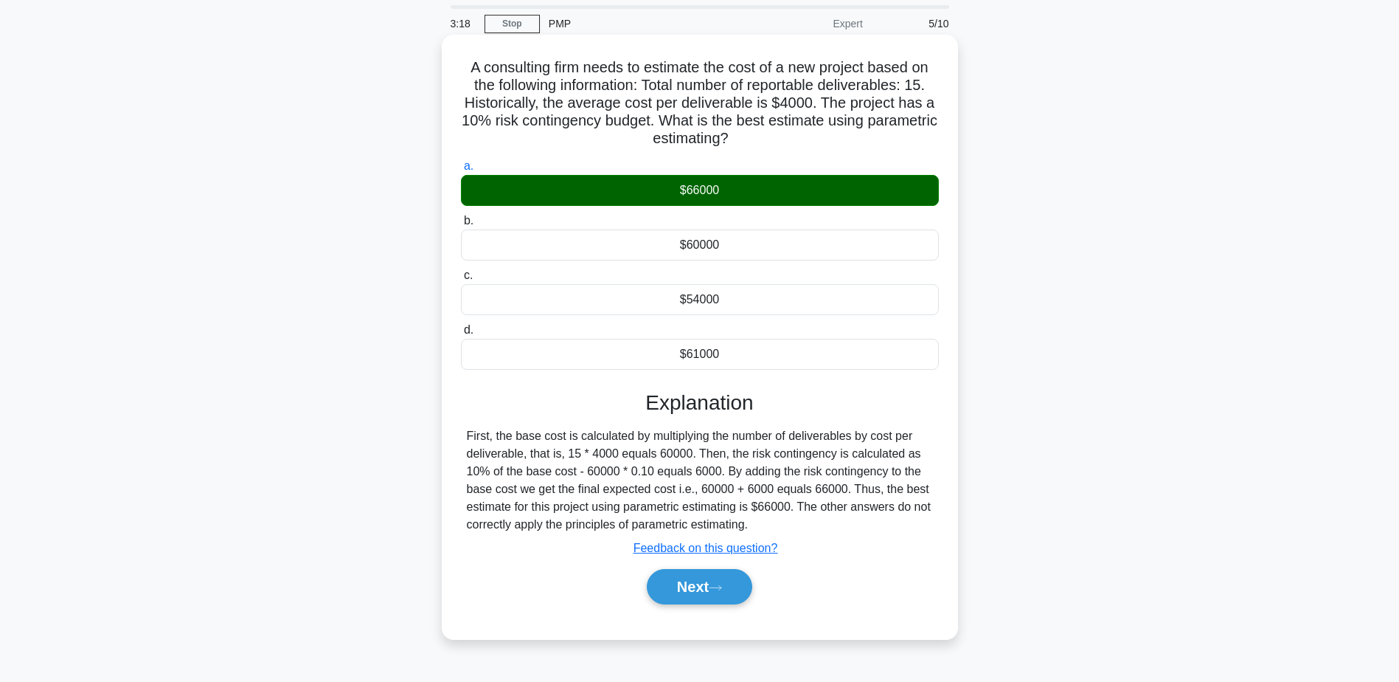
scroll to position [115, 0]
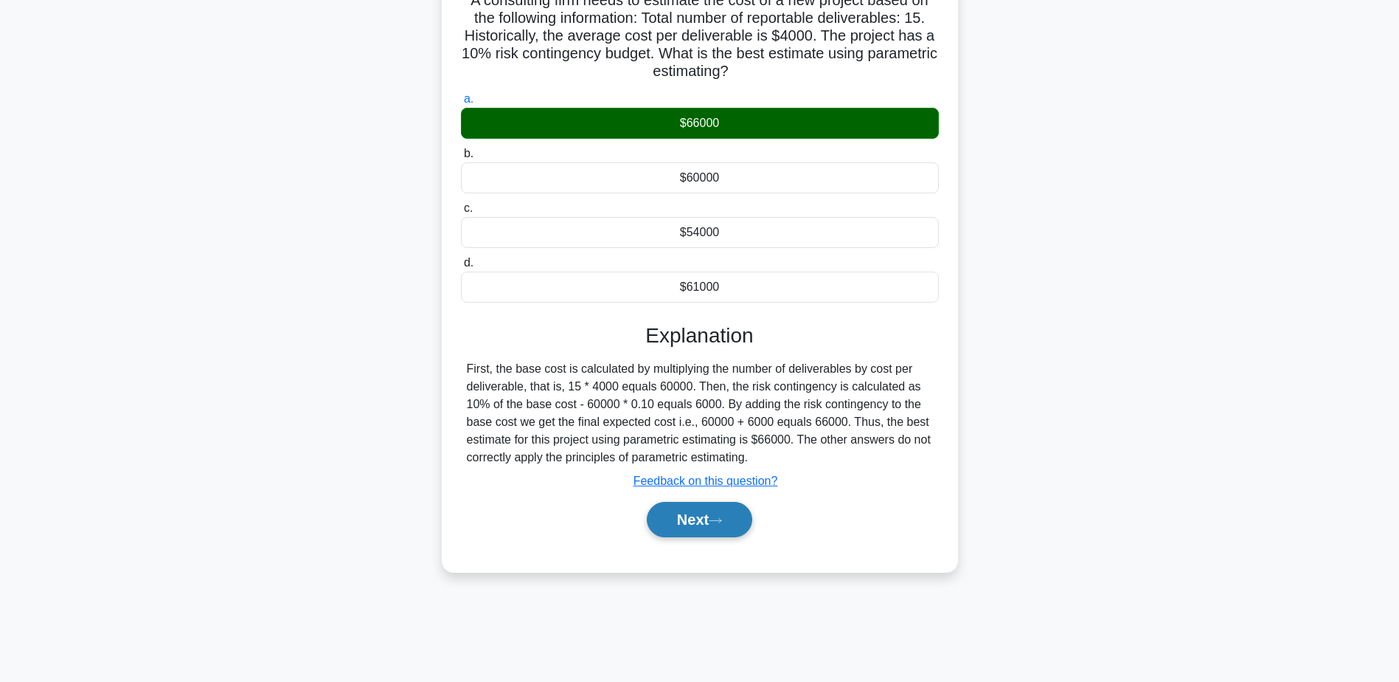
click at [685, 518] on button "Next" at bounding box center [699, 519] width 105 height 35
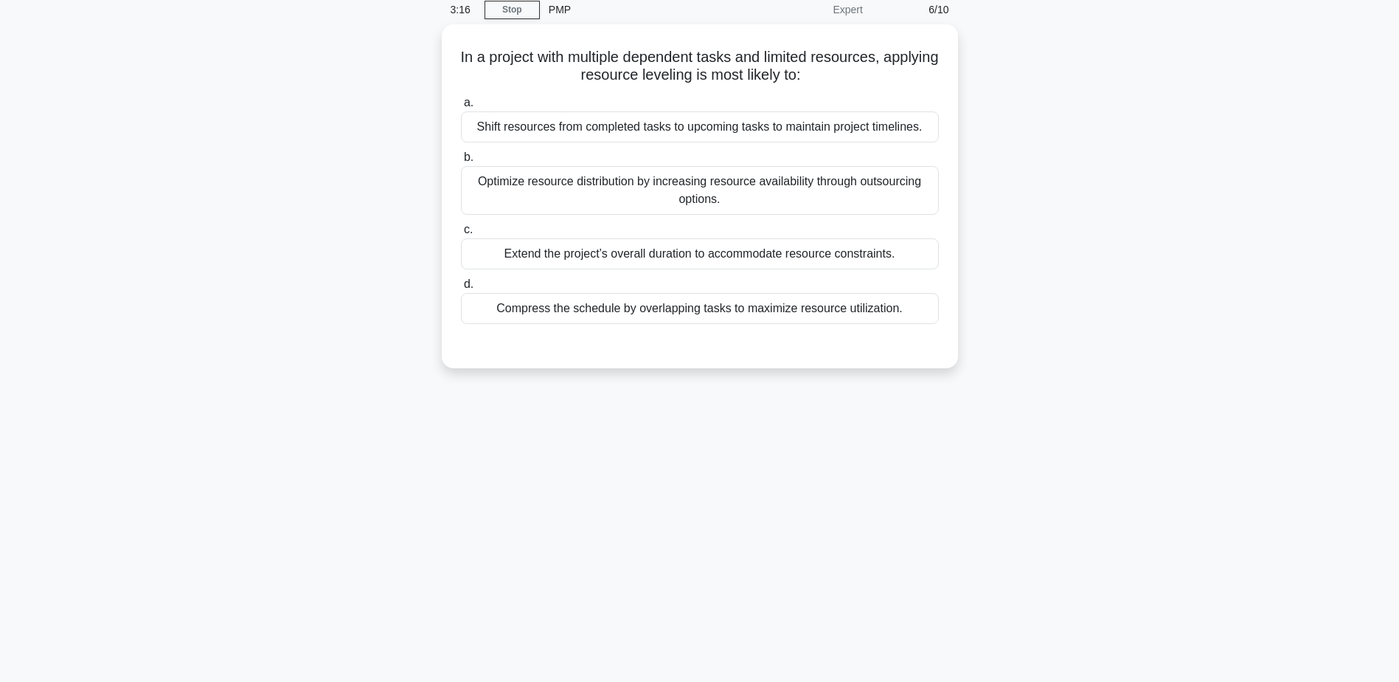
scroll to position [0, 0]
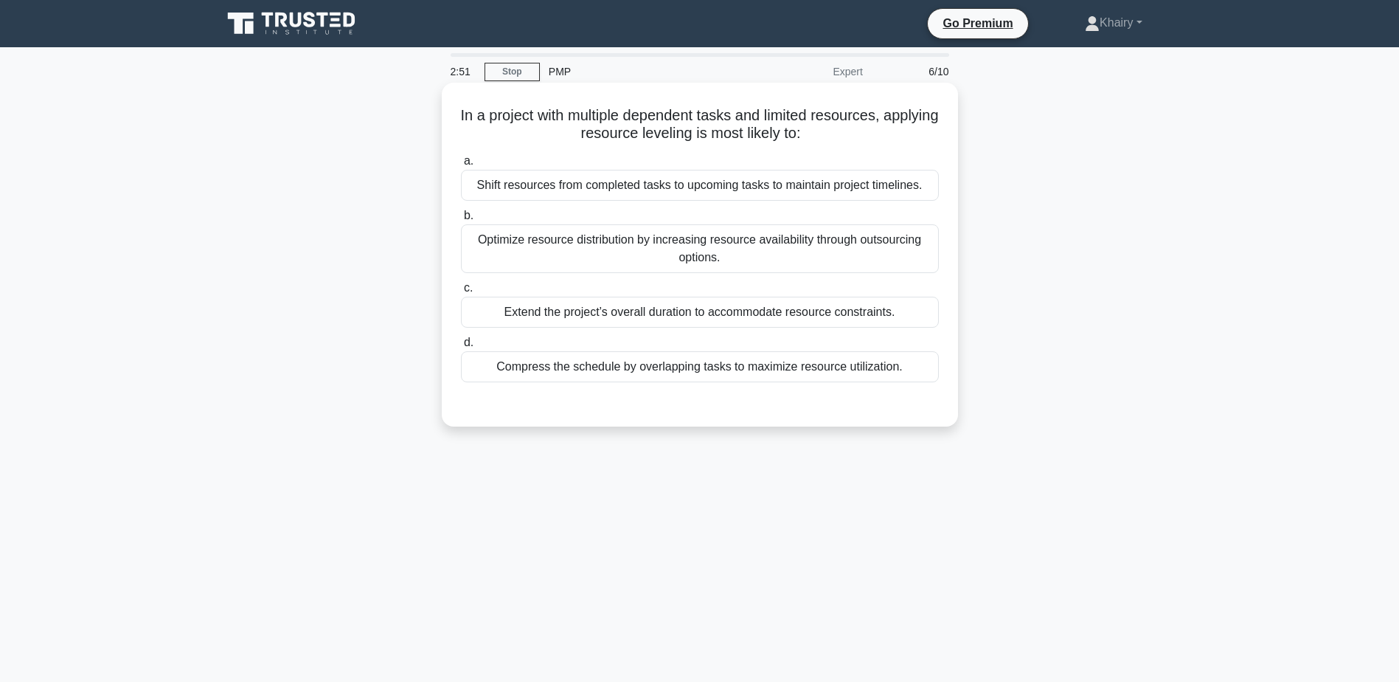
drag, startPoint x: 484, startPoint y: 115, endPoint x: 854, endPoint y: 137, distance: 371.0
click at [854, 137] on h5 "In a project with multiple dependent tasks and limited resources, applying reso…" at bounding box center [700, 124] width 481 height 37
copy h5 "In a project with multiple dependent tasks and limited resources, applying reso…"
click at [670, 316] on div "Extend the project’s overall duration to accommodate resource constraints." at bounding box center [700, 312] width 478 height 31
click at [461, 293] on input "c. Extend the project’s overall duration to accommodate resource constraints." at bounding box center [461, 288] width 0 height 10
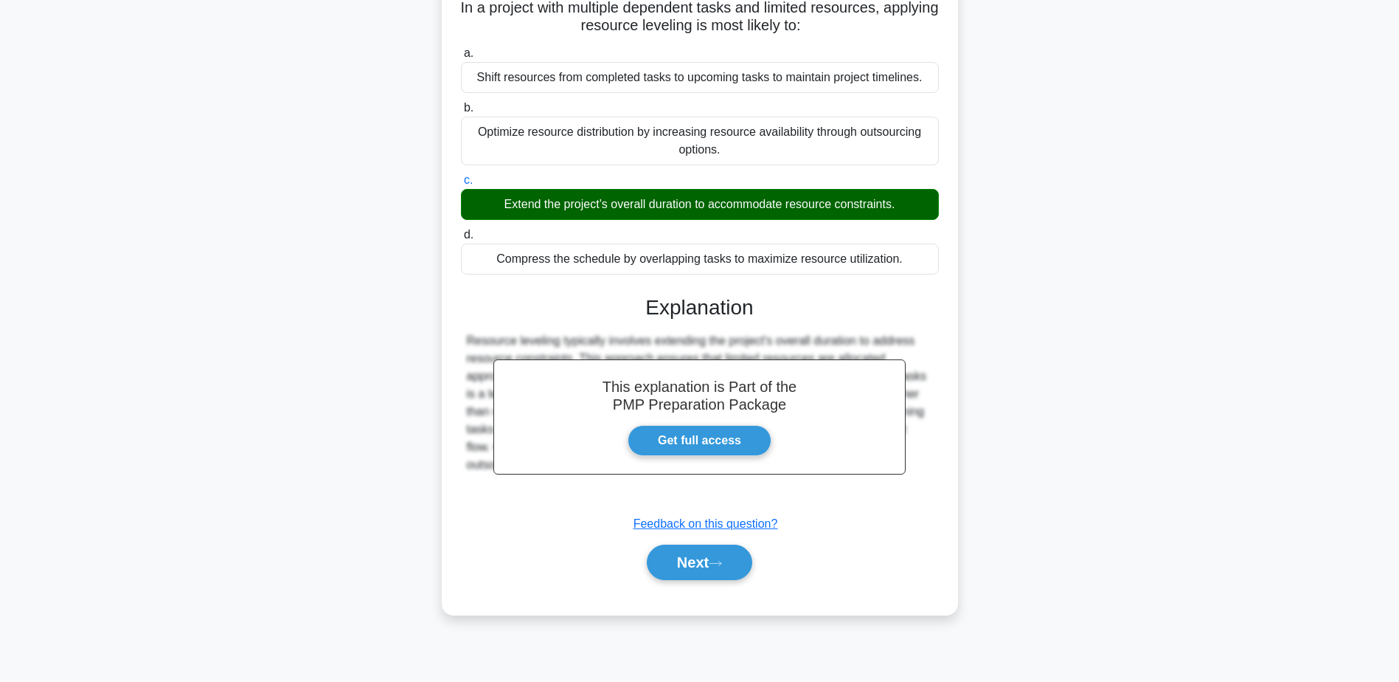
scroll to position [115, 0]
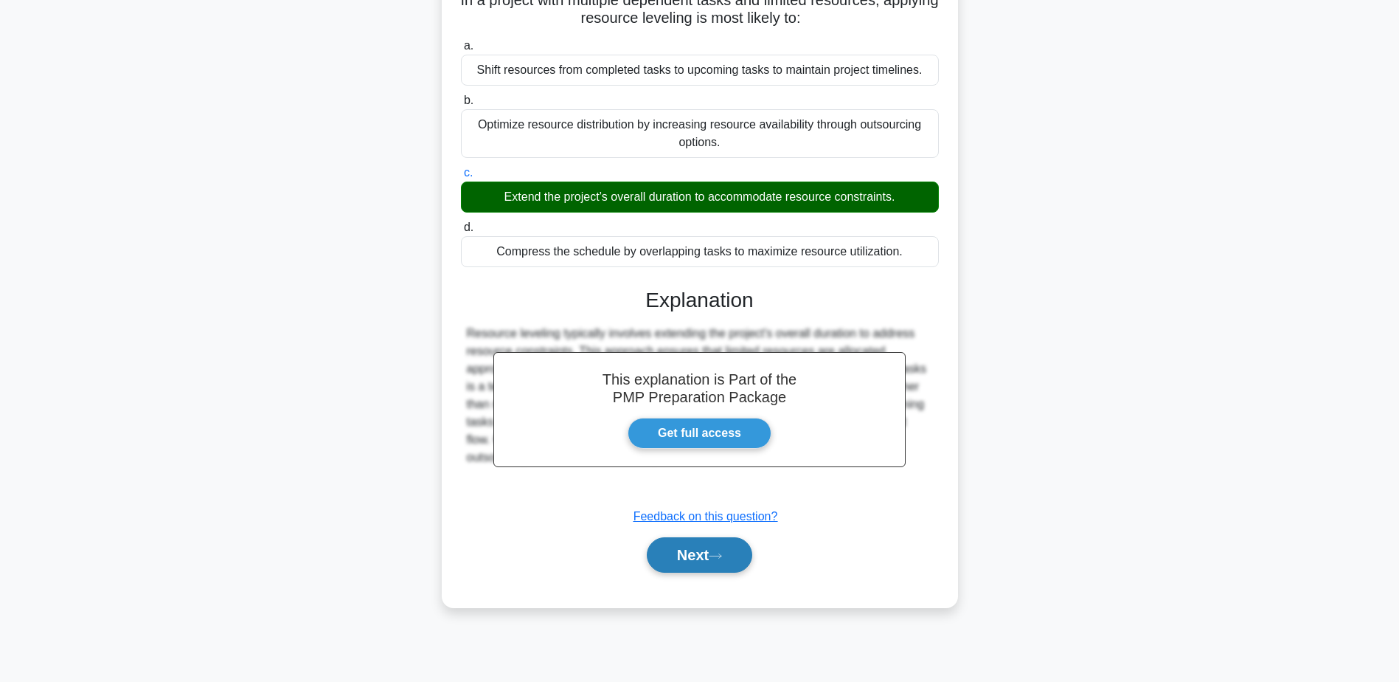
click at [680, 551] on button "Next" at bounding box center [699, 554] width 105 height 35
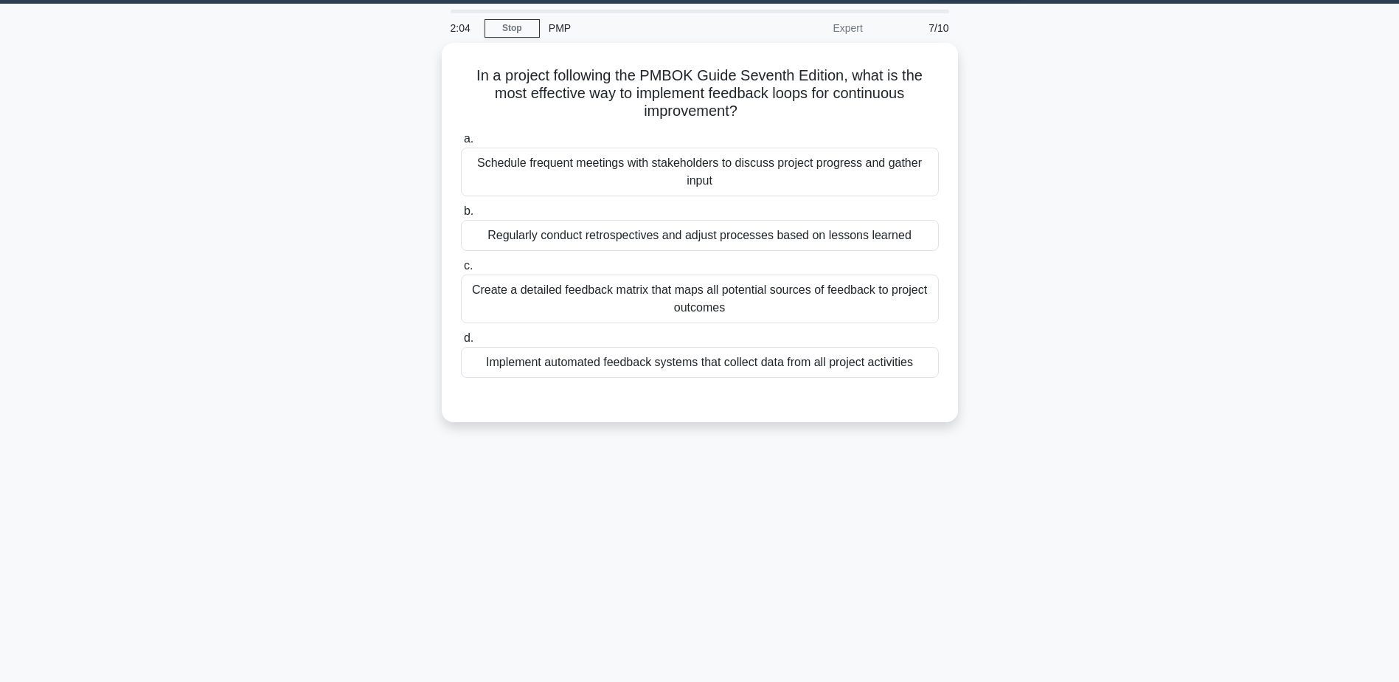
scroll to position [0, 0]
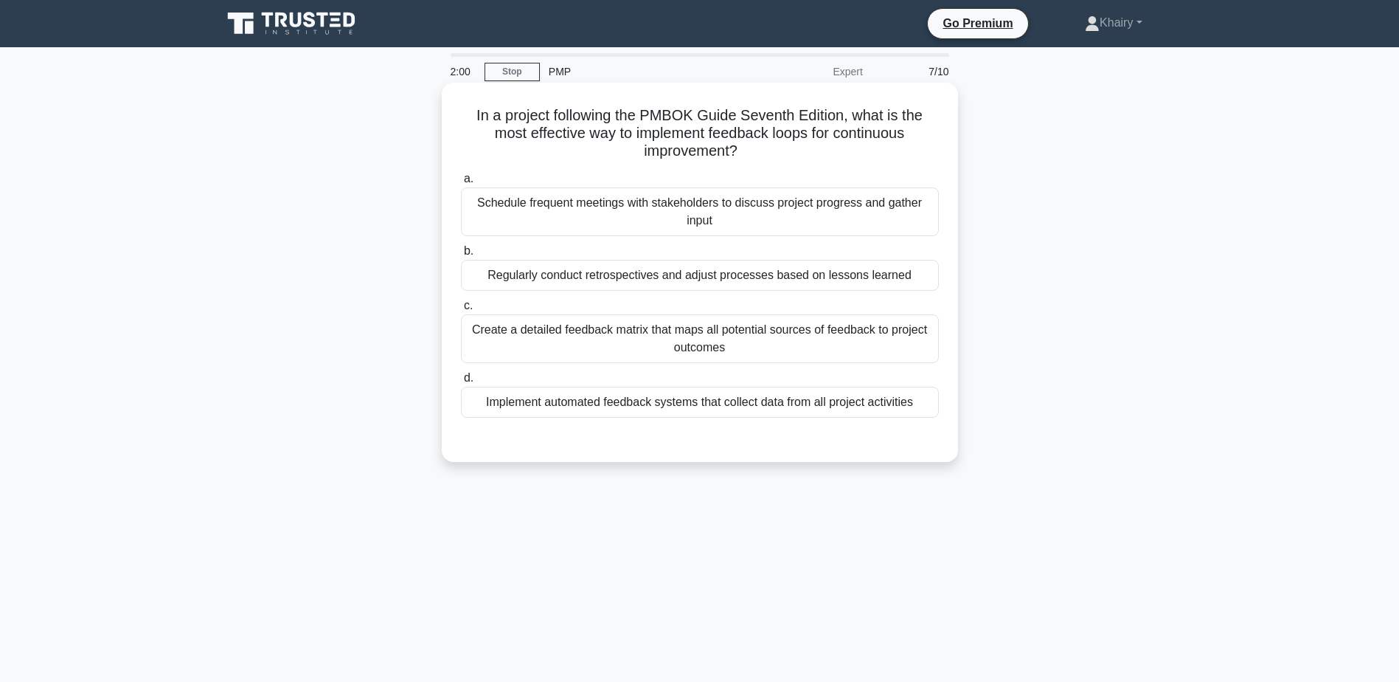
drag, startPoint x: 465, startPoint y: 110, endPoint x: 834, endPoint y: 156, distance: 371.8
click at [834, 156] on h5 "In a project following the PMBOK Guide Seventh Edition, what is the most effect…" at bounding box center [700, 133] width 481 height 55
copy h5 "In a project following the PMBOK Guide Seventh Edition, what is the most effect…"
click at [682, 210] on div "Schedule frequent meetings with stakeholders to discuss project progress and ga…" at bounding box center [700, 211] width 478 height 49
click at [461, 184] on input "a. Schedule frequent meetings with stakeholders to discuss project progress and…" at bounding box center [461, 179] width 0 height 10
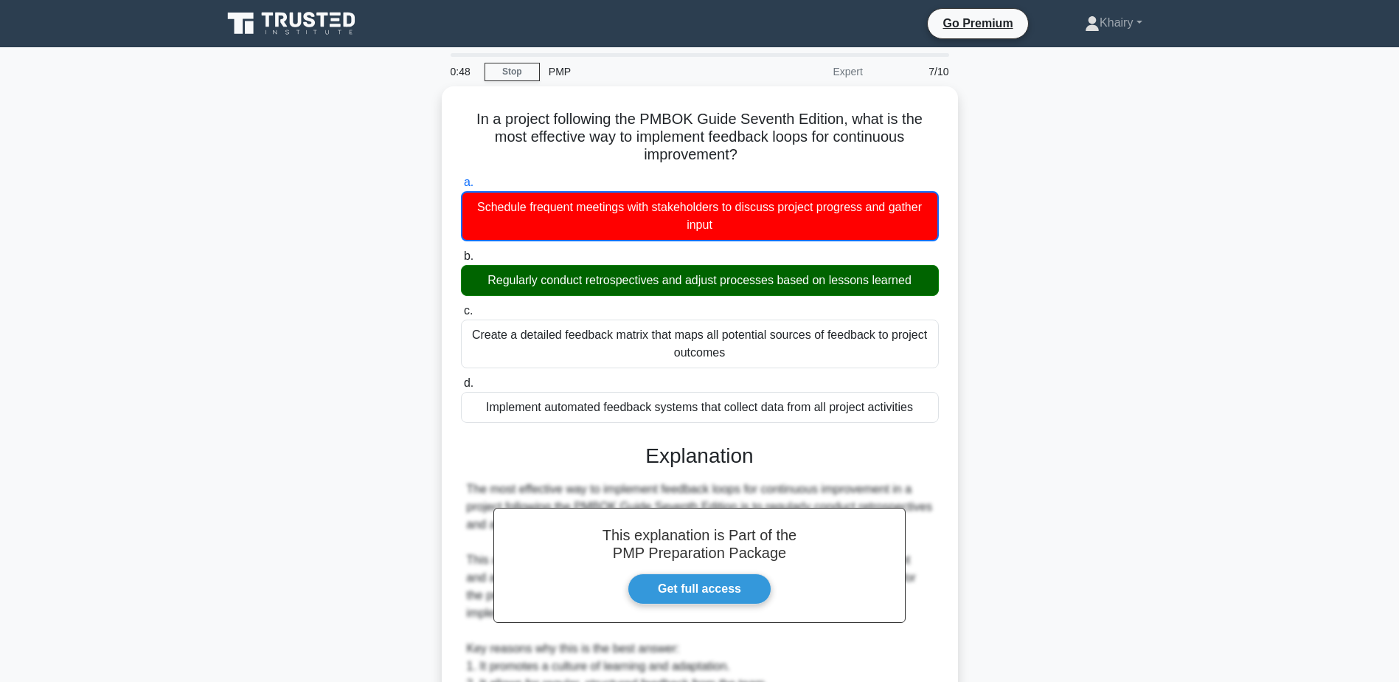
click at [314, 353] on div "In a project following the PMBOK Guide Seventh Edition, what is the most effect…" at bounding box center [700, 592] width 974 height 1013
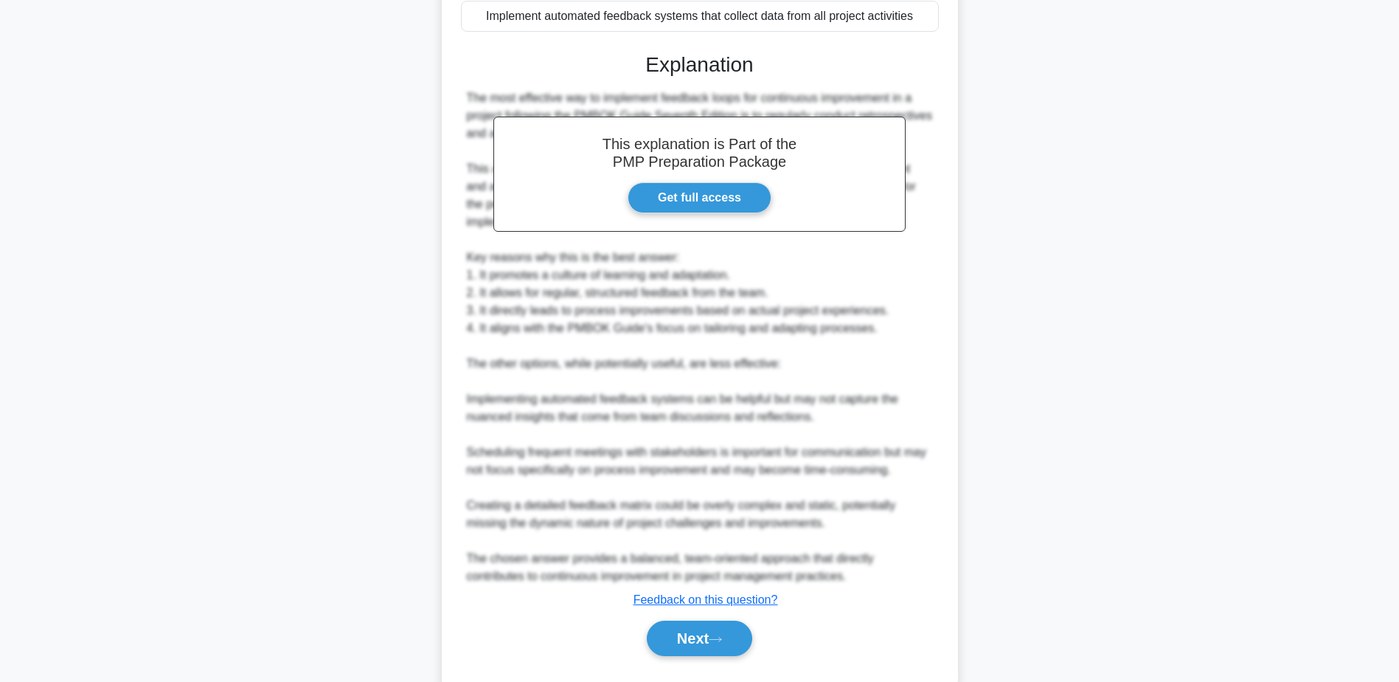
scroll to position [425, 0]
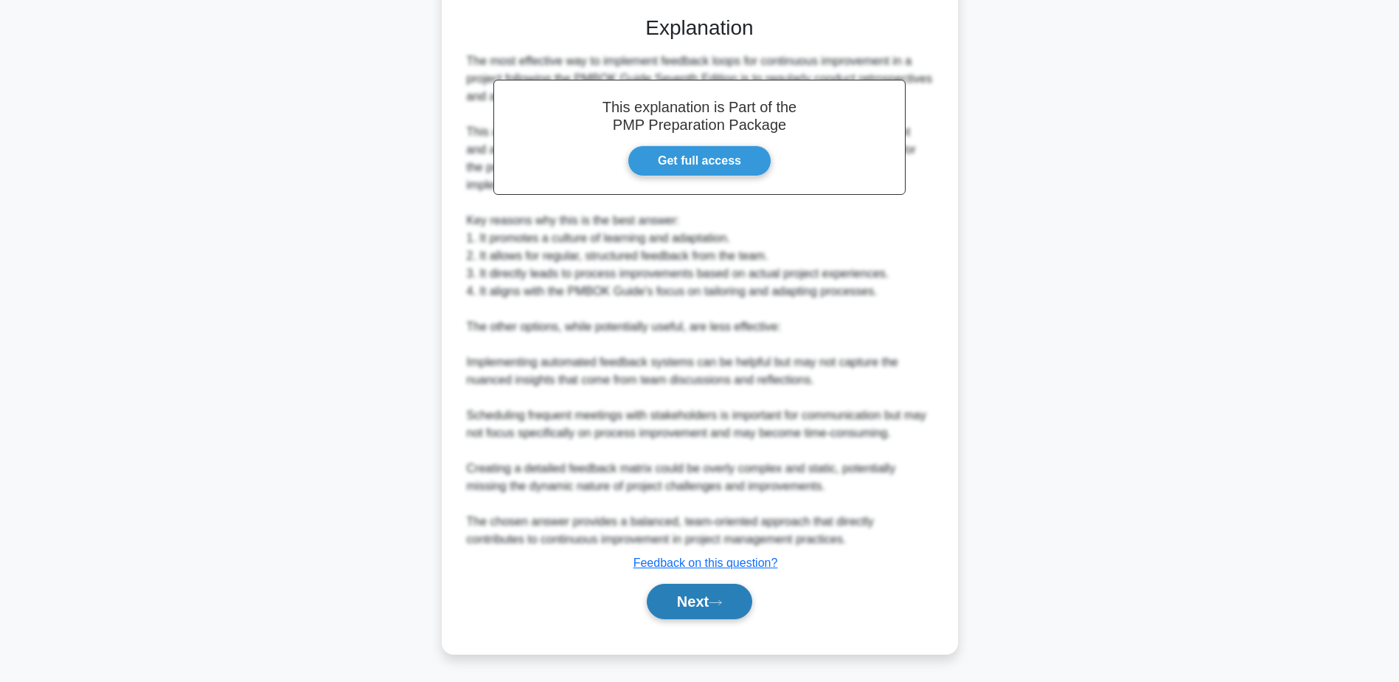
click at [701, 598] on button "Next" at bounding box center [699, 601] width 105 height 35
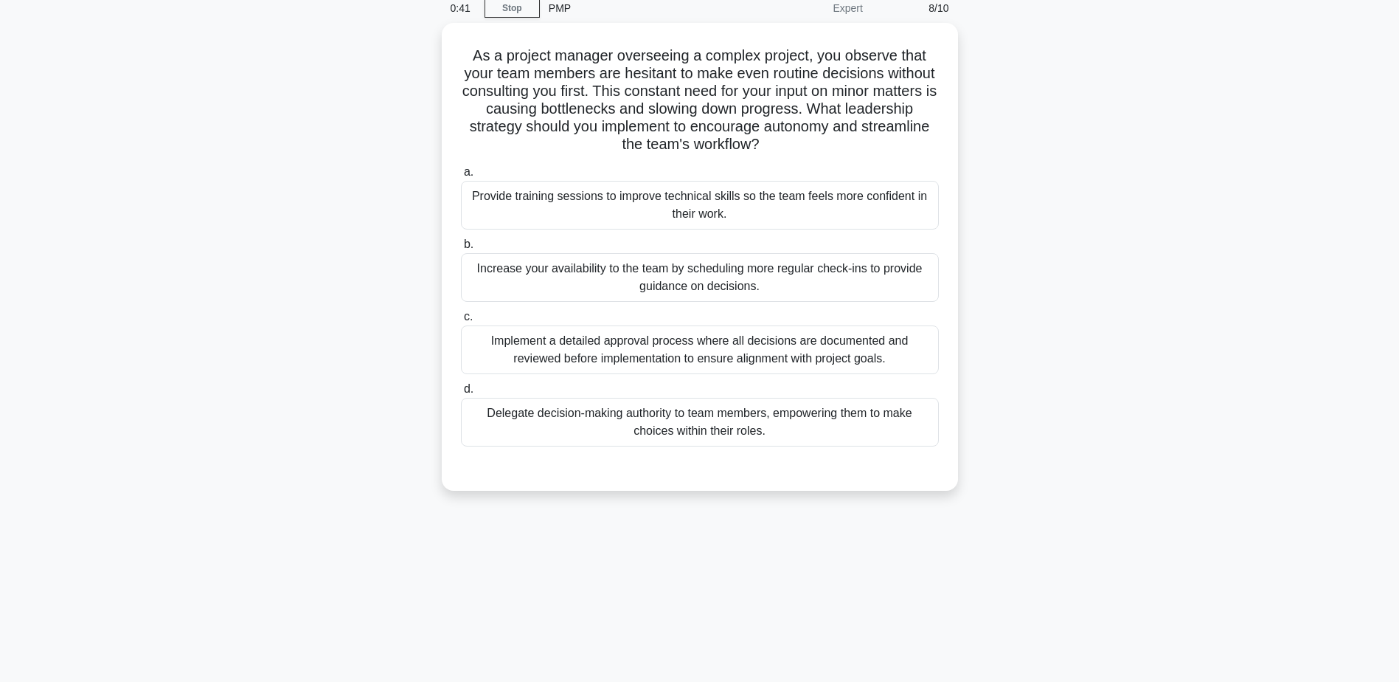
scroll to position [0, 0]
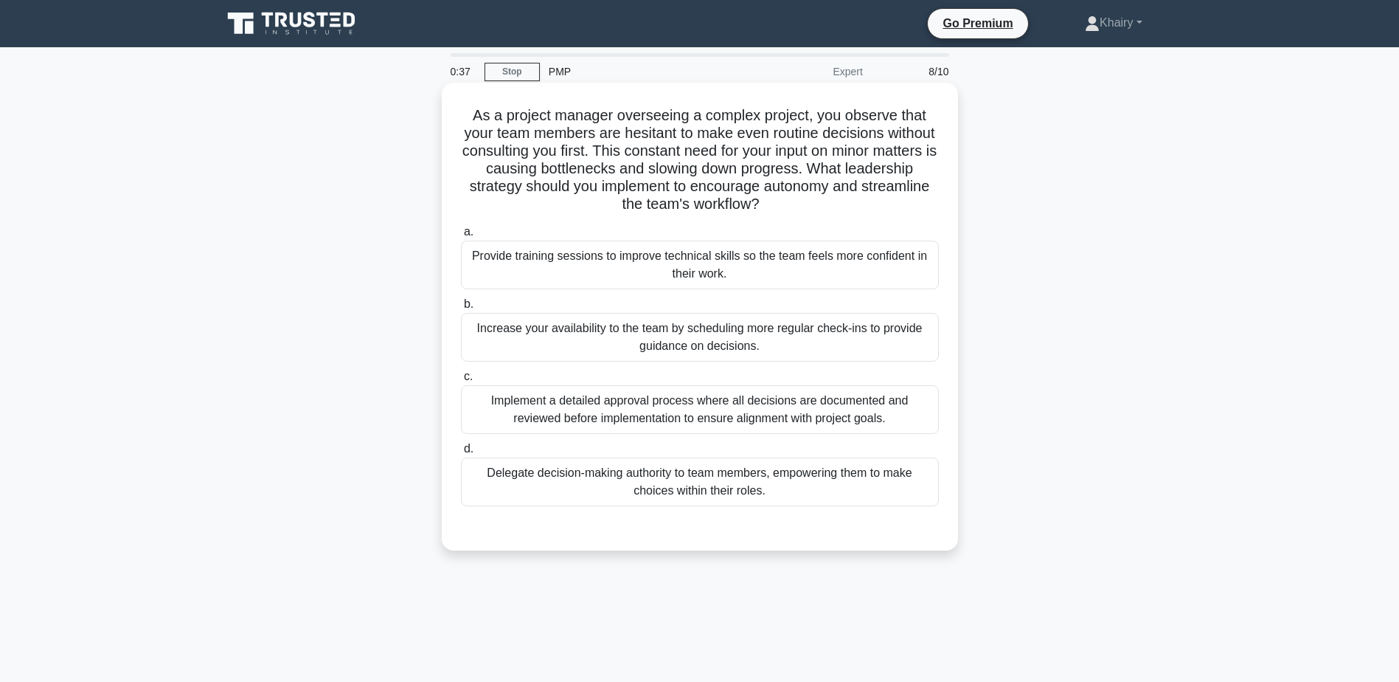
drag, startPoint x: 467, startPoint y: 114, endPoint x: 816, endPoint y: 208, distance: 361.5
click at [816, 208] on h5 "As a project manager overseeing a complex project, you observe that your team m…" at bounding box center [700, 160] width 481 height 108
copy h5 "As a project manager overseeing a complex project, you observe that your team m…"
click at [725, 492] on div "Delegate decision-making authority to team members, empowering them to make cho…" at bounding box center [700, 481] width 478 height 49
click at [461, 454] on input "d. Delegate decision-making authority to team members, empowering them to make …" at bounding box center [461, 449] width 0 height 10
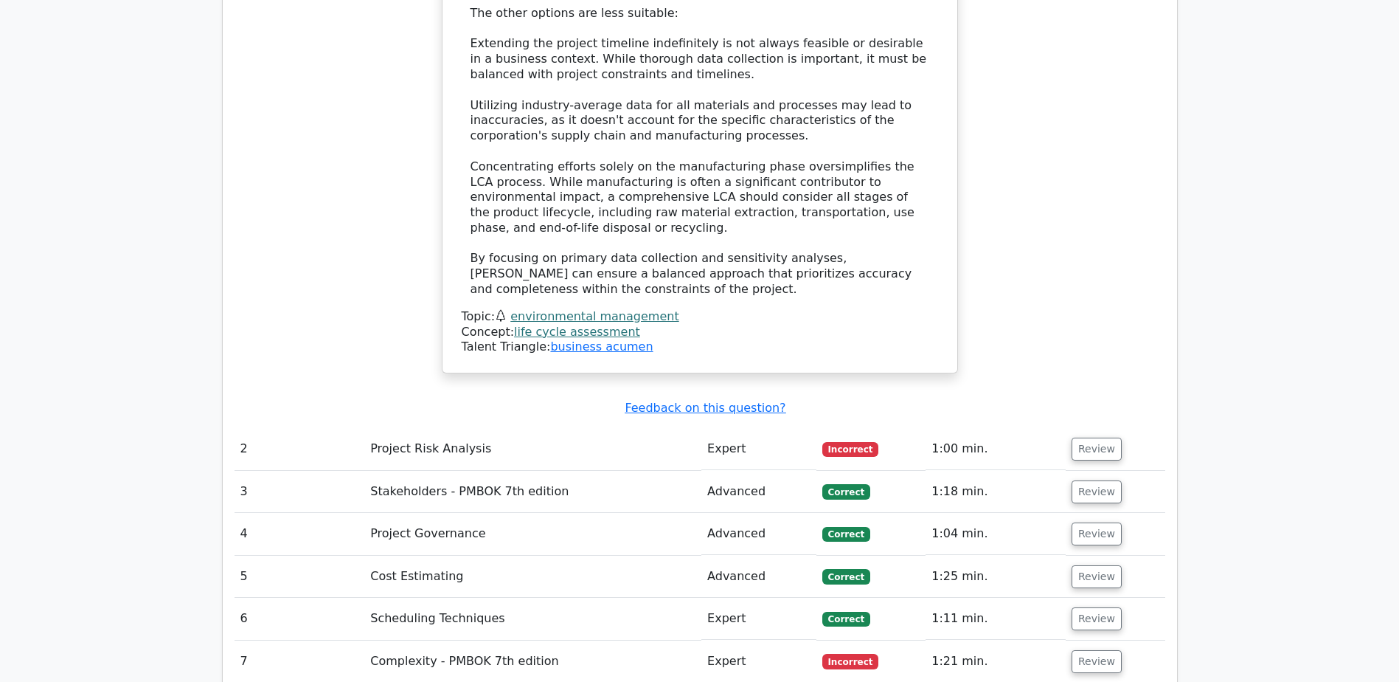
scroll to position [2066, 0]
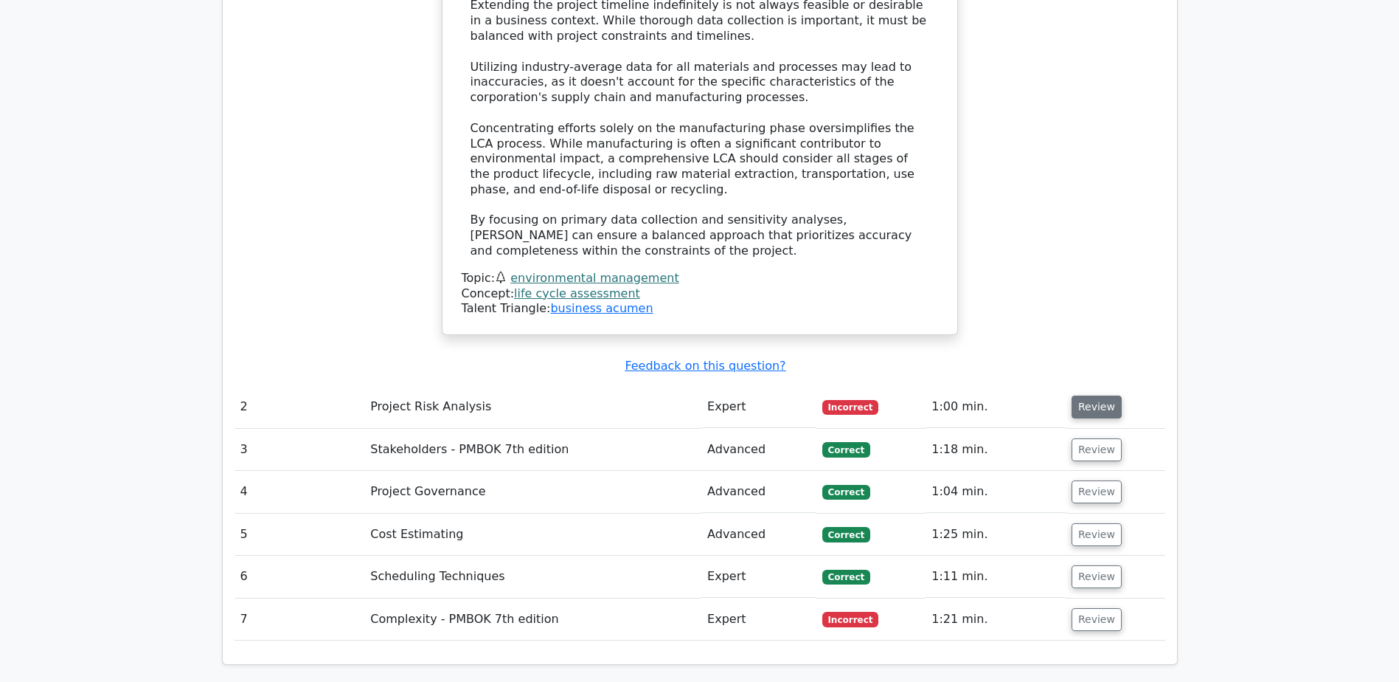
click at [1076, 395] on button "Review" at bounding box center [1097, 406] width 50 height 23
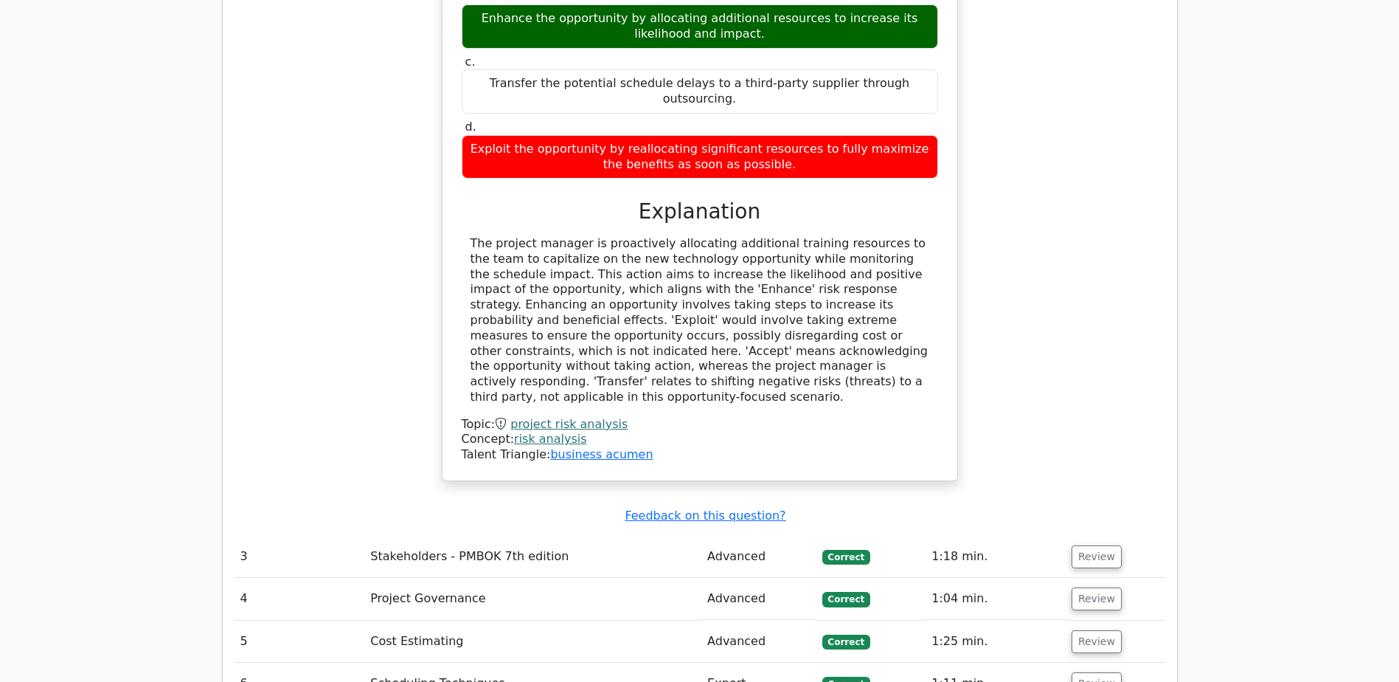
scroll to position [2730, 0]
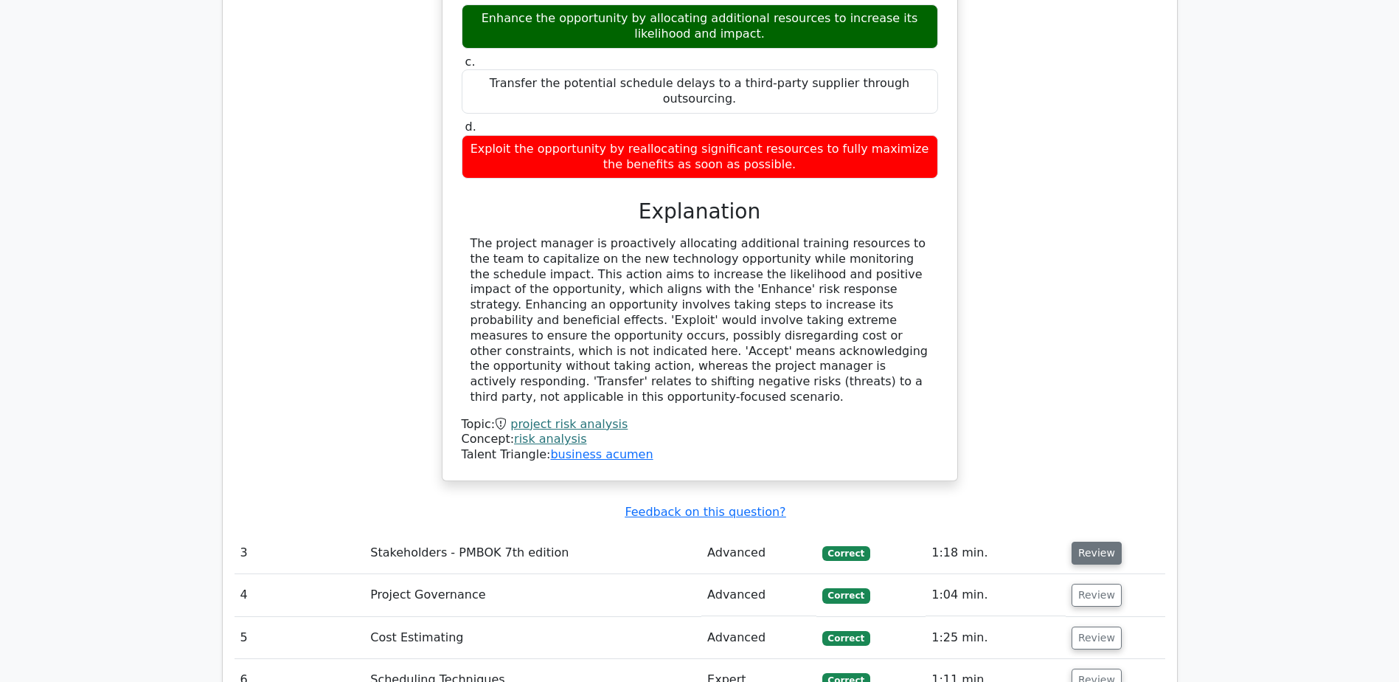
click at [1090, 541] on button "Review" at bounding box center [1097, 552] width 50 height 23
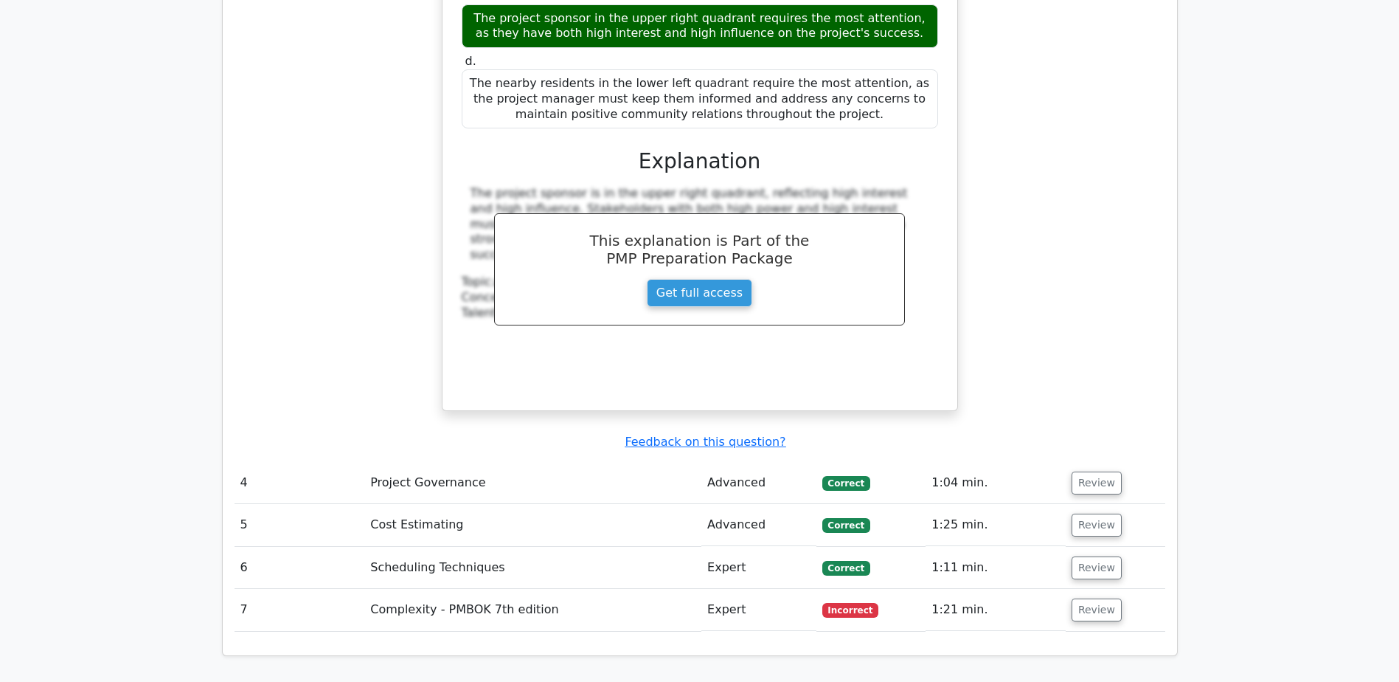
scroll to position [3689, 0]
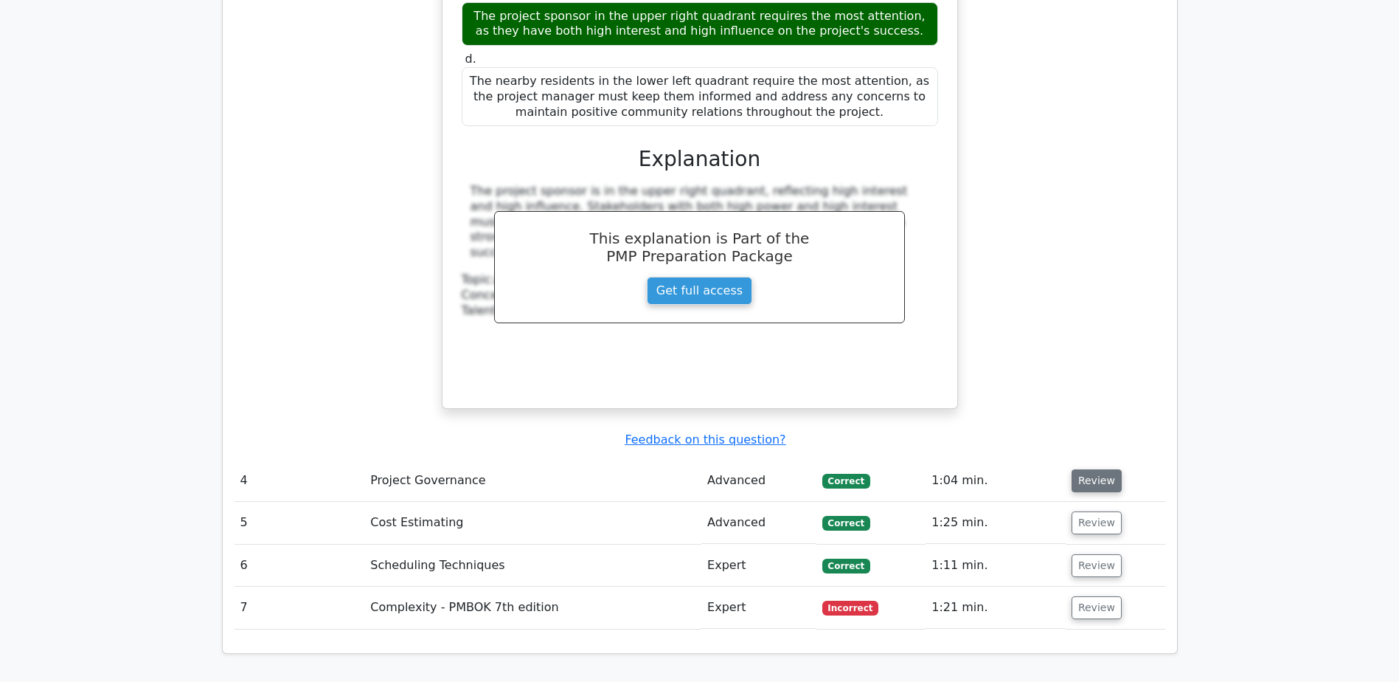
click at [1097, 469] on button "Review" at bounding box center [1097, 480] width 50 height 23
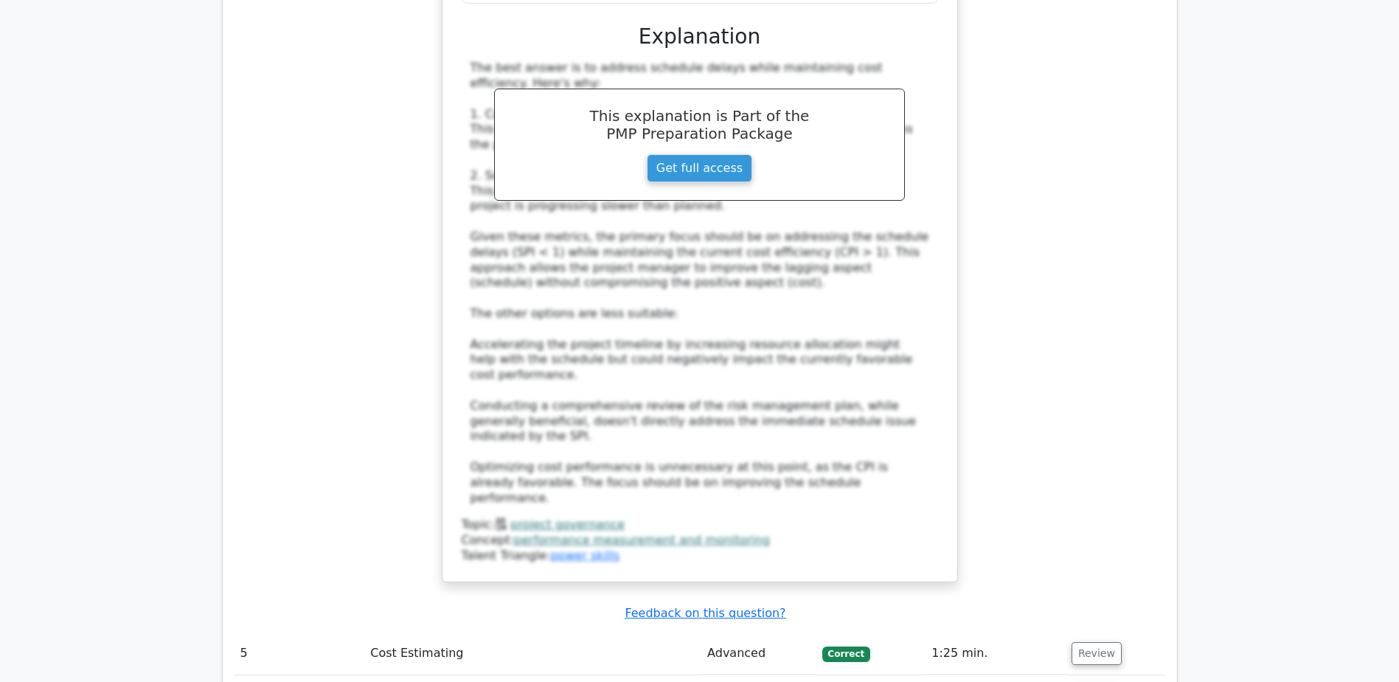
scroll to position [4500, 0]
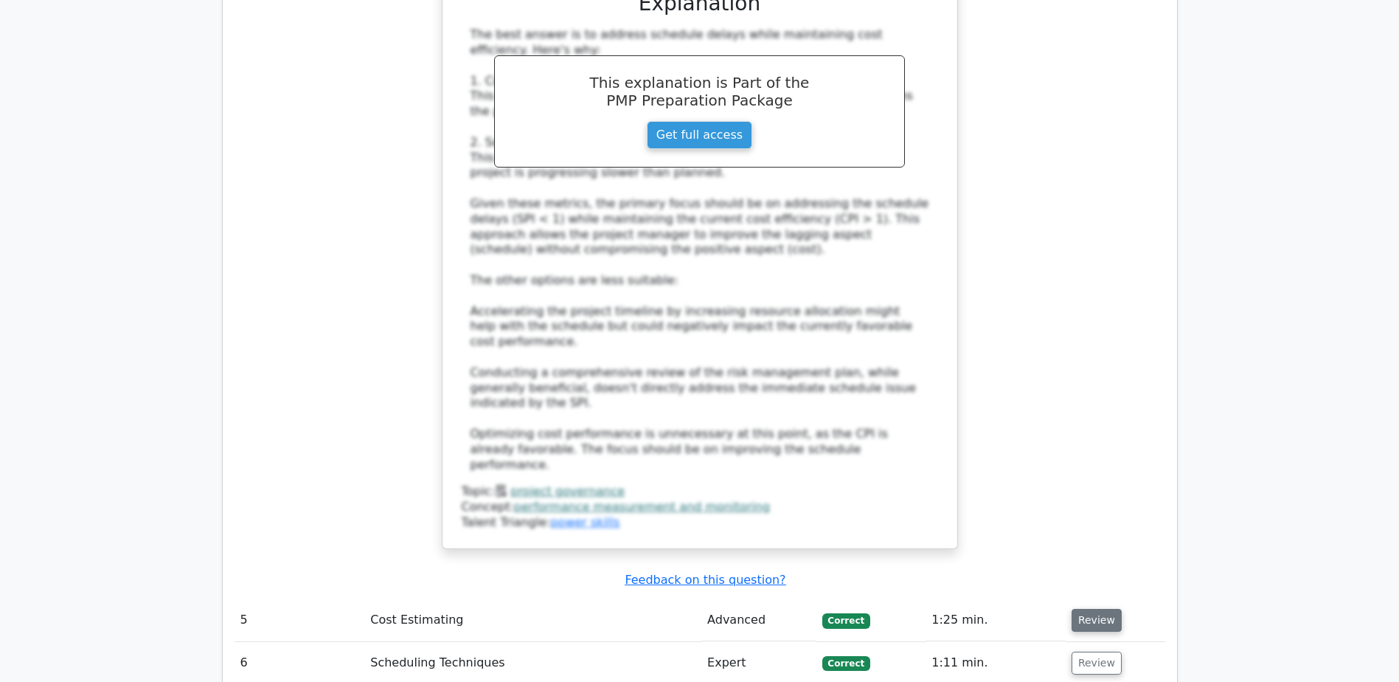
click at [1081, 609] on button "Review" at bounding box center [1097, 620] width 50 height 23
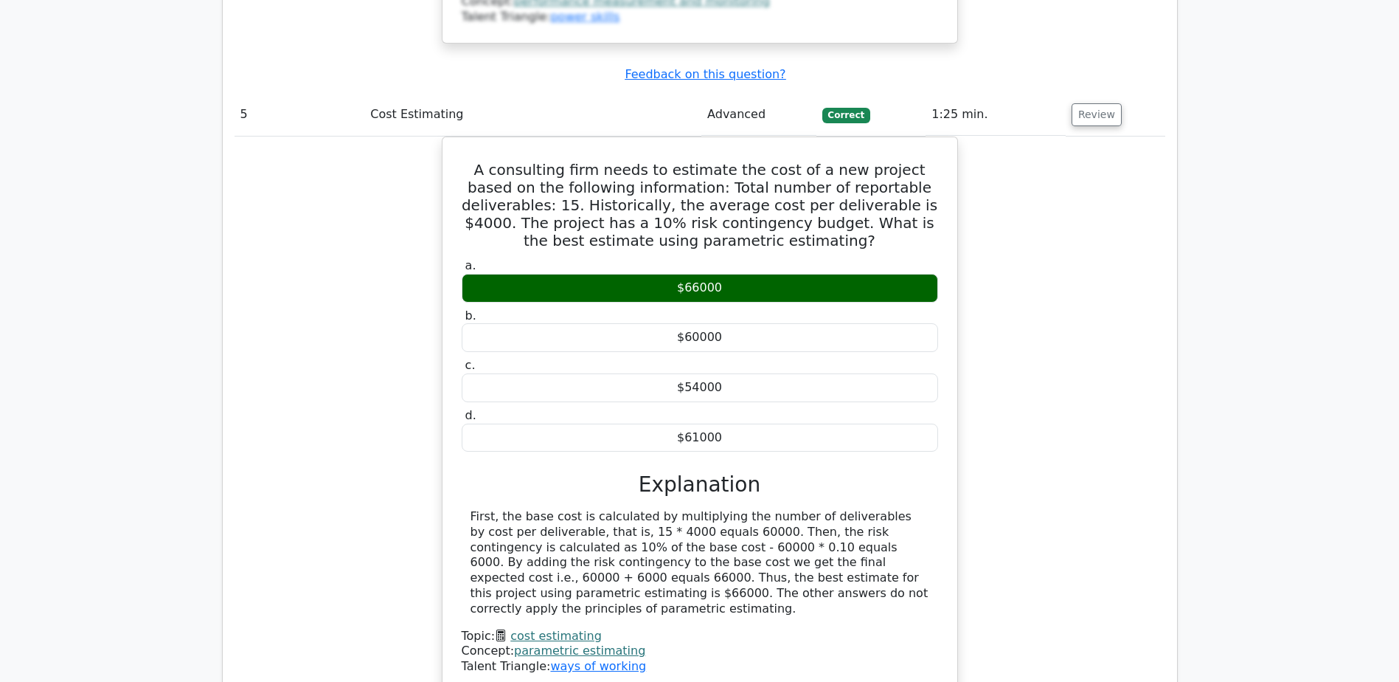
scroll to position [5090, 0]
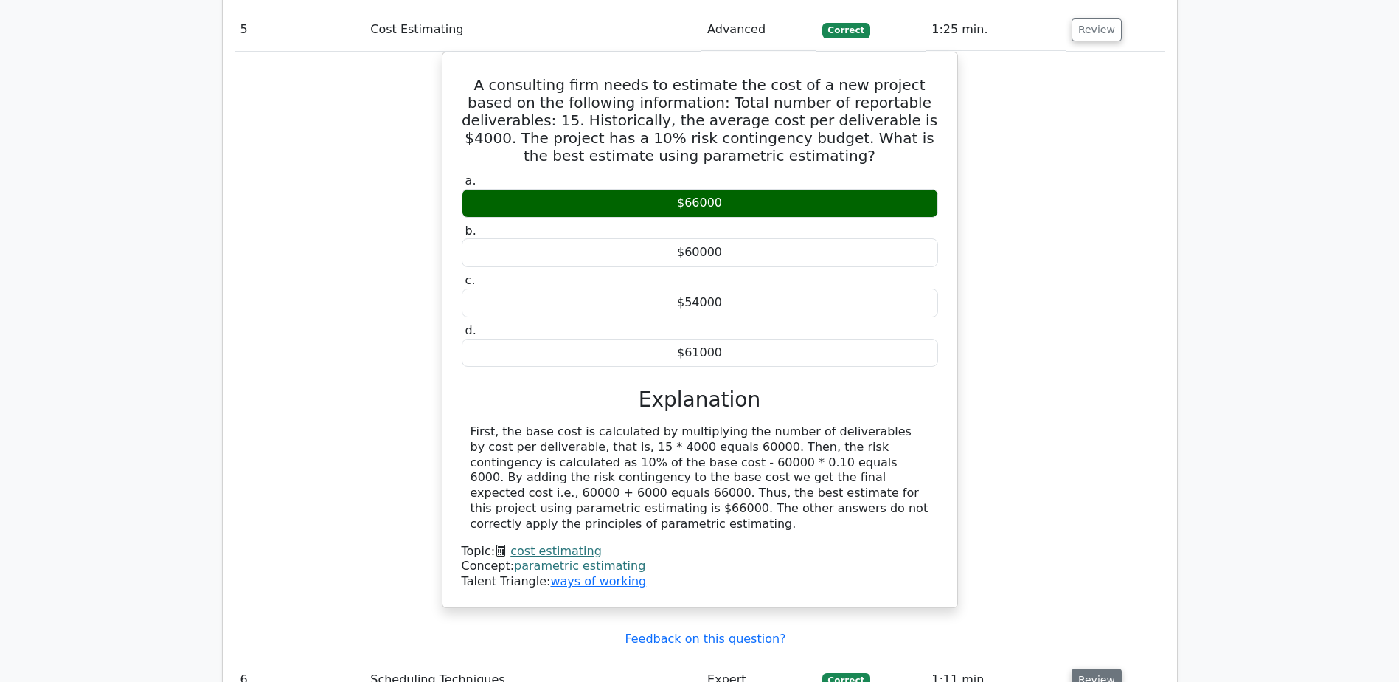
click at [1087, 668] on button "Review" at bounding box center [1097, 679] width 50 height 23
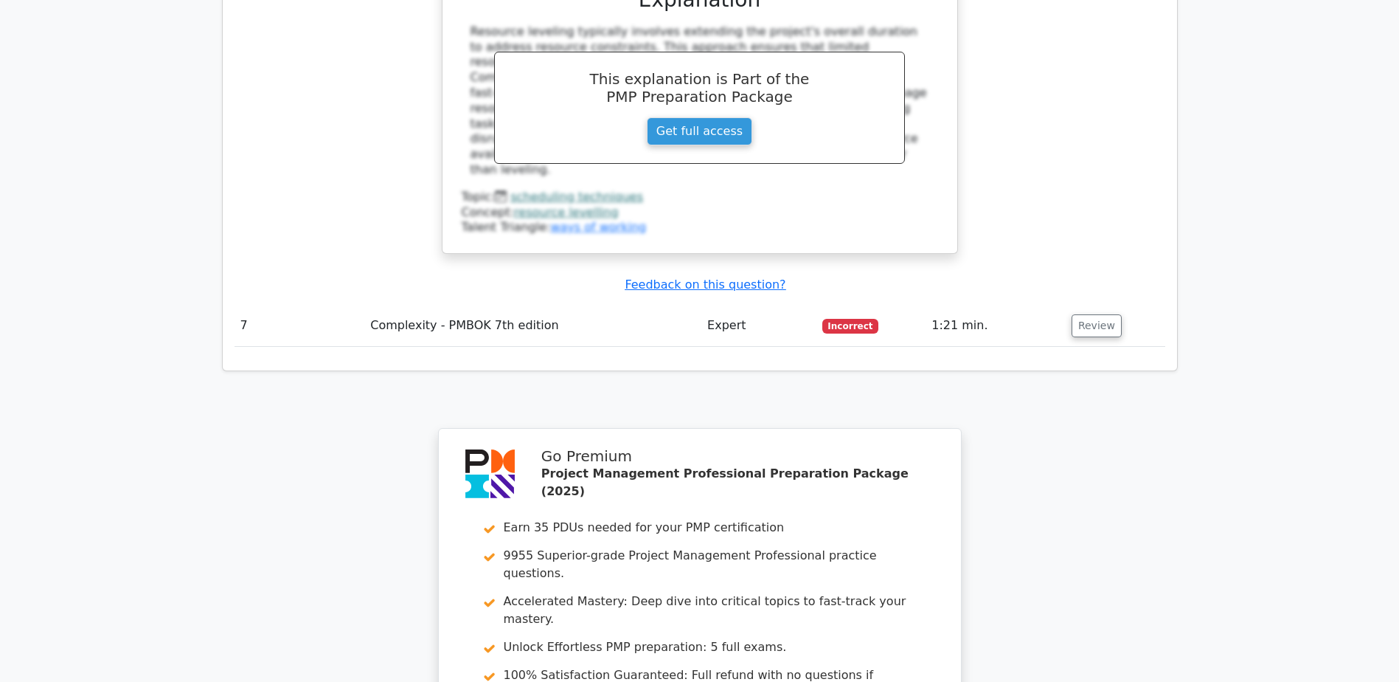
scroll to position [6122, 0]
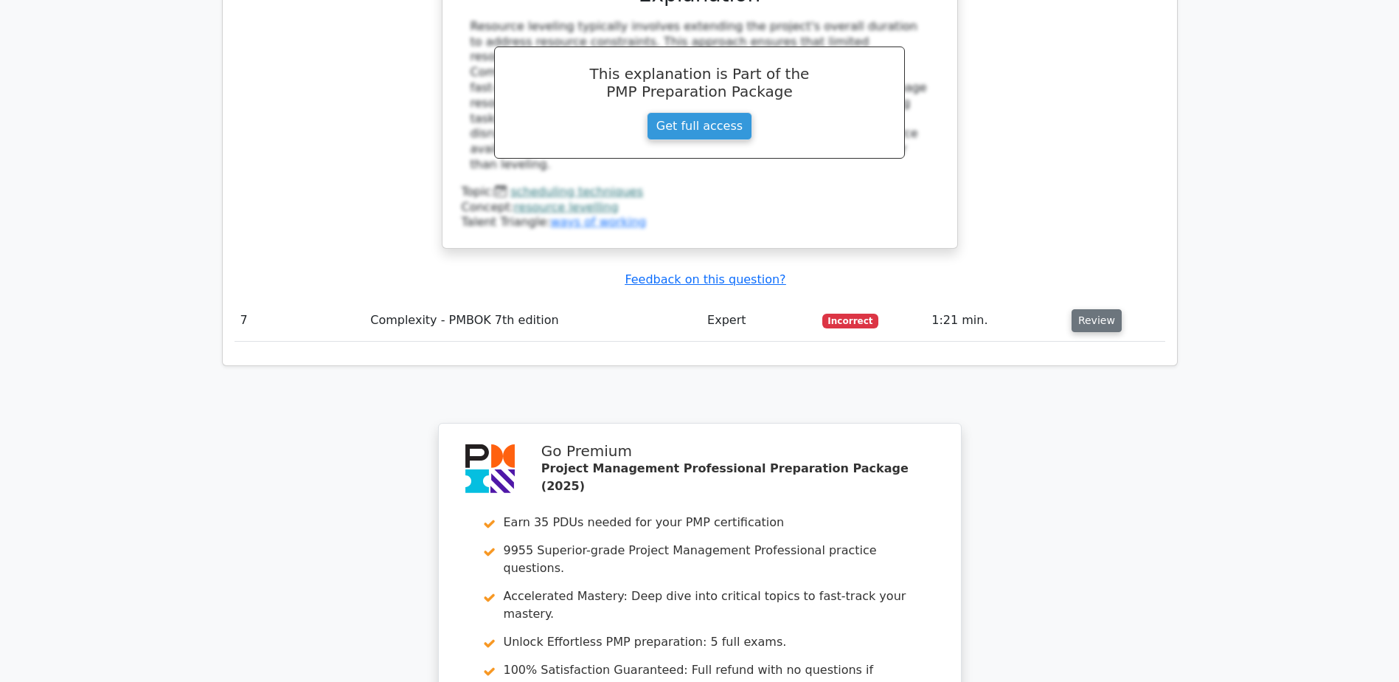
click at [1081, 309] on button "Review" at bounding box center [1097, 320] width 50 height 23
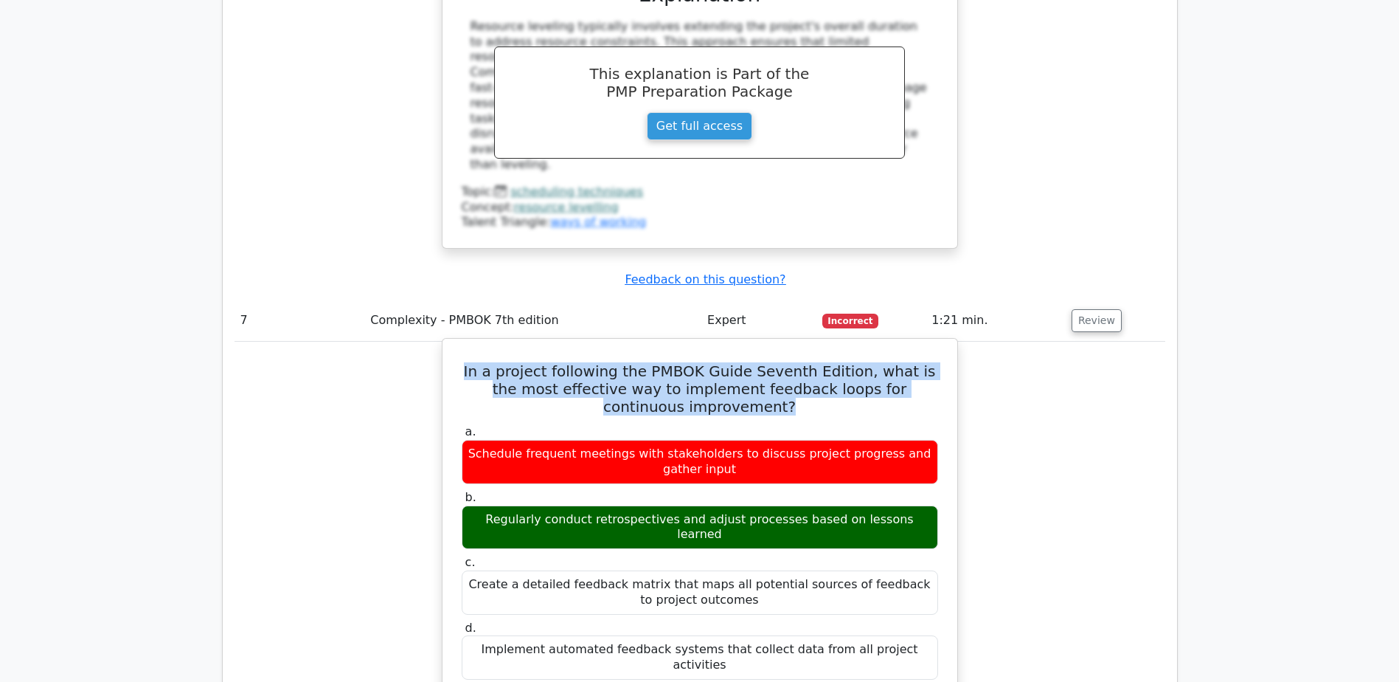
drag, startPoint x: 471, startPoint y: 136, endPoint x: 797, endPoint y: 178, distance: 329.4
click at [797, 362] on h5 "In a project following the PMBOK Guide Seventh Edition, what is the most effect…" at bounding box center [700, 388] width 480 height 53
copy h5 "In a project following the PMBOK Guide Seventh Edition, what is the most effect…"
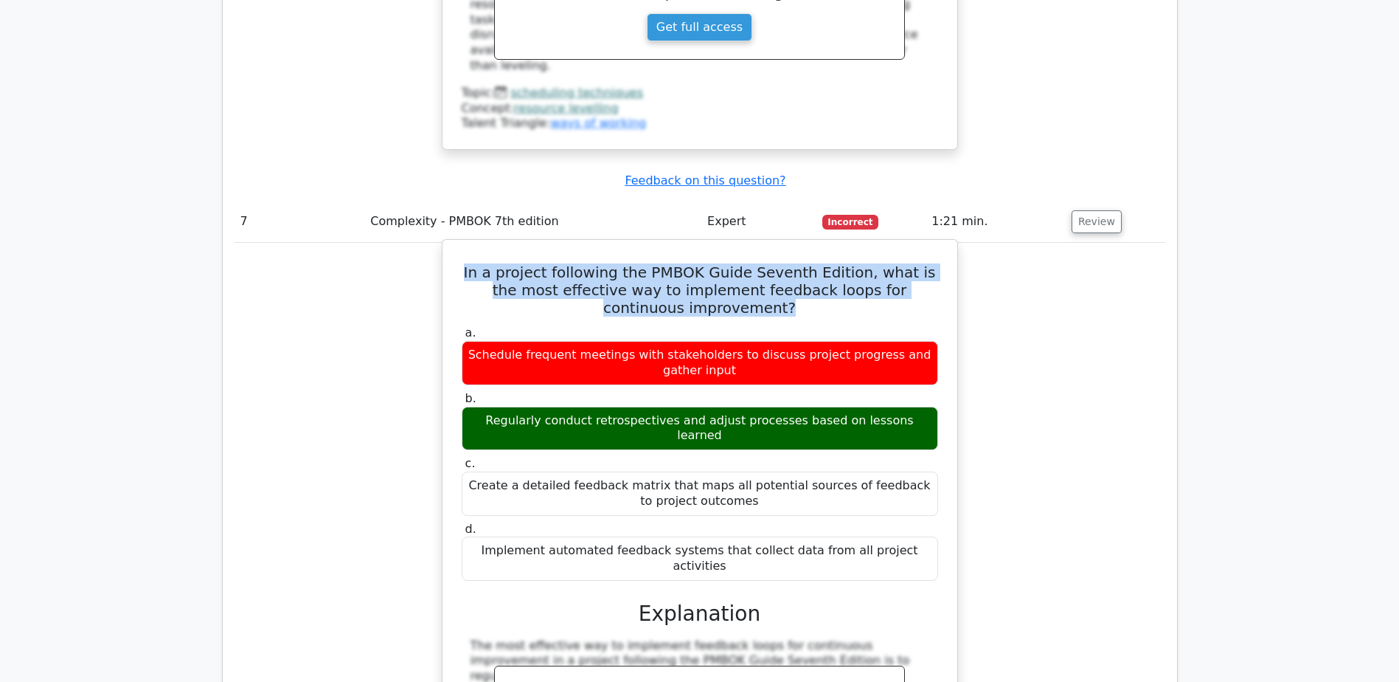
scroll to position [6196, 0]
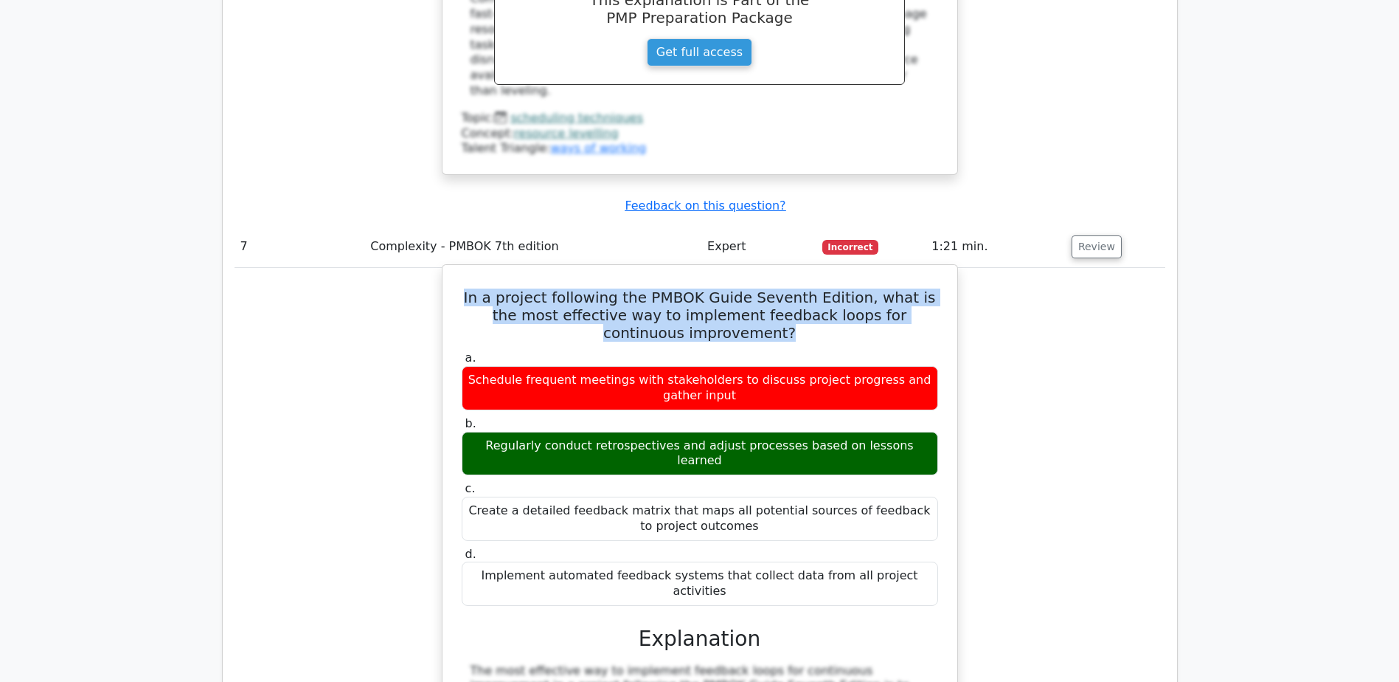
drag, startPoint x: 477, startPoint y: 210, endPoint x: 948, endPoint y: 214, distance: 470.7
copy div "Regularly conduct retrospectives and adjust processes based on lessons learned"
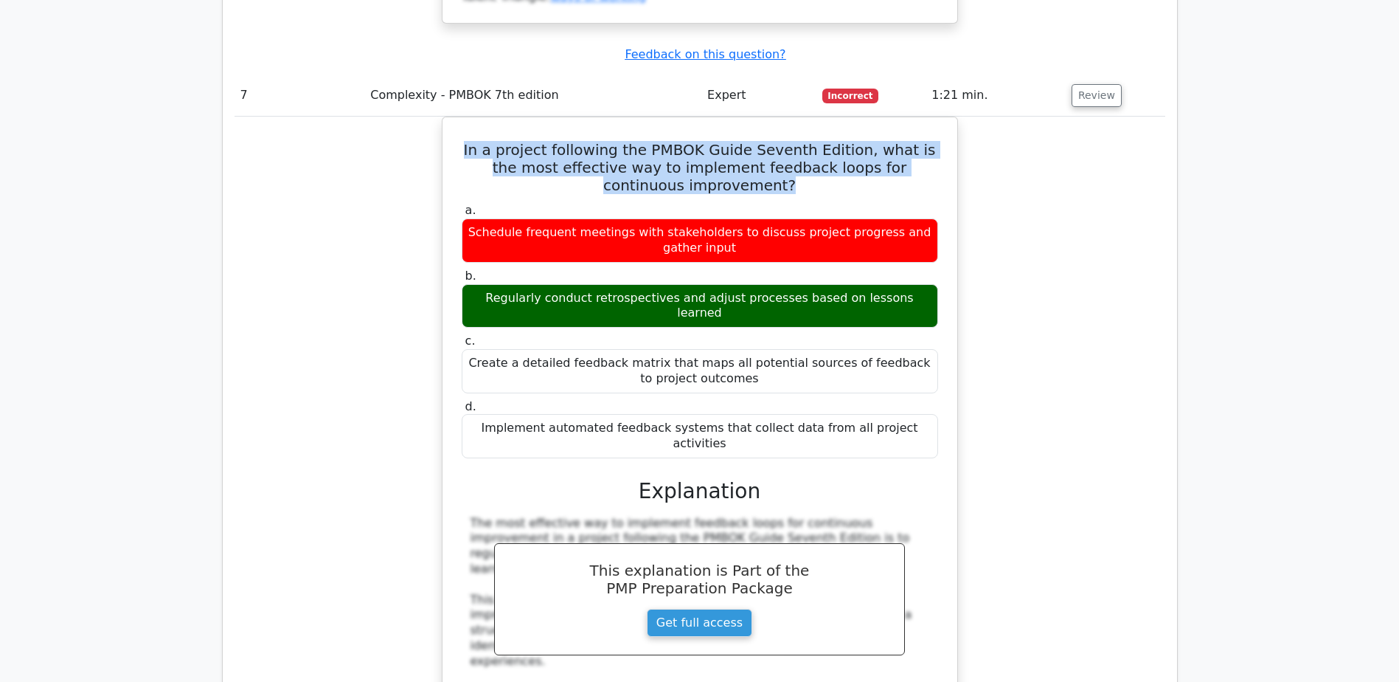
scroll to position [6344, 0]
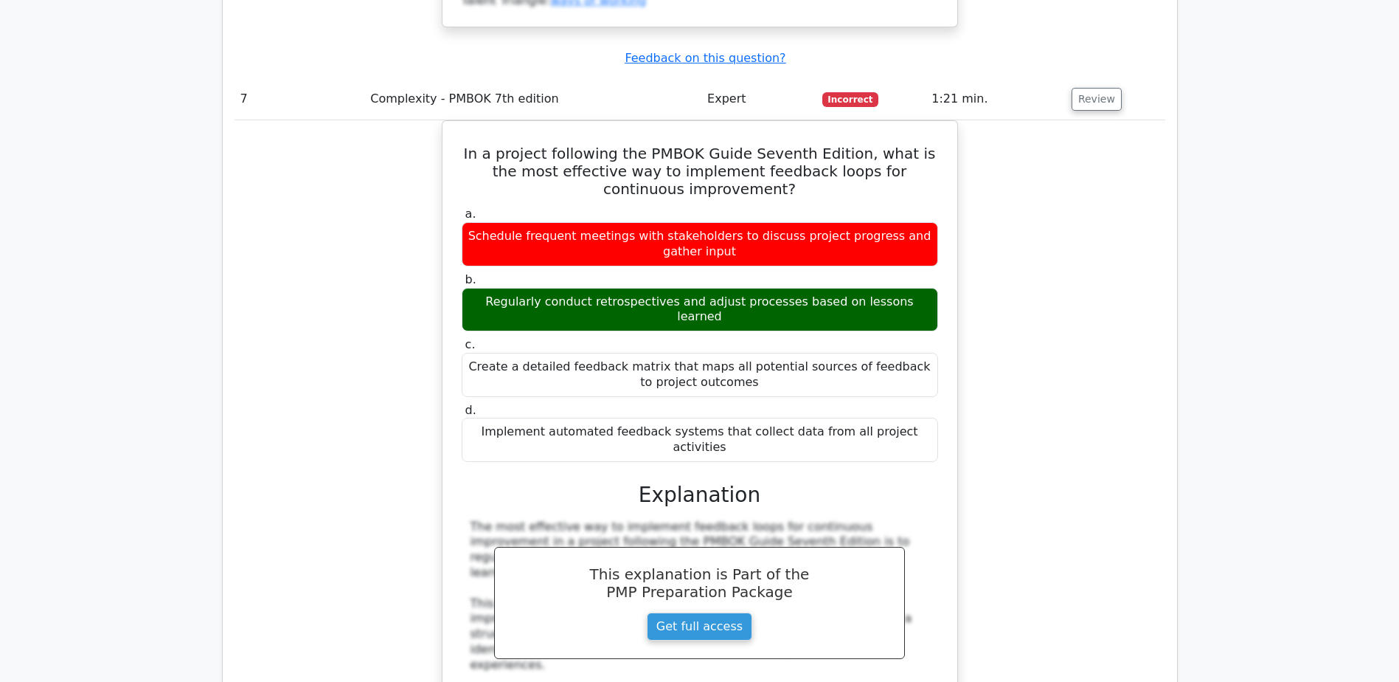
click at [336, 318] on div "In a project following the PMBOK Guide Seventh Edition, what is the most effect…" at bounding box center [700, 642] width 931 height 1045
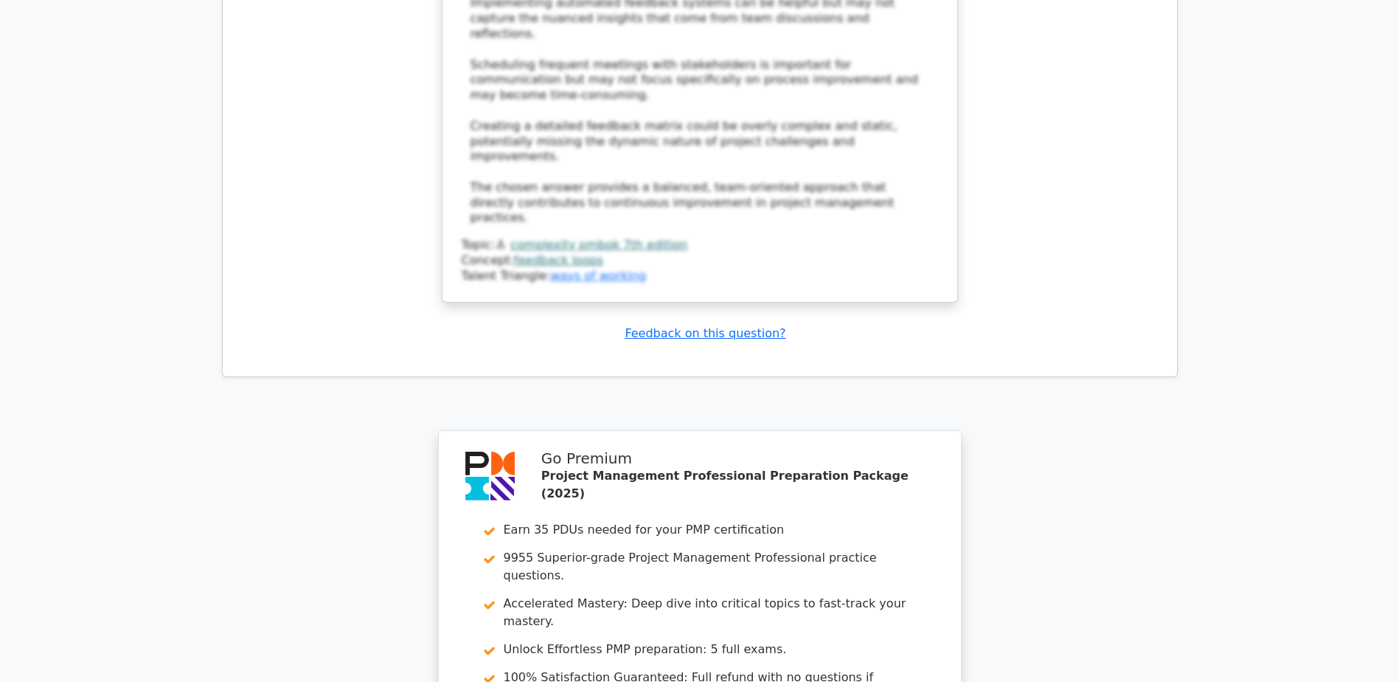
scroll to position [7194, 0]
